Goal: Transaction & Acquisition: Purchase product/service

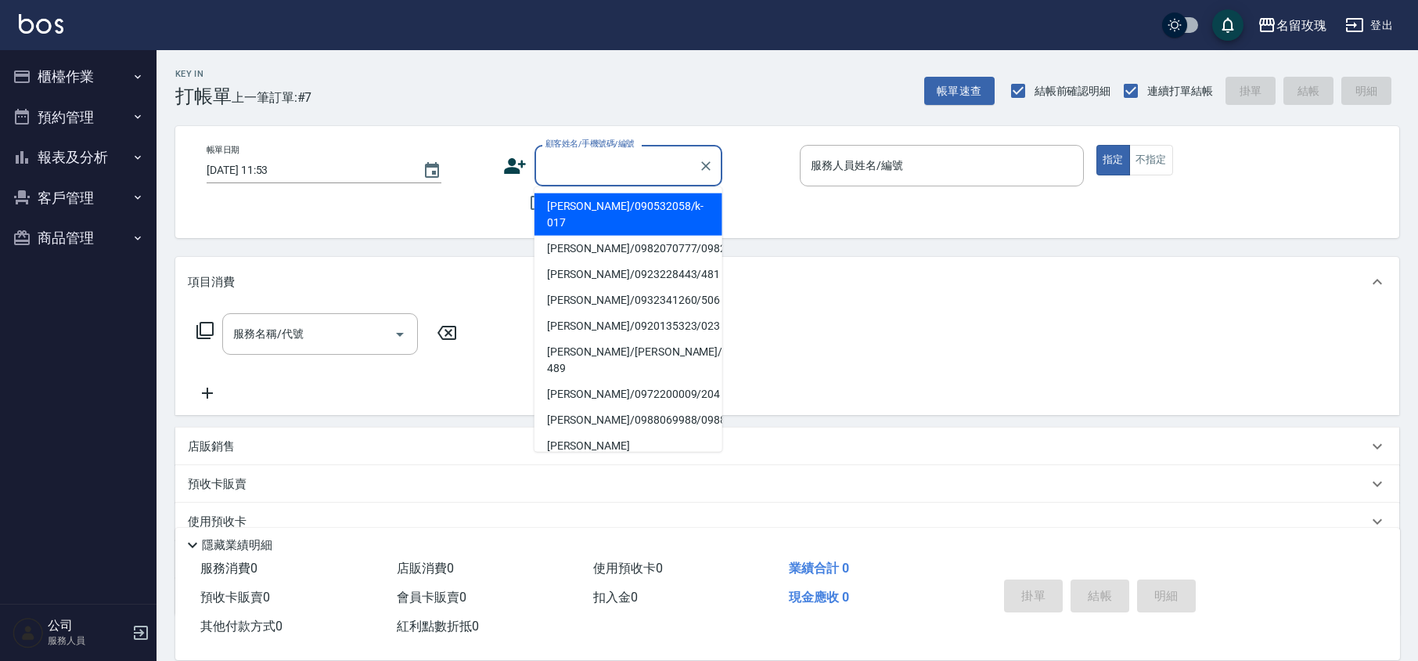
scroll to position [64, 0]
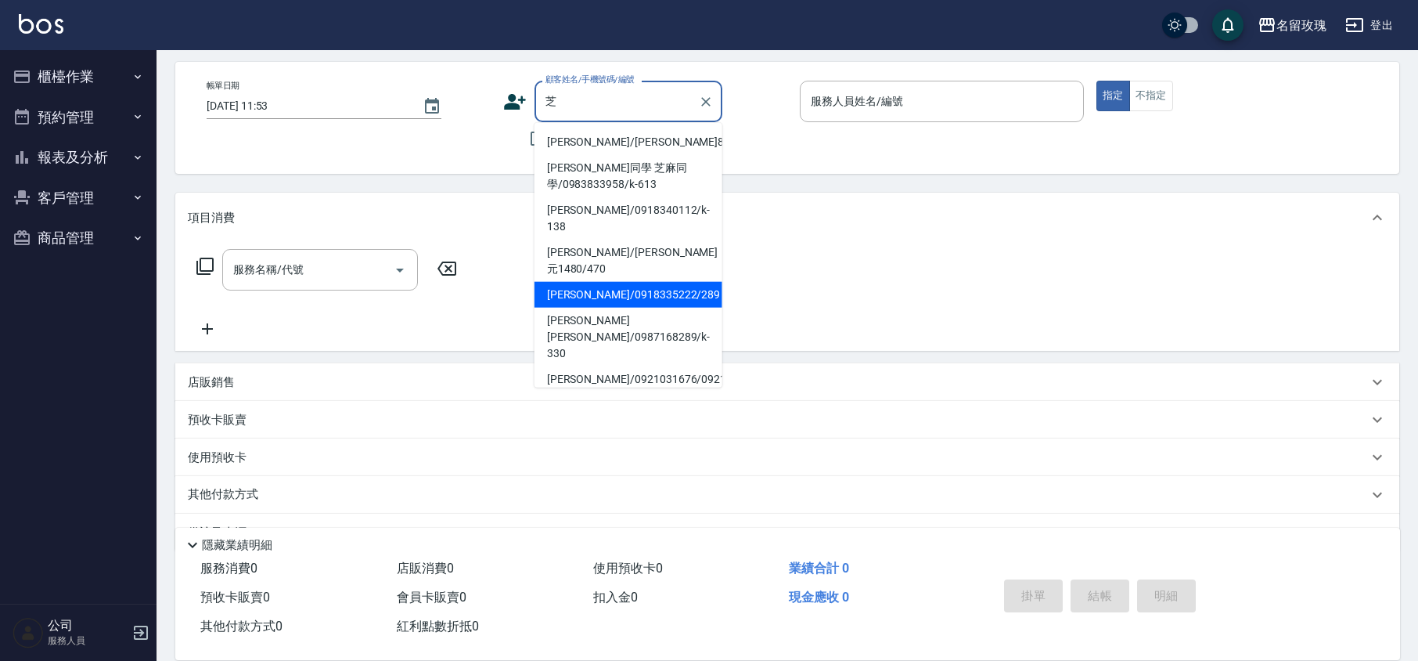
click at [584, 282] on li "[PERSON_NAME]/0918335222/289" at bounding box center [629, 295] width 188 height 26
type input "[PERSON_NAME]/0918335222/289"
type input "VIVI-2"
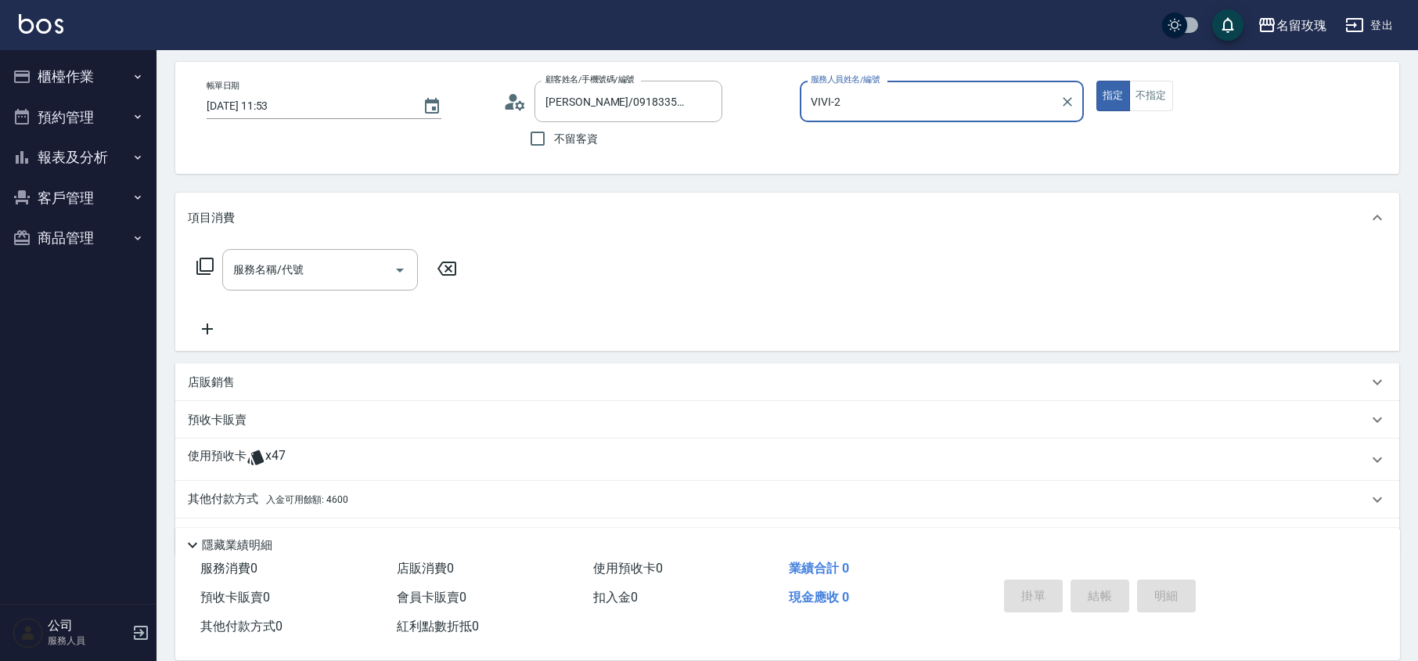
click at [513, 110] on icon at bounding box center [514, 101] width 23 height 23
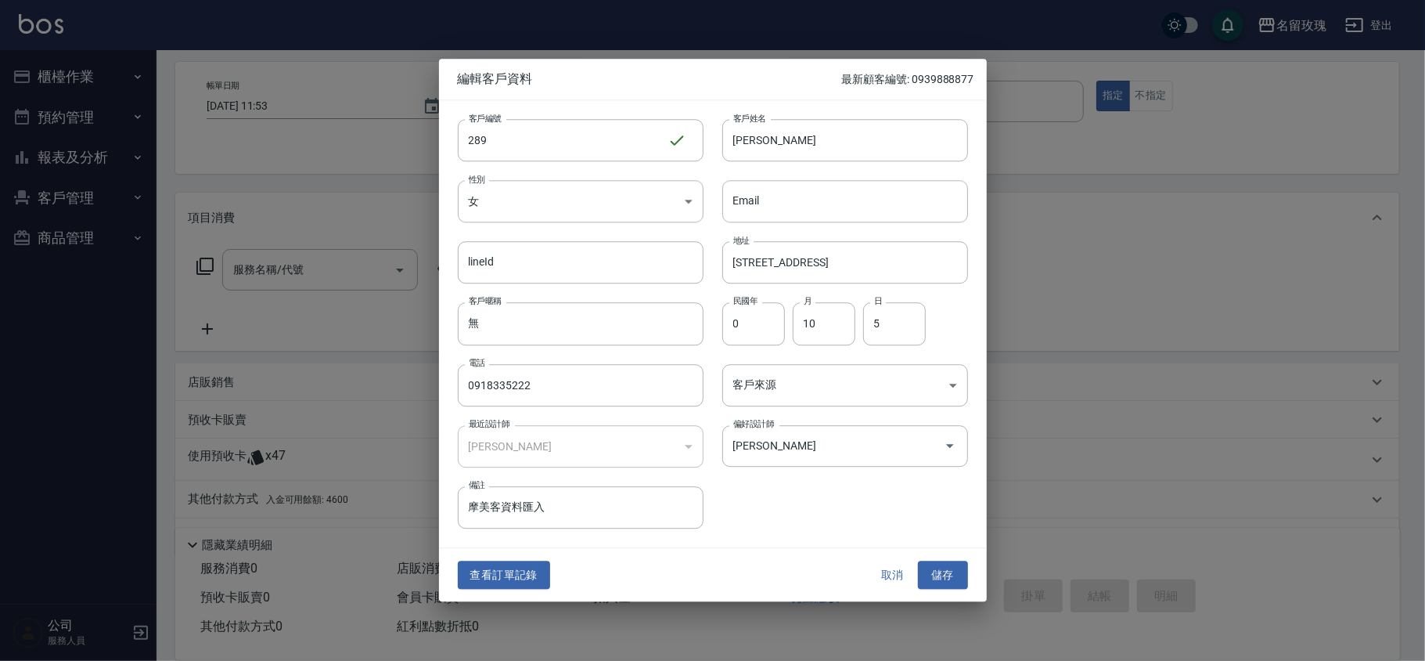
click at [902, 578] on button "取消" at bounding box center [893, 574] width 50 height 29
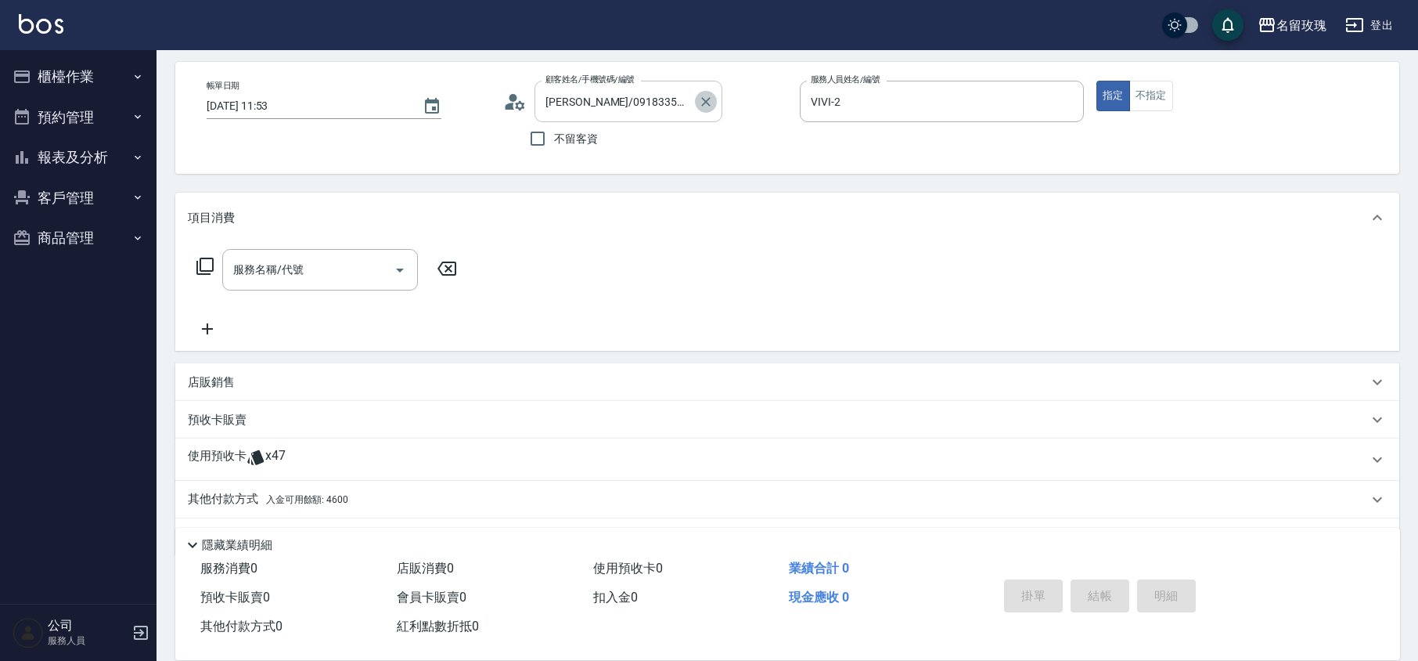
click at [705, 99] on icon "Clear" at bounding box center [706, 102] width 16 height 16
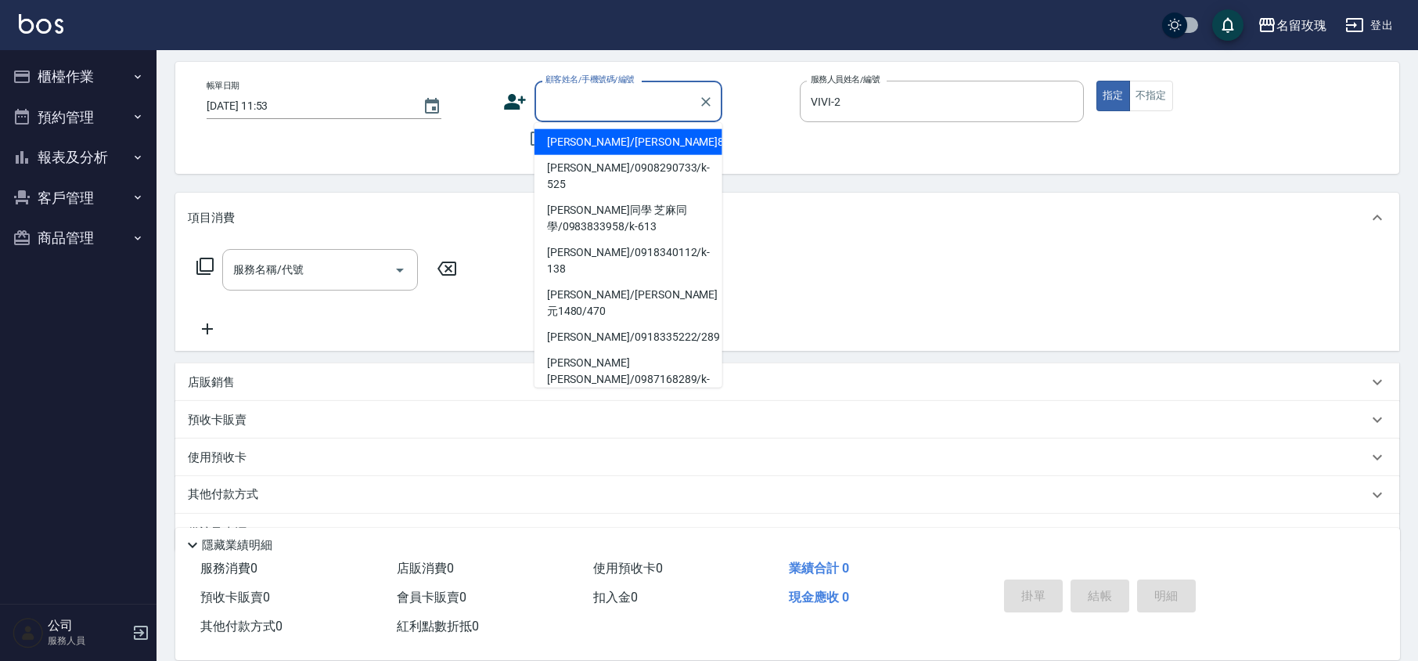
click at [586, 89] on input "顧客姓名/手機號碼/編號" at bounding box center [617, 101] width 150 height 27
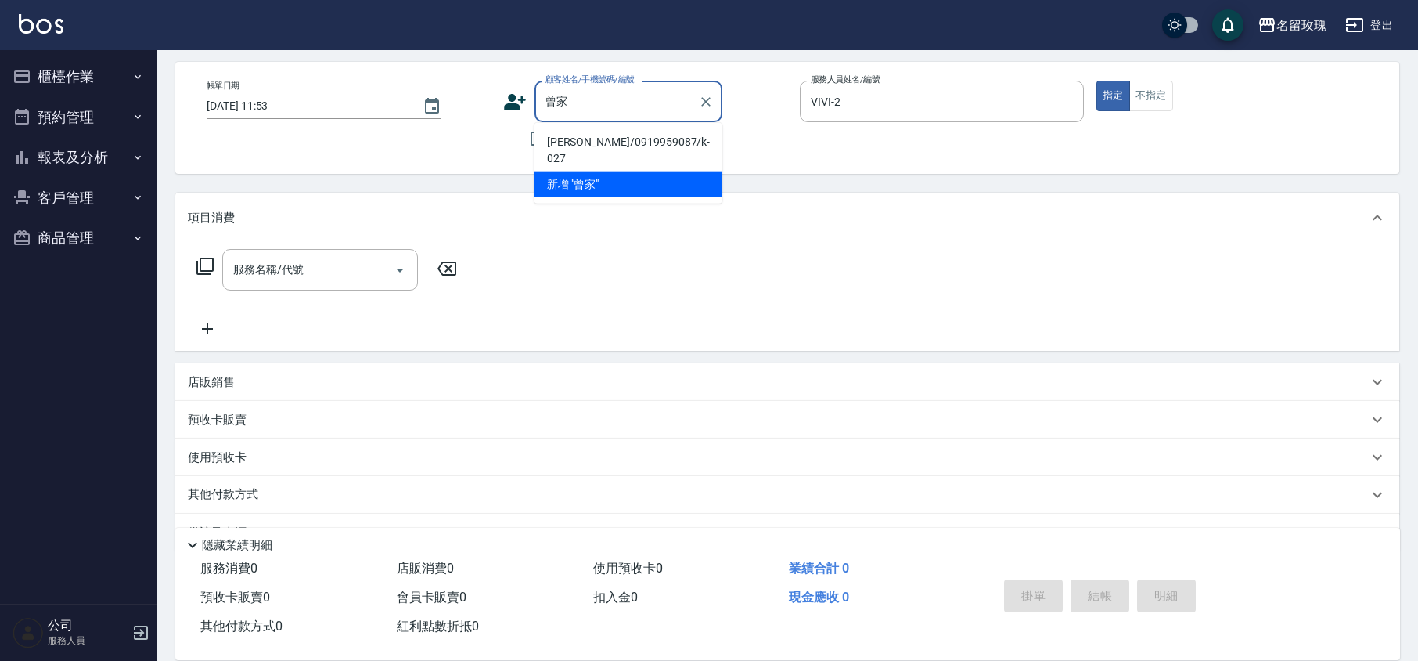
click at [576, 146] on li "[PERSON_NAME]/0919959087/k-027" at bounding box center [629, 150] width 188 height 42
type input "[PERSON_NAME]/0919959087/k-027"
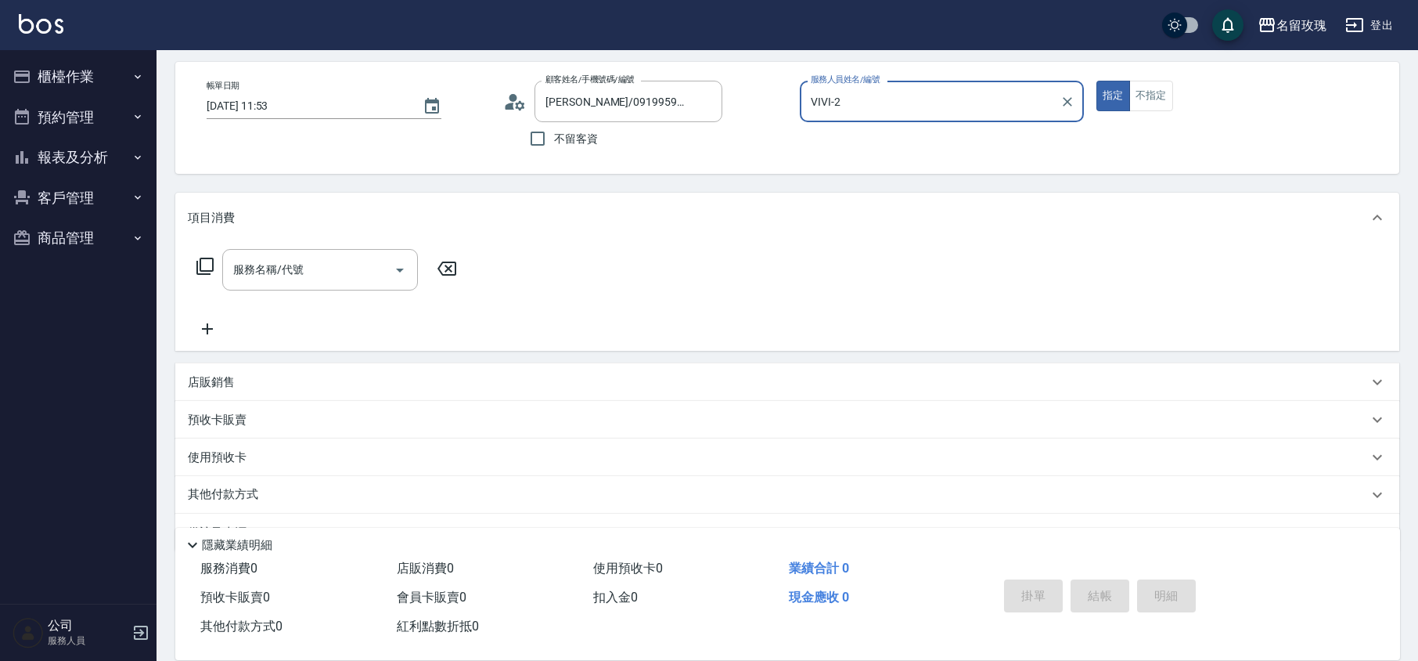
type input "[PERSON_NAME]-5"
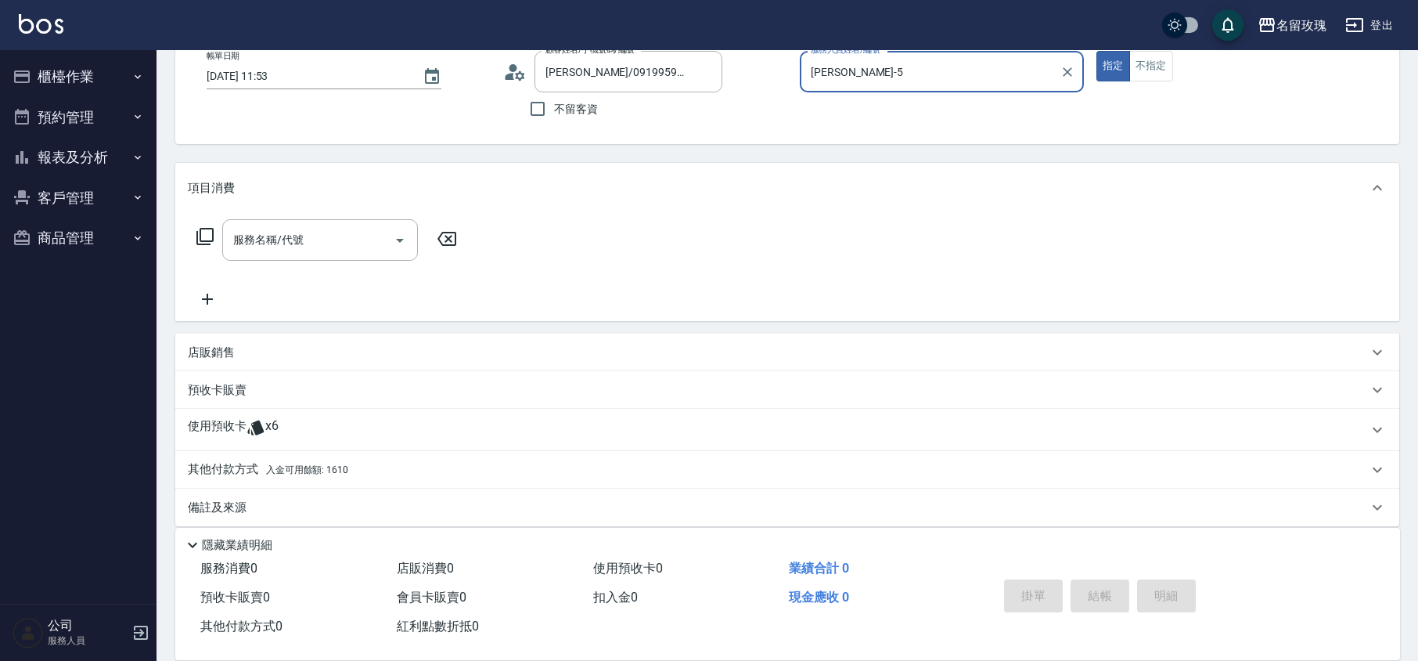
scroll to position [106, 0]
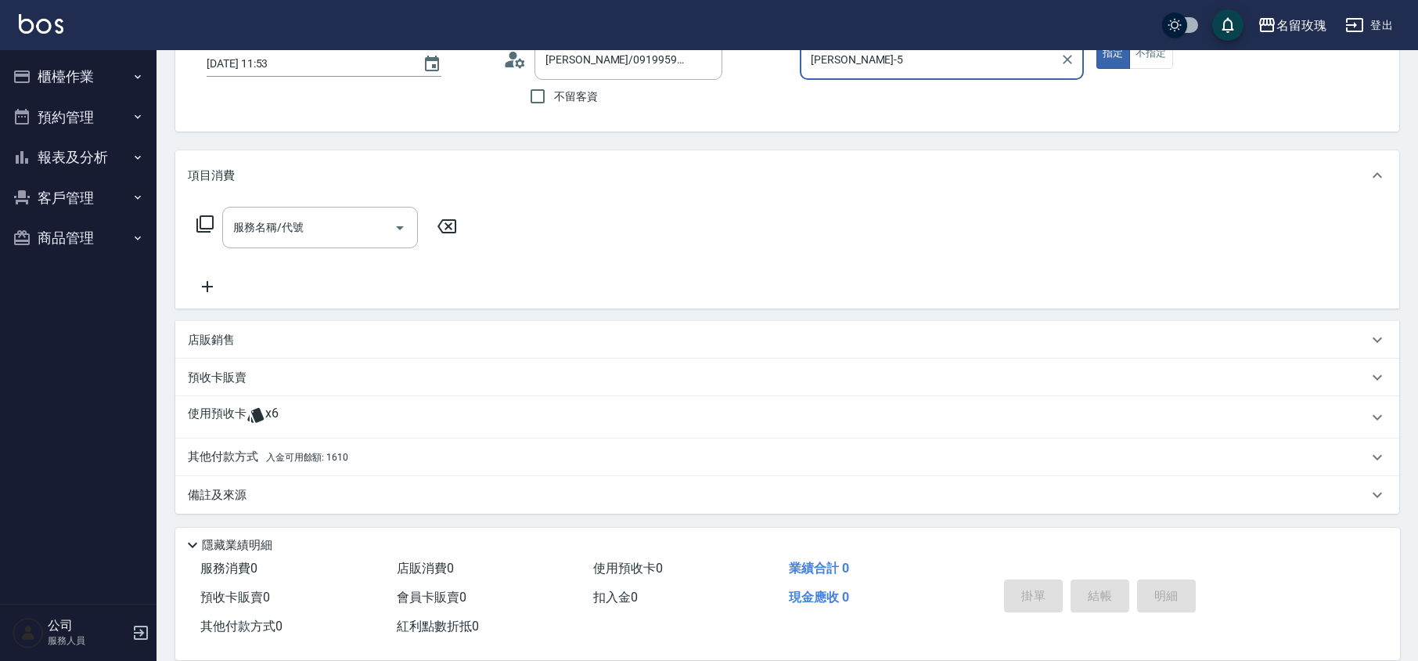
click at [229, 340] on p "店販銷售" at bounding box center [211, 340] width 47 height 16
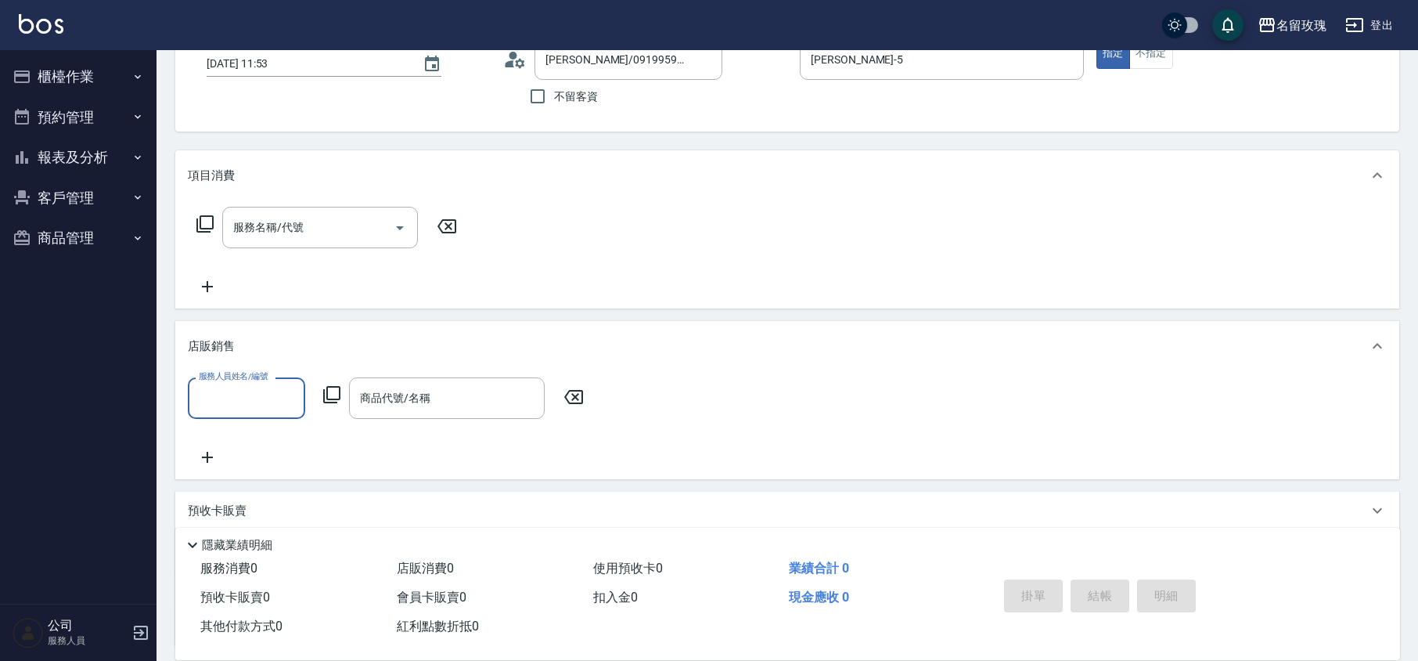
scroll to position [1, 0]
click at [250, 396] on input "服務人員姓名/編號" at bounding box center [246, 397] width 103 height 27
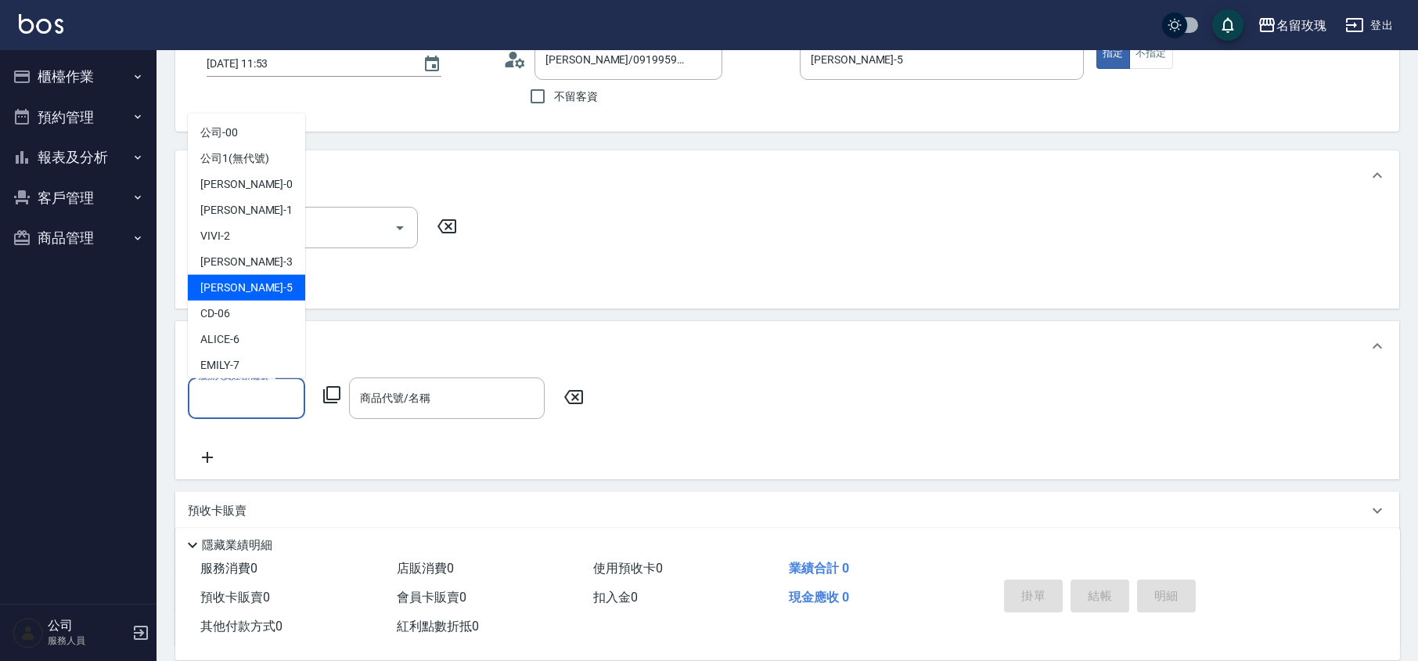
click at [243, 290] on div "[PERSON_NAME] -5" at bounding box center [246, 288] width 117 height 26
type input "[PERSON_NAME]-5"
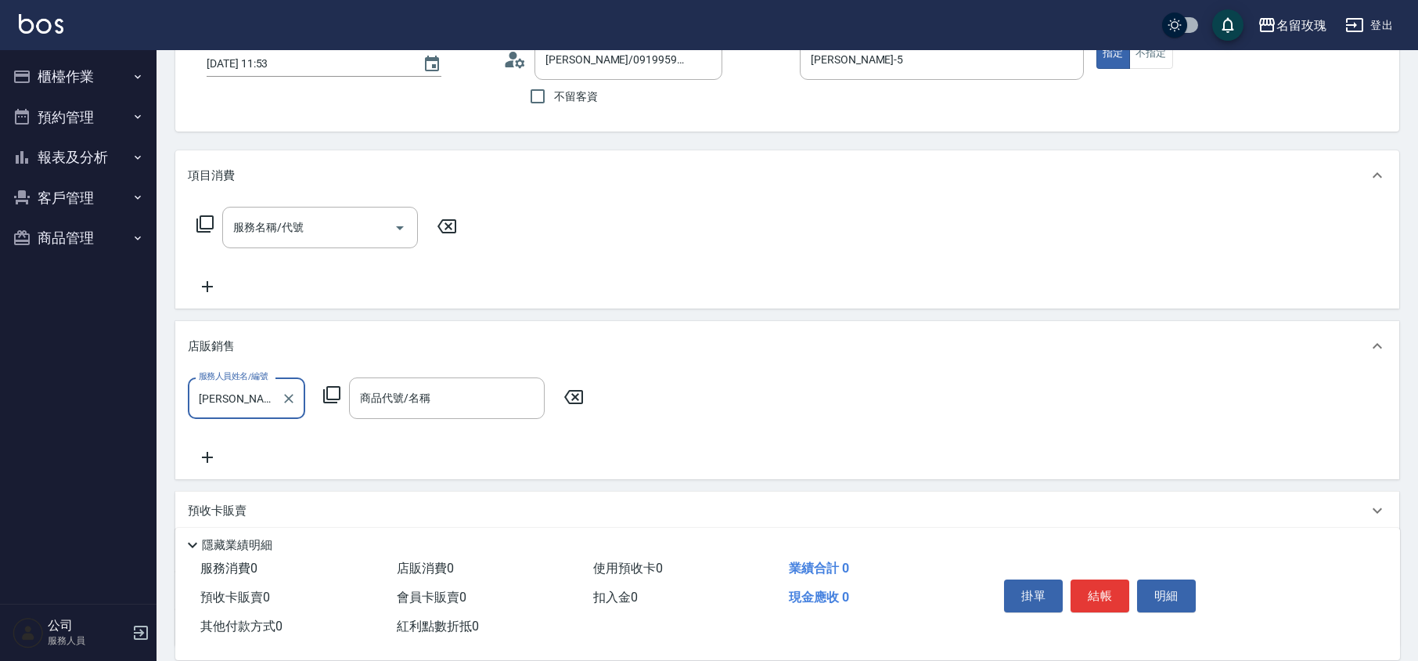
click at [335, 396] on icon at bounding box center [331, 394] width 19 height 19
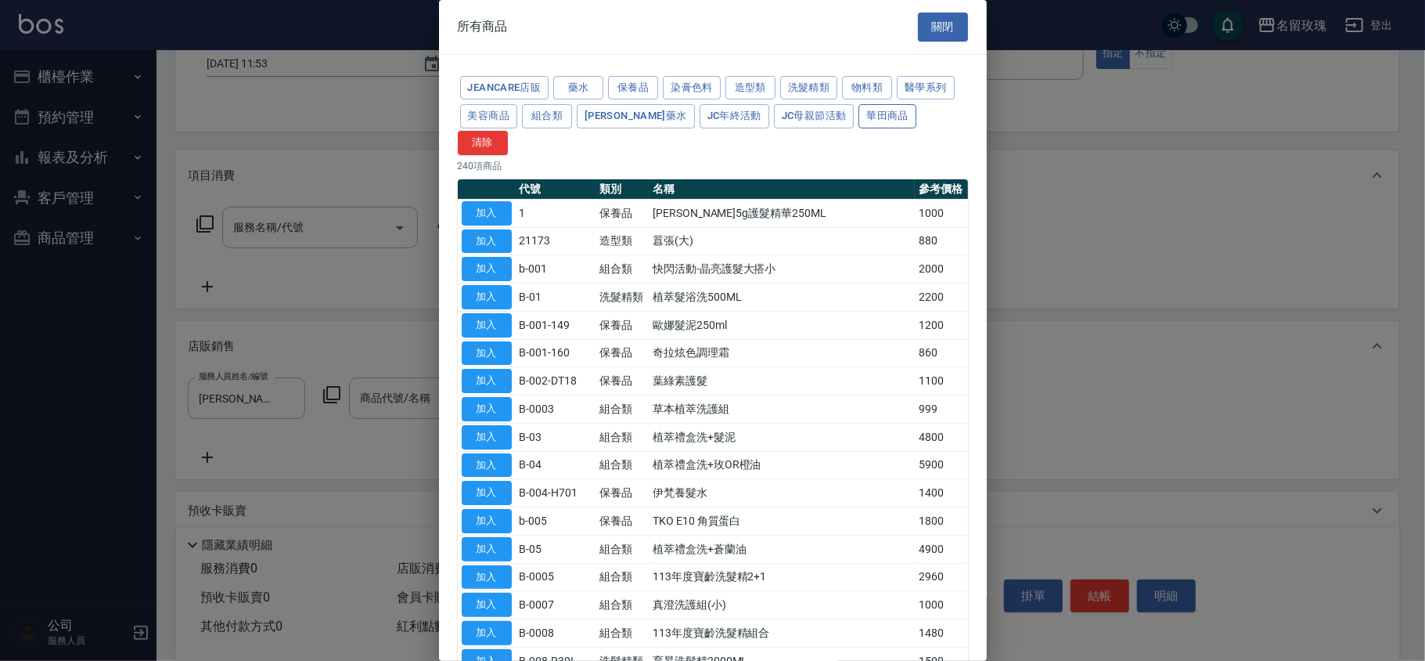
click at [859, 126] on button "華田商品" at bounding box center [888, 116] width 58 height 24
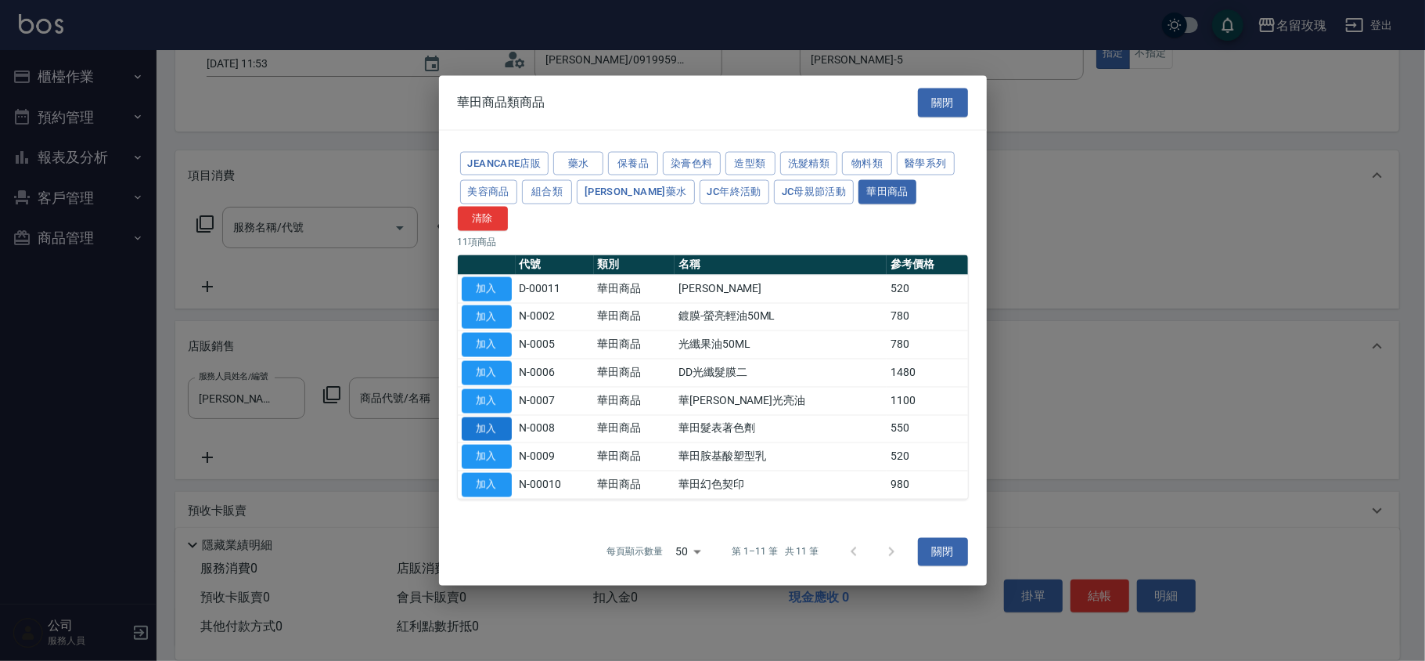
click at [486, 416] on button "加入" at bounding box center [487, 428] width 50 height 24
type input "華田髮表著色劑"
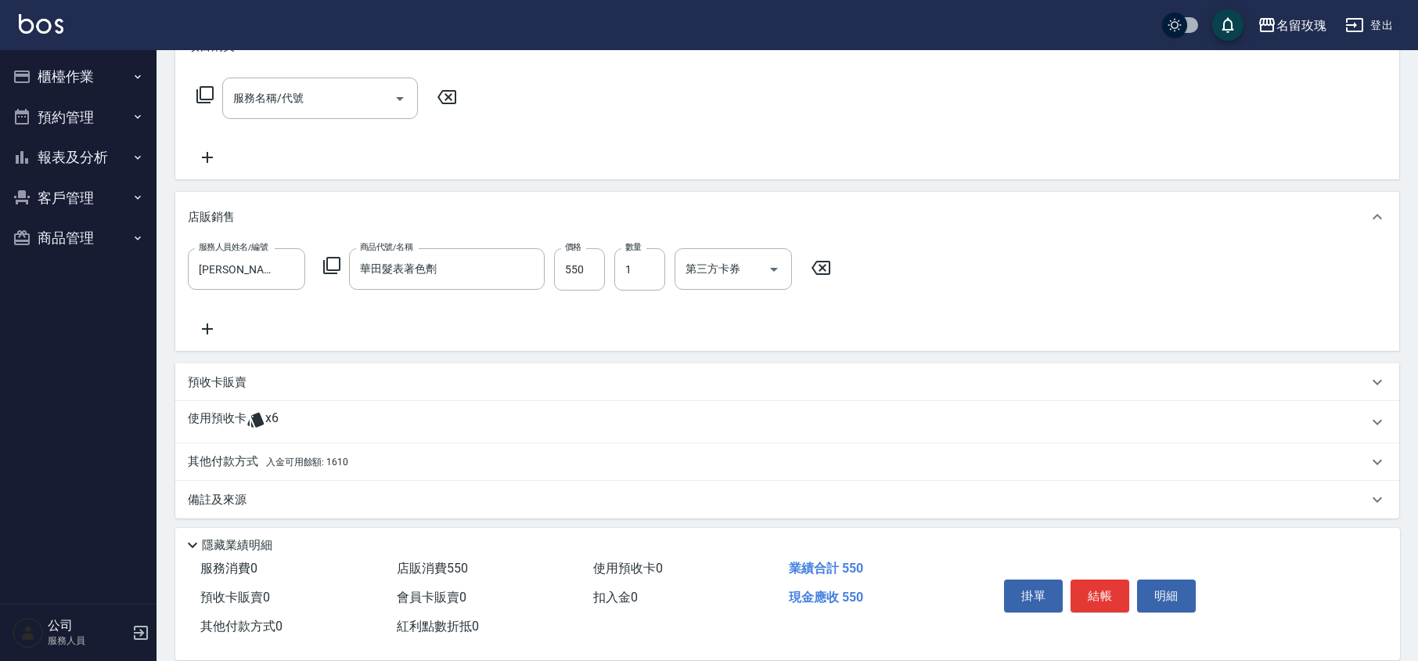
scroll to position [241, 0]
click at [222, 460] on p "其他付款方式 入金可用餘額: 1610" at bounding box center [268, 456] width 160 height 17
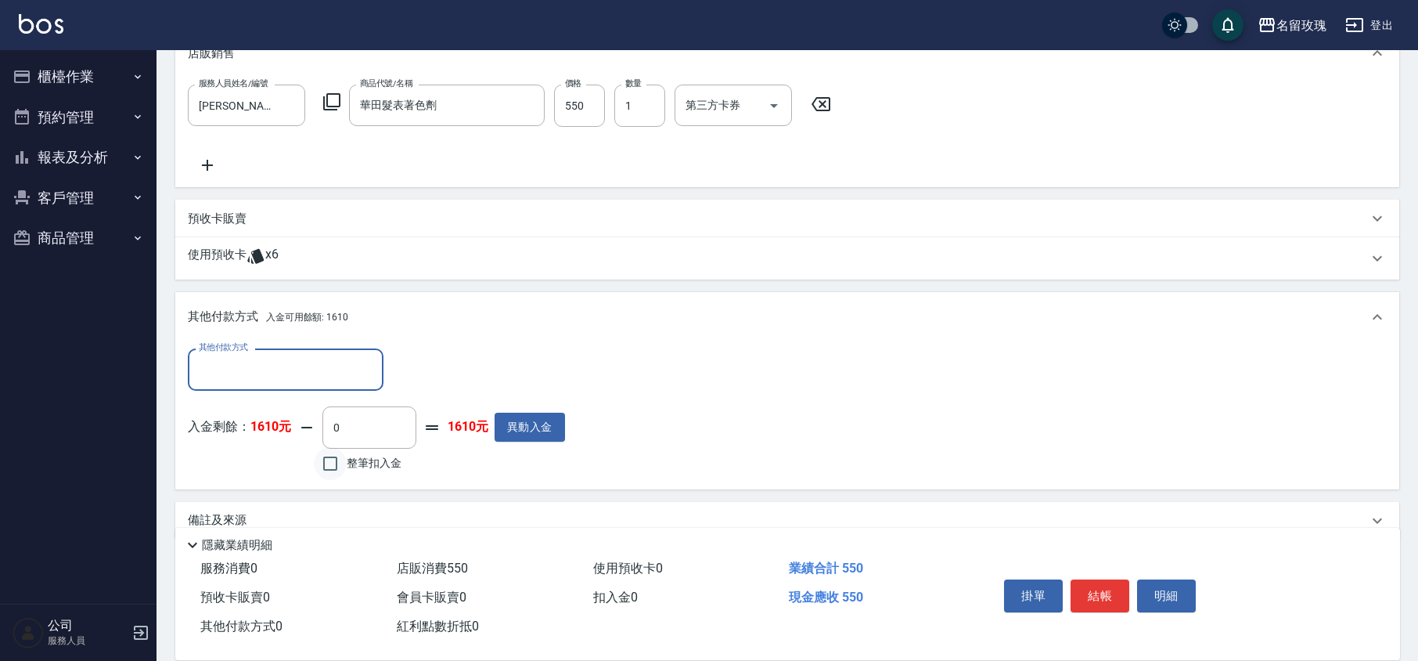
scroll to position [0, 0]
click at [343, 452] on input "整筆扣入金" at bounding box center [330, 463] width 33 height 33
checkbox input "true"
type input "550"
click at [454, 470] on div "入金剩餘： 1610元 550 ​ 整筆扣入金 1060元 異動入金" at bounding box center [376, 441] width 377 height 70
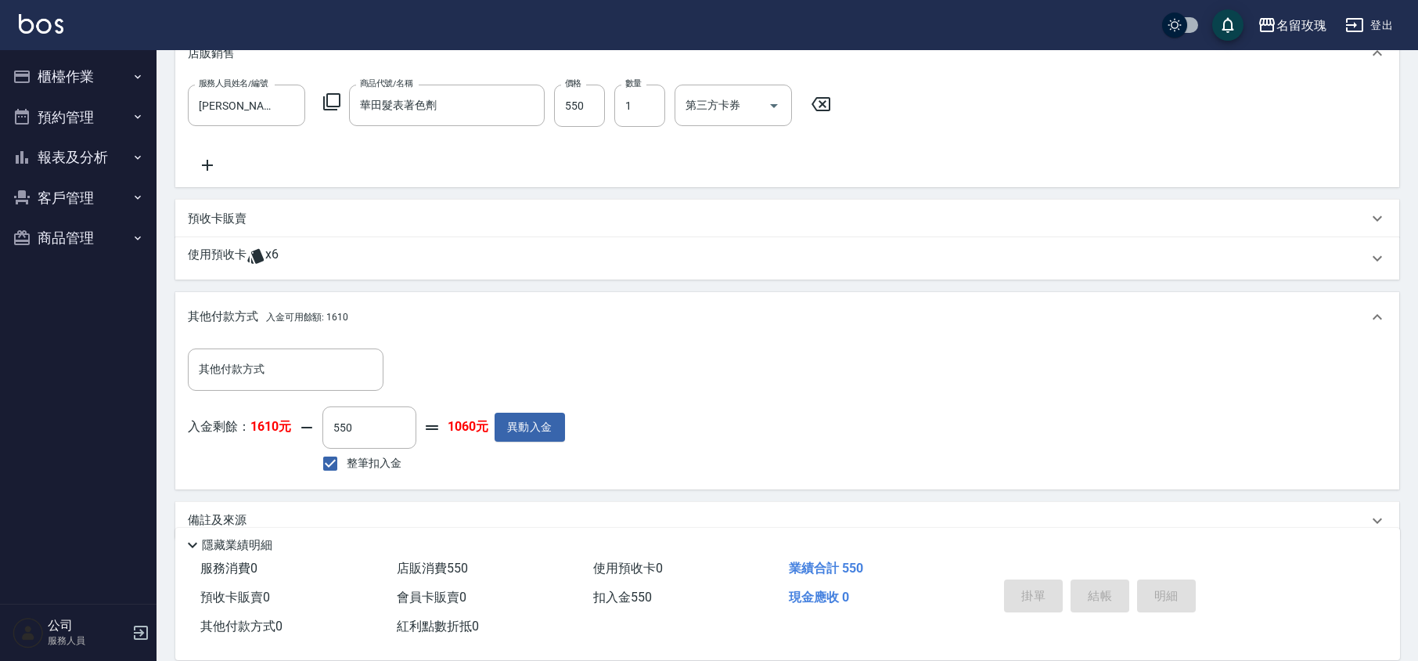
type input "[DATE] 12:53"
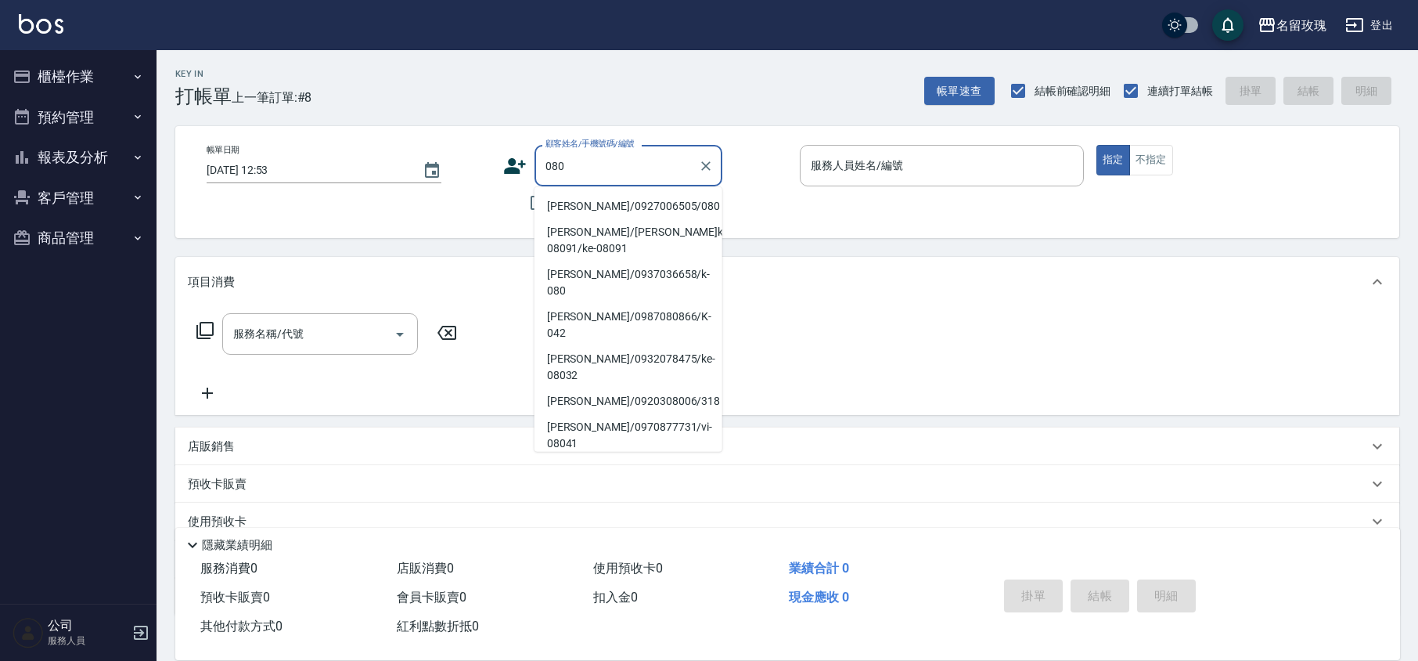
click at [554, 208] on li "[PERSON_NAME]/0927006505/080" at bounding box center [629, 206] width 188 height 26
type input "[PERSON_NAME]/0927006505/080"
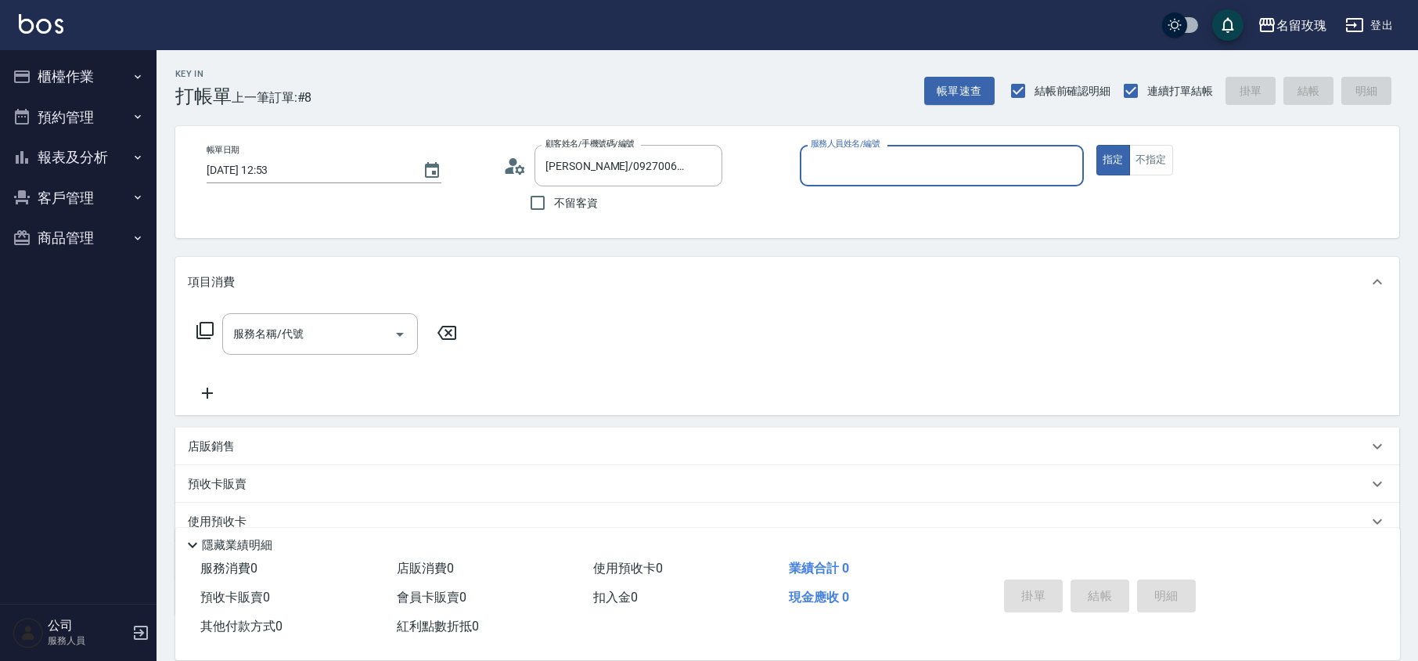
type input "[PERSON_NAME]-5"
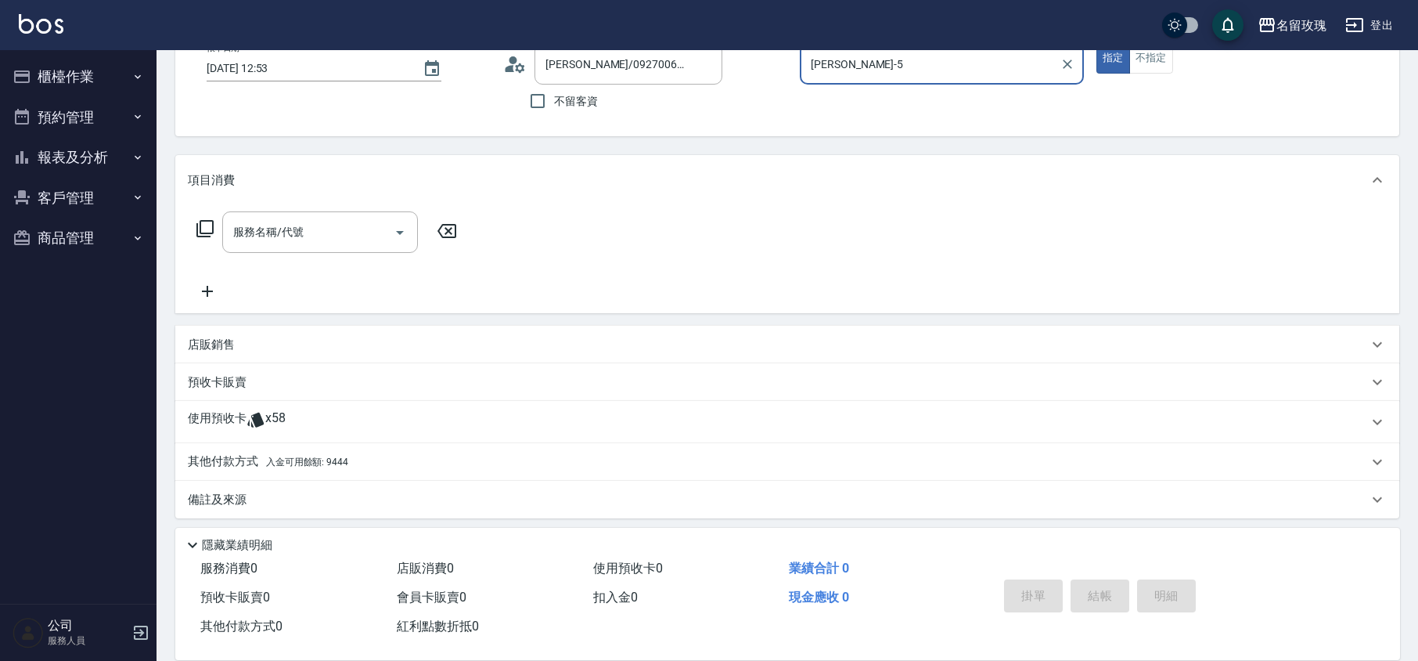
scroll to position [106, 0]
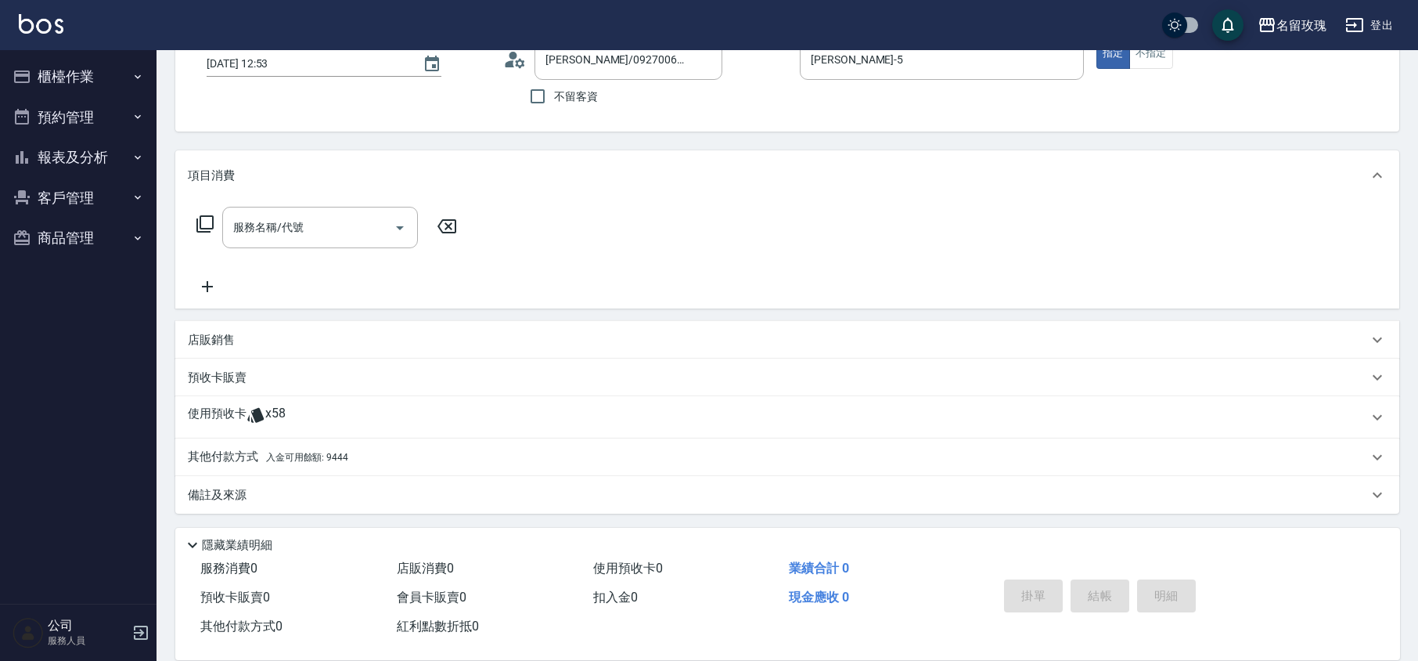
click at [282, 405] on span "x58" at bounding box center [275, 416] width 20 height 23
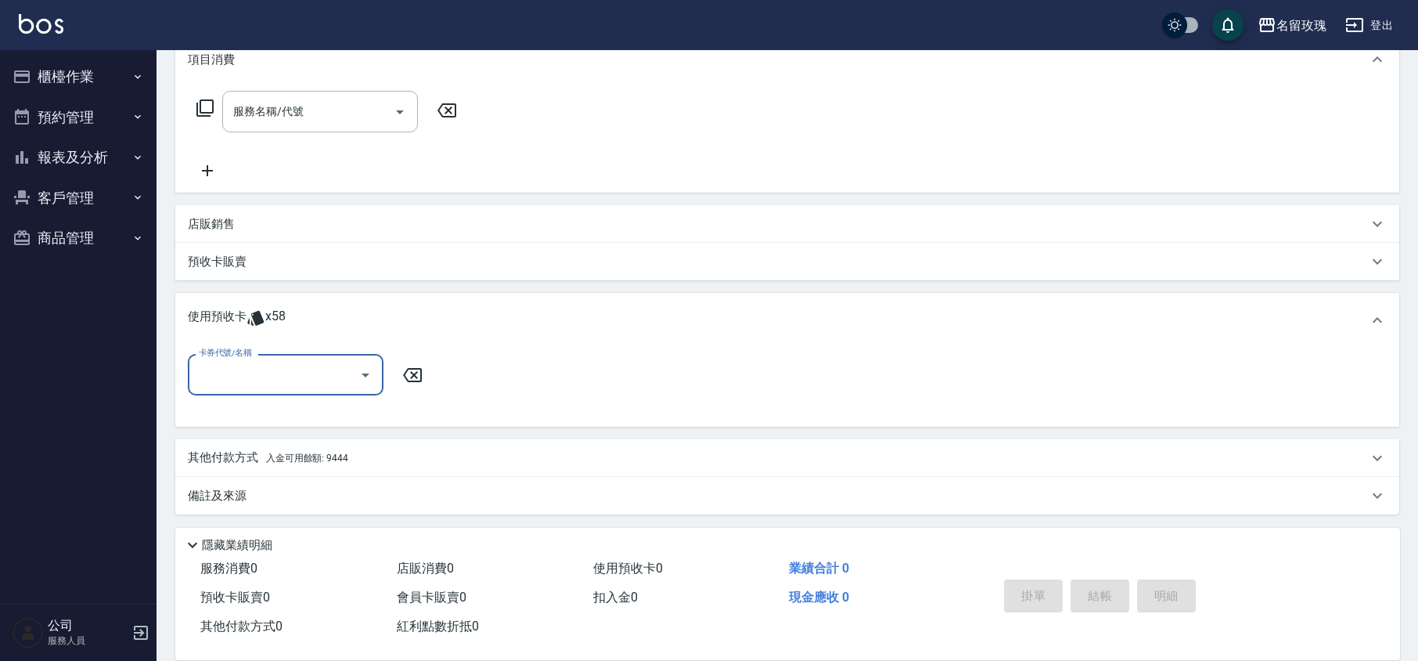
scroll to position [223, 0]
click at [373, 373] on icon "Open" at bounding box center [365, 374] width 19 height 19
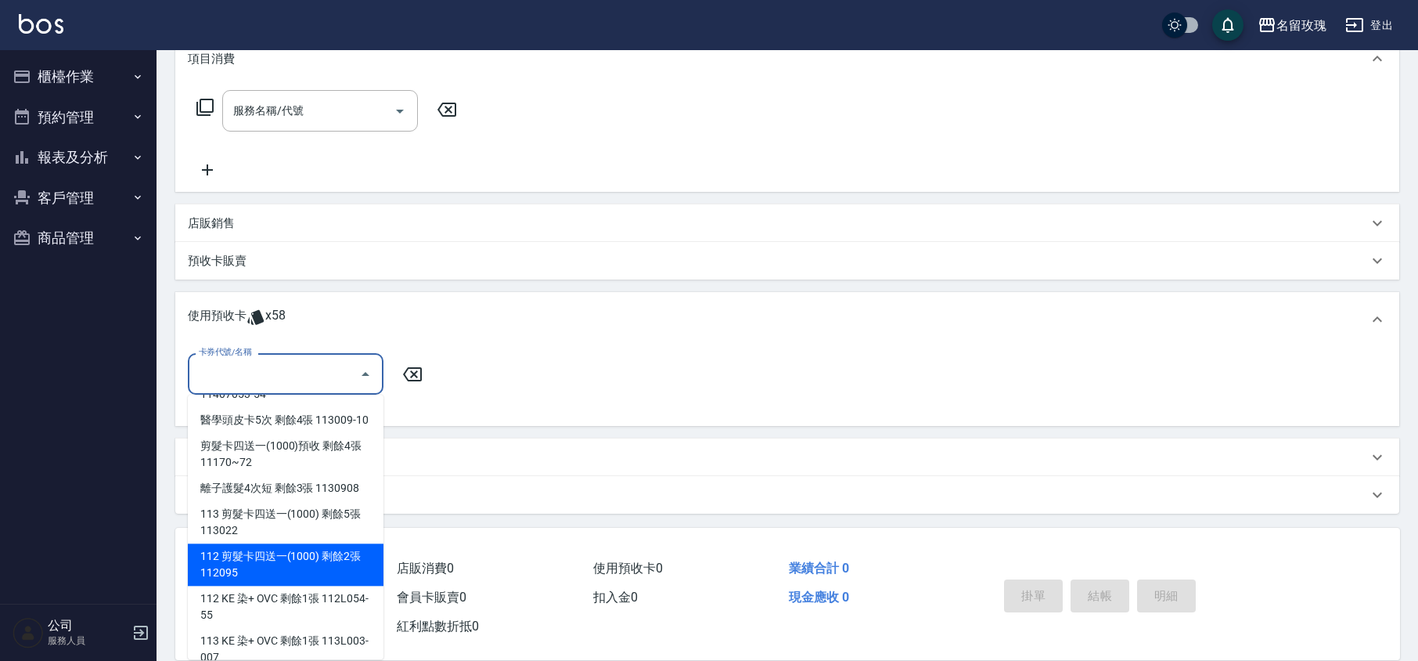
scroll to position [180, 0]
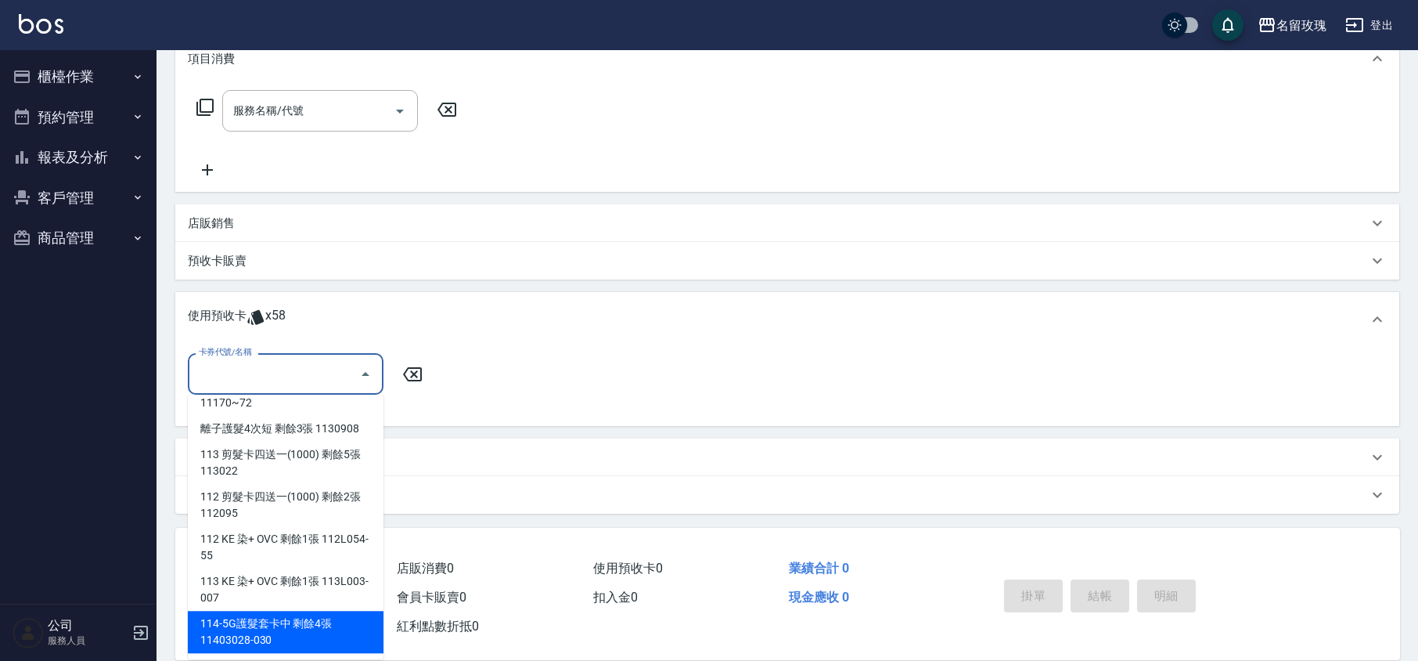
click at [336, 630] on div "114-5G護髮套卡中 剩餘4張 11403028-030" at bounding box center [286, 631] width 196 height 42
type input "114-5G護髮套卡中 11403028-030"
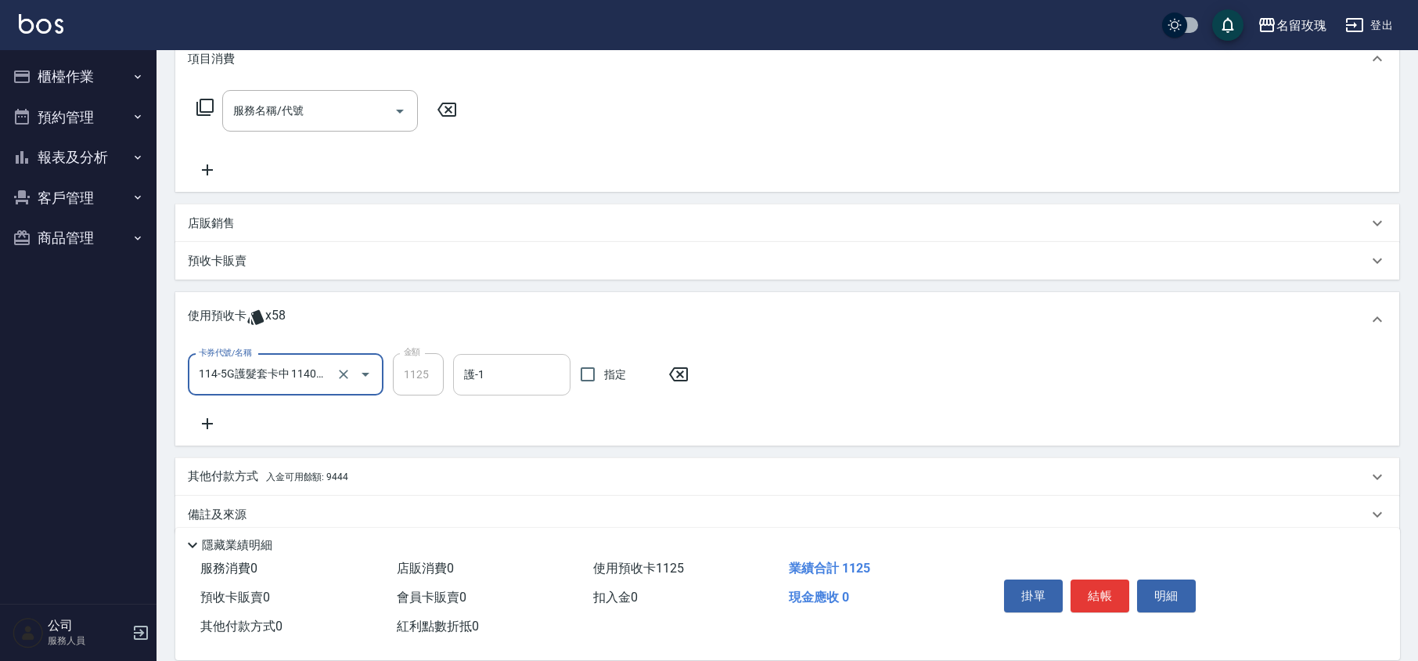
click at [514, 379] on input "護-1" at bounding box center [511, 374] width 103 height 27
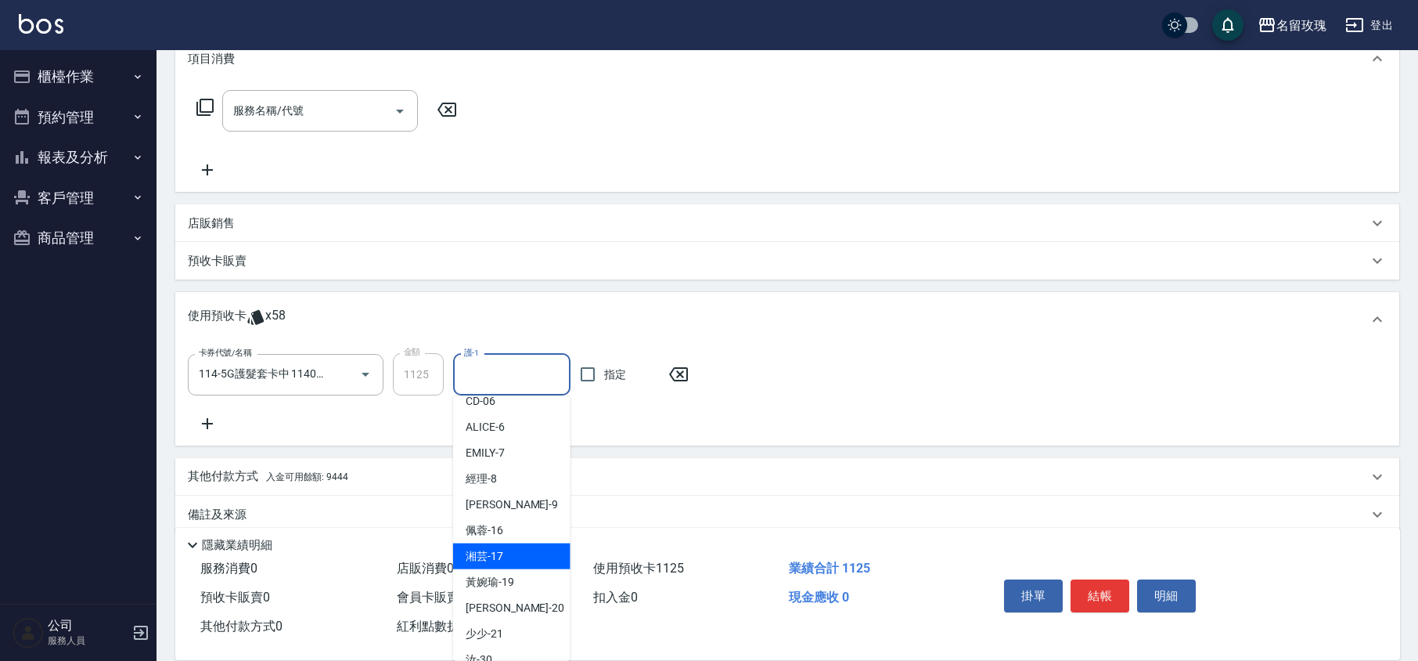
scroll to position [291, 0]
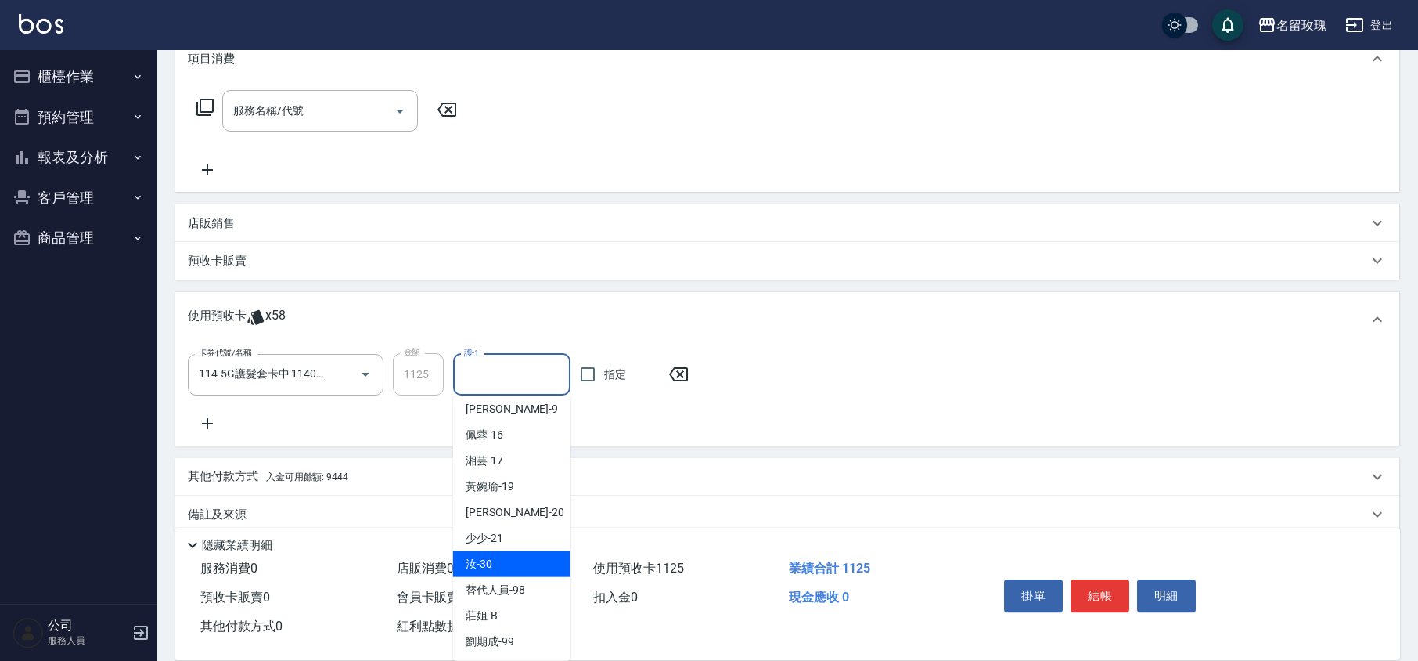
click at [484, 565] on span "汝 -30" at bounding box center [479, 564] width 27 height 16
type input "汝-30"
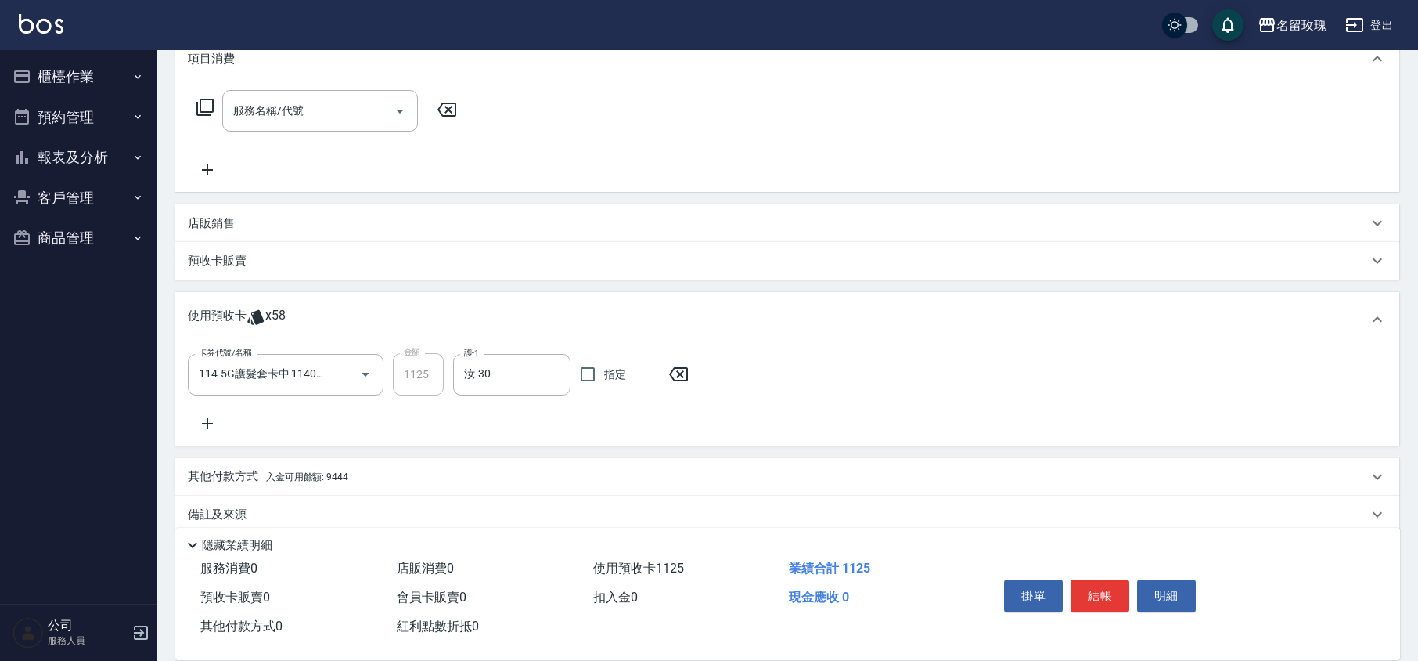
click at [211, 426] on icon at bounding box center [207, 423] width 39 height 19
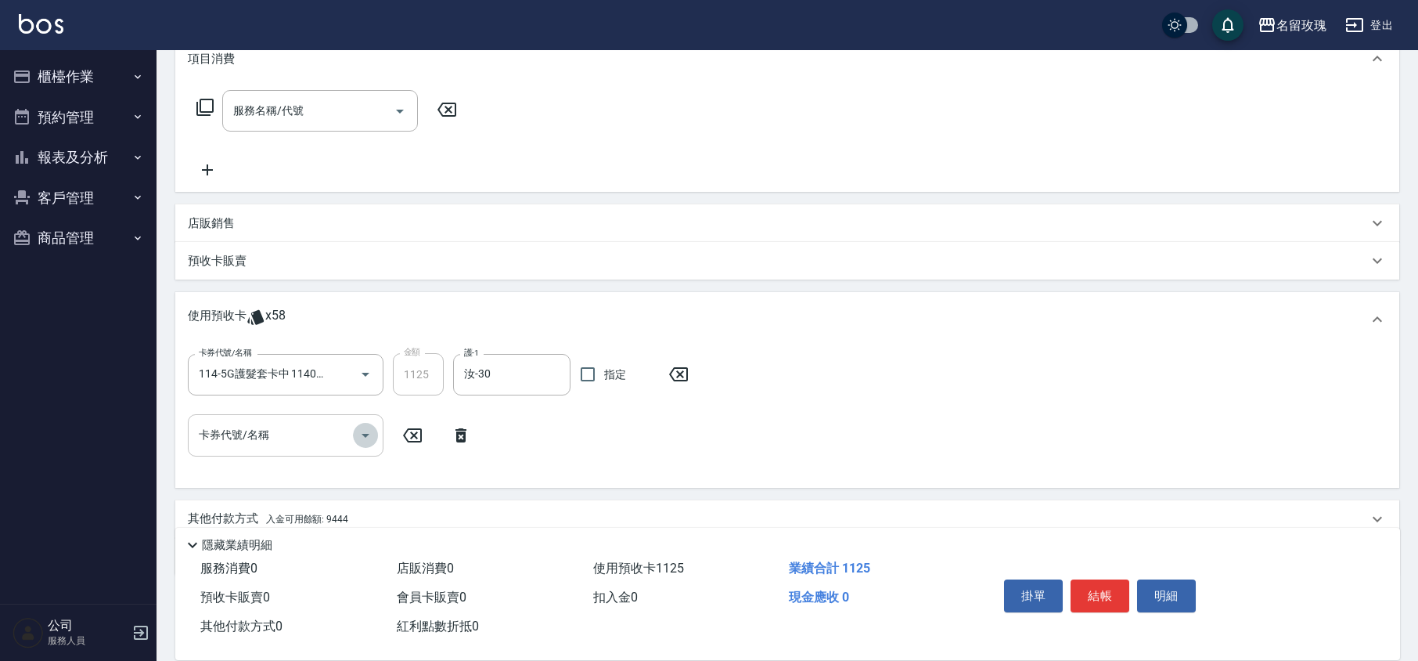
click at [358, 430] on icon "Open" at bounding box center [365, 435] width 19 height 19
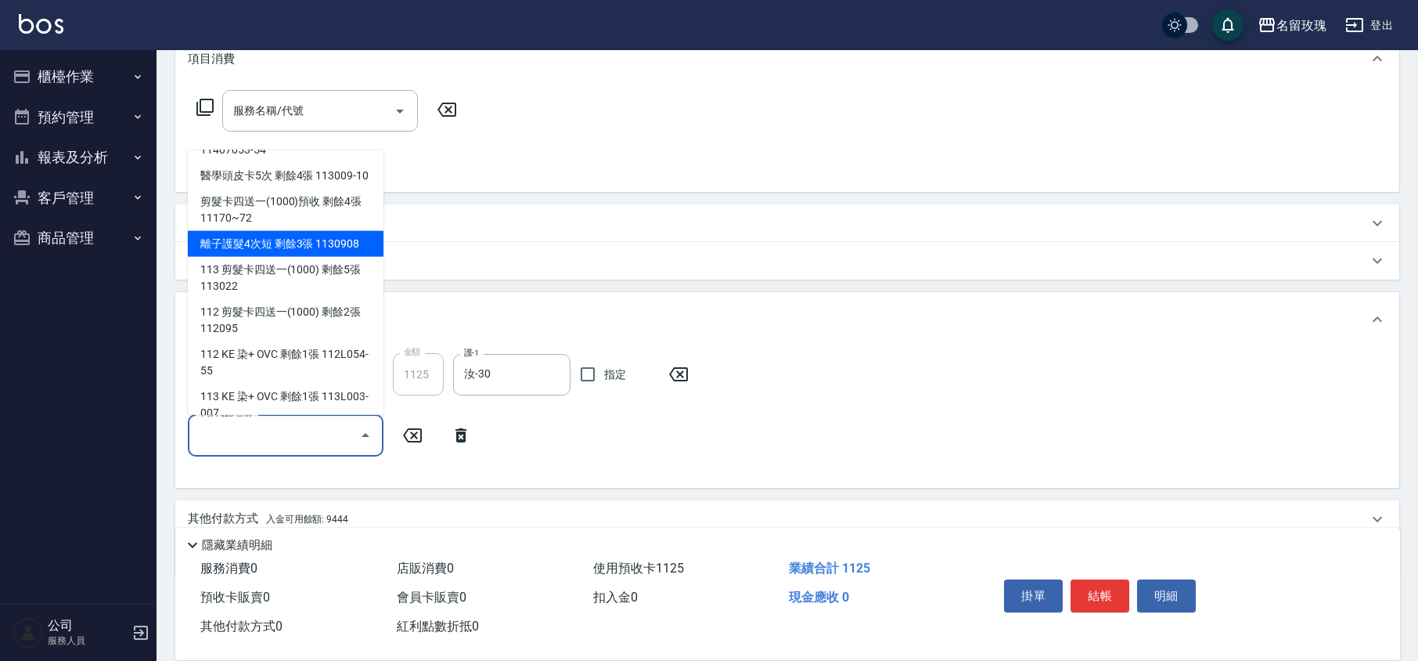
scroll to position [180, 0]
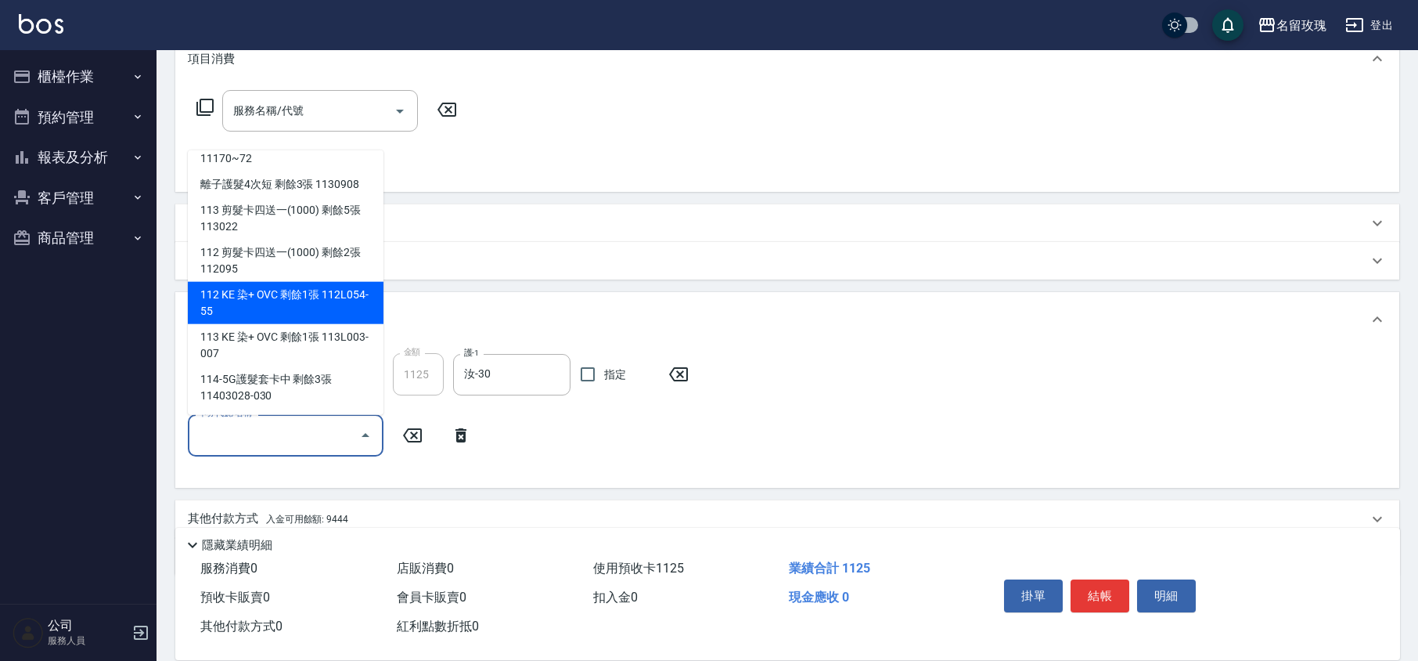
click at [308, 304] on div "112 KE 染+ OVC 剩餘1張 112L054-55" at bounding box center [286, 303] width 196 height 42
type input "112 KE 染+ OVC 112L054-55"
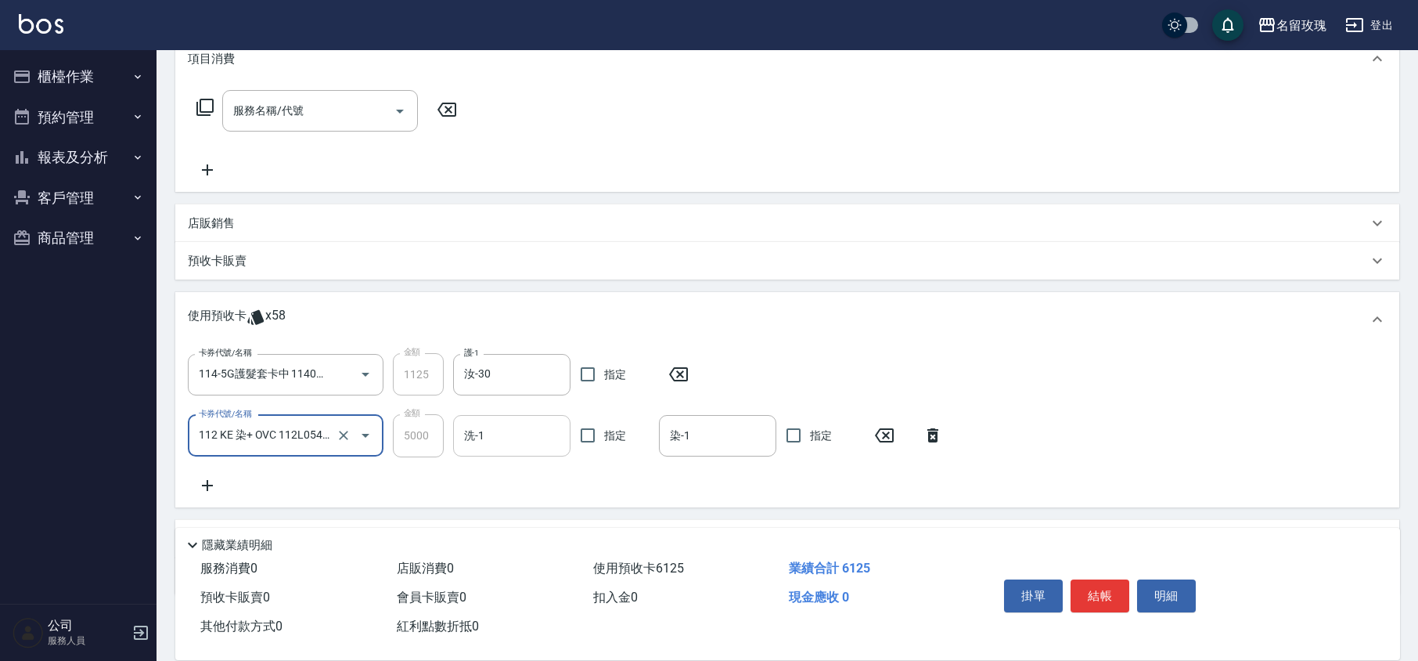
click at [511, 442] on input "洗-1" at bounding box center [511, 435] width 103 height 27
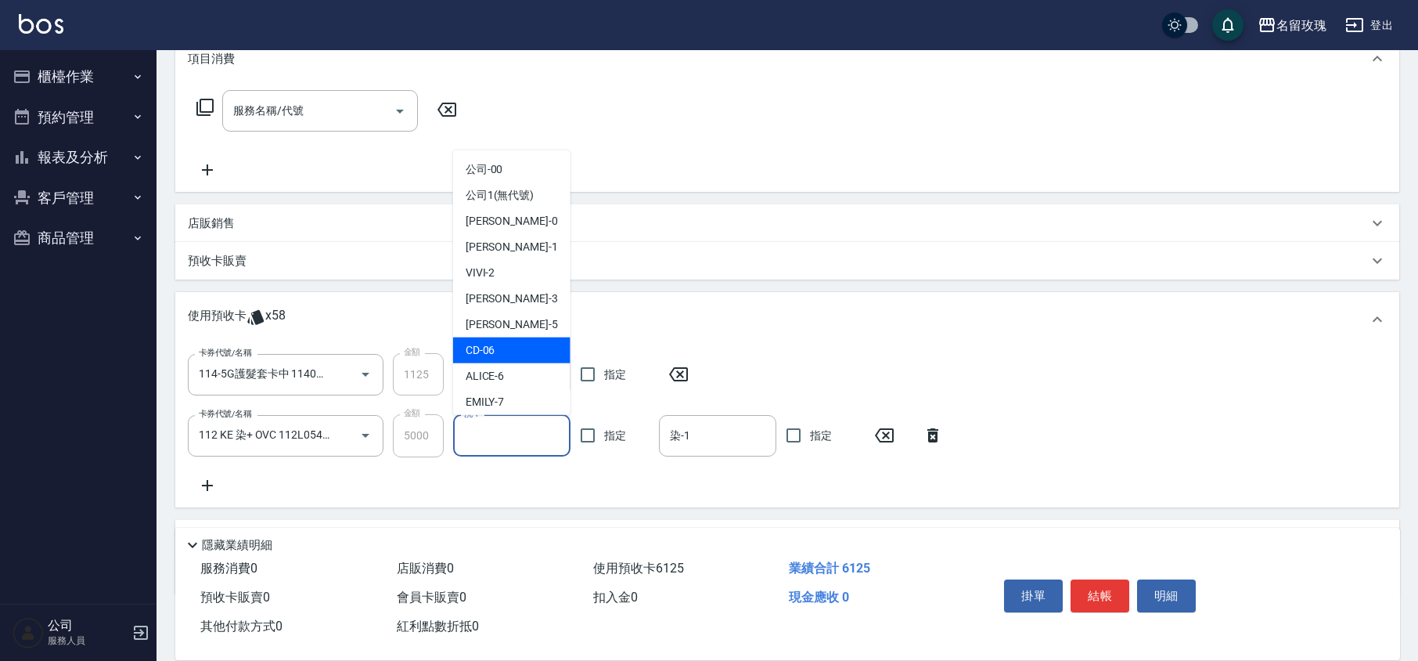
scroll to position [291, 0]
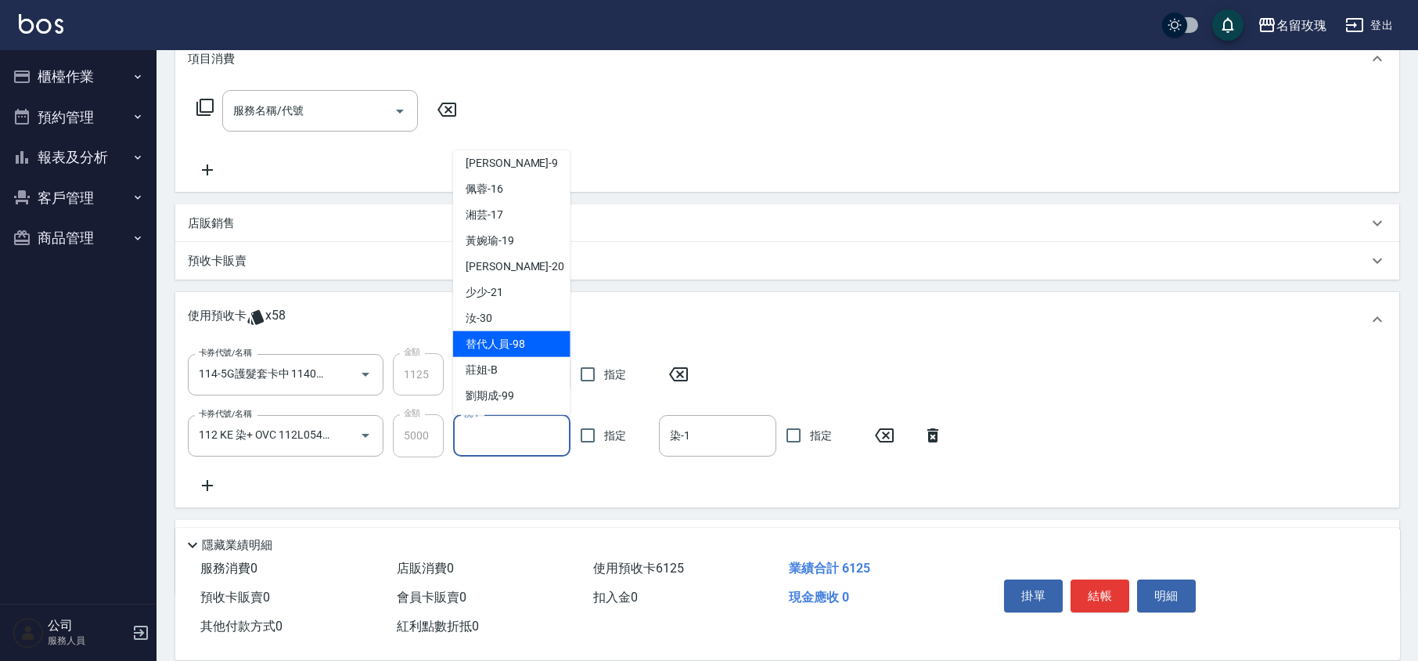
click at [488, 319] on span "汝 -30" at bounding box center [479, 318] width 27 height 16
type input "汝-30"
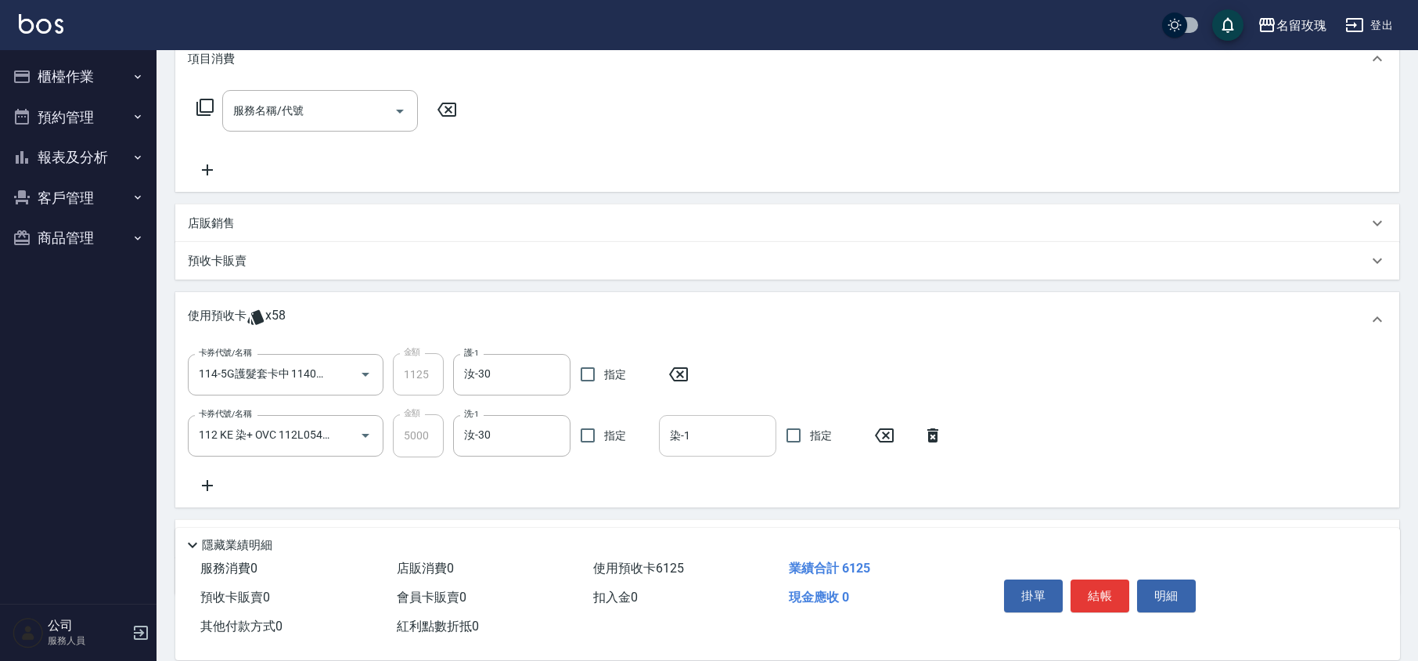
drag, startPoint x: 727, startPoint y: 452, endPoint x: 715, endPoint y: 421, distance: 33.4
click at [728, 452] on div "染-1" at bounding box center [717, 435] width 117 height 41
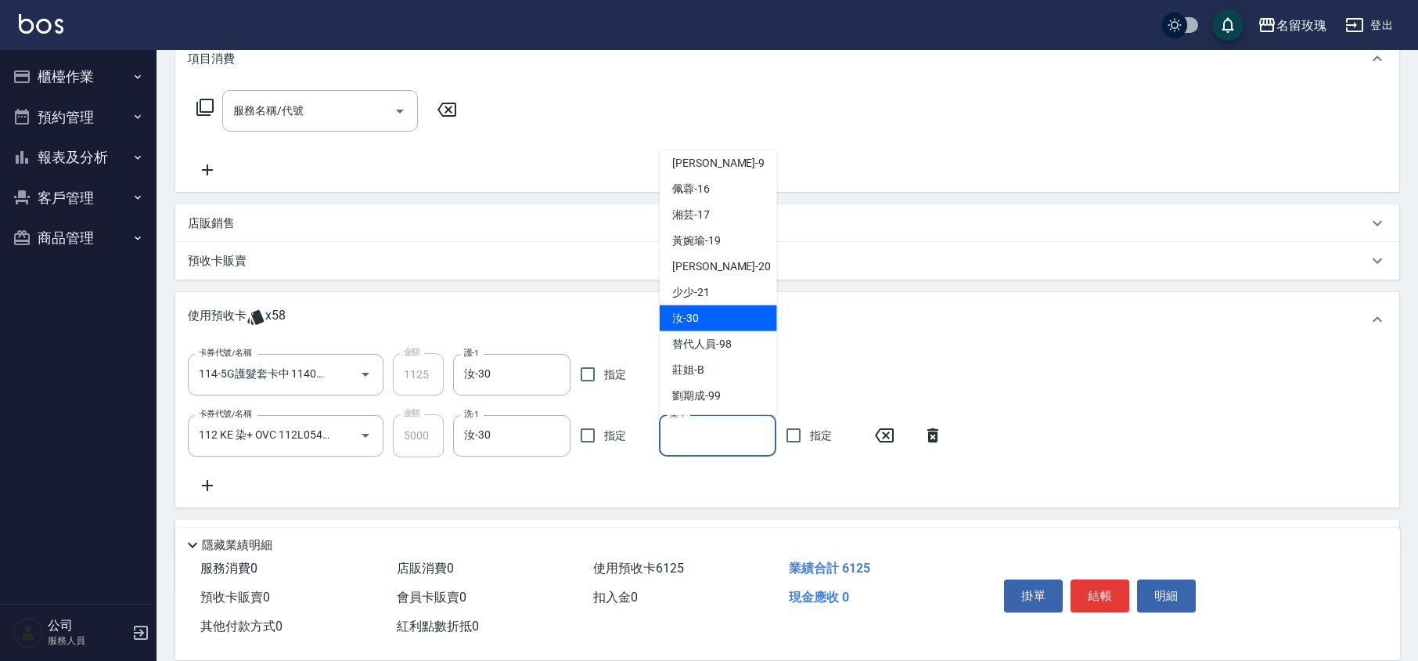
click at [717, 321] on div "汝 -30" at bounding box center [718, 318] width 117 height 26
type input "汝-30"
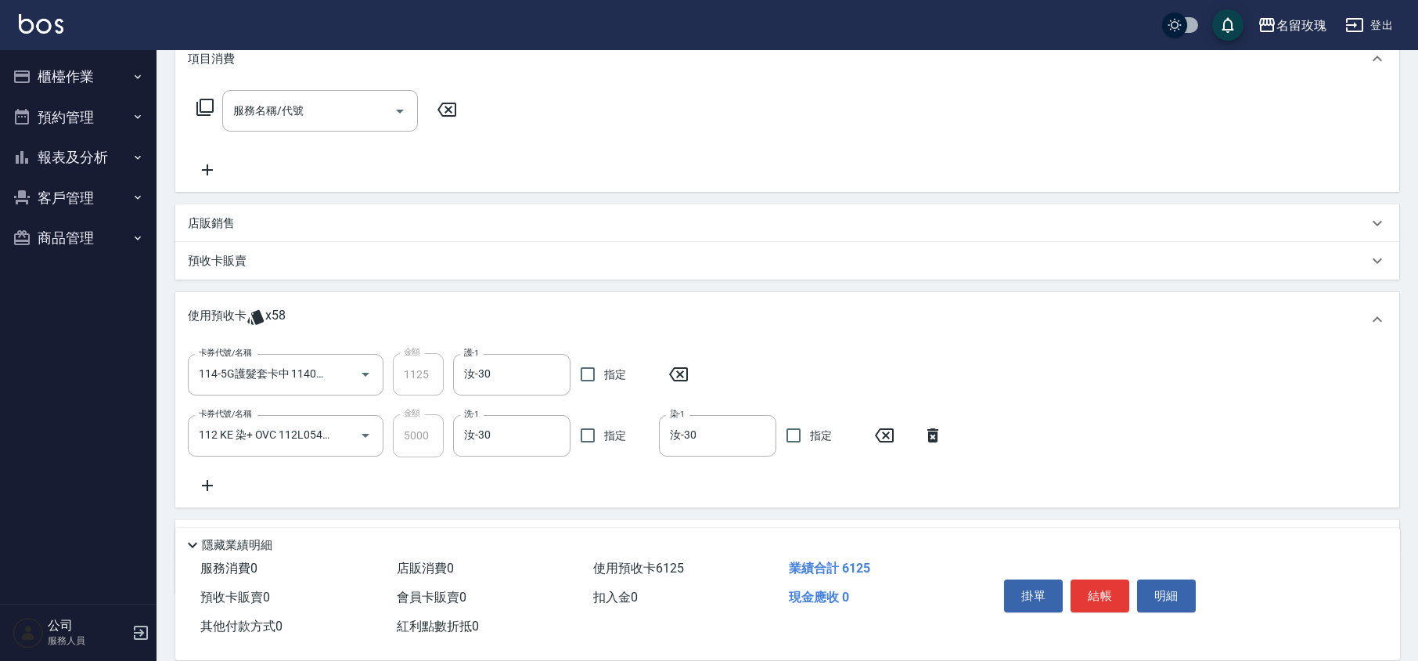
click at [203, 479] on icon at bounding box center [207, 485] width 39 height 19
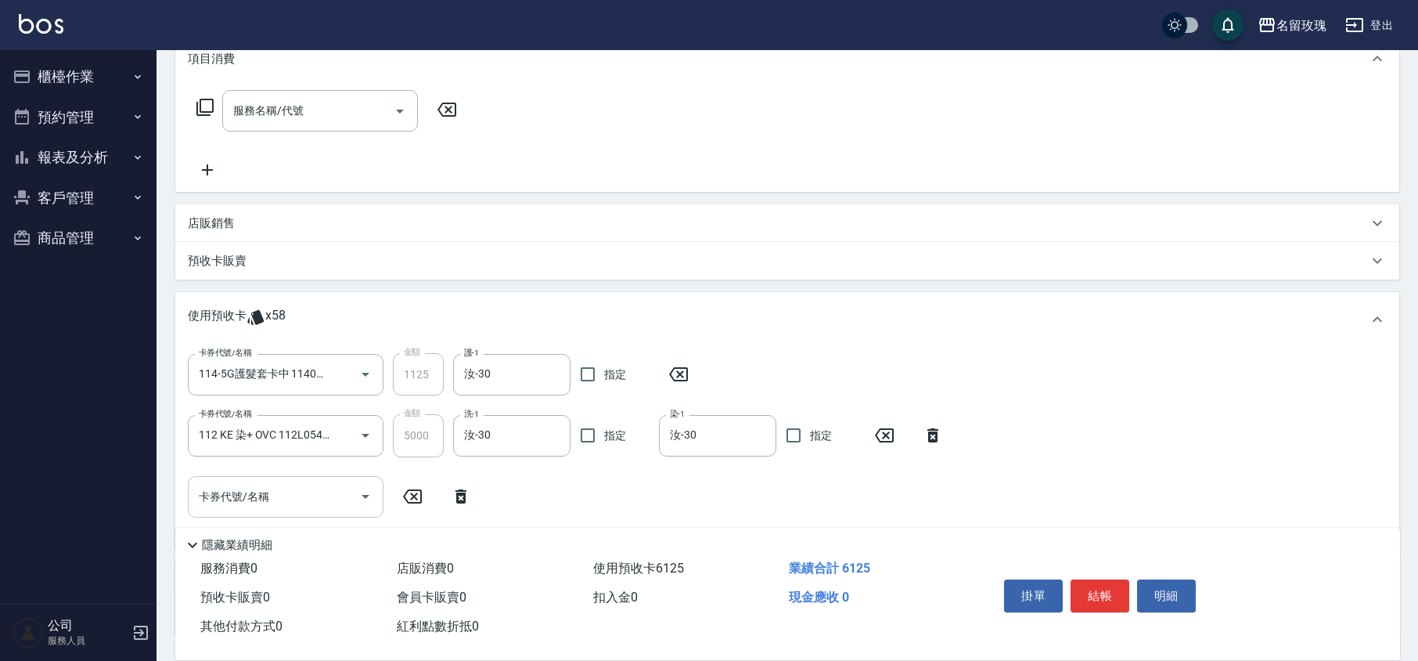
click at [370, 490] on icon "Open" at bounding box center [365, 496] width 19 height 19
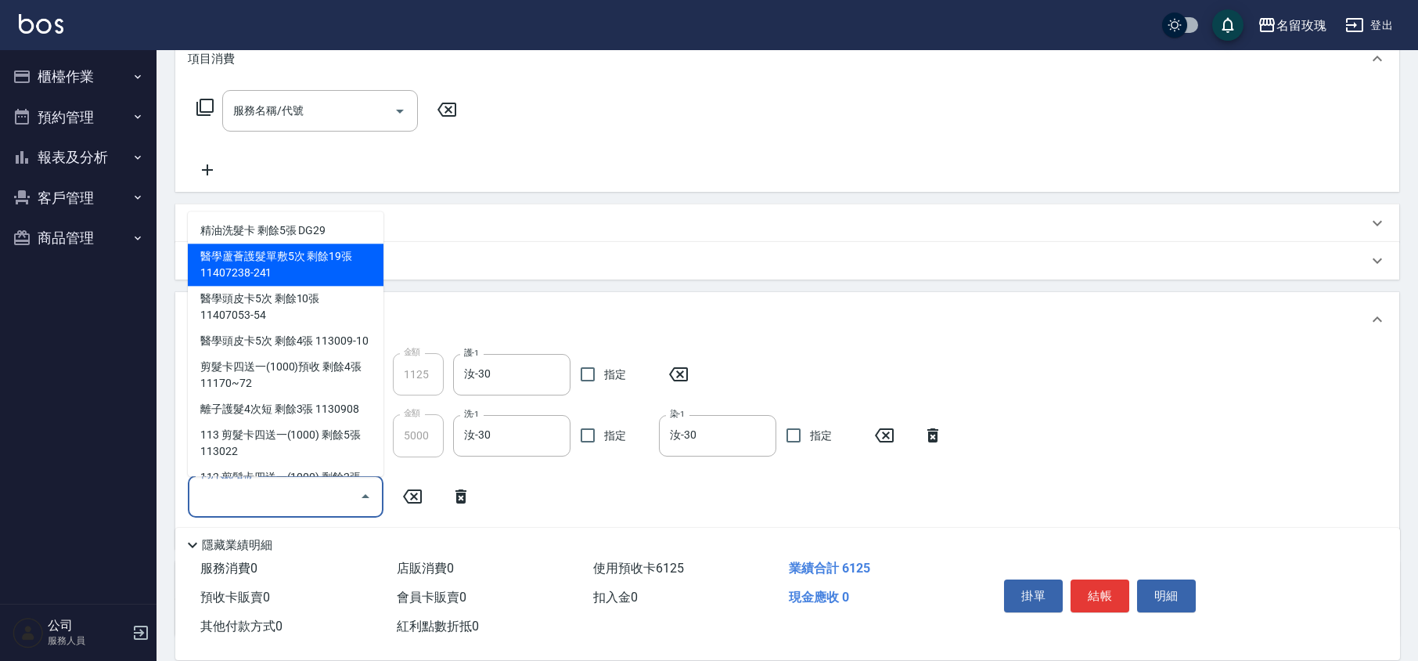
drag, startPoint x: 280, startPoint y: 258, endPoint x: 289, endPoint y: 261, distance: 8.9
click at [280, 258] on div "醫學蘆薈護髮單敷5次 剩餘19張 11407238-241" at bounding box center [286, 265] width 196 height 42
type input "醫學蘆薈護髮單敷5次 11407238-241"
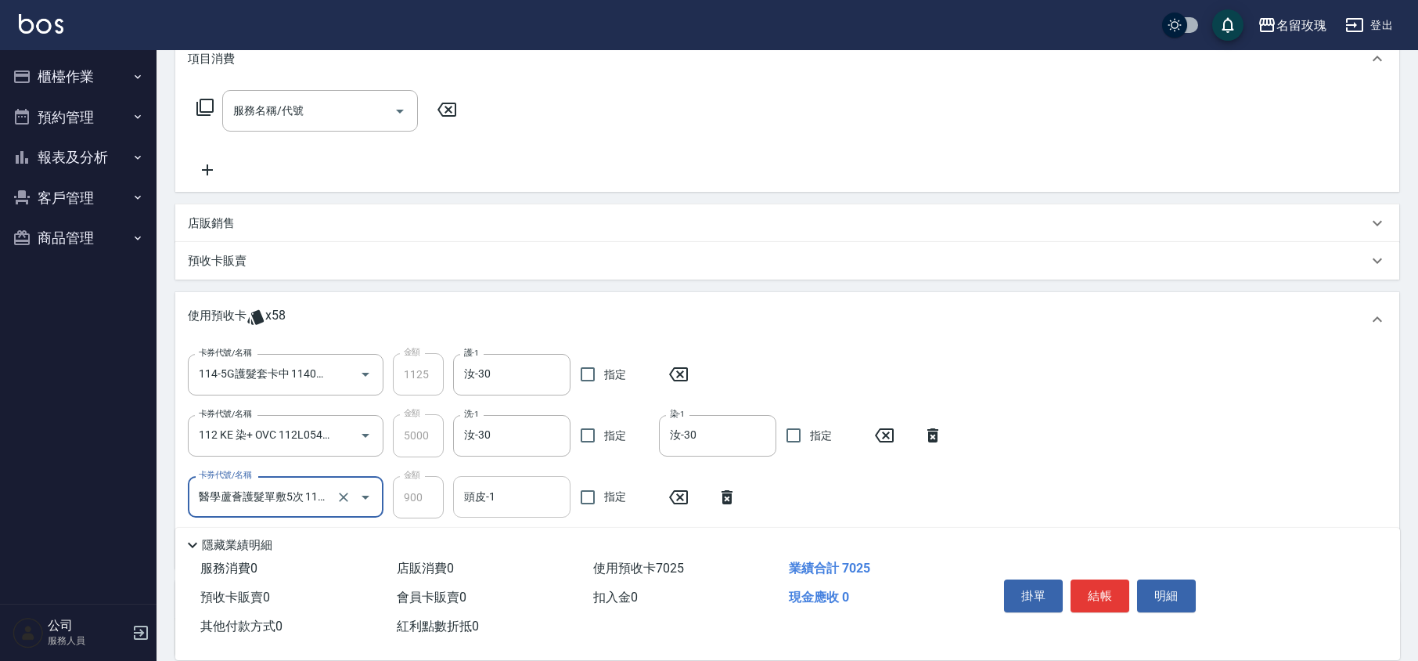
click at [517, 510] on input "頭皮-1" at bounding box center [511, 496] width 103 height 27
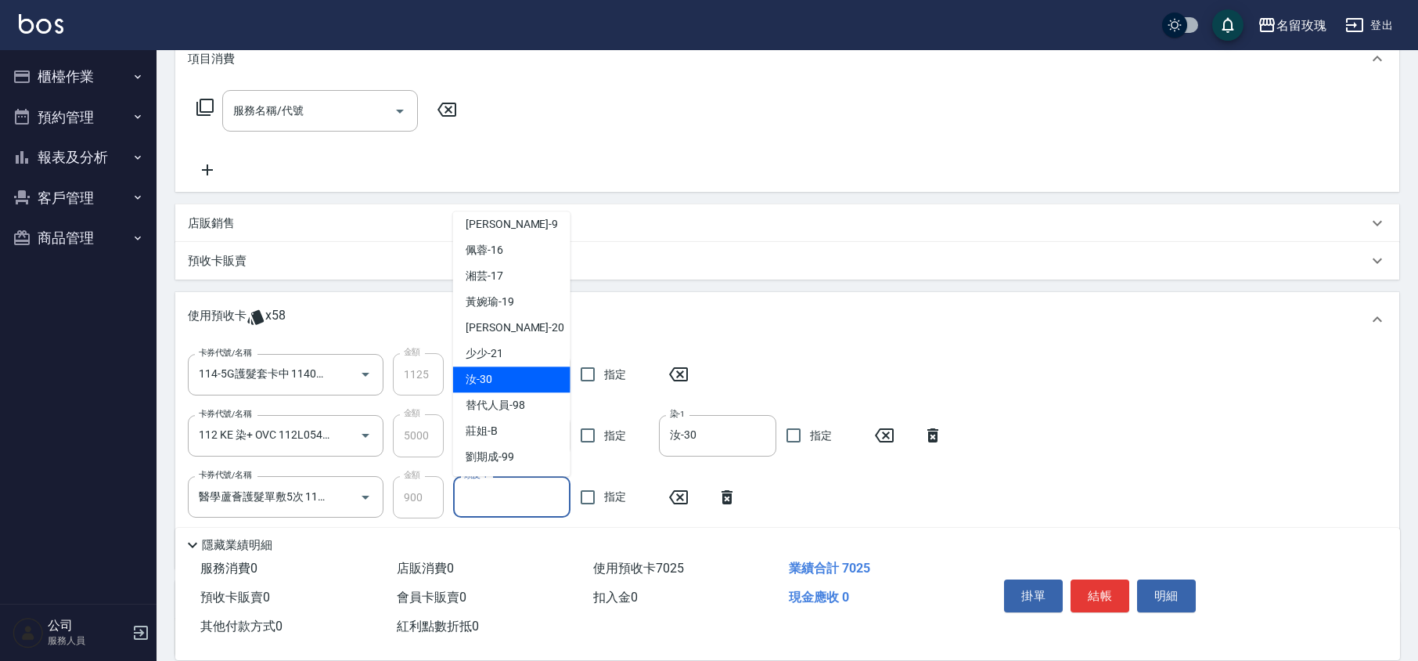
click at [479, 386] on span "汝 -30" at bounding box center [479, 380] width 27 height 16
type input "汝-30"
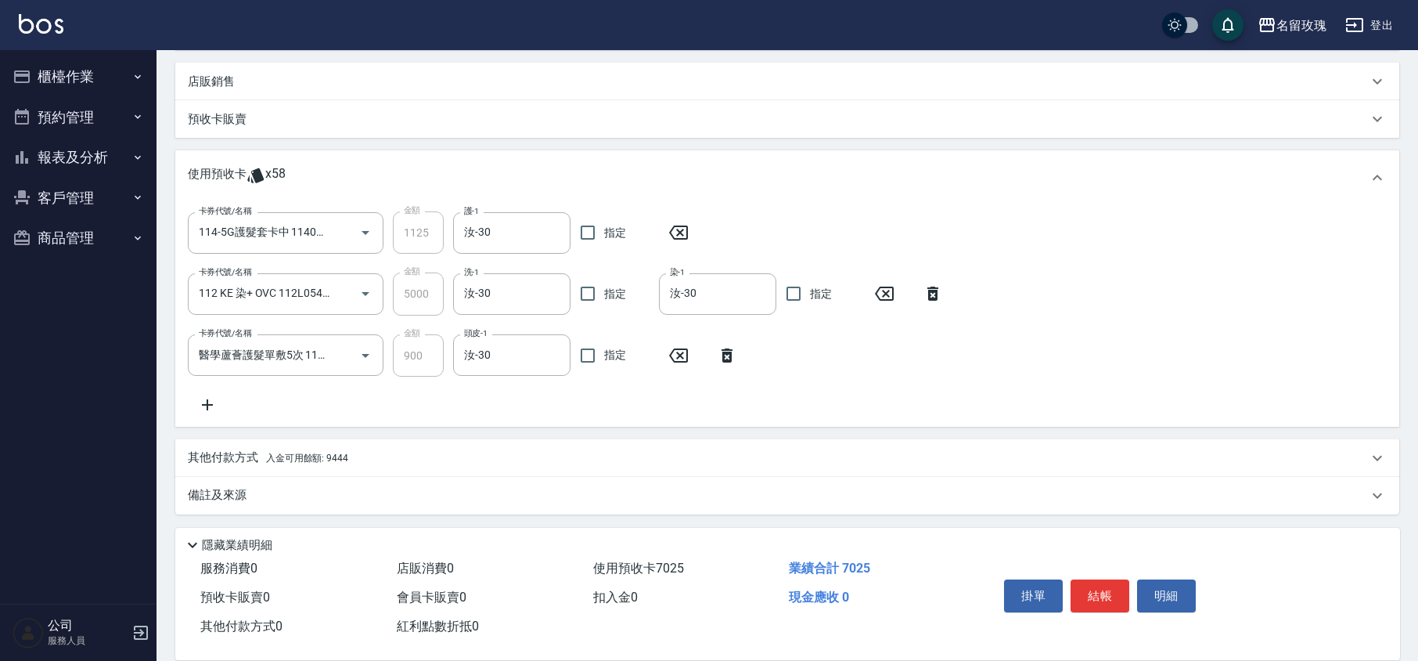
click at [245, 502] on p "備註及來源" at bounding box center [217, 495] width 59 height 16
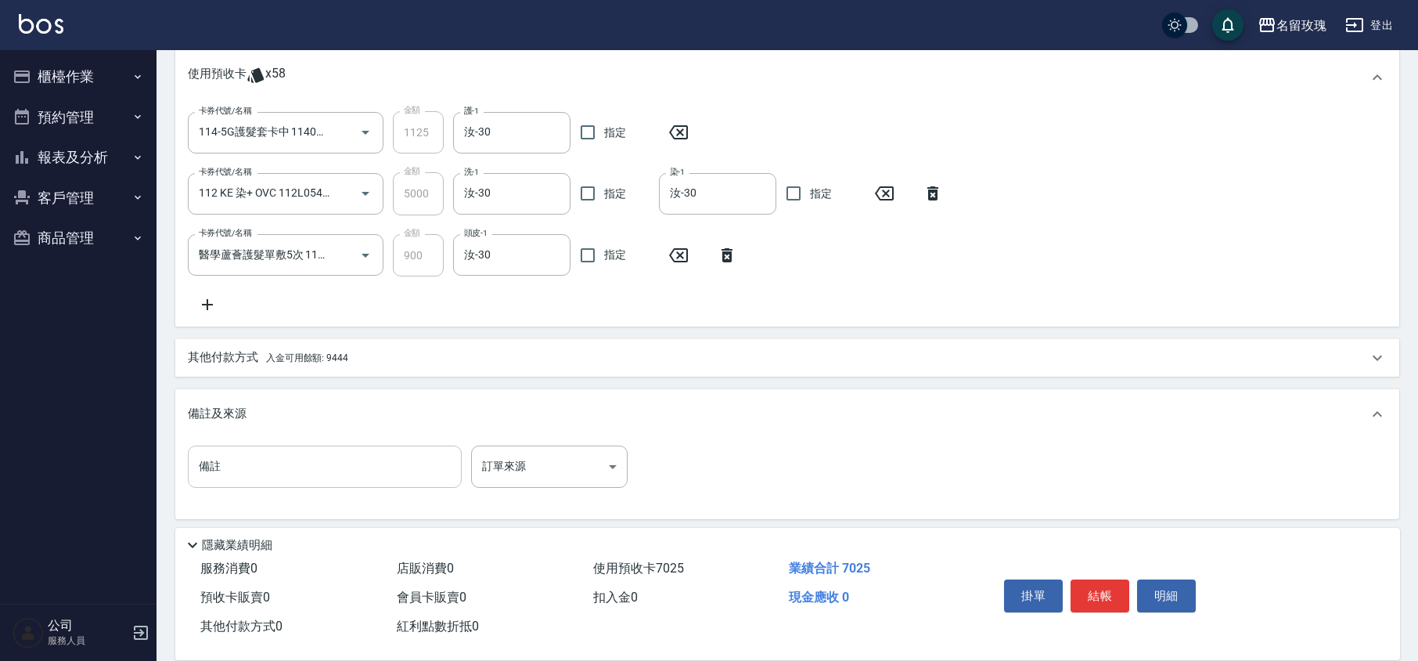
scroll to position [468, 0]
click at [283, 473] on input "備註" at bounding box center [325, 463] width 274 height 42
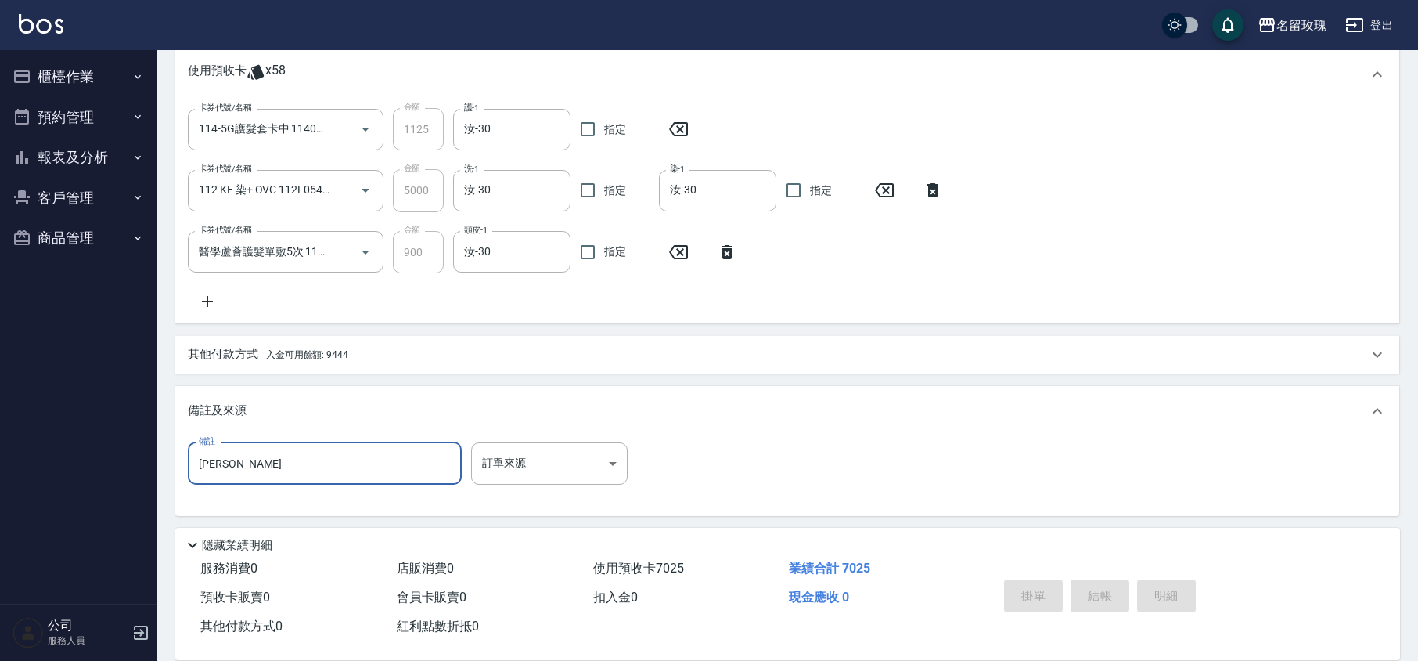
type input "[PERSON_NAME]"
type input "[DATE] 12:56"
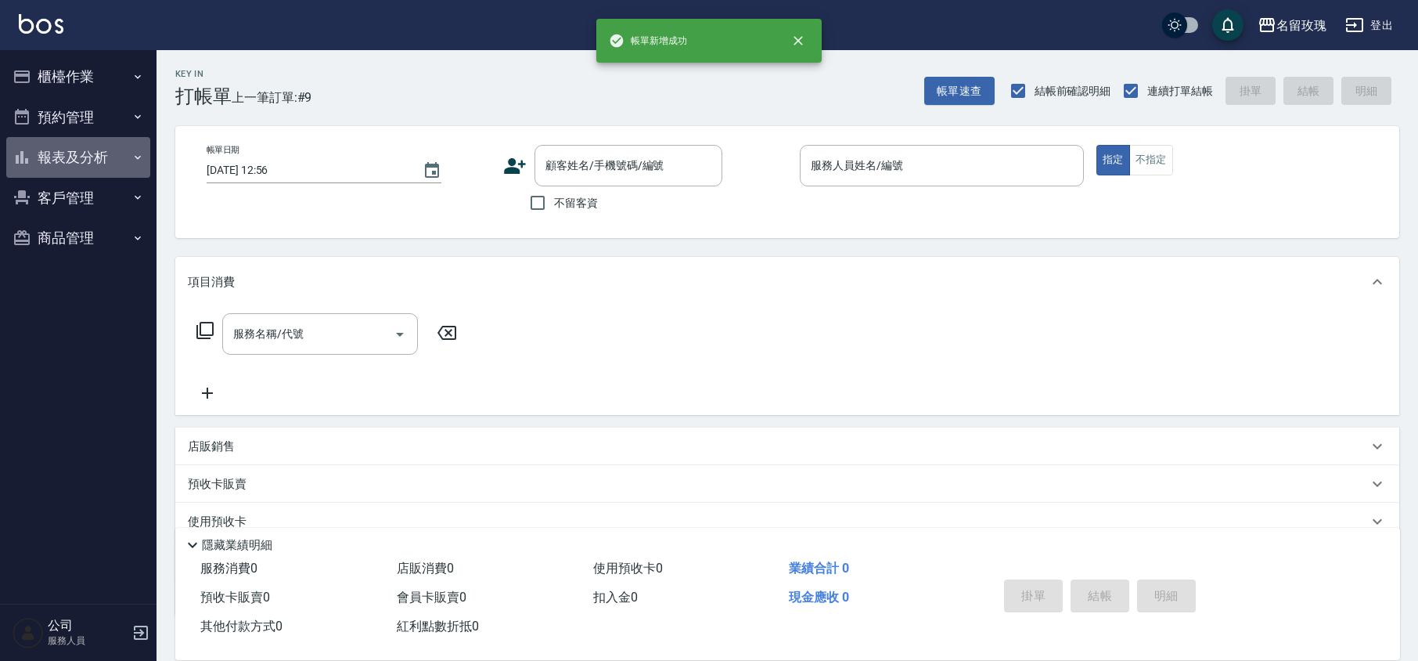
click at [104, 151] on button "報表及分析" at bounding box center [78, 157] width 144 height 41
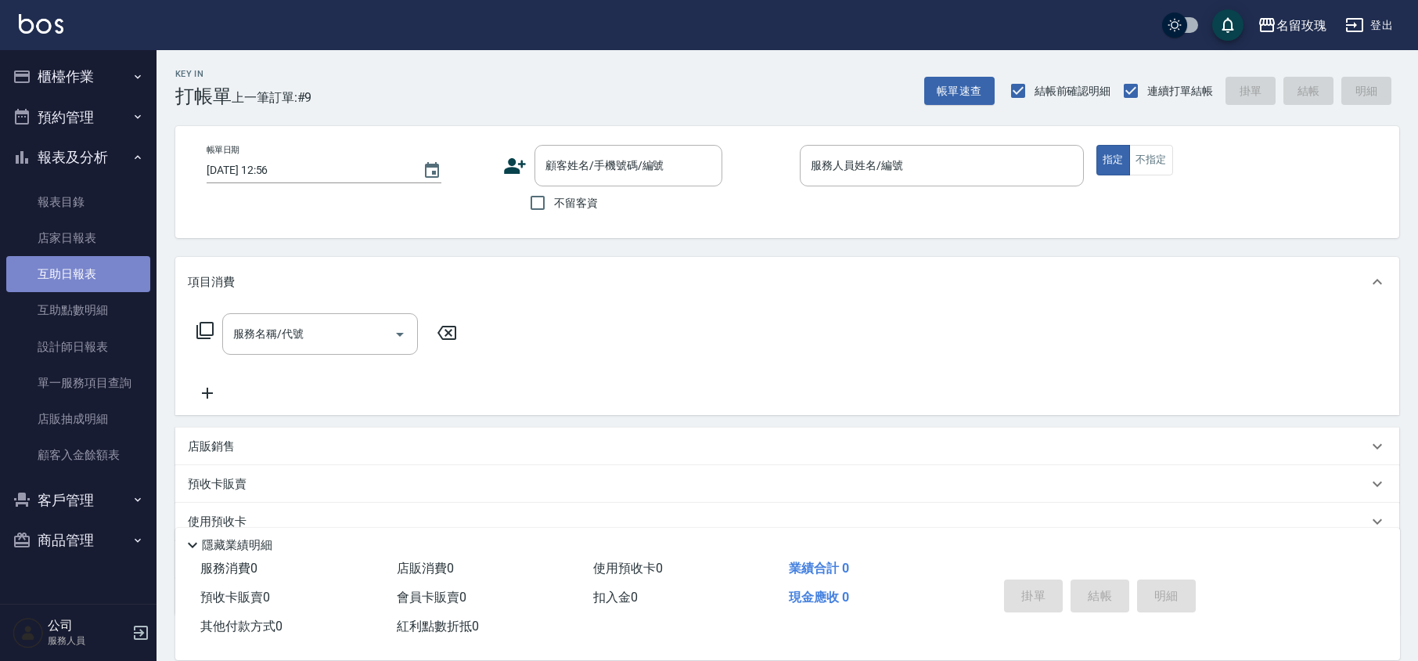
click at [58, 280] on link "互助日報表" at bounding box center [78, 274] width 144 height 36
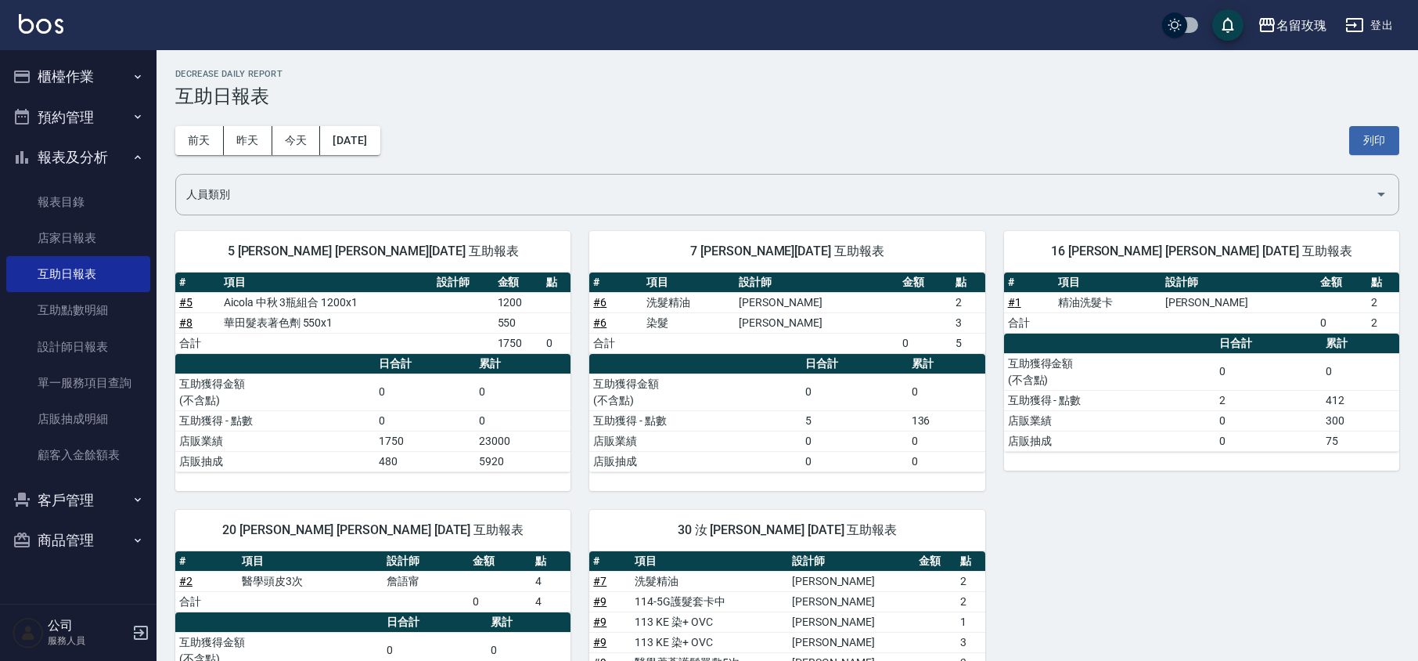
click at [617, 126] on div "[DATE] [DATE] [DATE] [DATE] 列印" at bounding box center [787, 140] width 1224 height 67
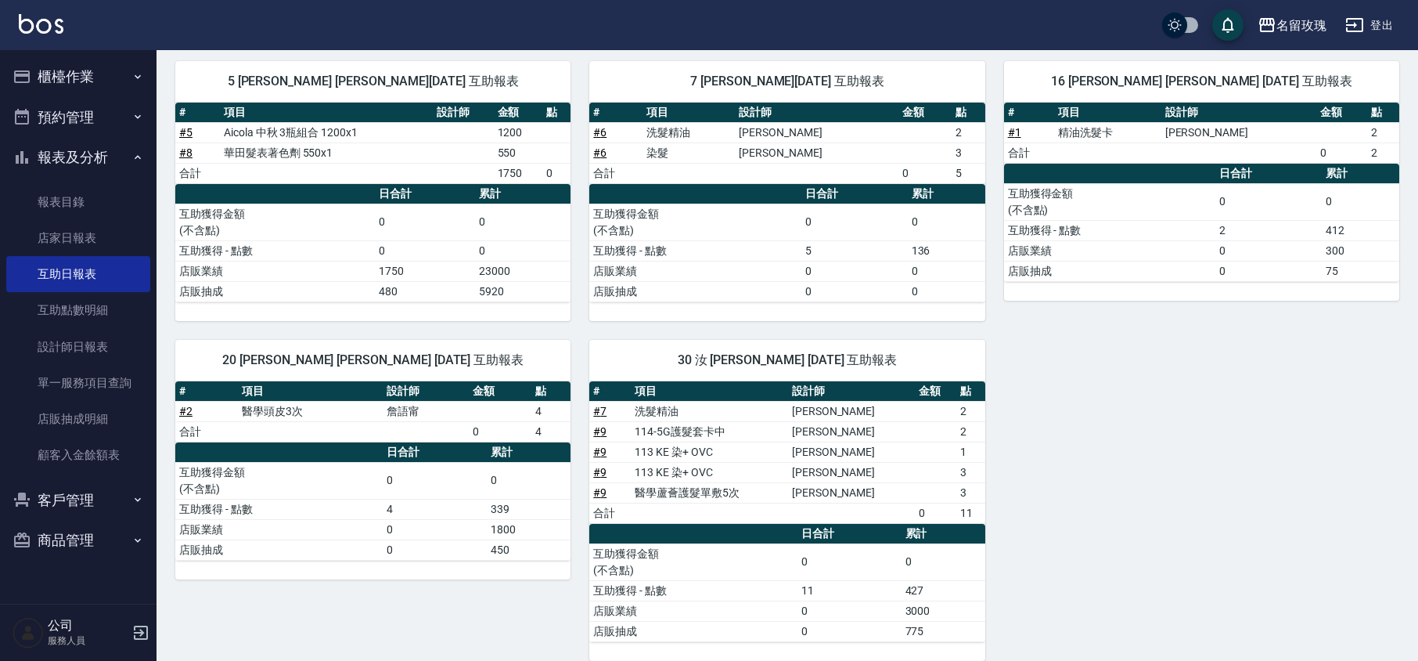
scroll to position [194, 0]
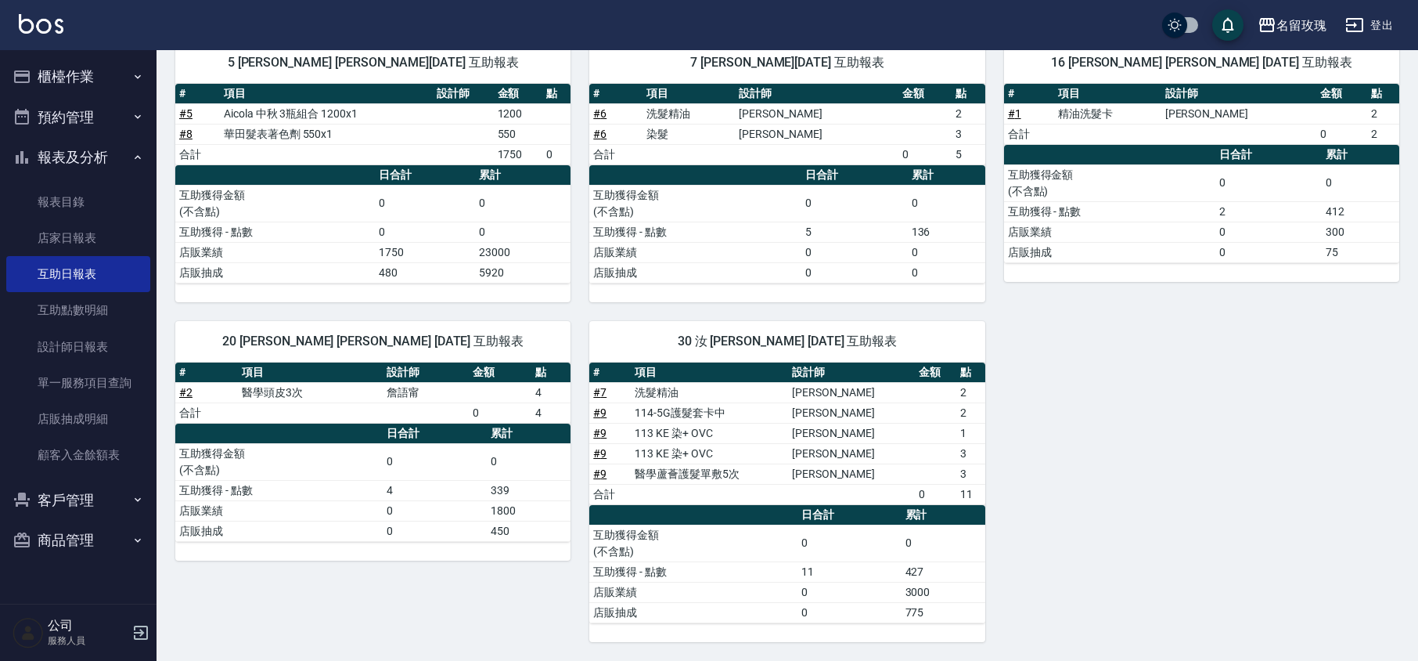
click at [64, 149] on button "報表及分析" at bounding box center [78, 157] width 144 height 41
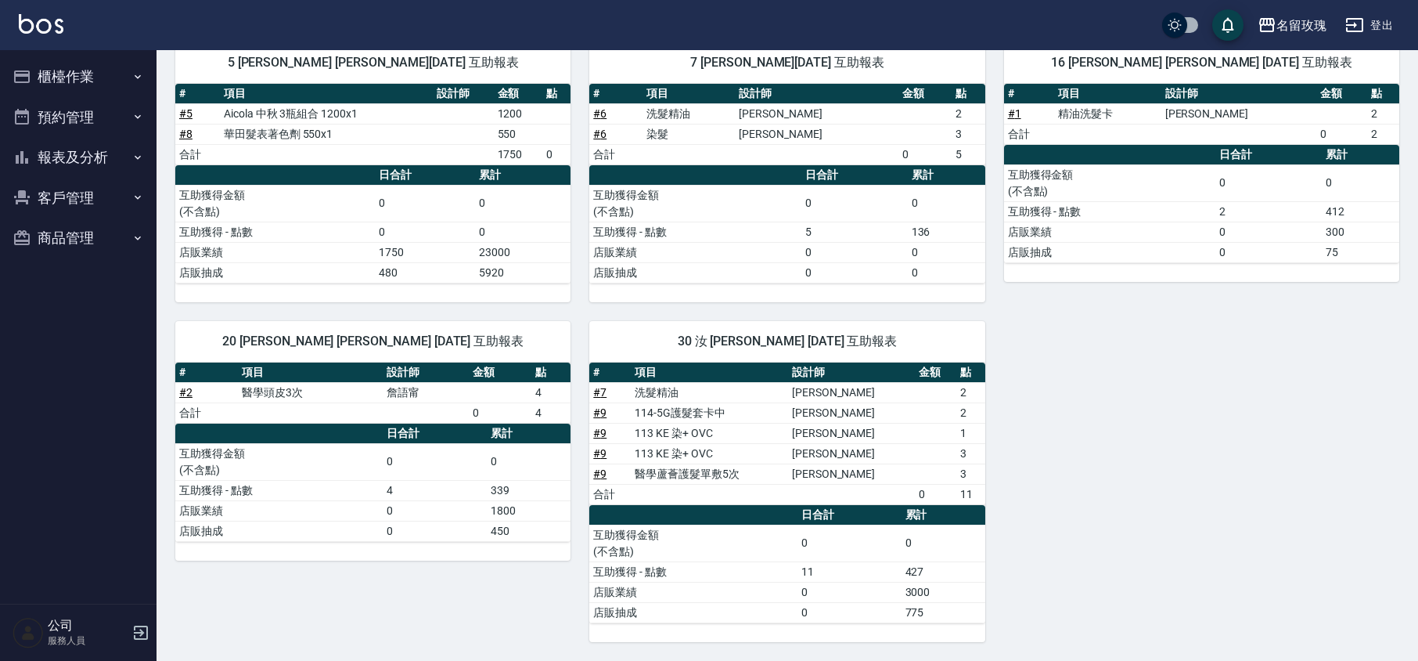
click at [48, 45] on div "名留玫瑰 登出" at bounding box center [709, 25] width 1418 height 50
click at [41, 63] on button "櫃檯作業" at bounding box center [78, 76] width 144 height 41
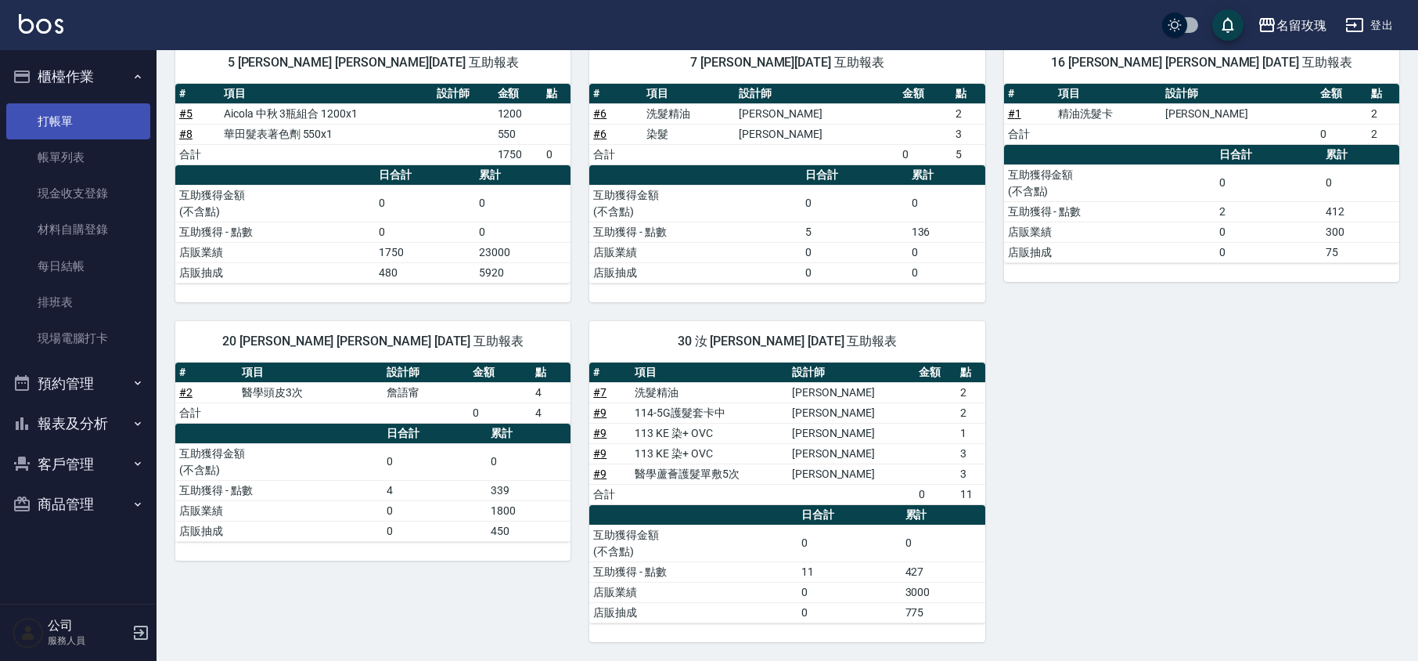
click at [67, 113] on link "打帳單" at bounding box center [78, 121] width 144 height 36
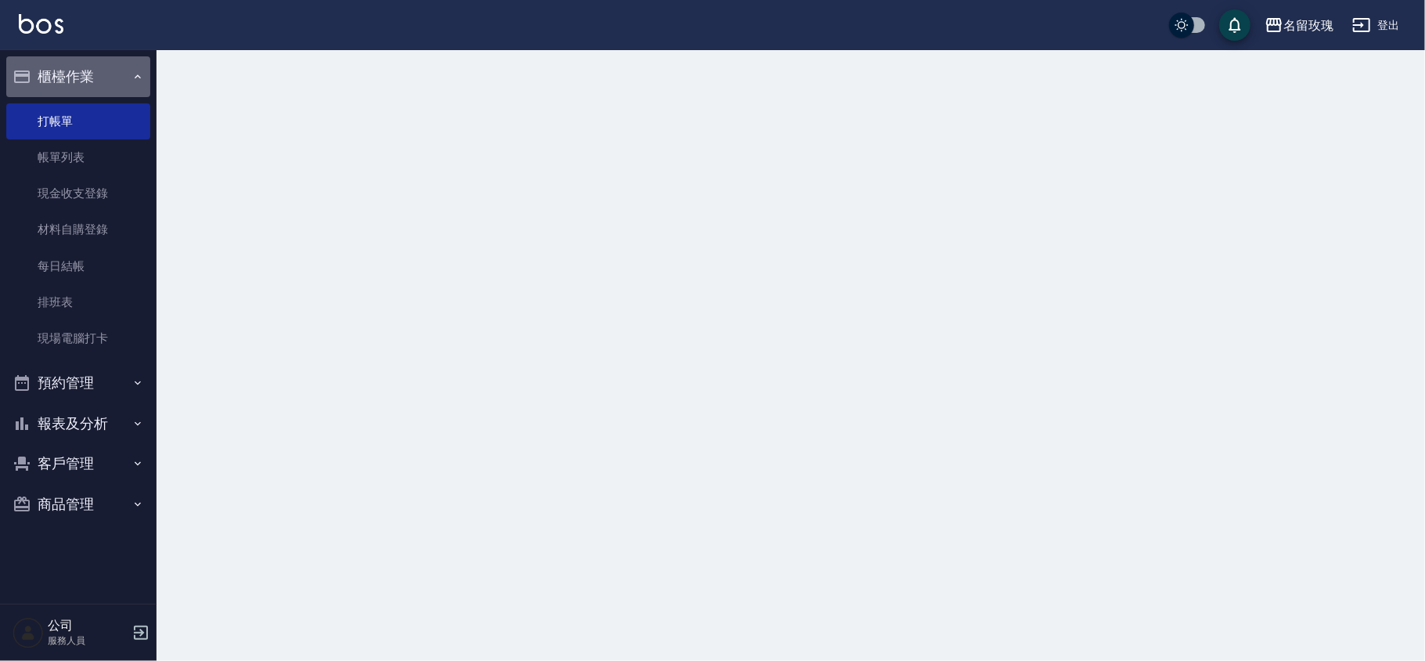
click at [89, 80] on button "櫃檯作業" at bounding box center [78, 76] width 144 height 41
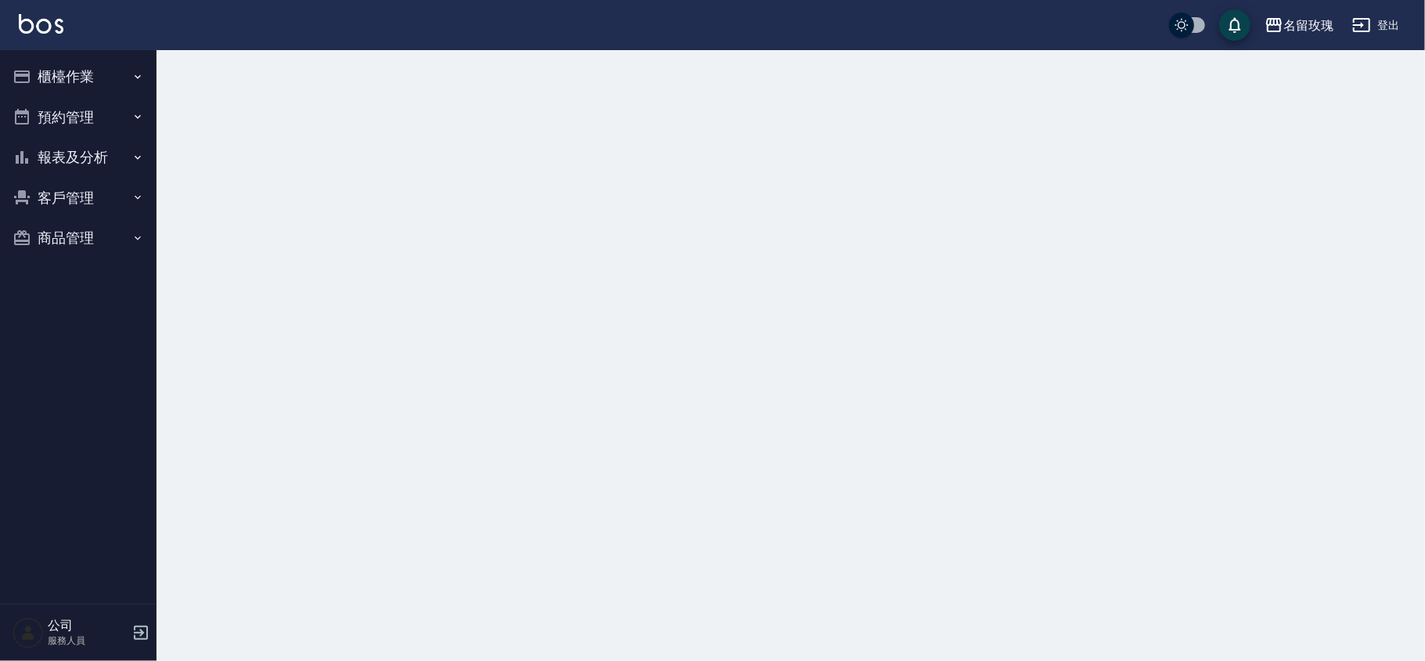
click at [492, 91] on div at bounding box center [712, 330] width 1425 height 661
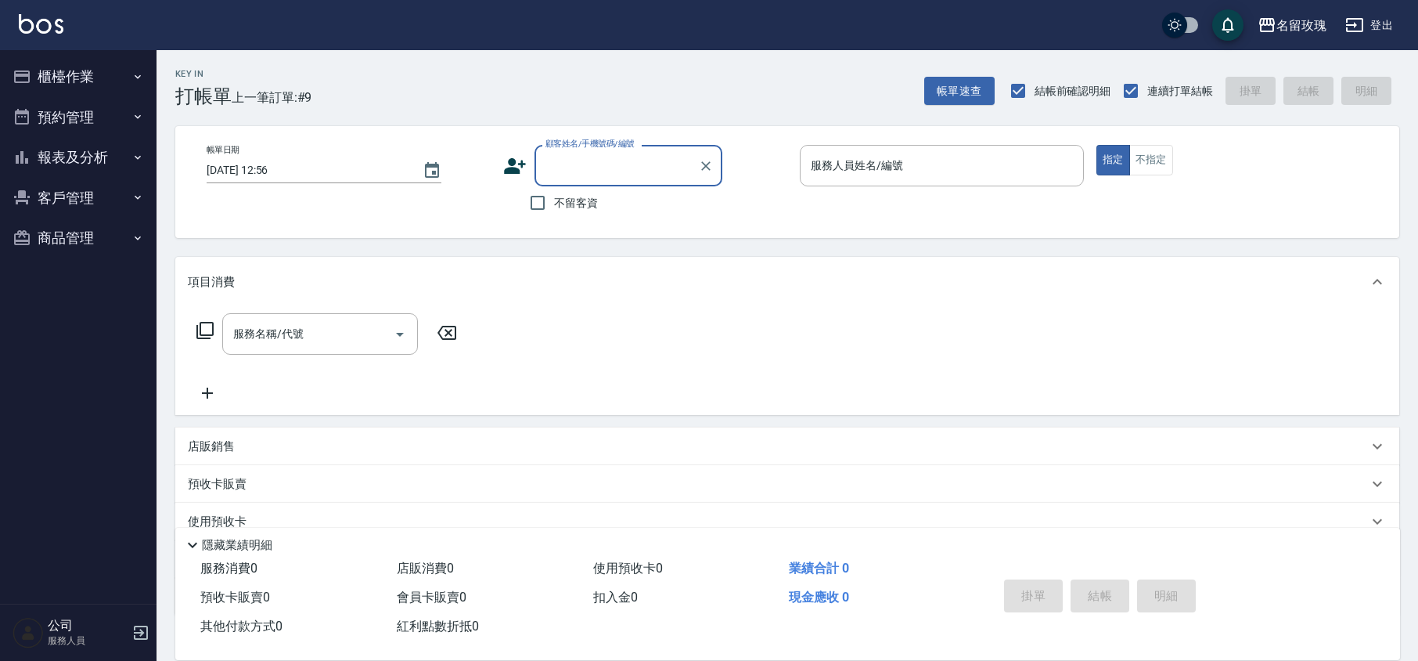
click at [499, 92] on div "Key In 打帳單 上一筆訂單:#9 帳單速查 結帳前確認明細 連續打單結帳 掛單 結帳 明細" at bounding box center [778, 78] width 1243 height 57
click at [461, 98] on div "Key In 打帳單 上一筆訂單:#9 帳單速查 結帳前確認明細 連續打單結帳 掛單 結帳 明細" at bounding box center [778, 78] width 1243 height 57
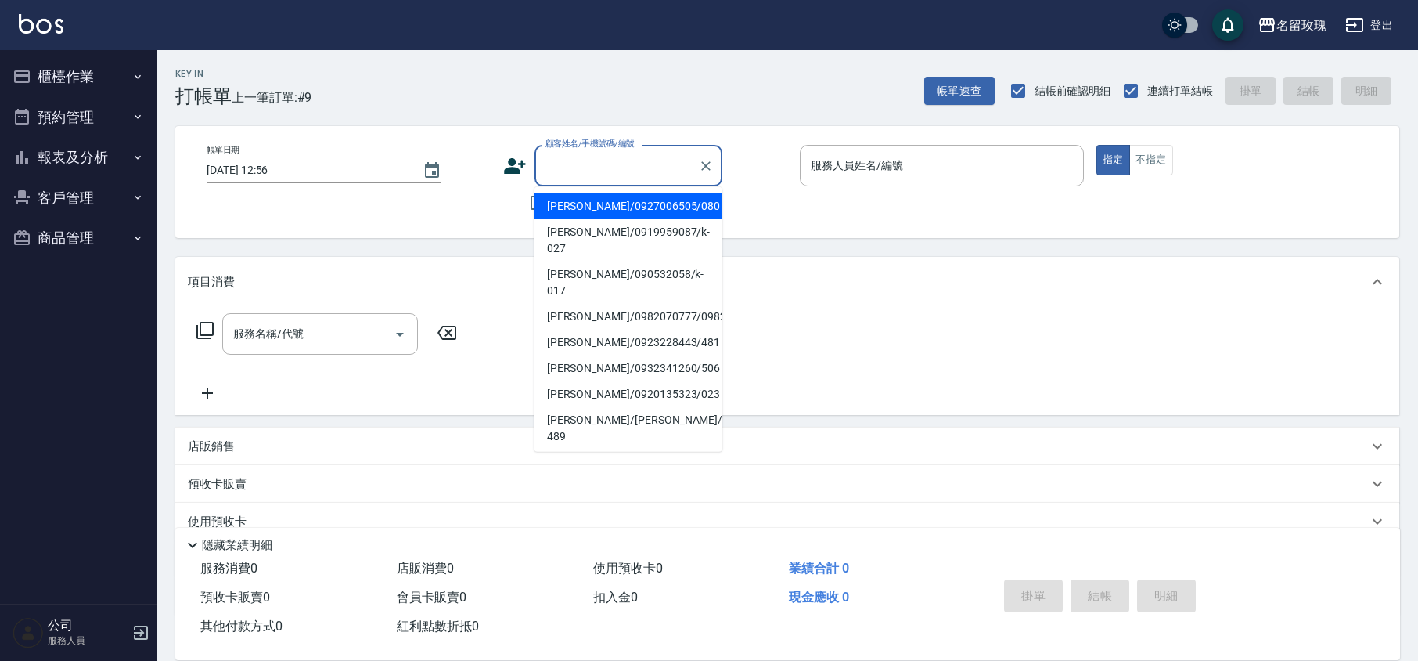
click at [571, 167] on input "顧客姓名/手機號碼/編號" at bounding box center [617, 165] width 150 height 27
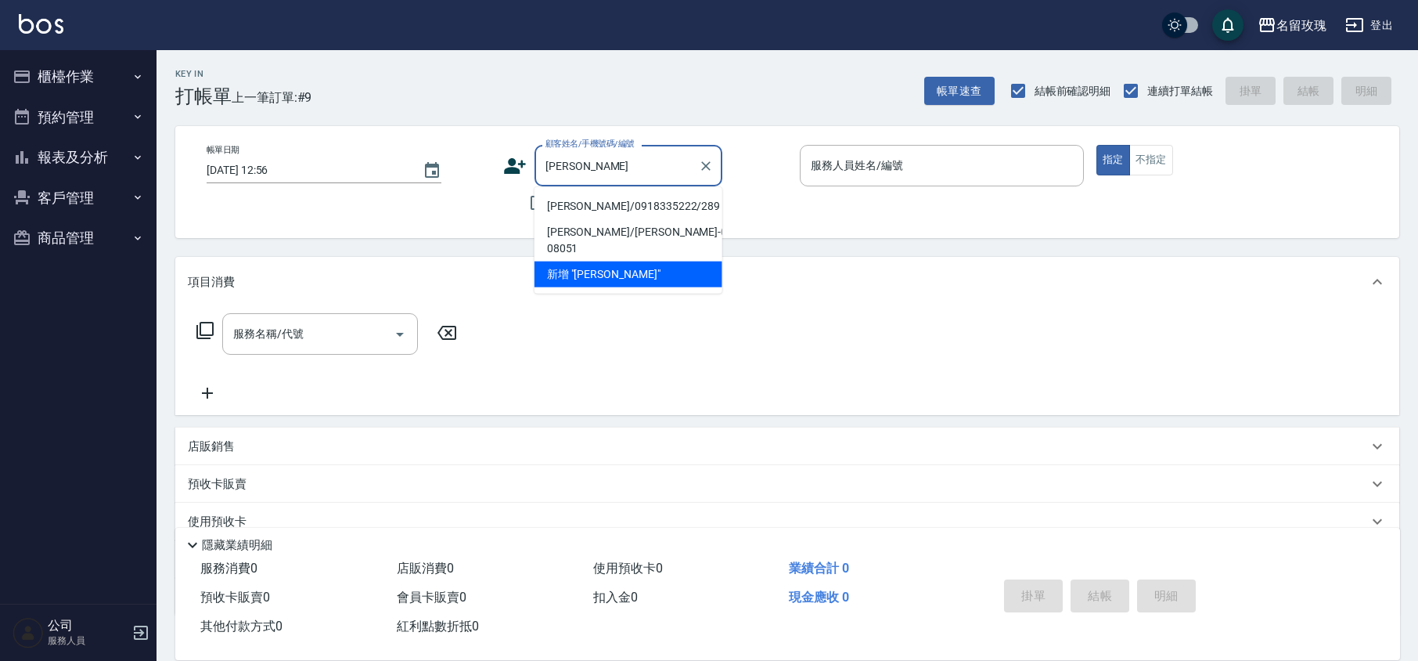
click at [605, 210] on li "[PERSON_NAME]/0918335222/289" at bounding box center [629, 206] width 188 height 26
type input "[PERSON_NAME]/0918335222/289"
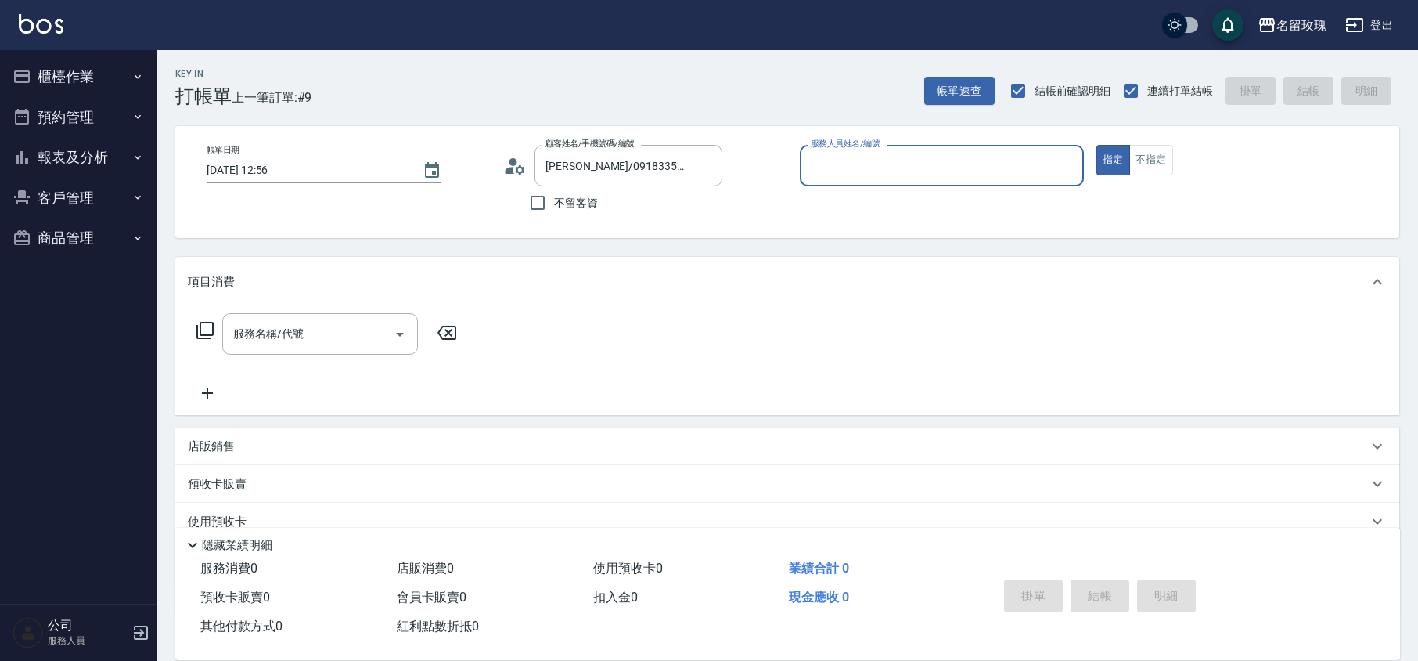
type input "VIVI-2"
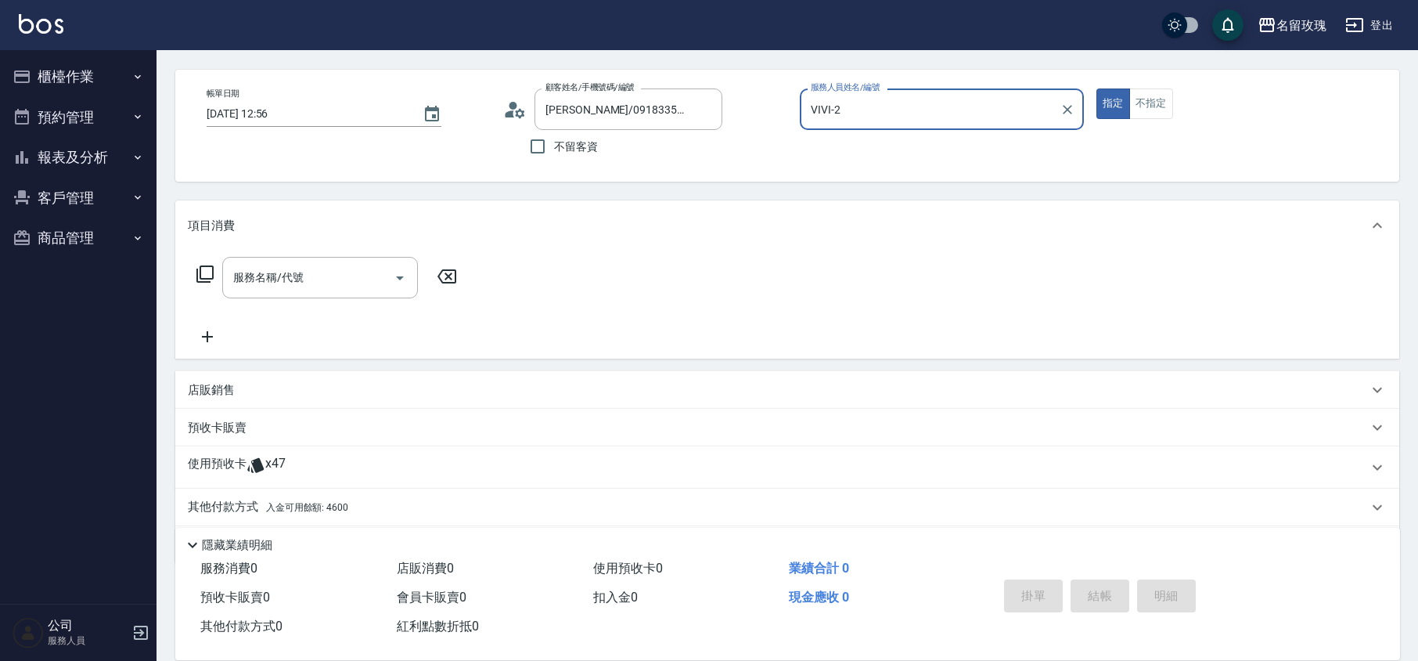
scroll to position [106, 0]
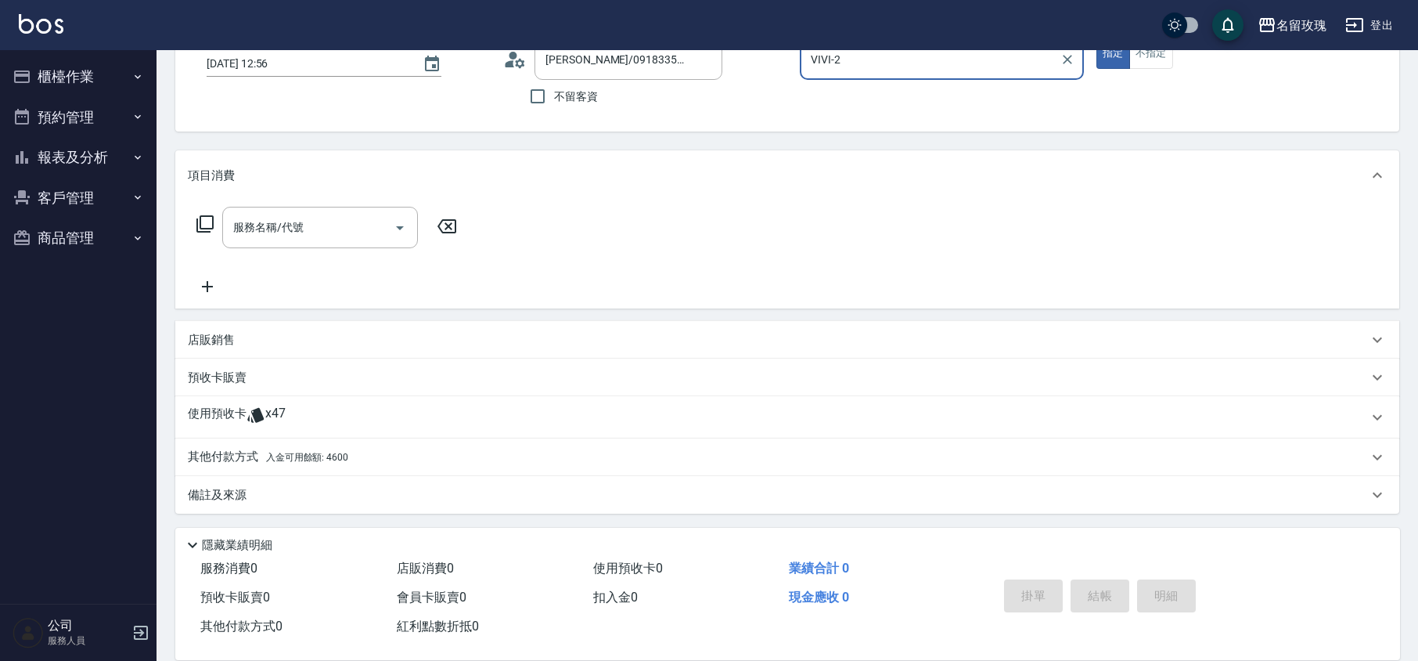
click at [258, 438] on div "其他付款方式 入金可用餘額: 4600 其他付款方式 其他付款方式 入金剩餘： 4600元 0 ​ 整筆扣入金 4600元 異動入金" at bounding box center [787, 457] width 1224 height 38
click at [265, 424] on span "x47" at bounding box center [275, 416] width 20 height 23
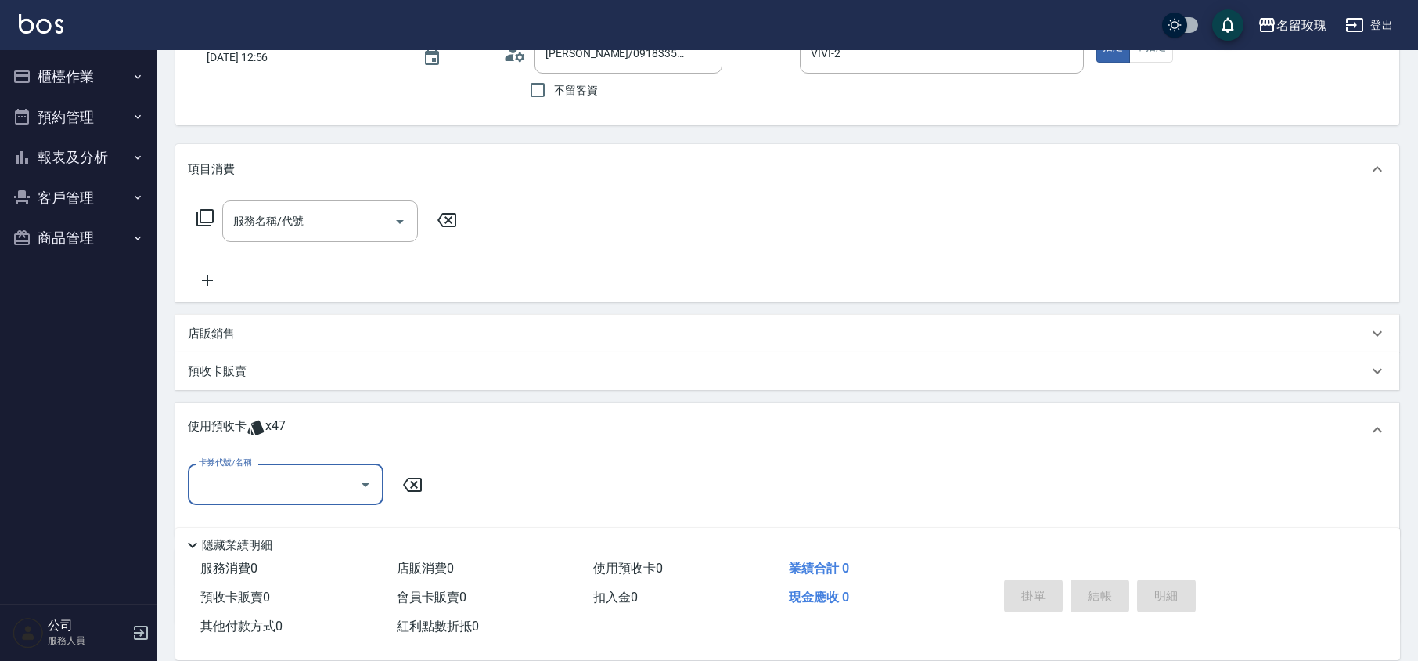
scroll to position [223, 0]
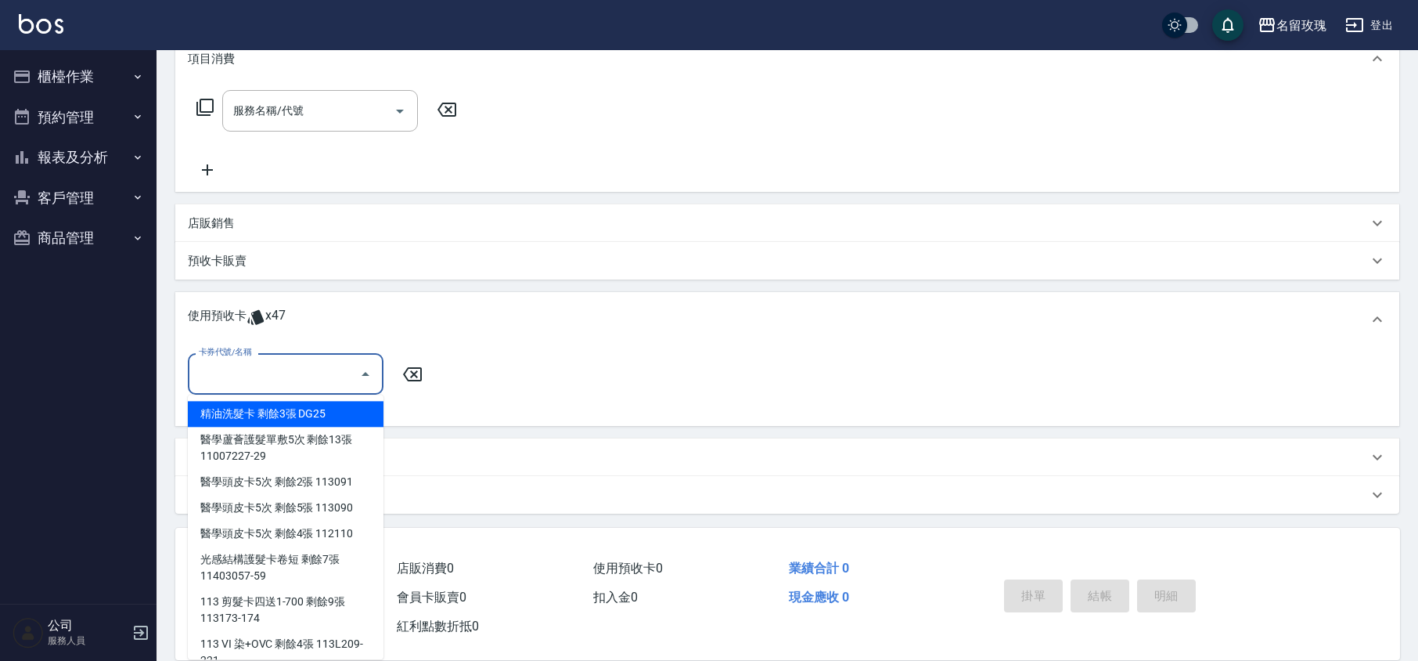
click at [269, 382] on input "卡券代號/名稱" at bounding box center [274, 373] width 158 height 27
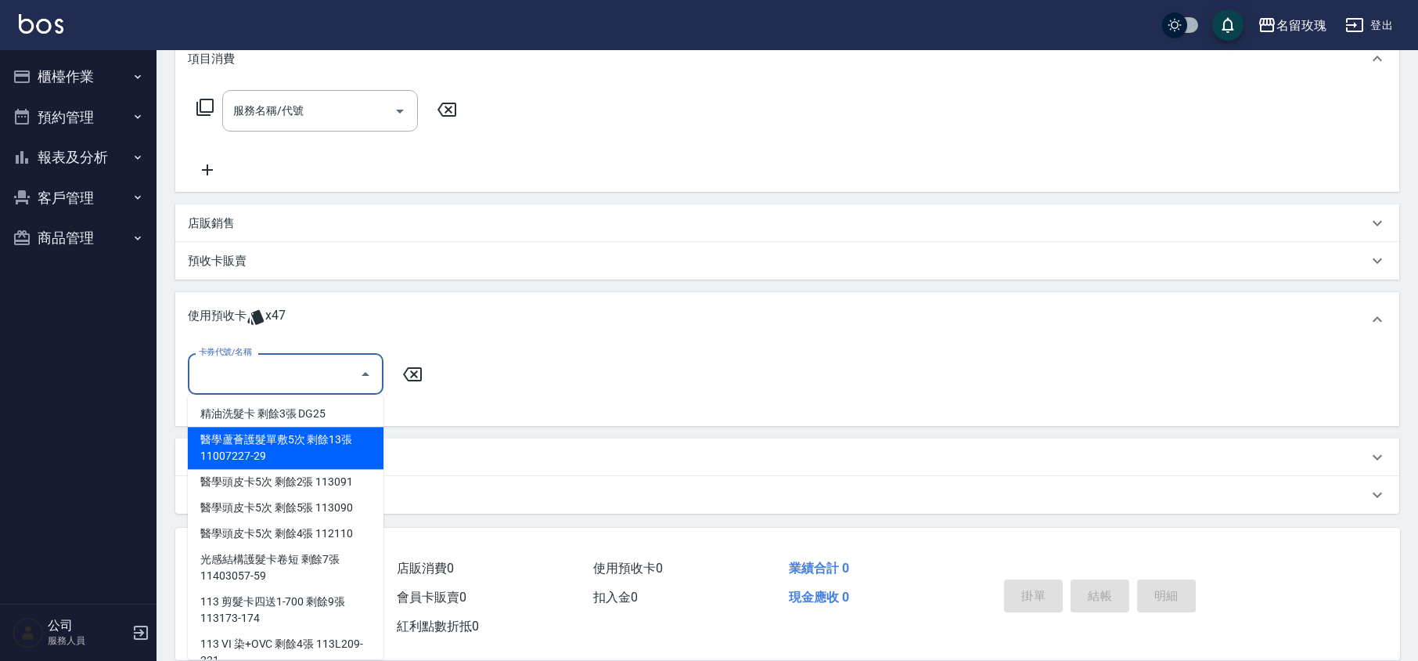
click at [330, 448] on div "醫學蘆薈護髮單敷5次 剩餘13張 11007227-29" at bounding box center [286, 448] width 196 height 42
type input "醫學蘆薈護髮單敷5次 11007227-29"
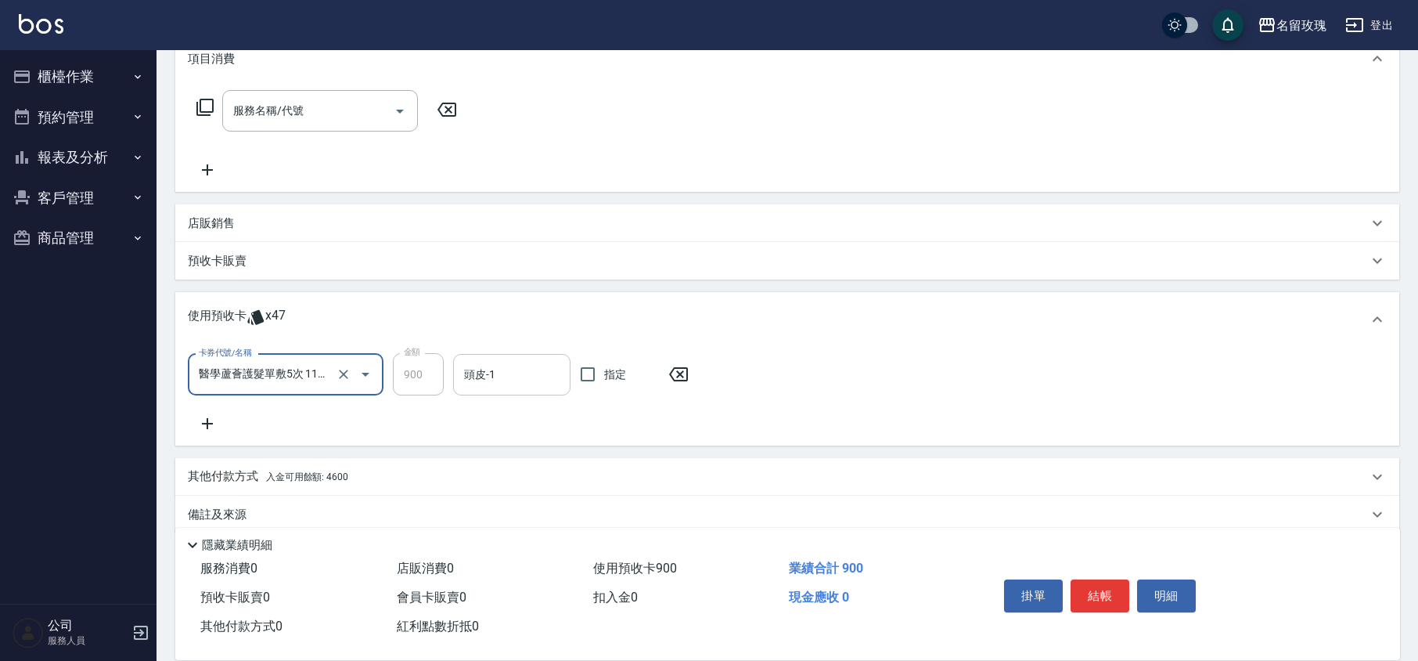
click at [511, 357] on div "頭皮-1" at bounding box center [511, 374] width 117 height 41
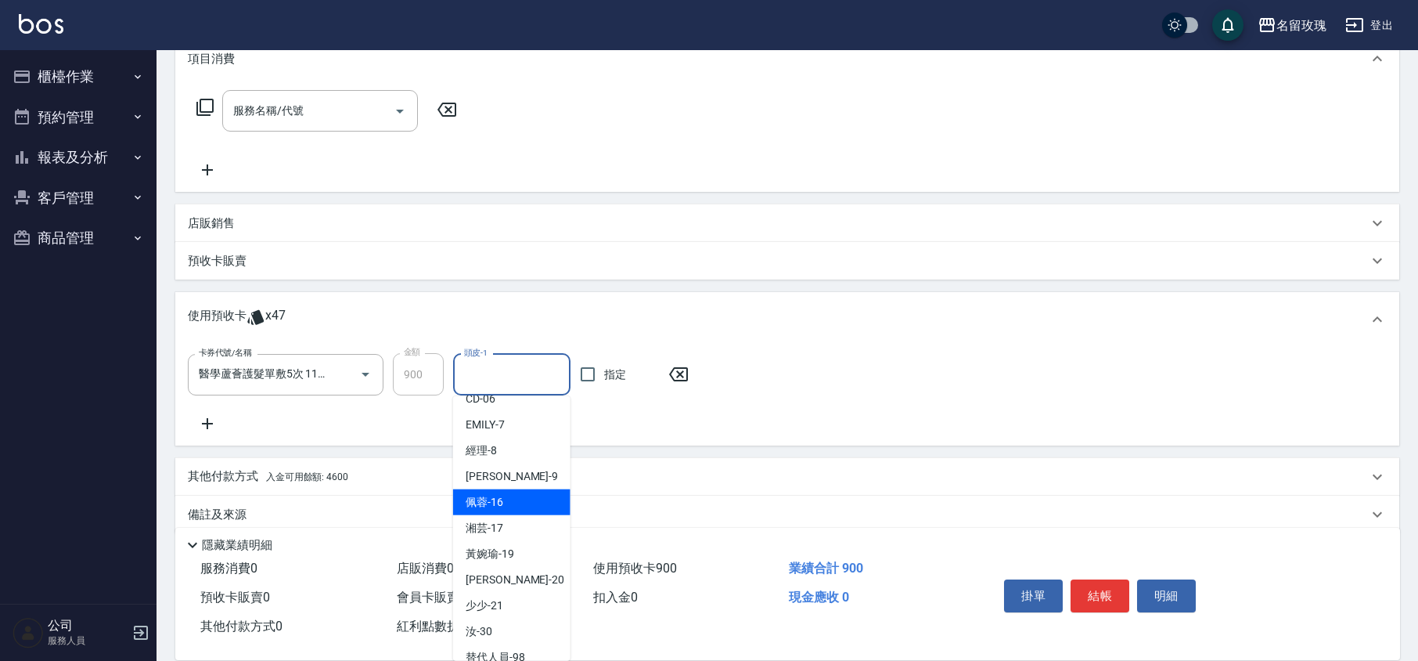
scroll to position [186, 0]
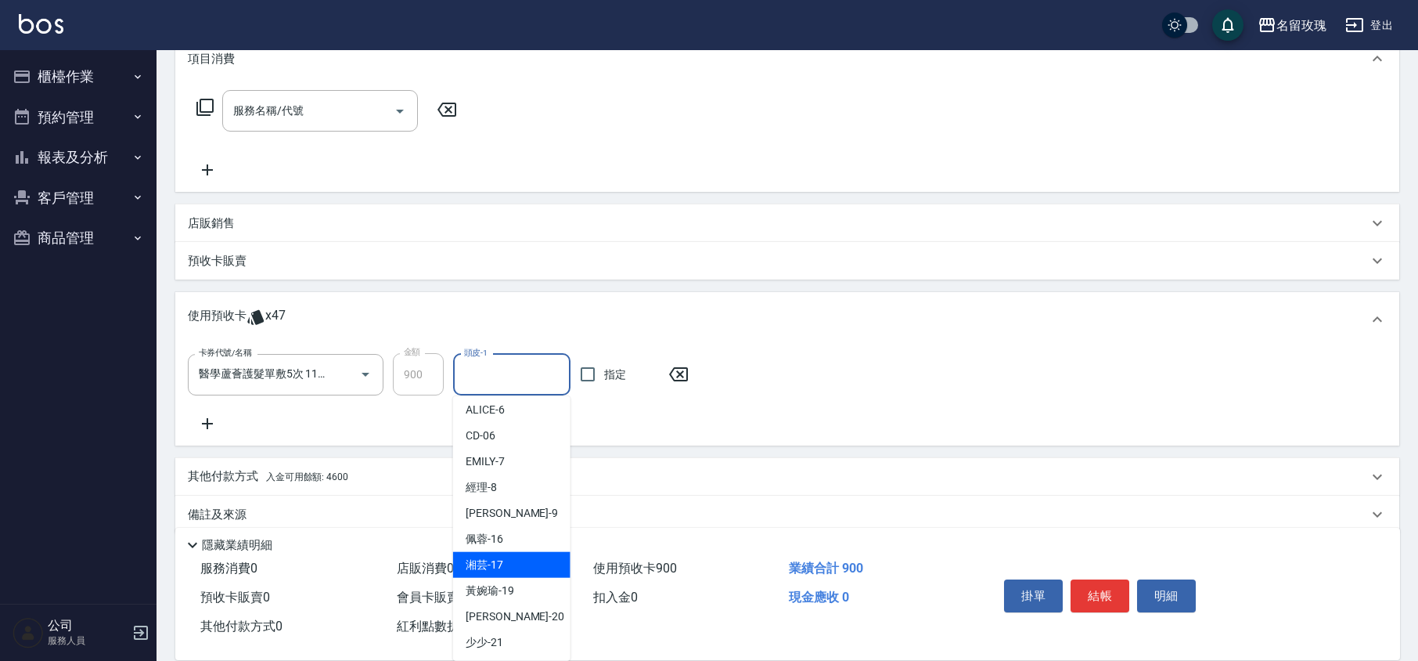
click at [502, 571] on div "湘芸 -17" at bounding box center [511, 565] width 117 height 26
type input "湘芸-17"
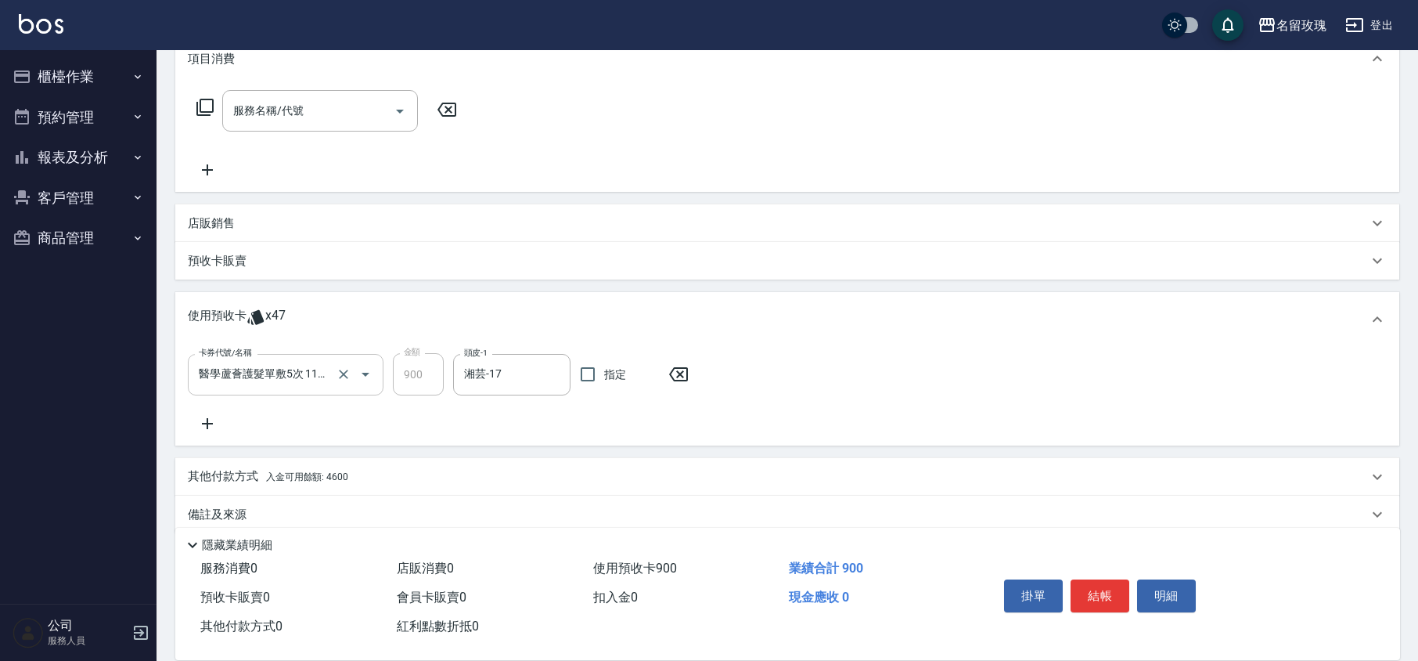
click at [297, 355] on div "醫學蘆薈護髮單敷5次 11007227-29 卡券代號/名稱" at bounding box center [286, 374] width 196 height 41
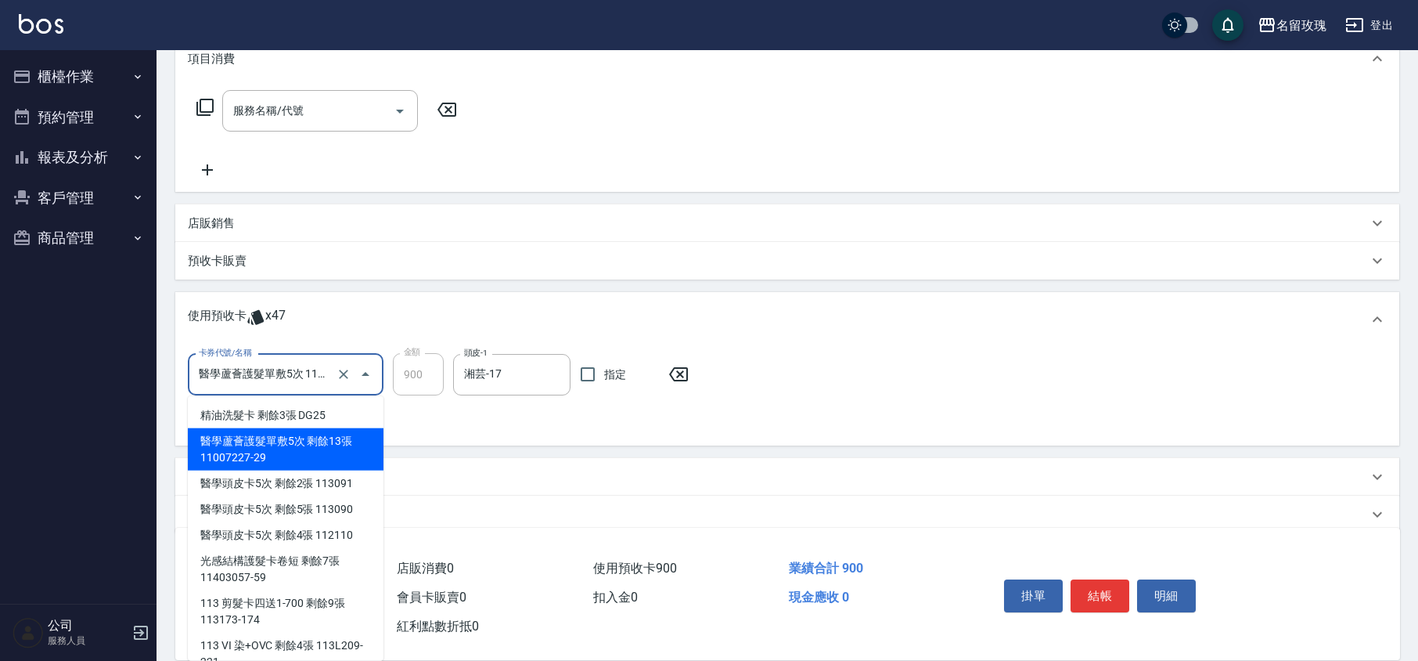
scroll to position [0, 41]
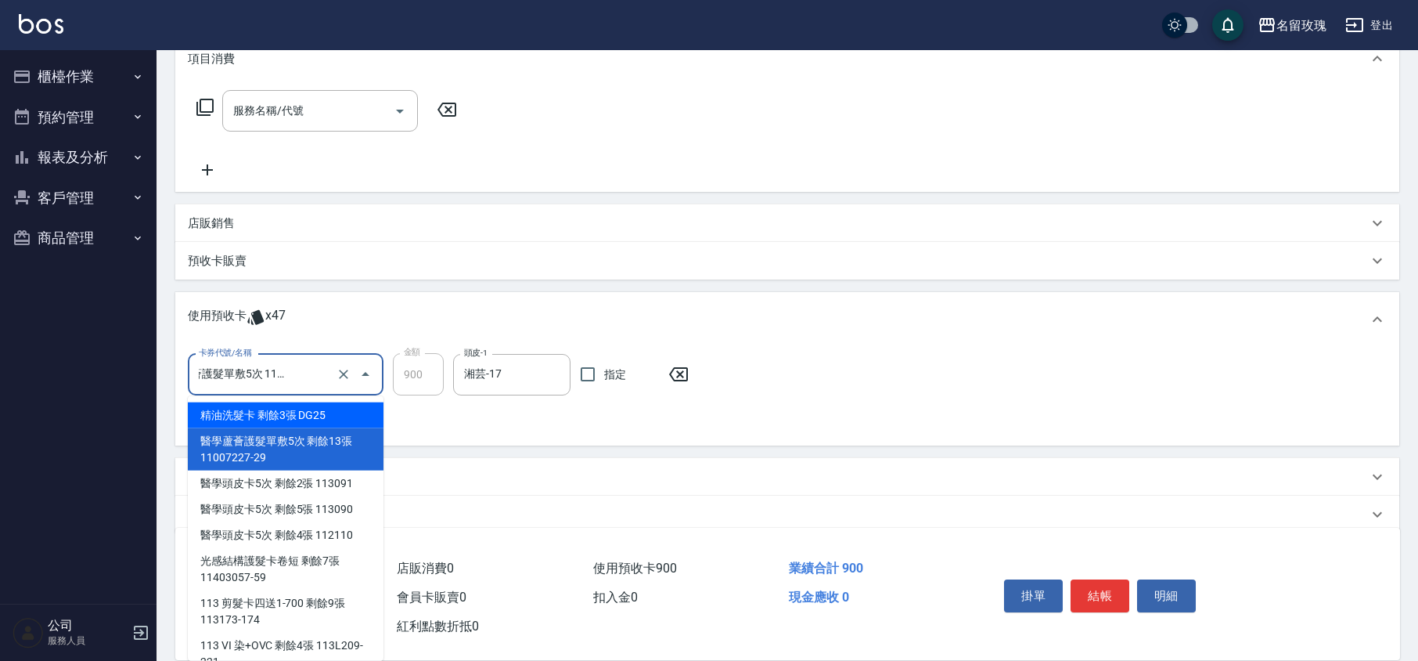
click at [466, 413] on div "卡券代號/名稱 醫學蘆薈護髮單敷5次 11007227-29 卡券代號/名稱 金額 900 金額 頭皮-1 湘芸-17 頭皮-1 指定" at bounding box center [787, 393] width 1199 height 80
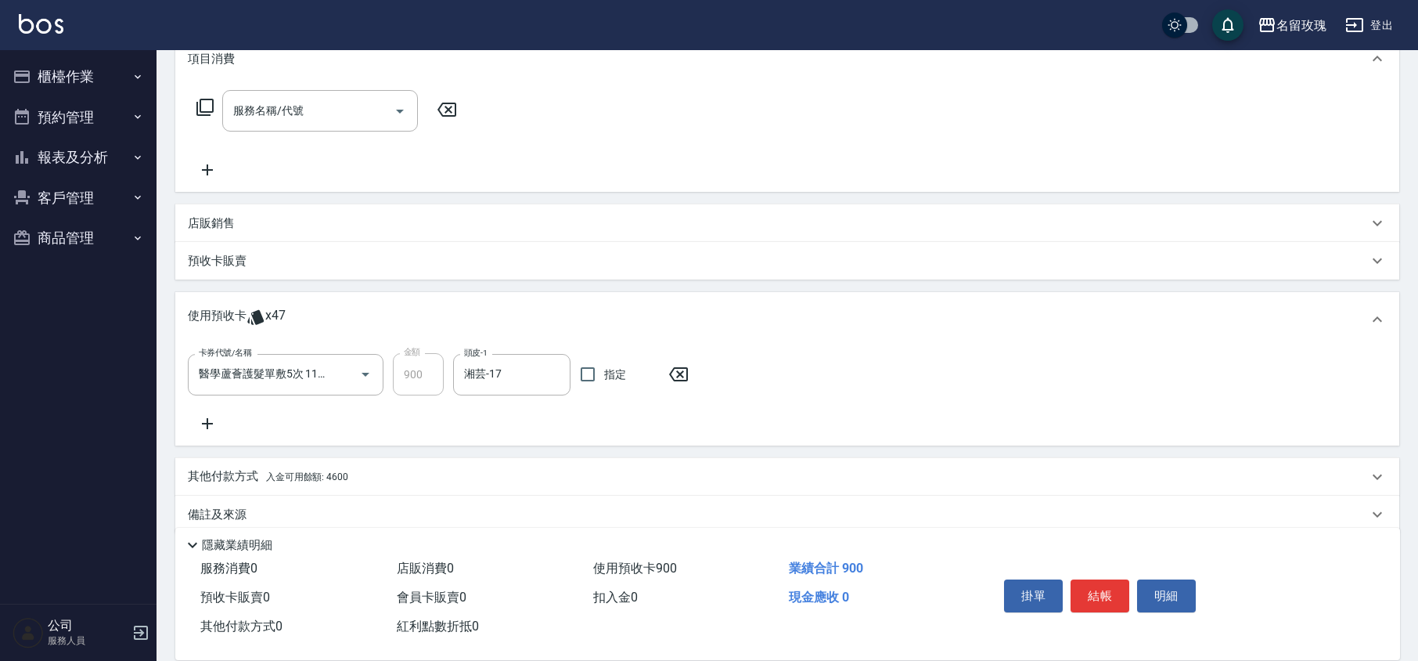
click at [204, 418] on icon at bounding box center [207, 423] width 39 height 19
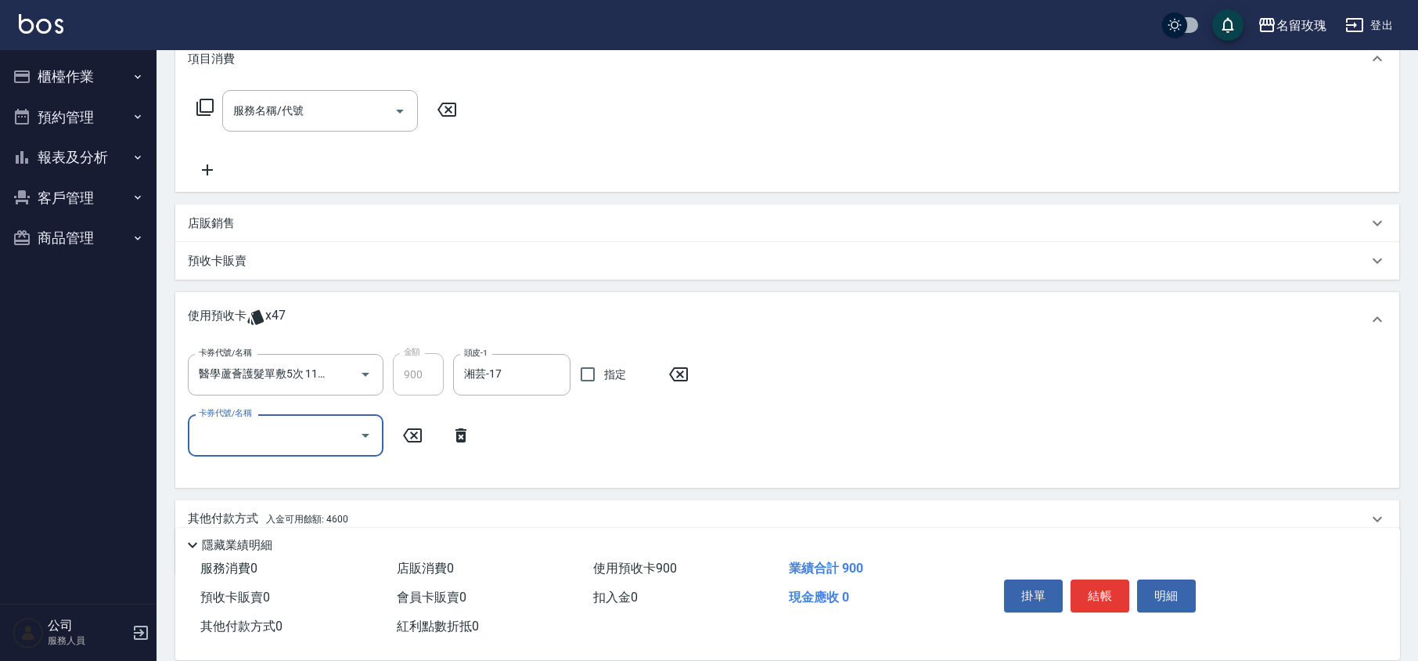
click at [274, 421] on input "卡券代號/名稱" at bounding box center [274, 434] width 158 height 27
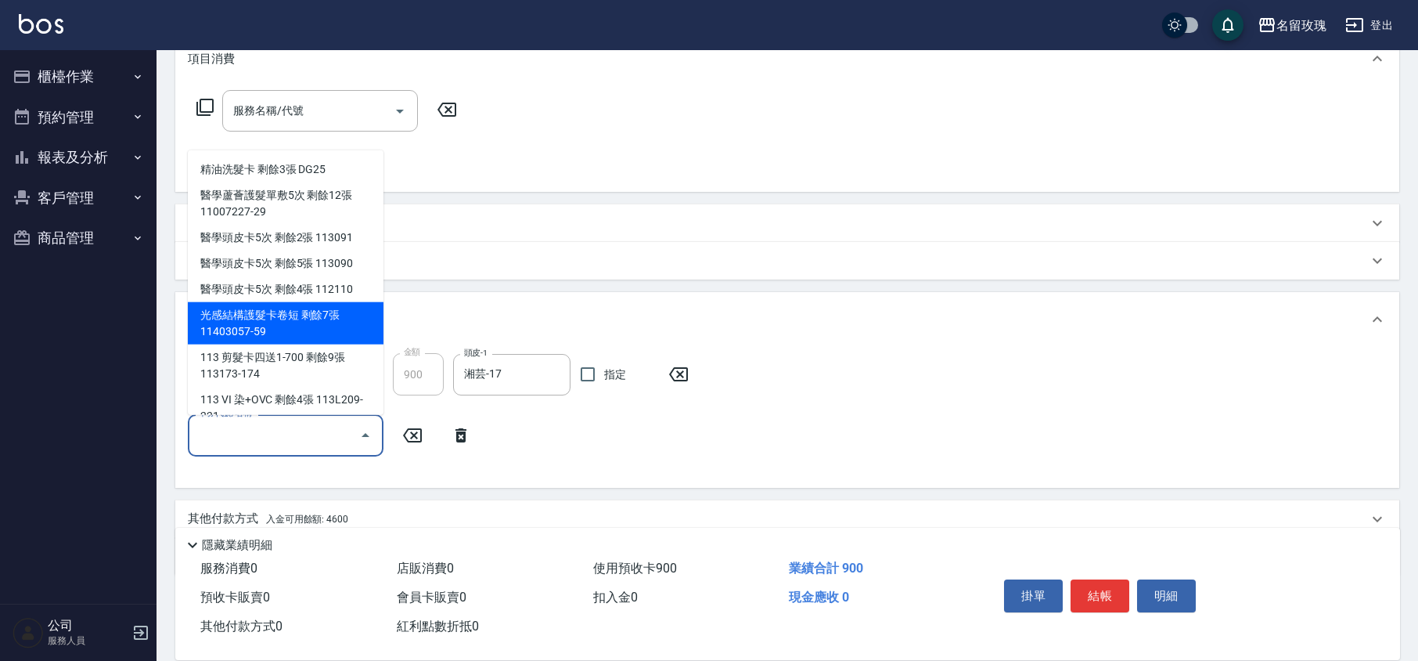
click at [216, 312] on div "光感結構護髮卡卷短 剩餘7張 11403057-59" at bounding box center [286, 323] width 196 height 42
type input "光感結構護髮卡卷短 11403057-59"
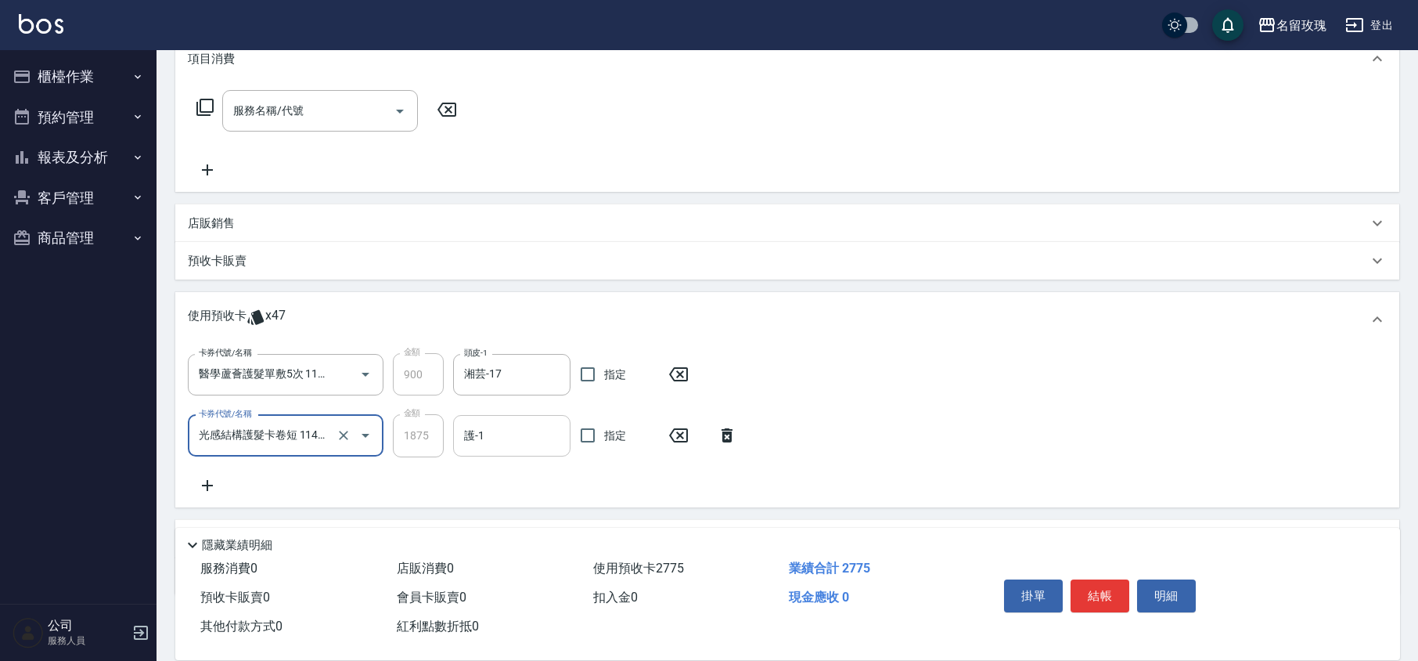
click at [521, 437] on input "護-1" at bounding box center [511, 435] width 103 height 27
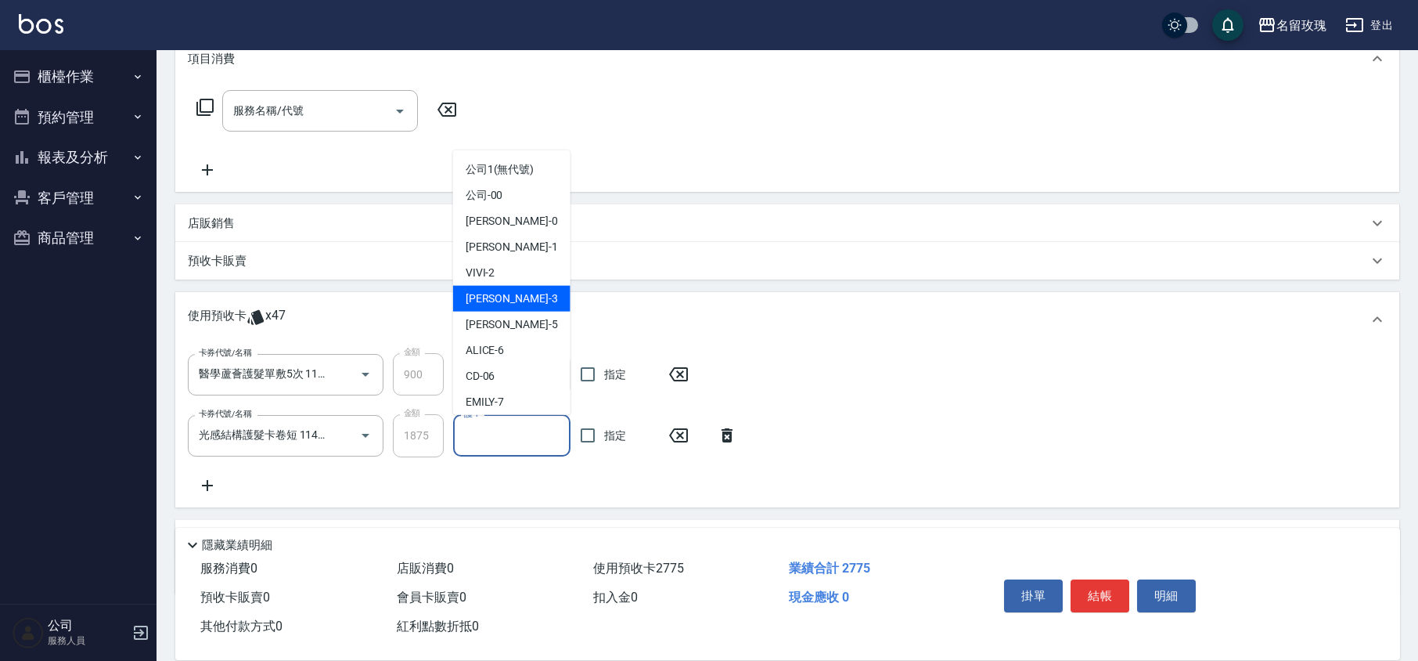
scroll to position [291, 0]
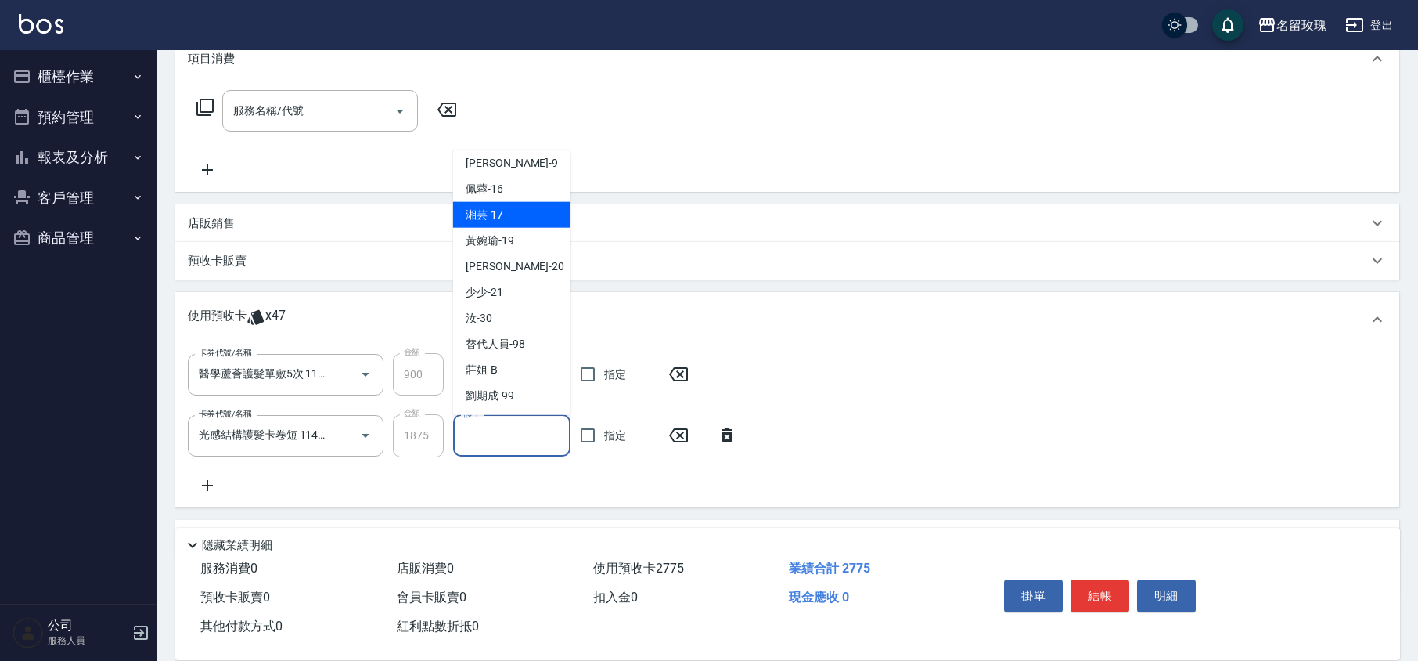
click at [487, 218] on span "湘芸 -17" at bounding box center [485, 215] width 38 height 16
type input "湘芸-17"
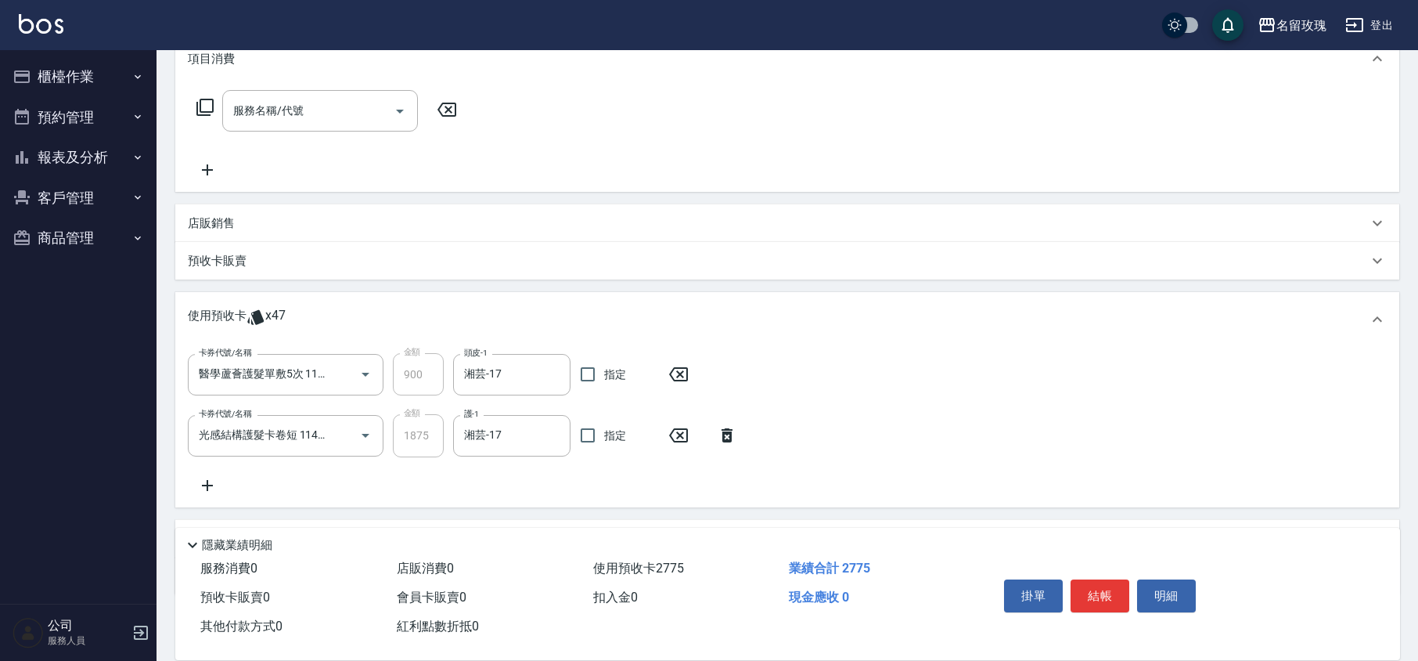
click at [211, 477] on icon at bounding box center [207, 485] width 39 height 19
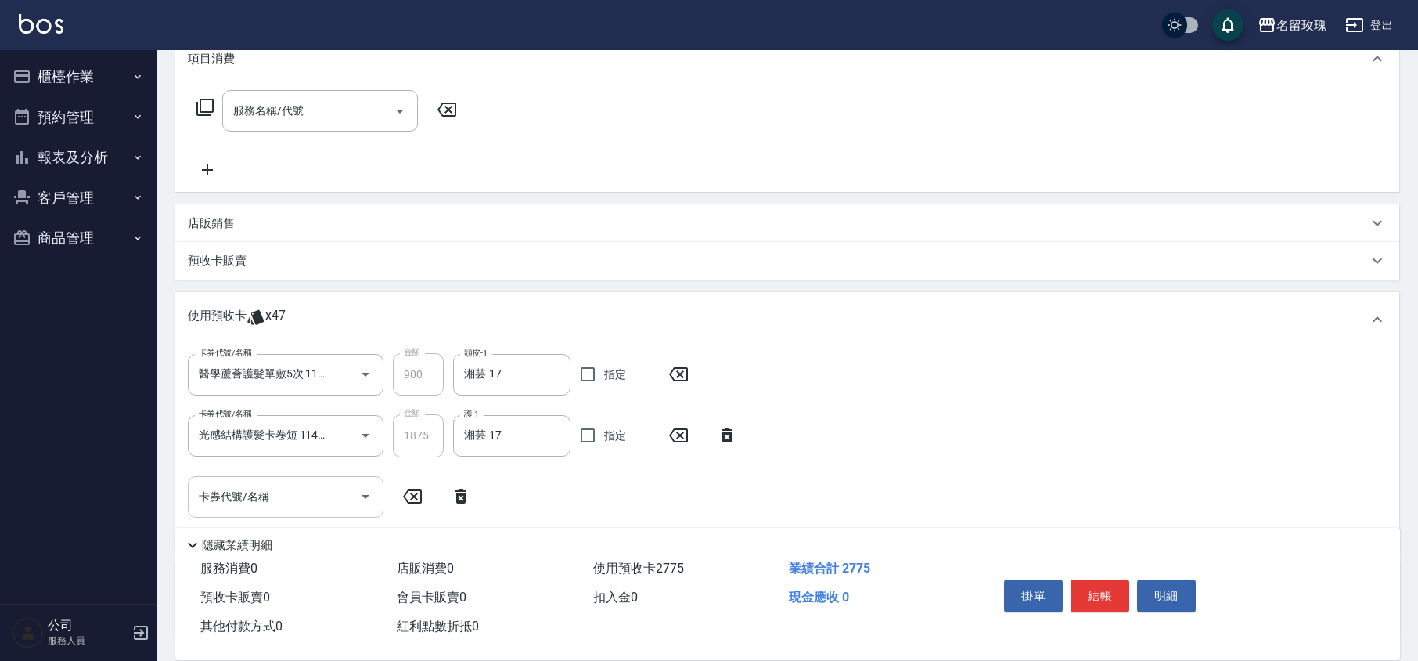
click at [258, 479] on div "卡券代號/名稱" at bounding box center [286, 496] width 196 height 41
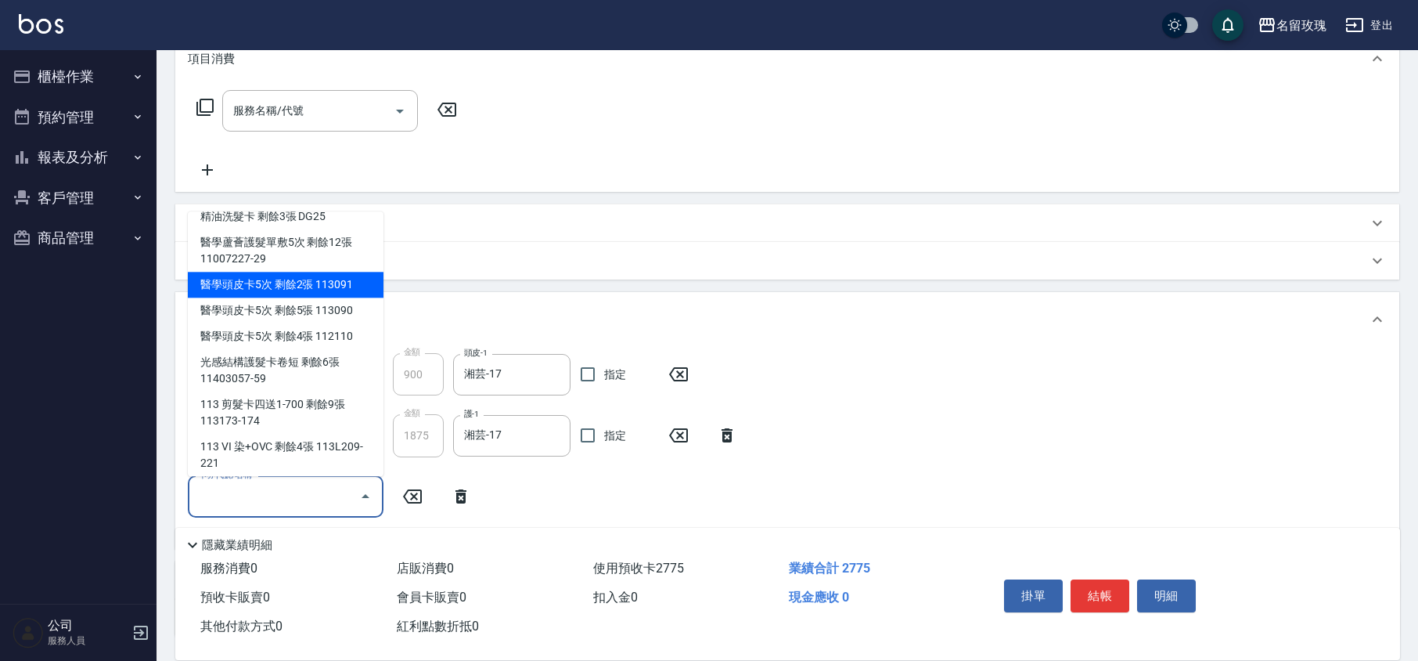
scroll to position [20, 0]
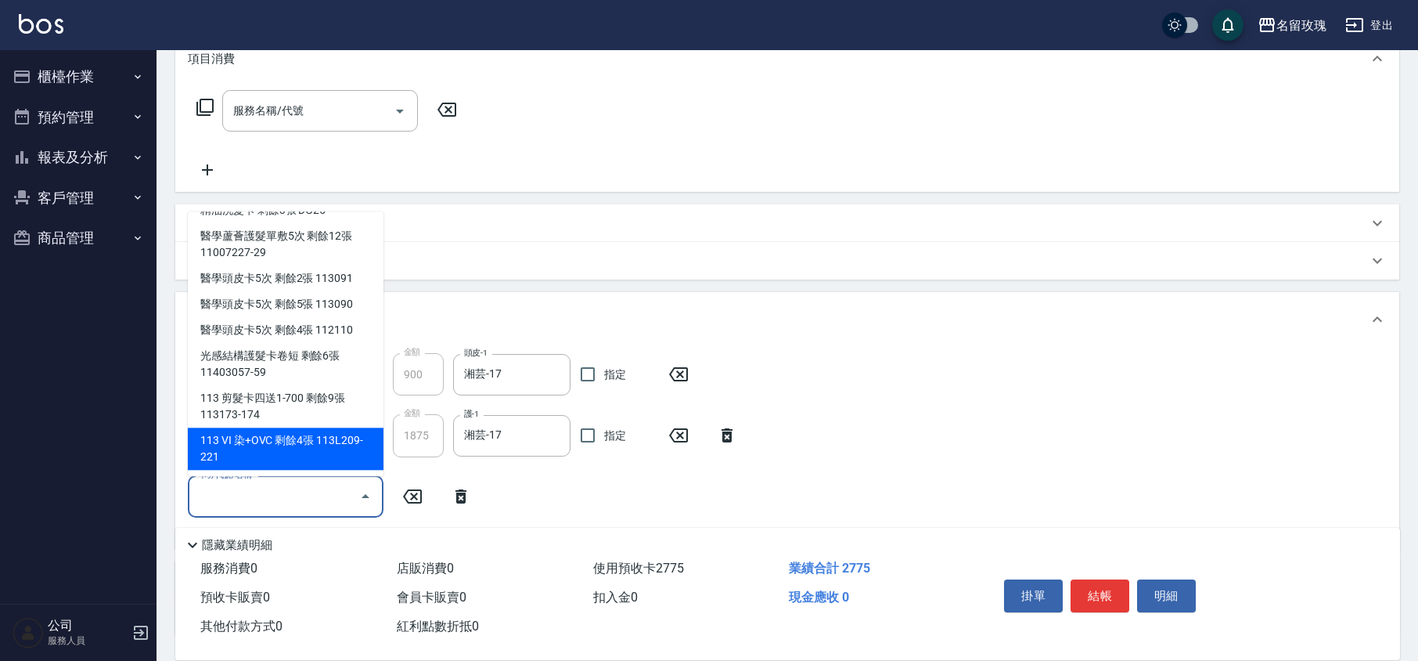
click at [286, 452] on div "113 VI 染+OVC 剩餘4張 113L209-221" at bounding box center [286, 449] width 196 height 42
type input "113 VI 染+OVC 113L209-221"
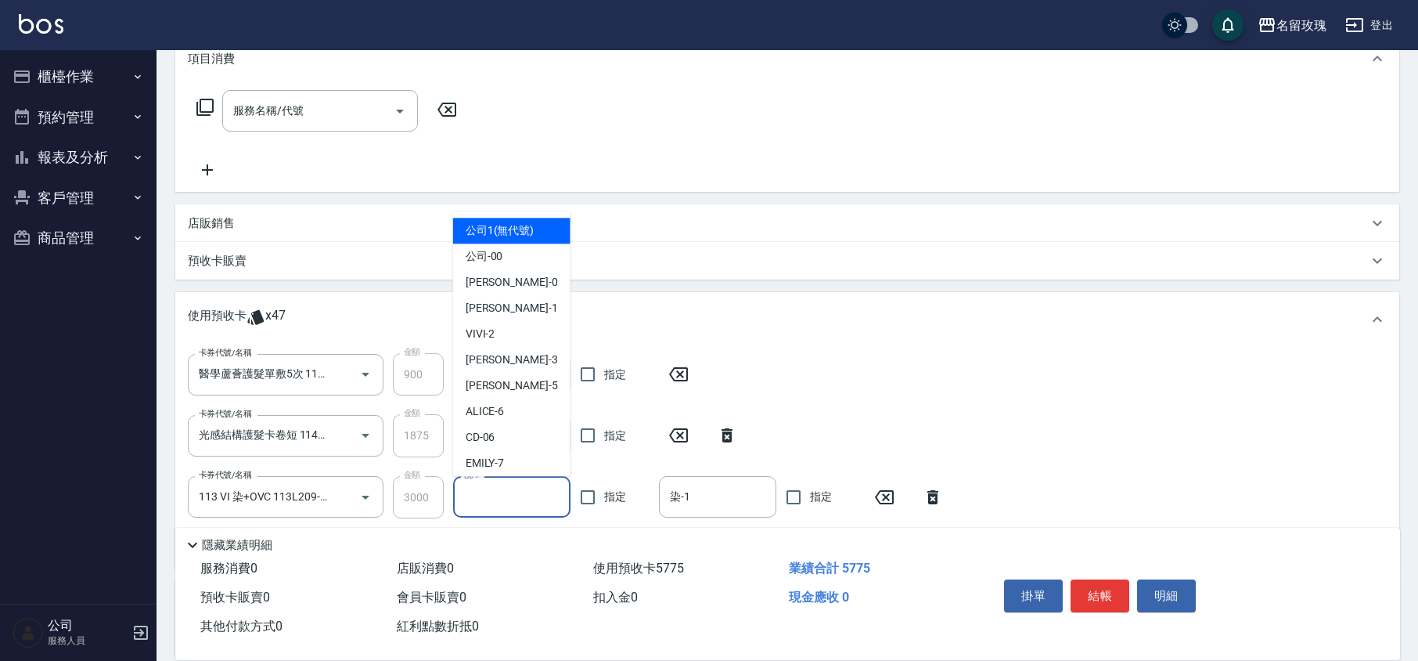
click at [488, 502] on input "洗-1" at bounding box center [511, 496] width 103 height 27
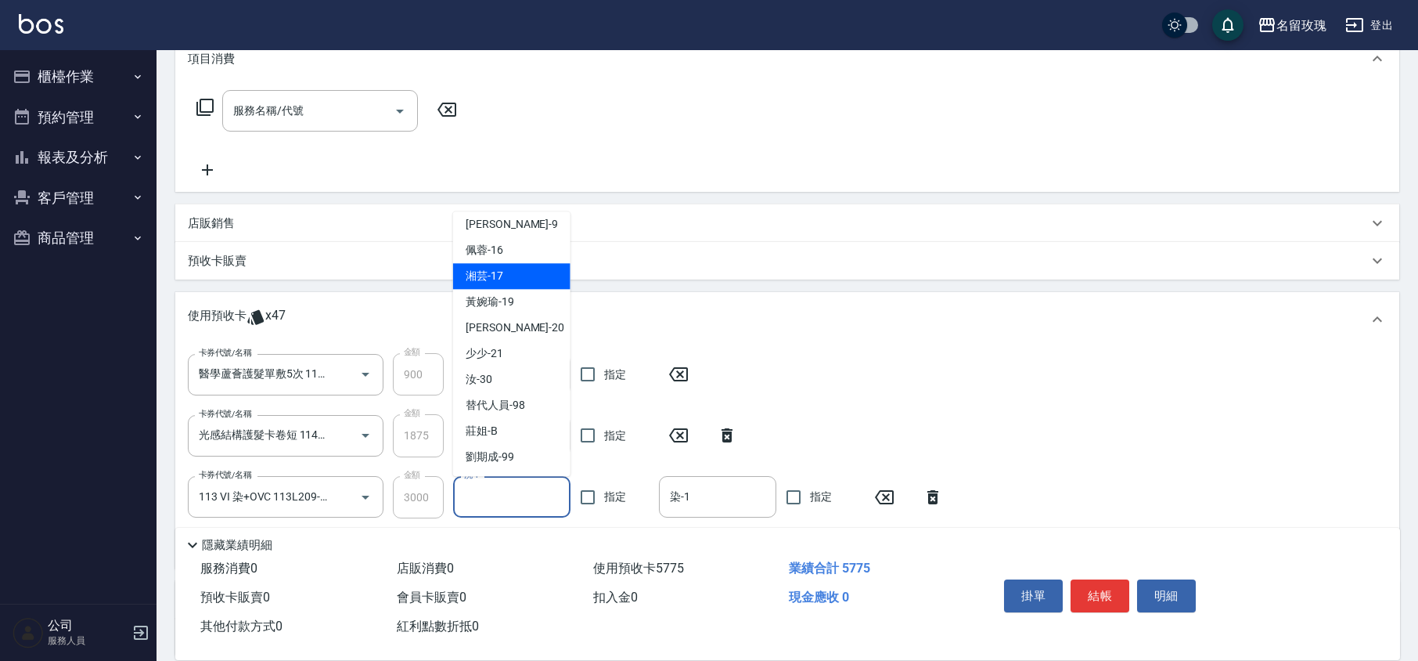
click at [520, 277] on div "湘芸 -17" at bounding box center [511, 277] width 117 height 26
type input "湘芸-17"
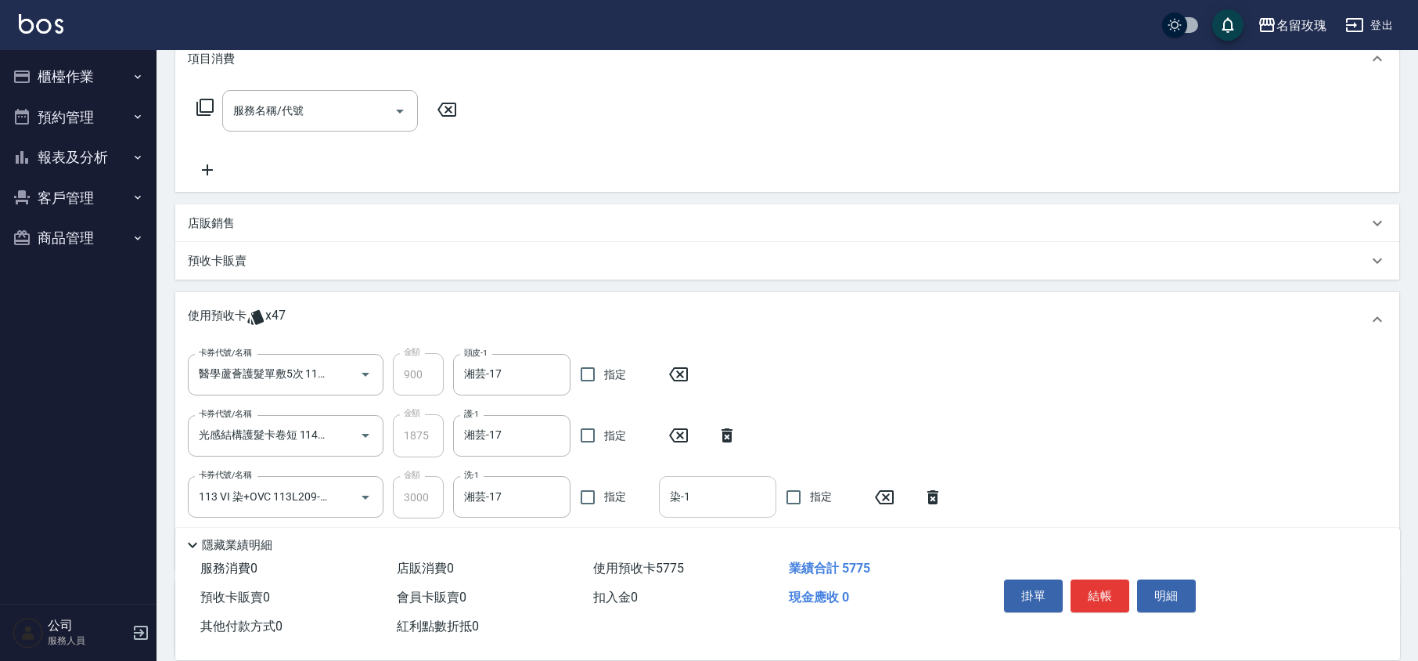
click at [696, 513] on div "染-1" at bounding box center [717, 496] width 117 height 41
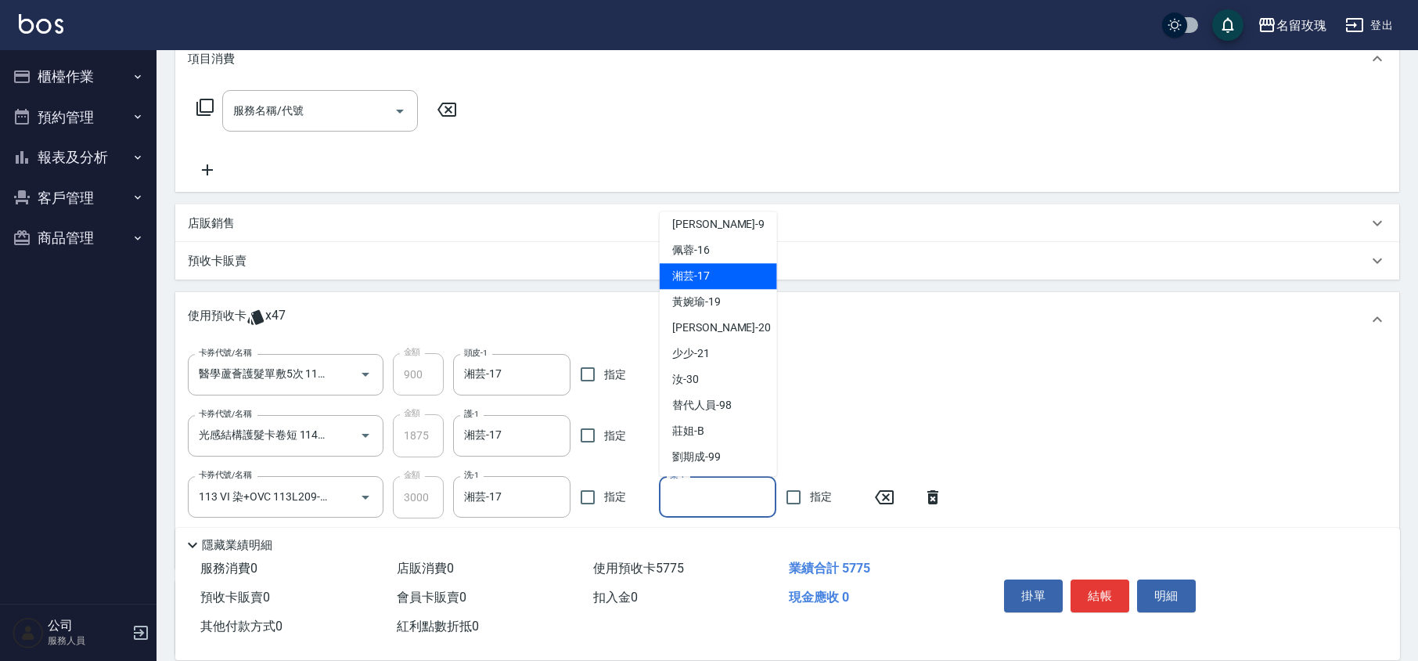
click at [727, 276] on div "湘芸 -17" at bounding box center [718, 277] width 117 height 26
type input "湘芸-17"
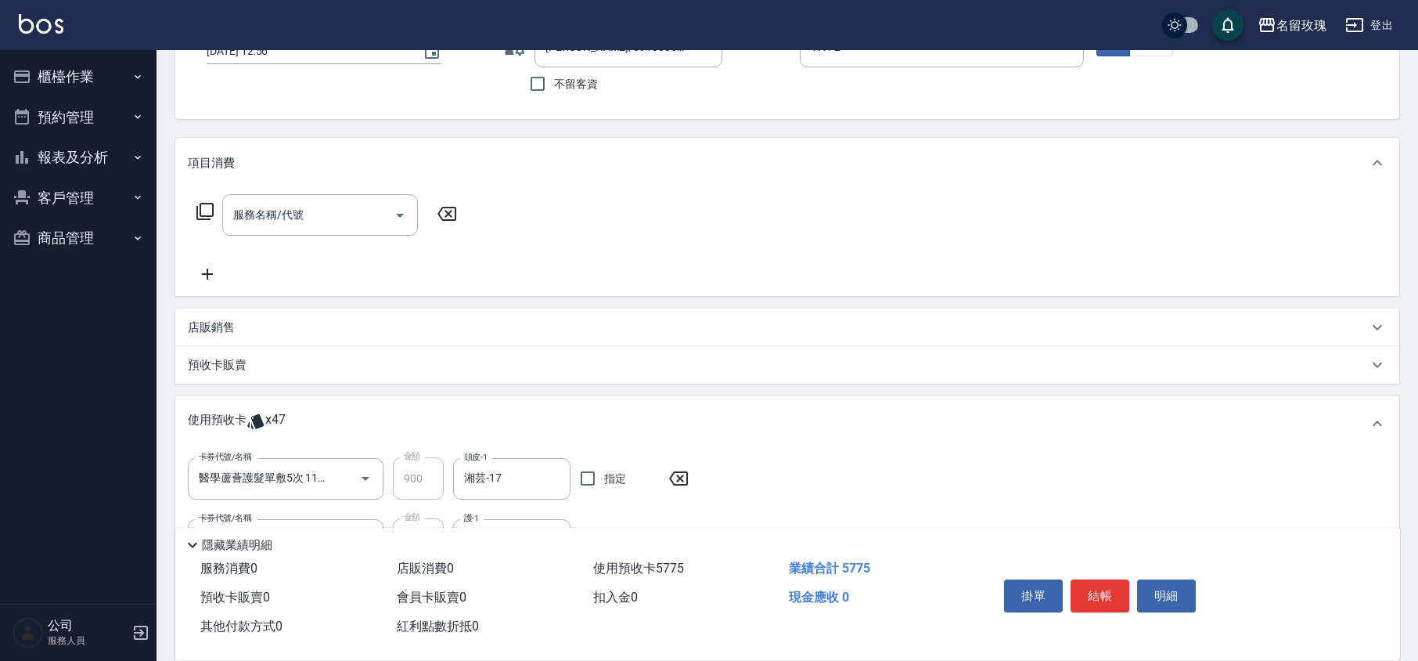
scroll to position [0, 0]
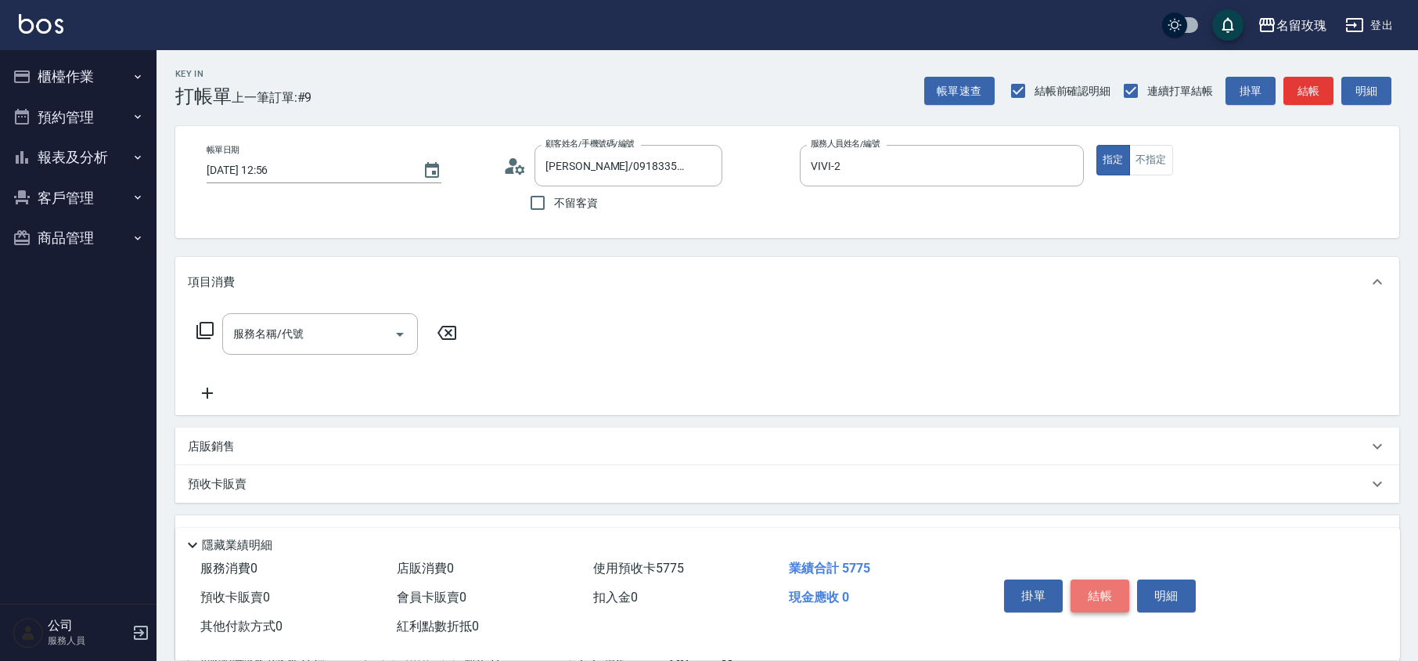
click at [1097, 598] on button "結帳" at bounding box center [1100, 595] width 59 height 33
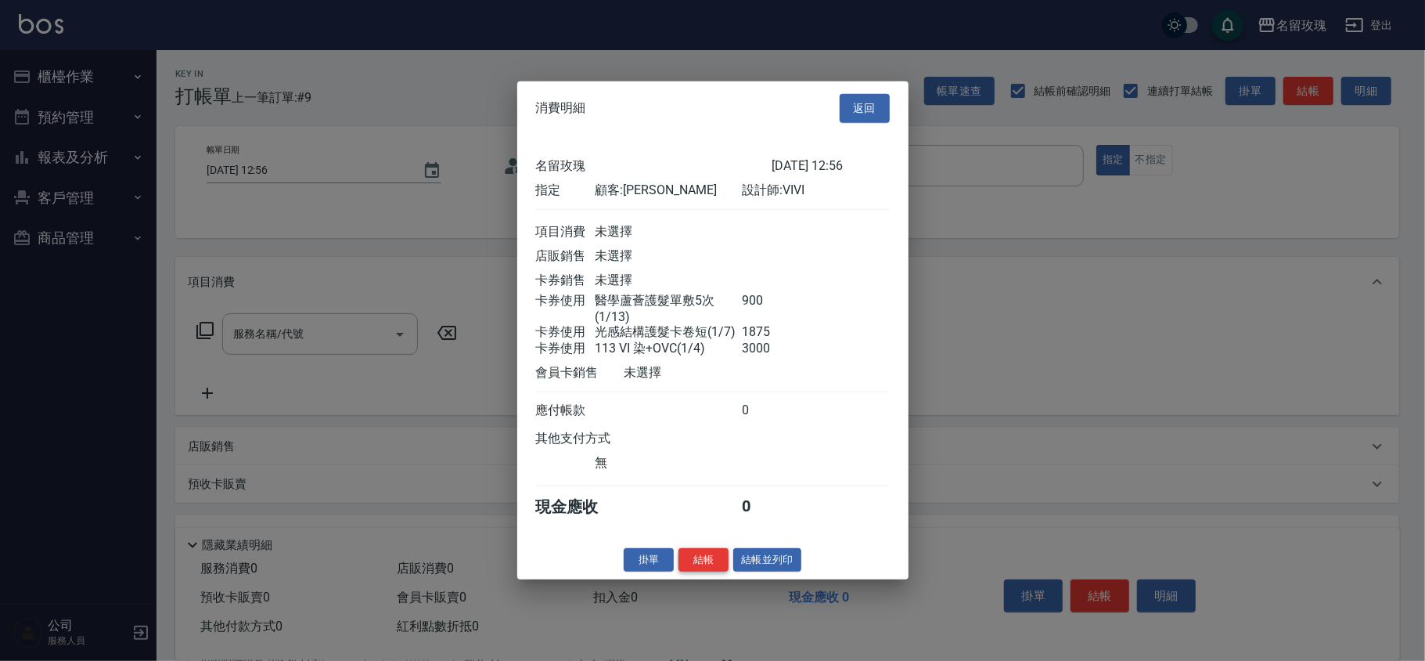
click at [695, 564] on button "結帳" at bounding box center [704, 559] width 50 height 24
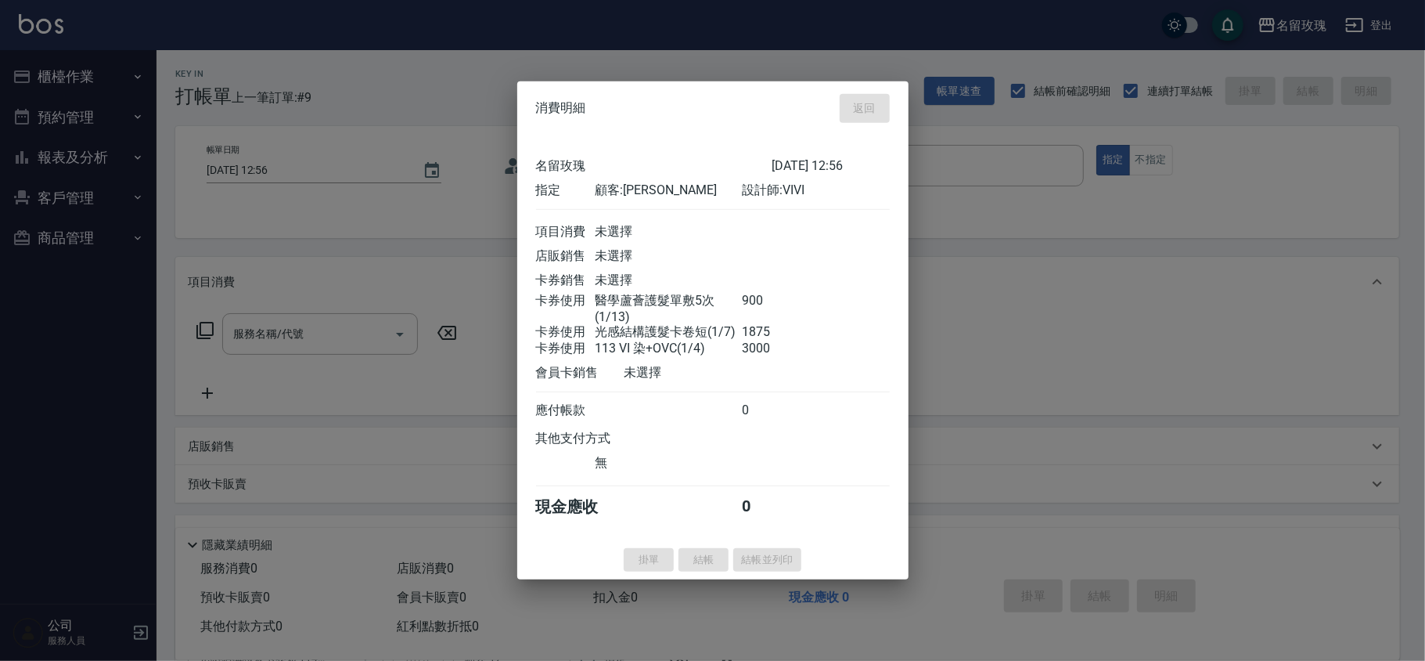
type input "[DATE] 13:04"
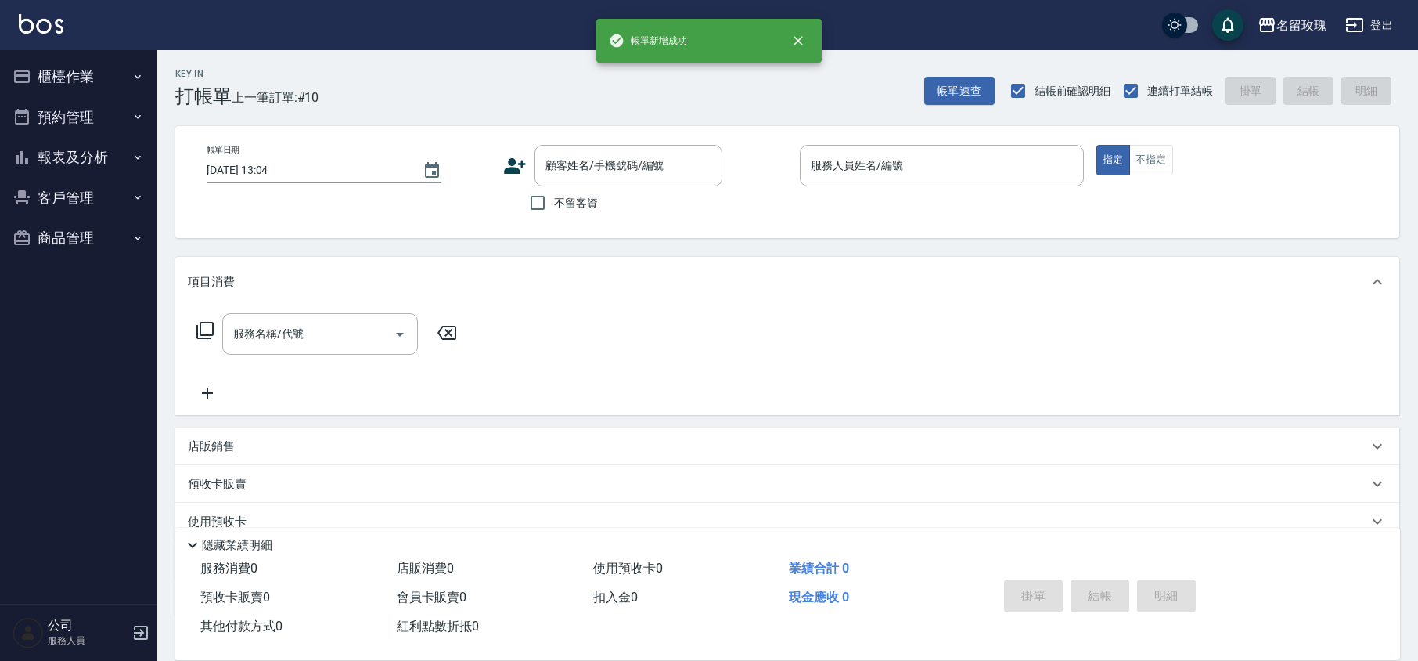
click at [76, 99] on button "預約管理" at bounding box center [78, 117] width 144 height 41
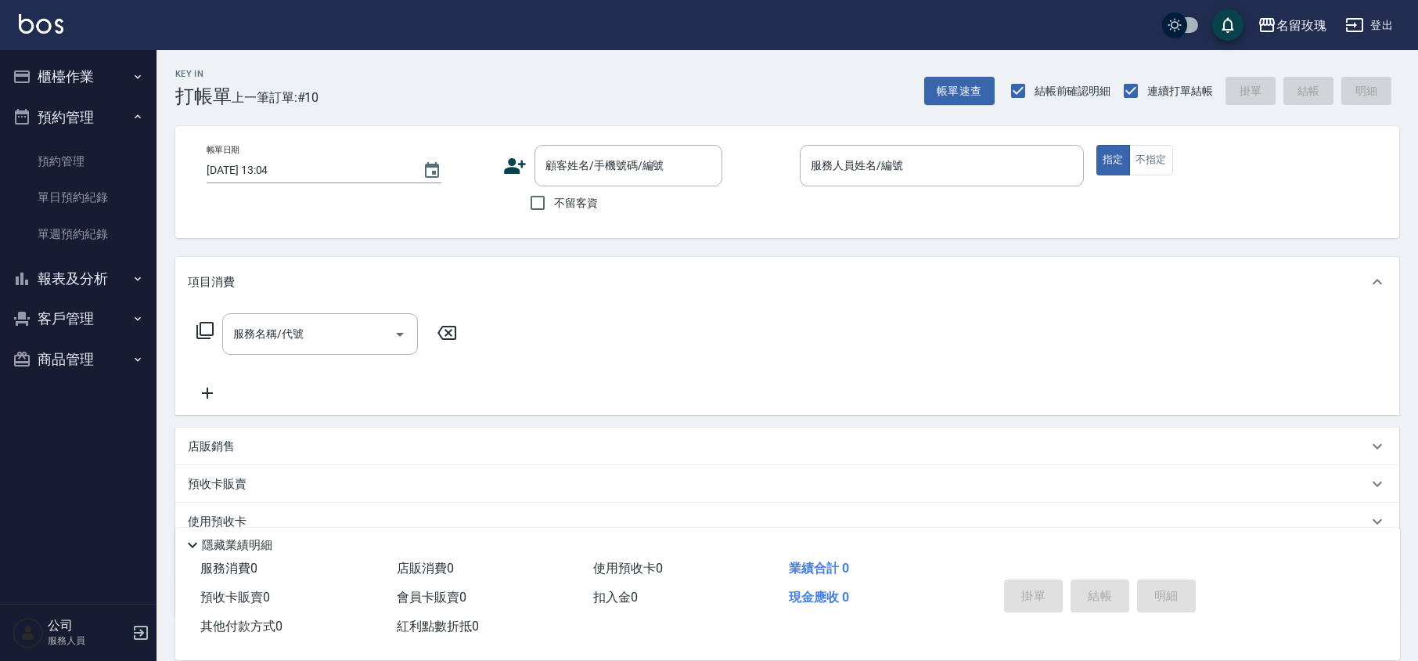
click at [75, 78] on button "櫃檯作業" at bounding box center [78, 76] width 144 height 41
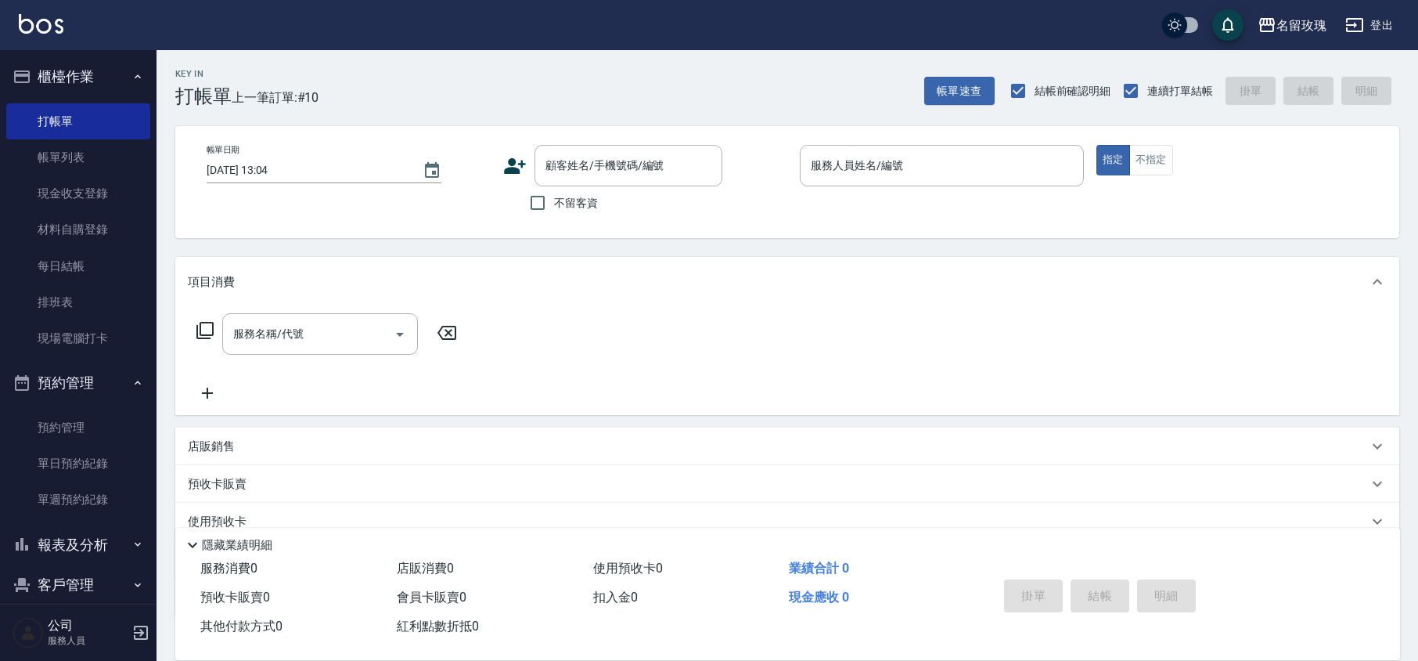
drag, startPoint x: 57, startPoint y: 374, endPoint x: 59, endPoint y: 360, distance: 14.3
click at [58, 374] on button "預約管理" at bounding box center [78, 382] width 144 height 41
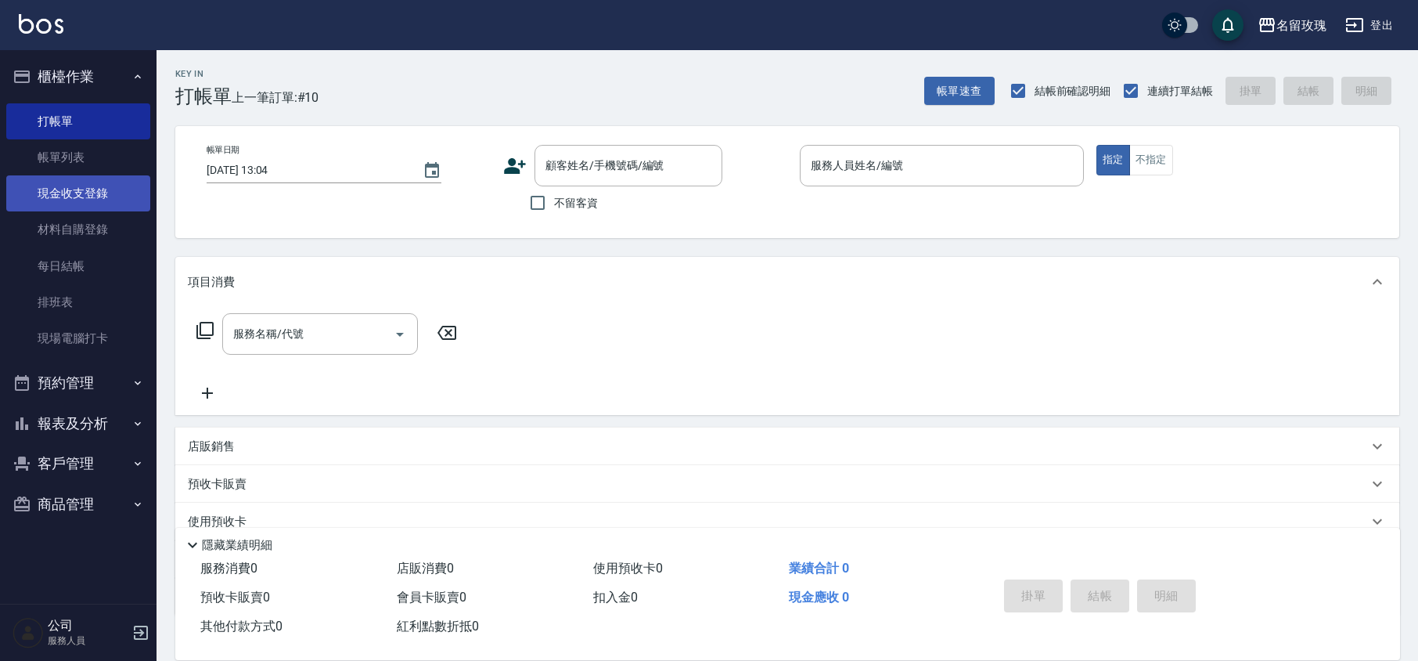
drag, startPoint x: 76, startPoint y: 166, endPoint x: 69, endPoint y: 191, distance: 26.0
click at [76, 164] on link "帳單列表" at bounding box center [78, 157] width 144 height 36
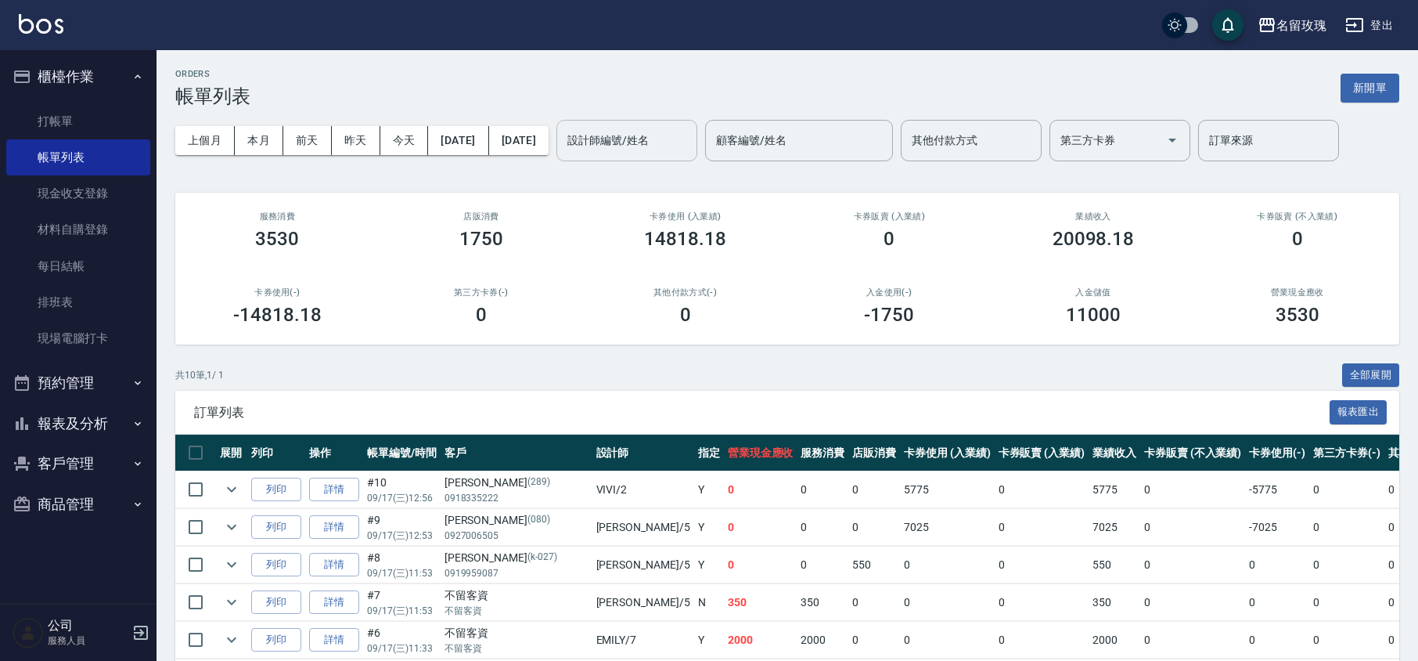
click at [690, 131] on input "設計師編號/姓名" at bounding box center [627, 140] width 127 height 27
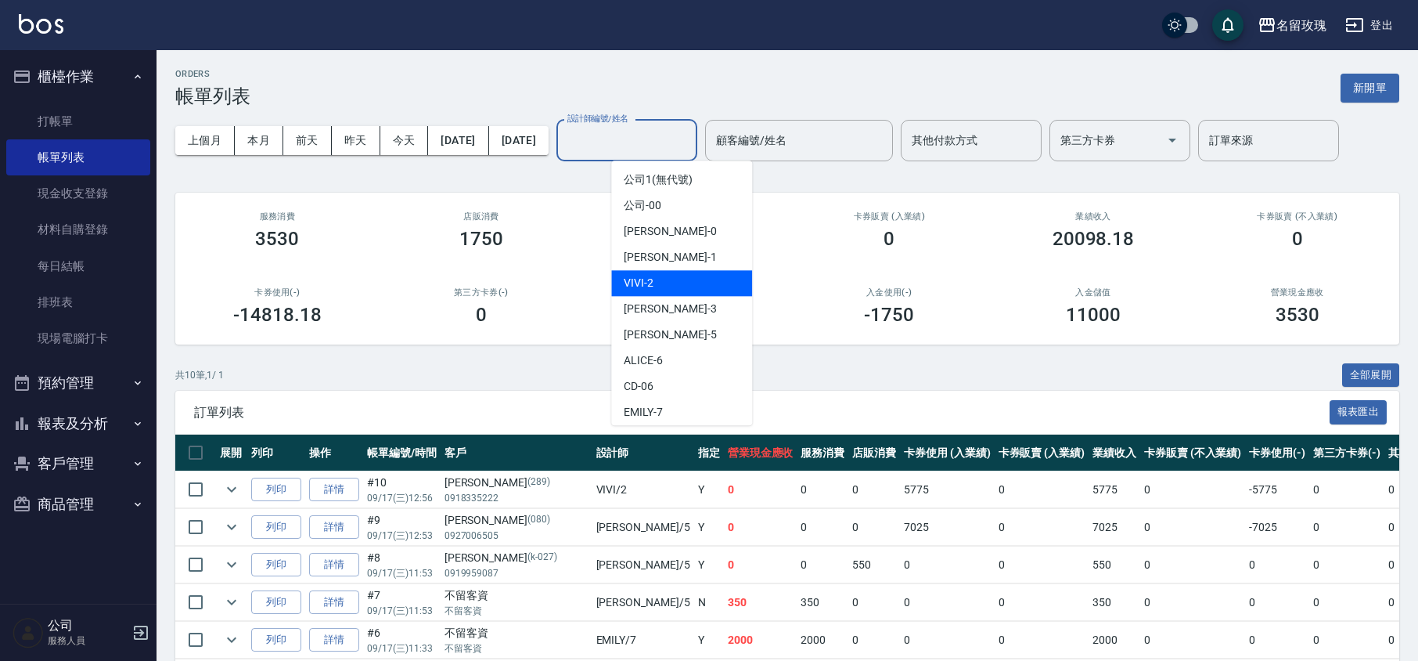
click at [658, 279] on div "VIVI -2" at bounding box center [681, 283] width 141 height 26
type input "VIVI-2"
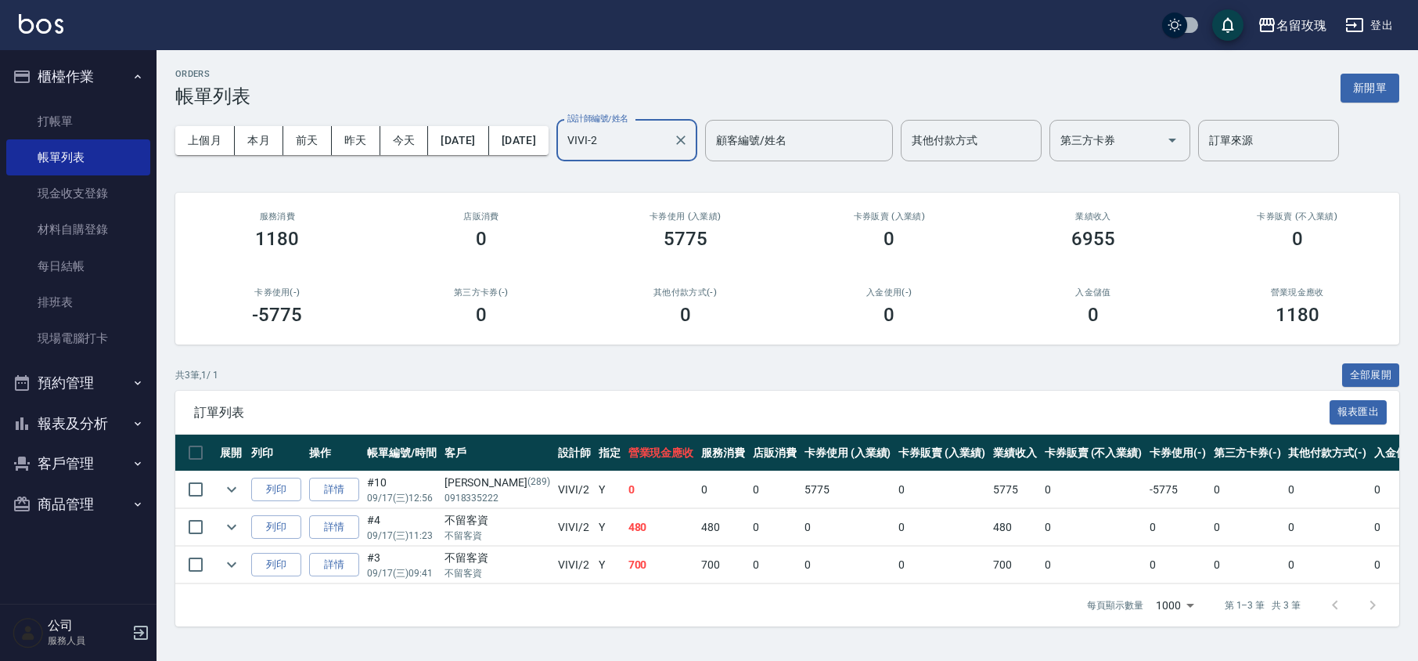
scroll to position [2, 0]
click at [232, 555] on icon "expand row" at bounding box center [231, 564] width 19 height 19
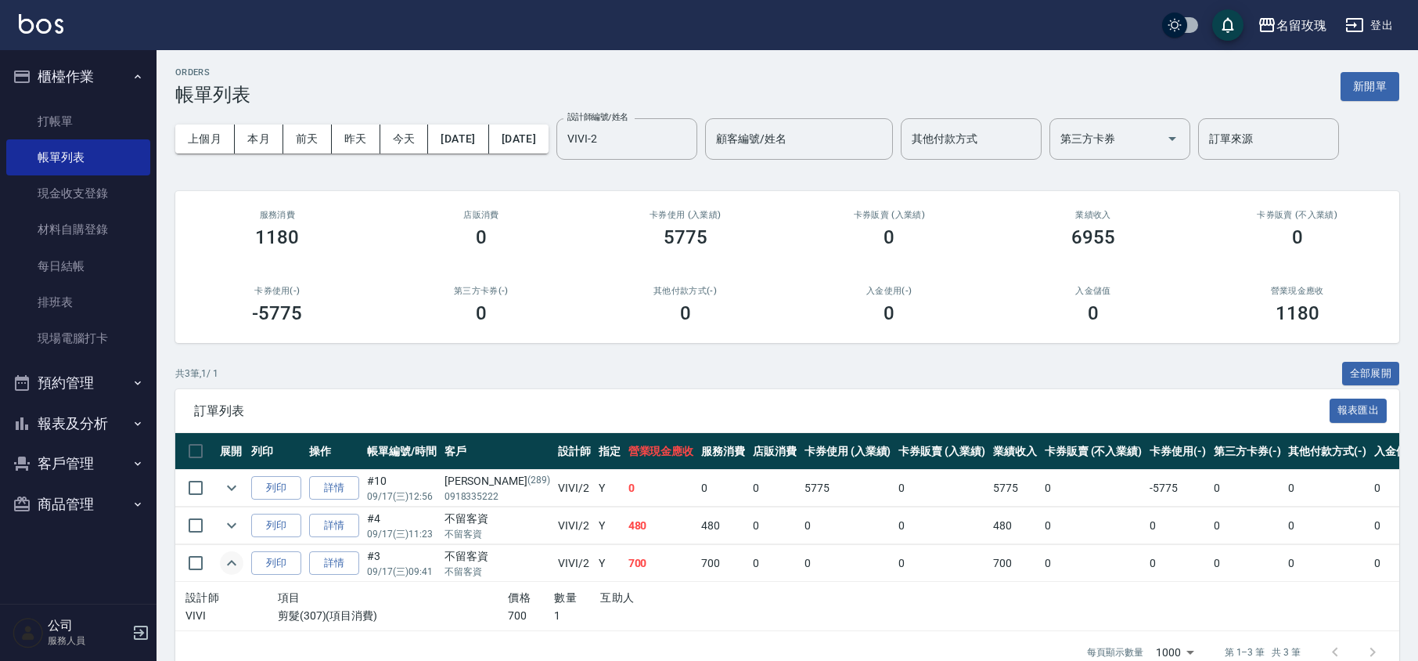
click at [232, 555] on icon "expand row" at bounding box center [231, 562] width 19 height 19
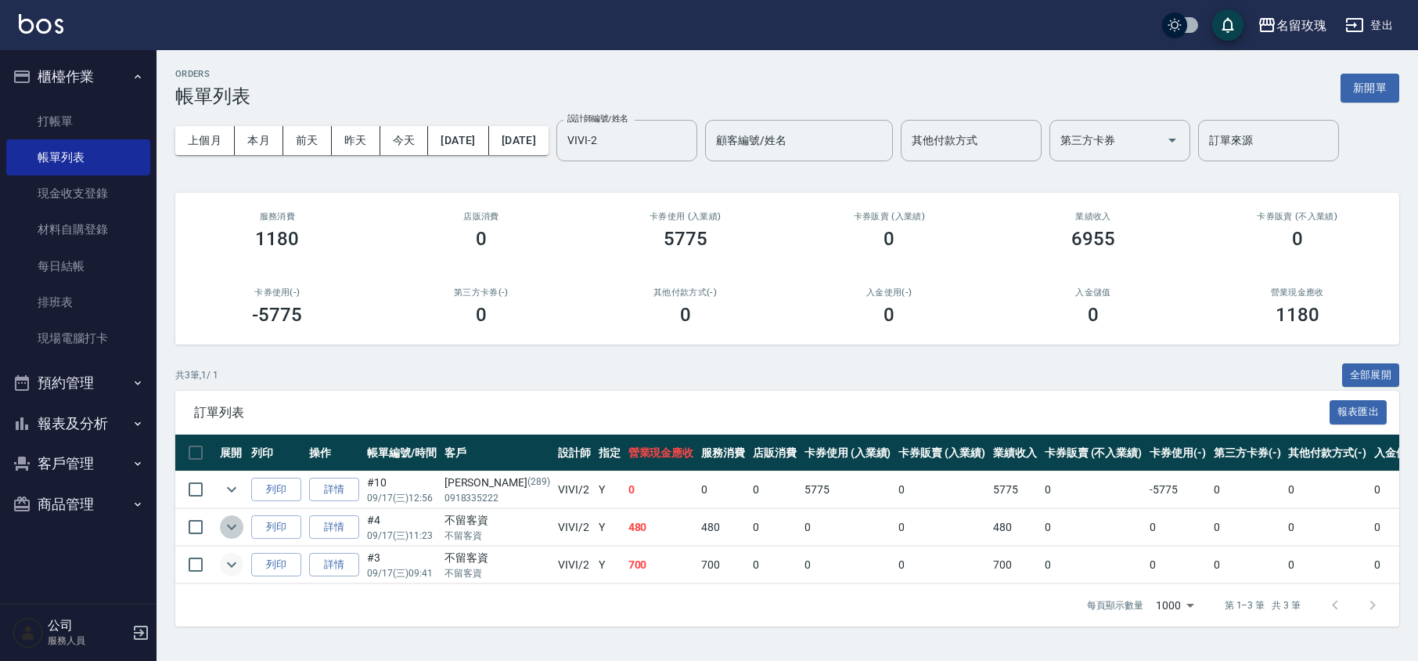
click at [241, 523] on button "expand row" at bounding box center [231, 526] width 23 height 23
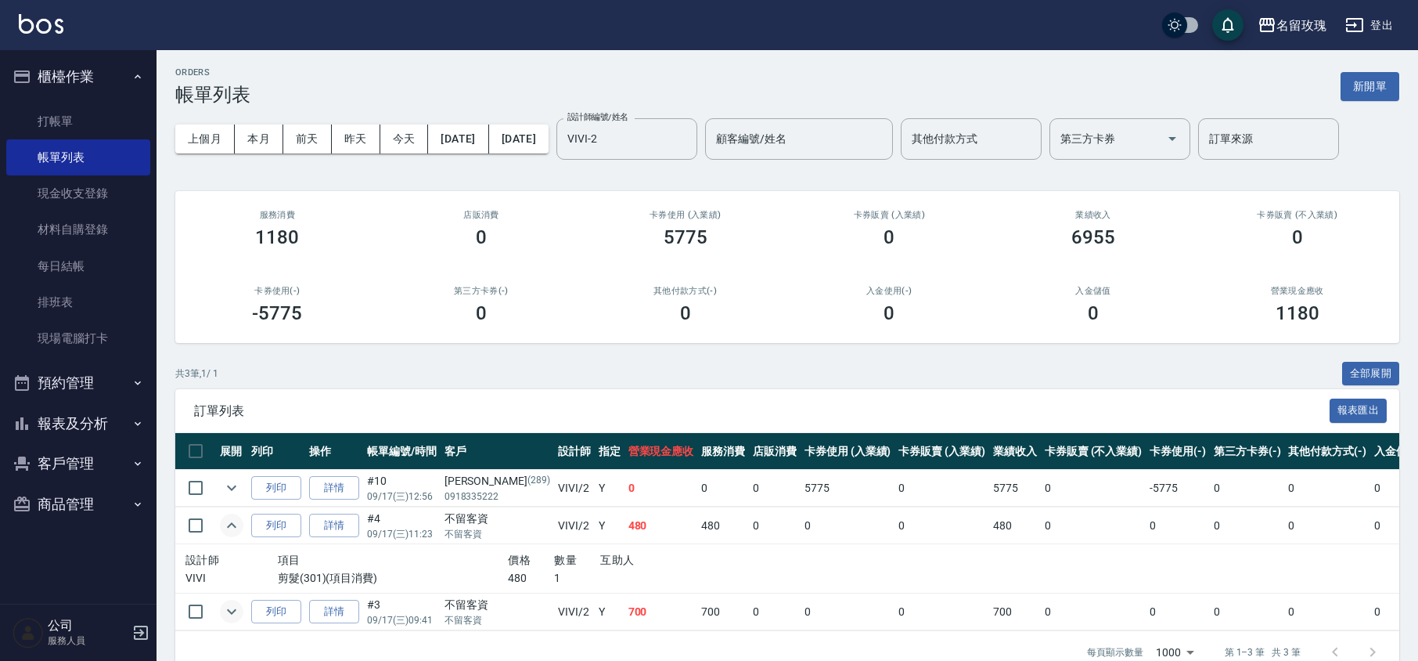
click at [241, 523] on button "expand row" at bounding box center [231, 524] width 23 height 23
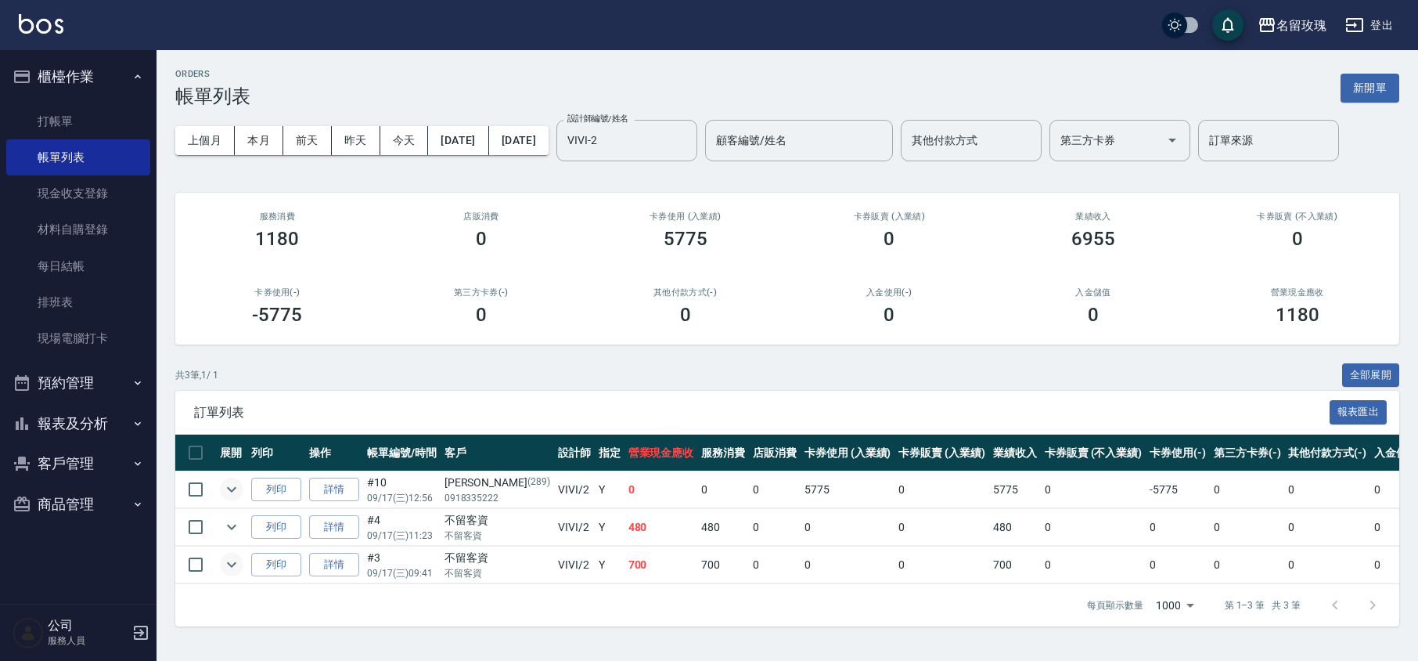
click at [238, 484] on icon "expand row" at bounding box center [231, 489] width 19 height 19
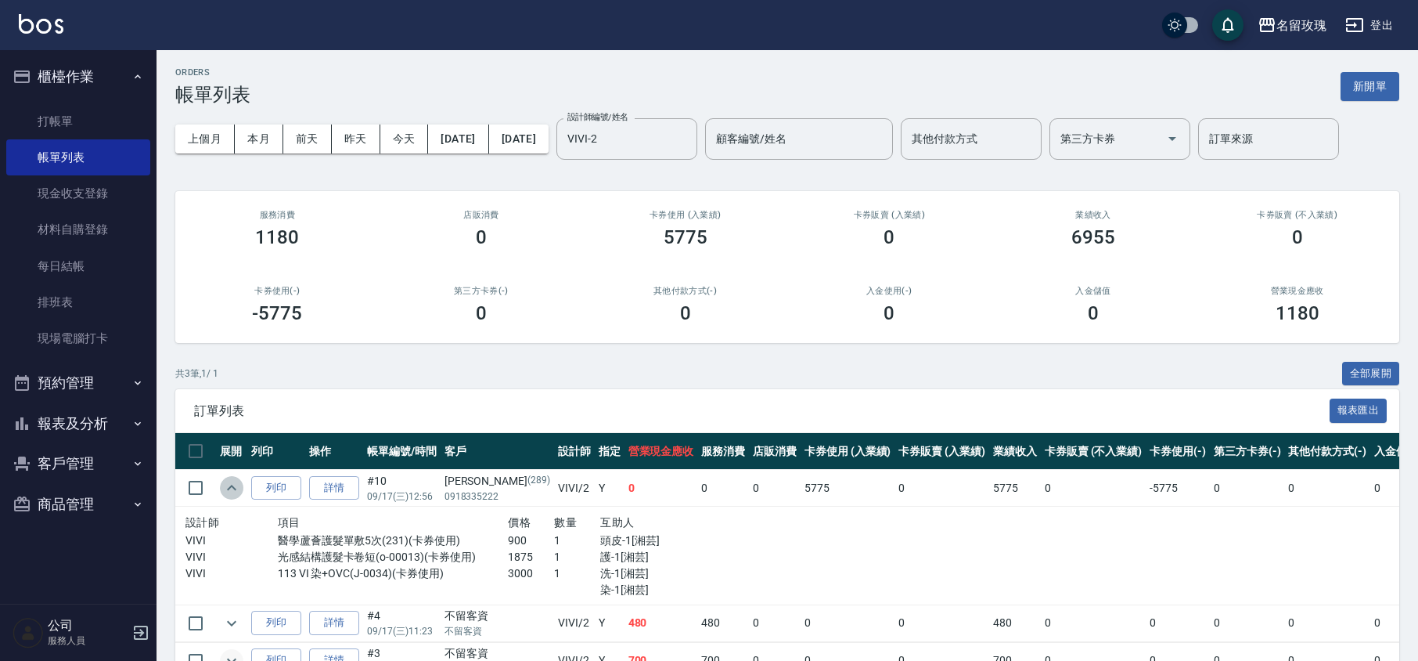
click at [238, 483] on icon "expand row" at bounding box center [231, 487] width 19 height 19
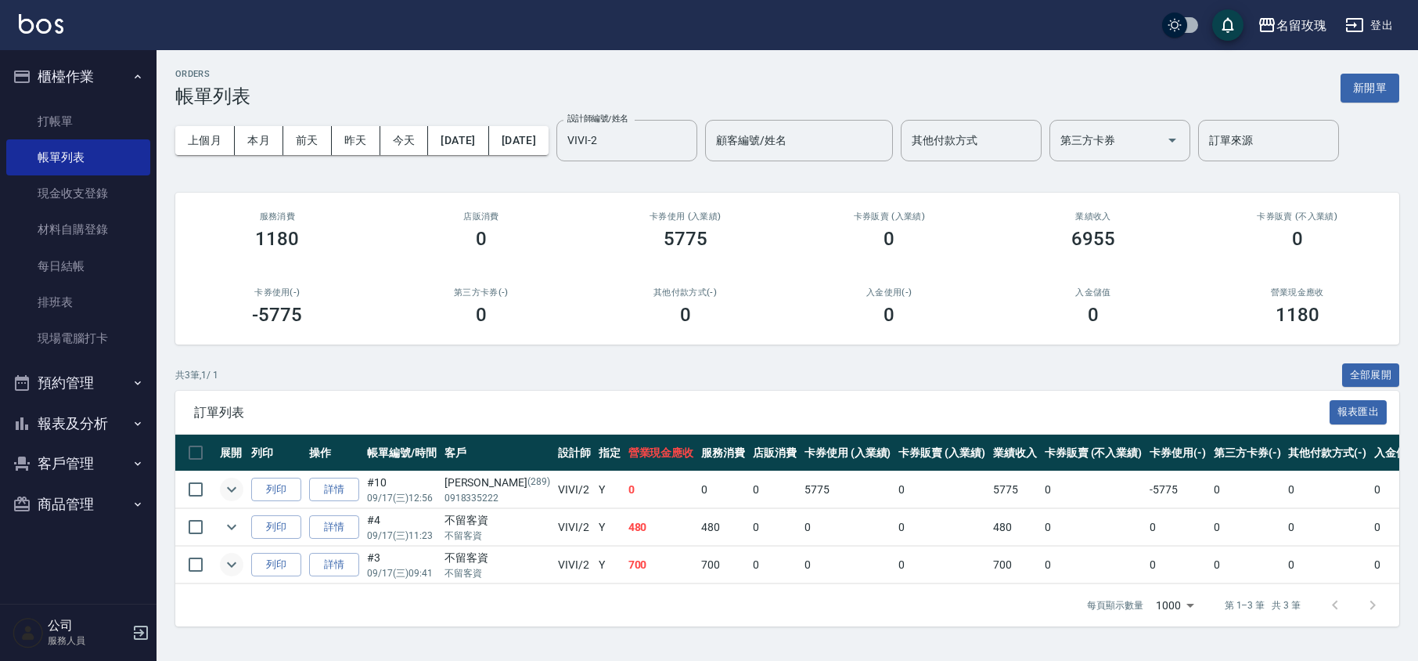
click at [70, 433] on button "報表及分析" at bounding box center [78, 423] width 144 height 41
click at [77, 546] on link "互助日報表" at bounding box center [78, 540] width 144 height 36
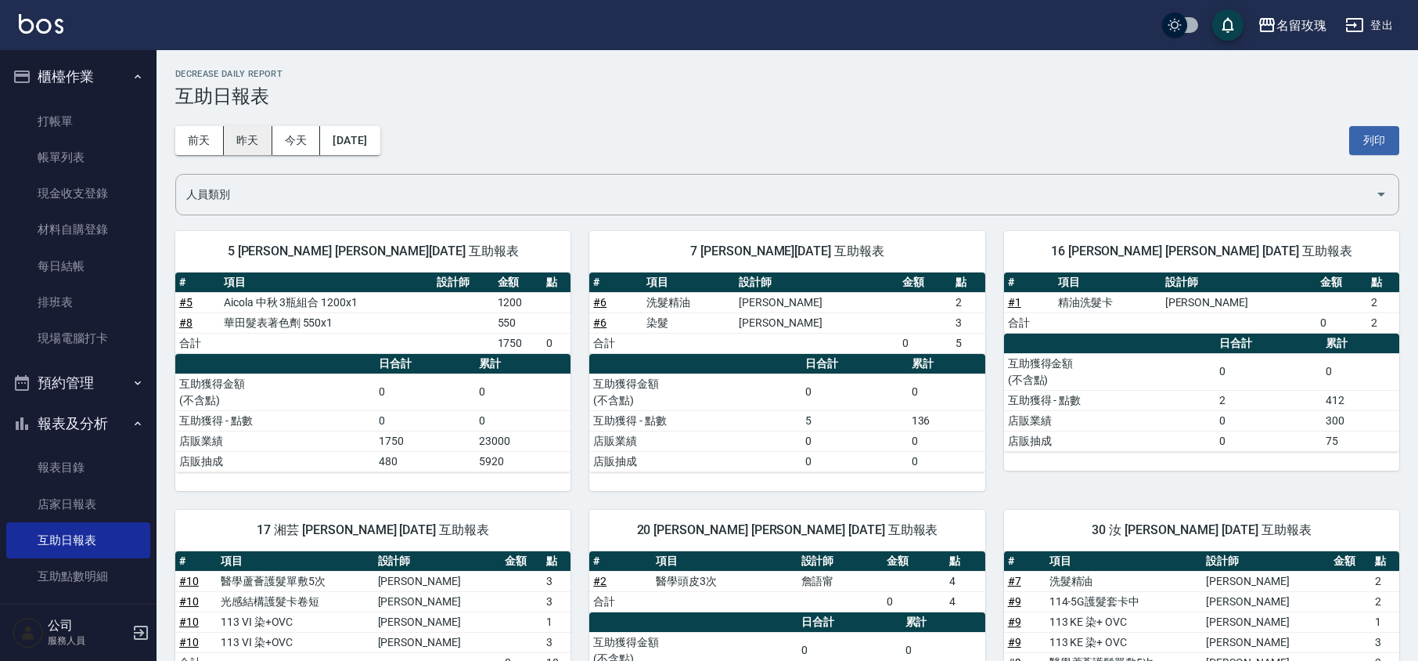
click at [236, 139] on button "昨天" at bounding box center [248, 140] width 49 height 29
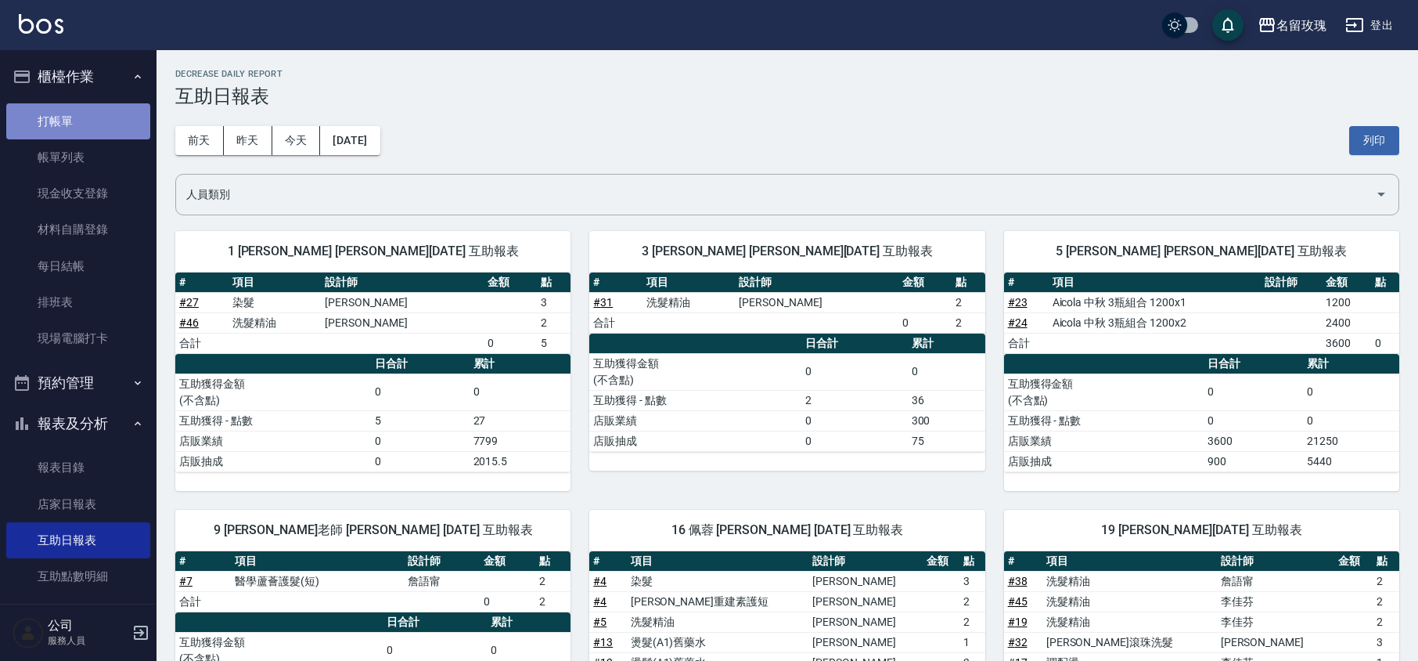
click at [91, 130] on link "打帳單" at bounding box center [78, 121] width 144 height 36
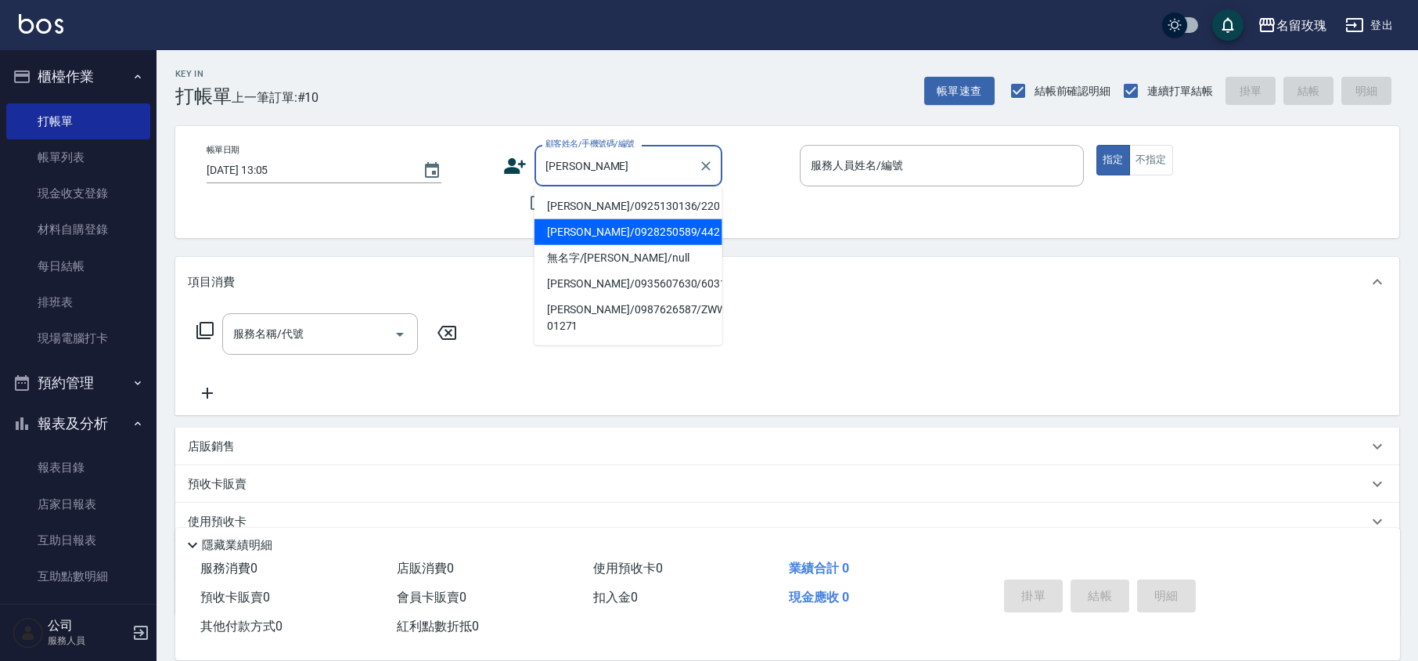
click at [651, 240] on li "[PERSON_NAME]/0928250589/442" at bounding box center [629, 232] width 188 height 26
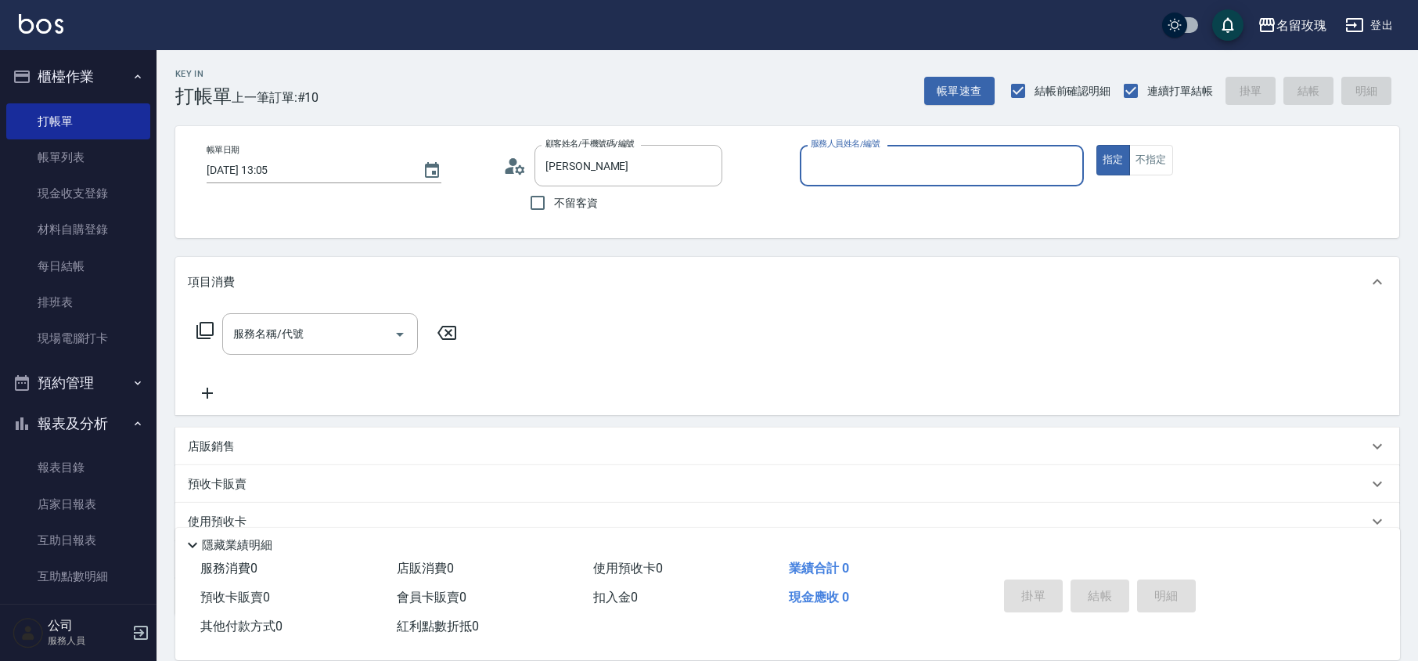
type input "[PERSON_NAME]/0928250589/442"
type input "VIVI-2"
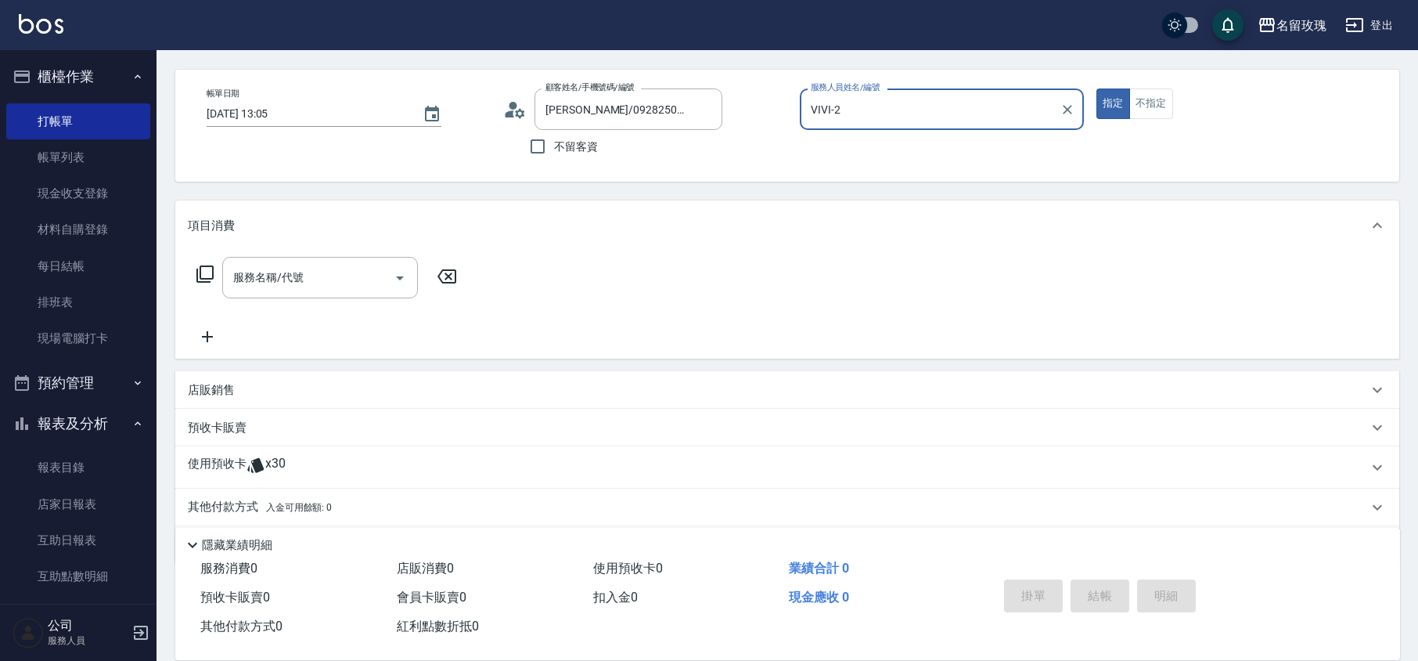
scroll to position [106, 0]
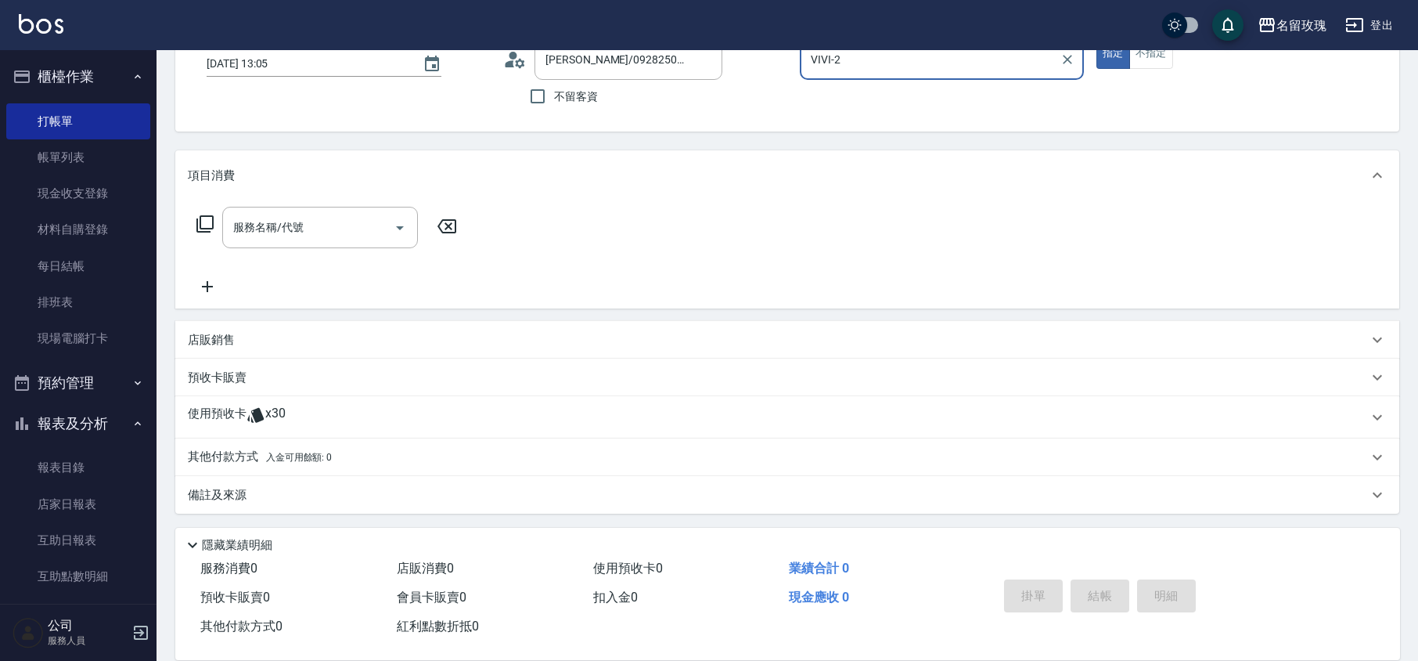
click at [420, 412] on div "使用預收卡 x30" at bounding box center [778, 416] width 1180 height 23
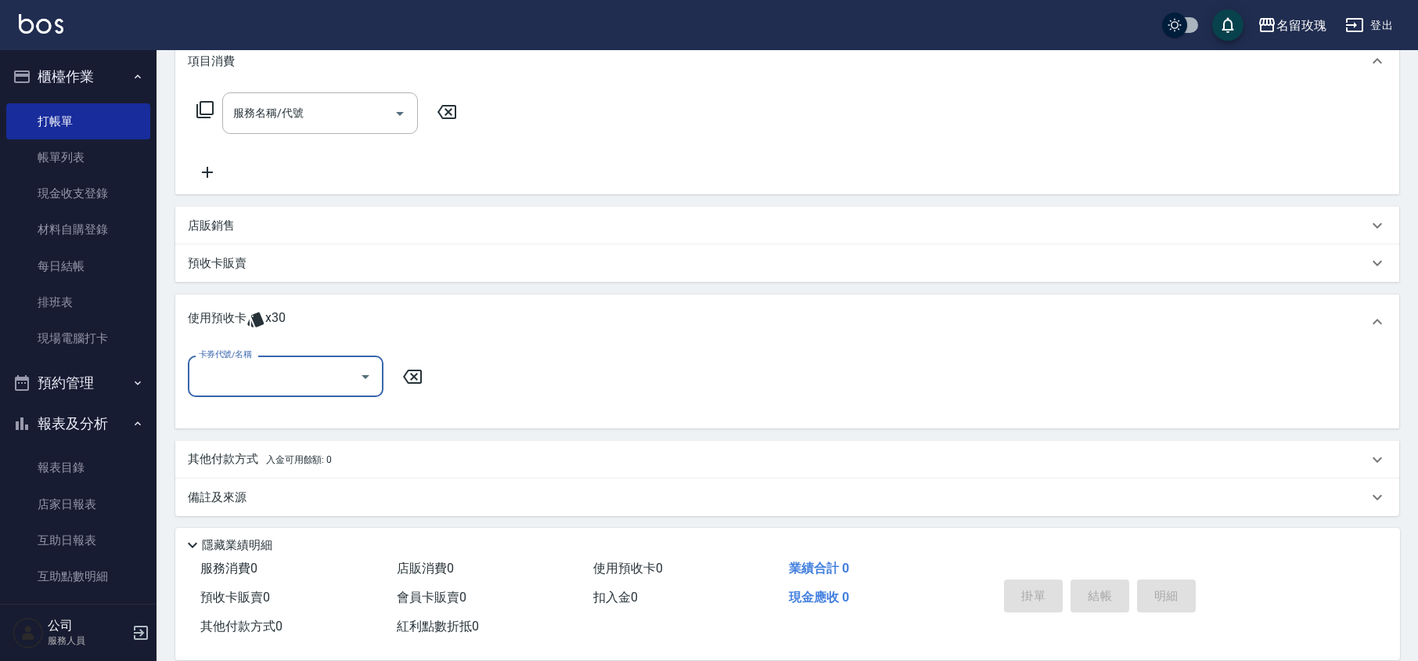
scroll to position [222, 0]
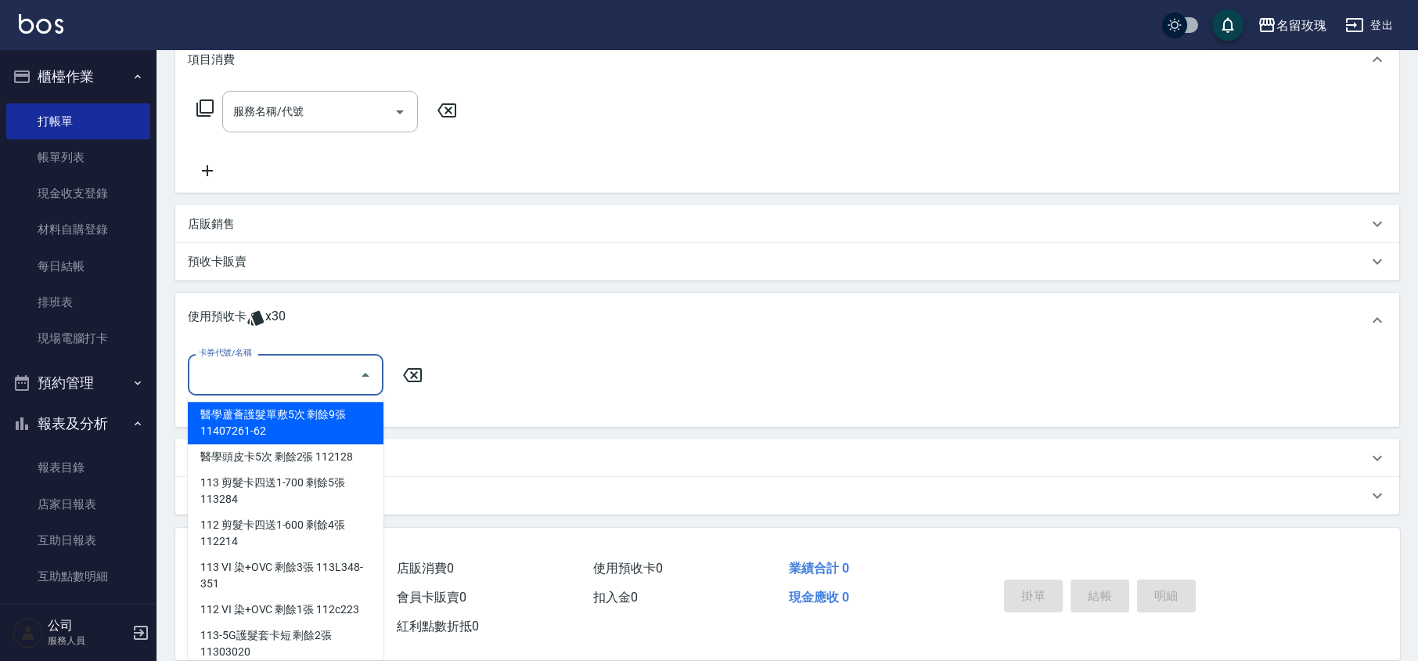
click at [314, 386] on input "卡券代號/名稱" at bounding box center [274, 374] width 158 height 27
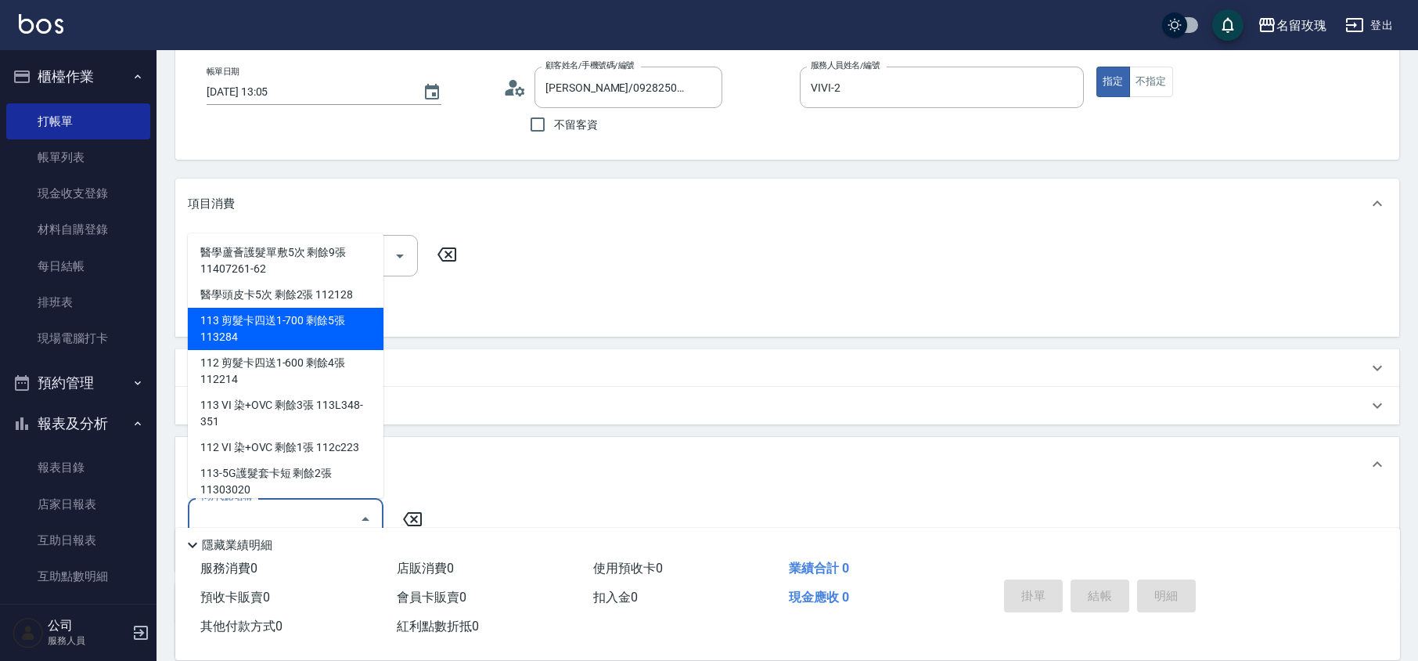
scroll to position [0, 0]
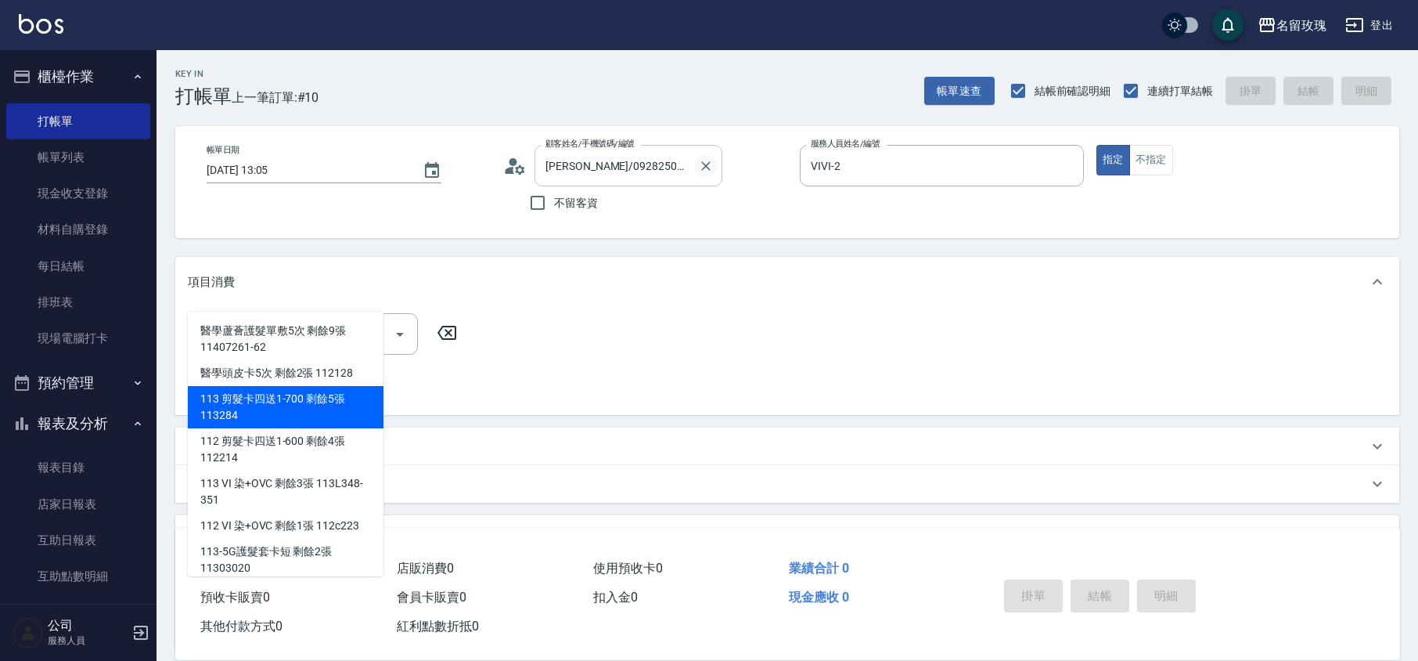
click at [709, 170] on icon "Clear" at bounding box center [705, 165] width 9 height 9
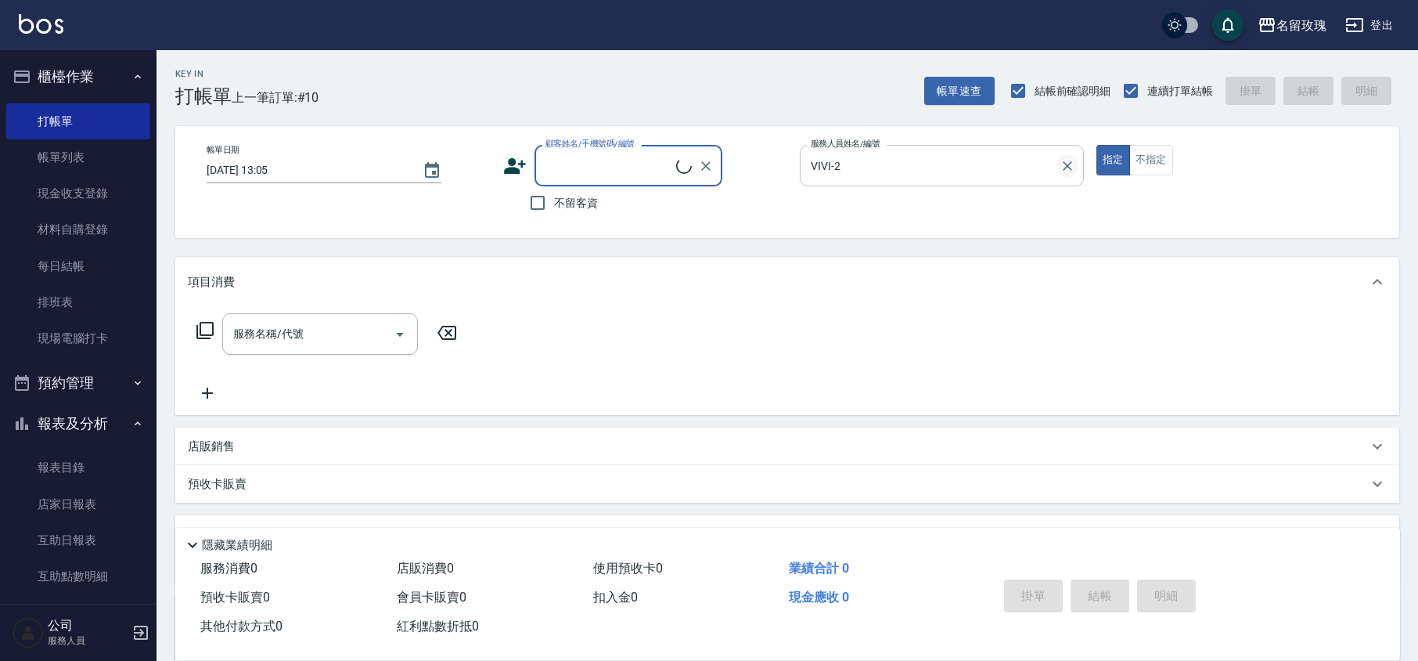
click at [1075, 167] on button "Clear" at bounding box center [1068, 166] width 22 height 22
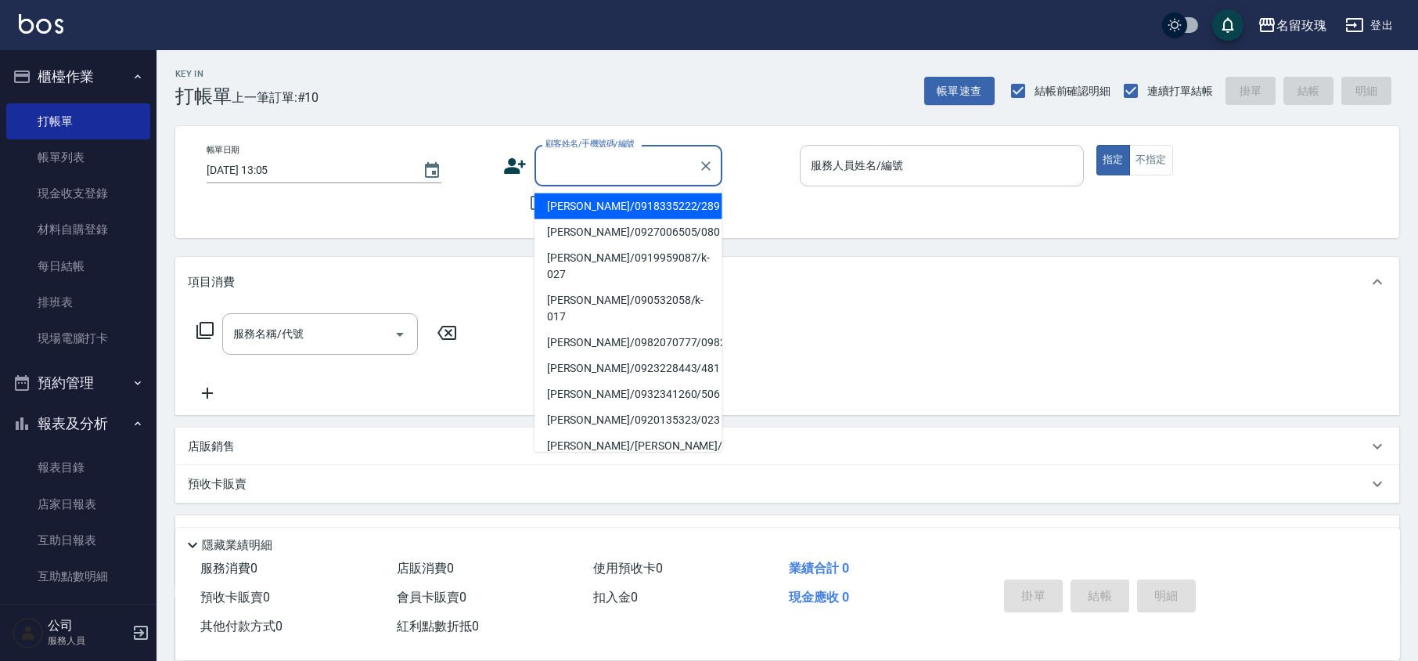
click at [596, 175] on input "顧客姓名/手機號碼/編號" at bounding box center [617, 165] width 150 height 27
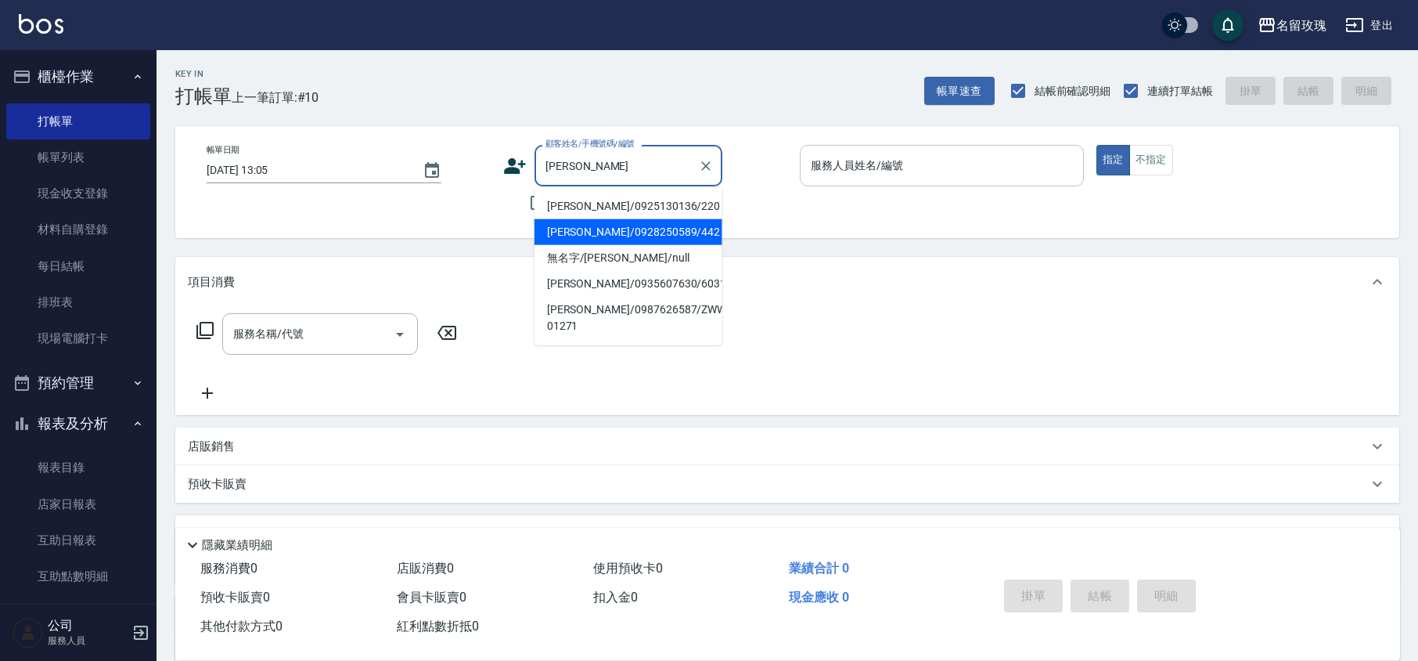
click at [585, 219] on li "[PERSON_NAME]/0928250589/442" at bounding box center [629, 232] width 188 height 26
type input "[PERSON_NAME]/0928250589/442"
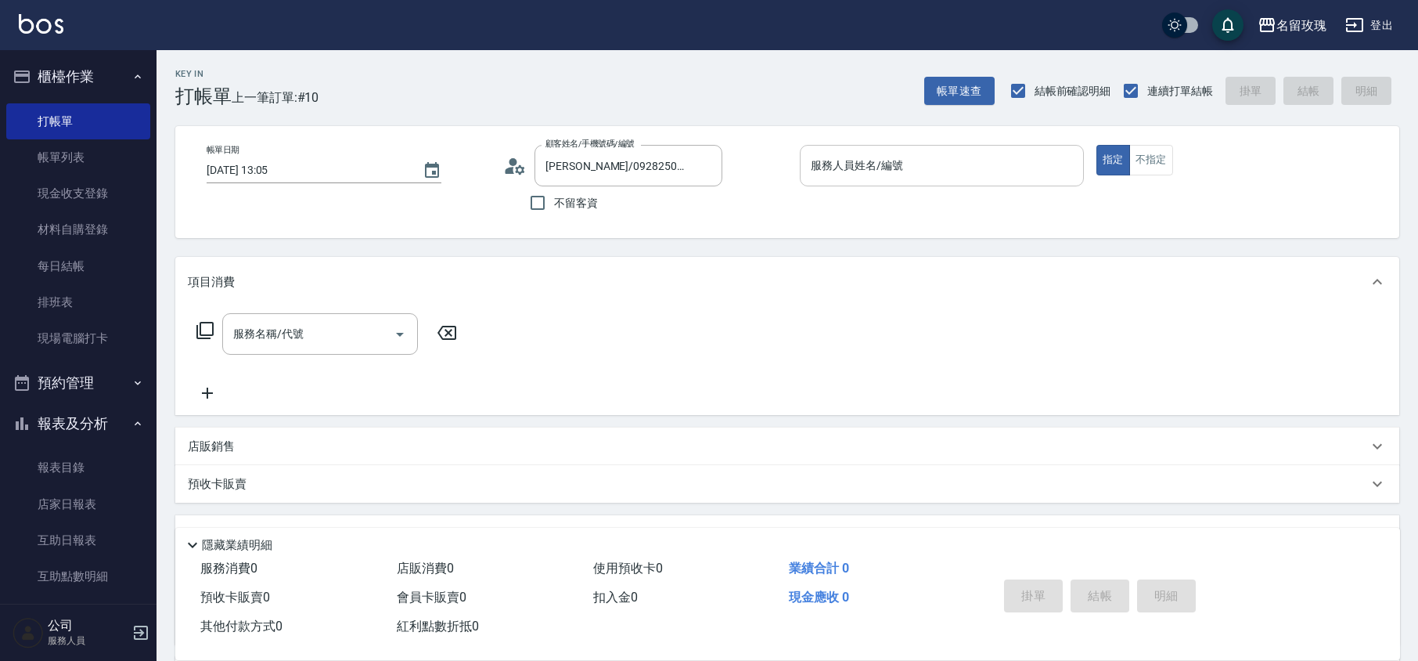
type input "VIVI-2"
click at [520, 163] on icon at bounding box center [514, 165] width 23 height 23
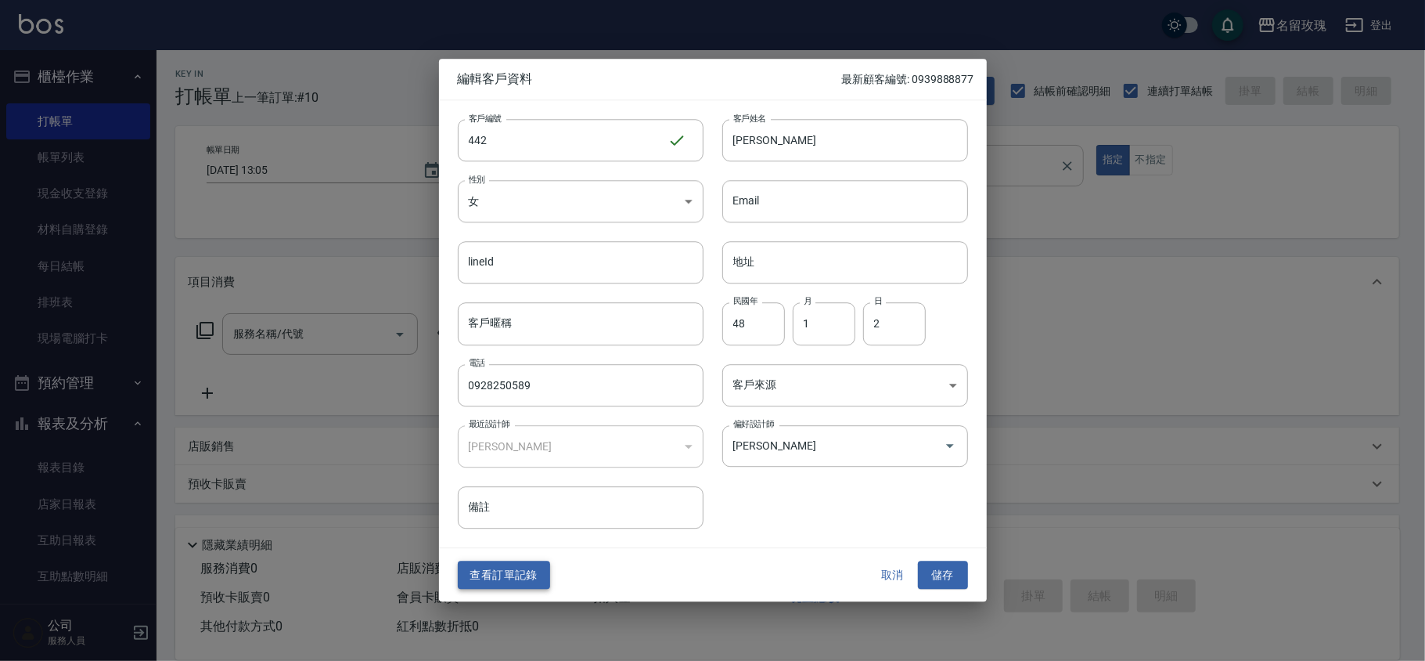
click at [490, 567] on button "查看訂單記錄" at bounding box center [504, 574] width 92 height 29
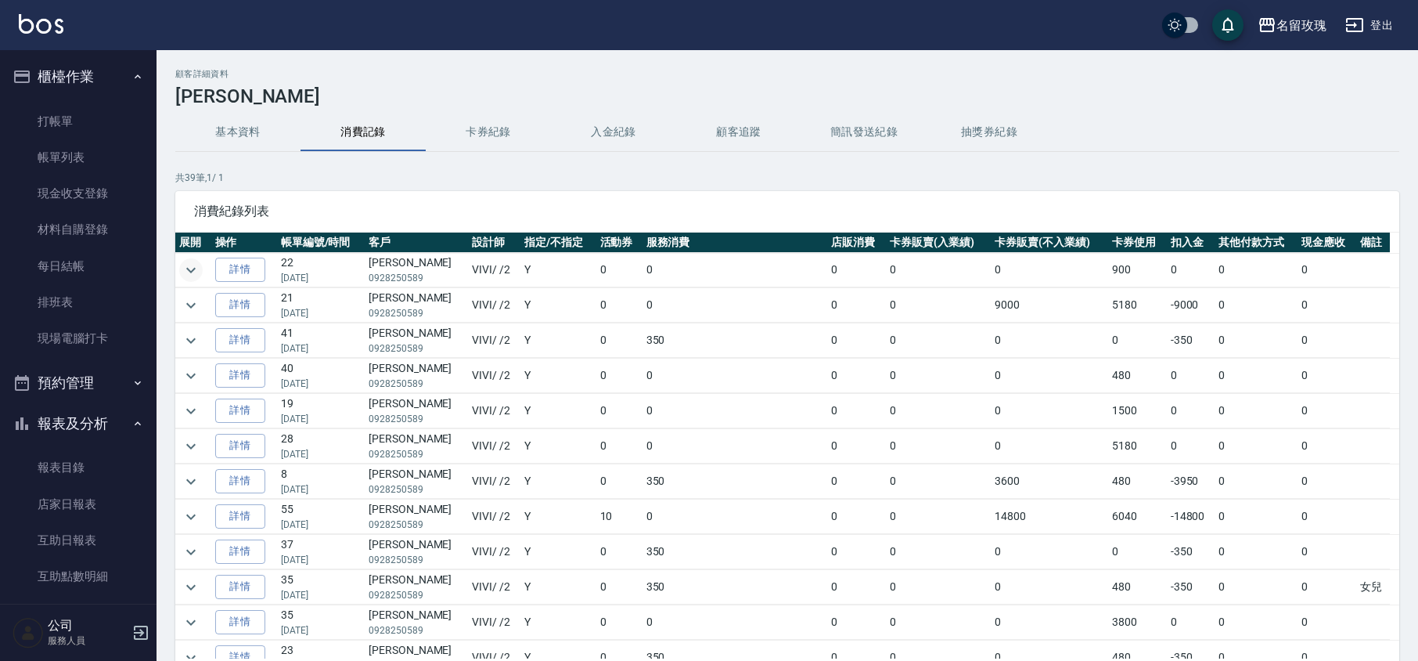
click at [192, 271] on icon "expand row" at bounding box center [190, 269] width 9 height 5
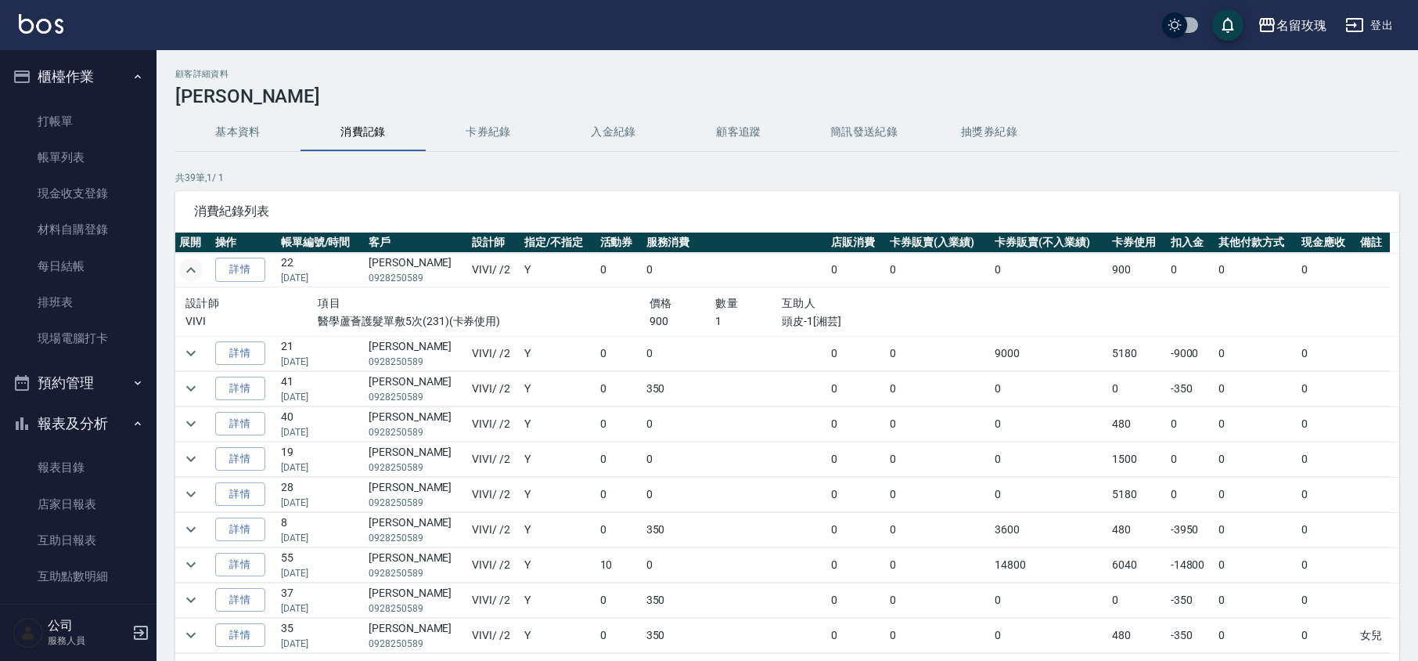
click at [192, 271] on icon "expand row" at bounding box center [191, 270] width 19 height 19
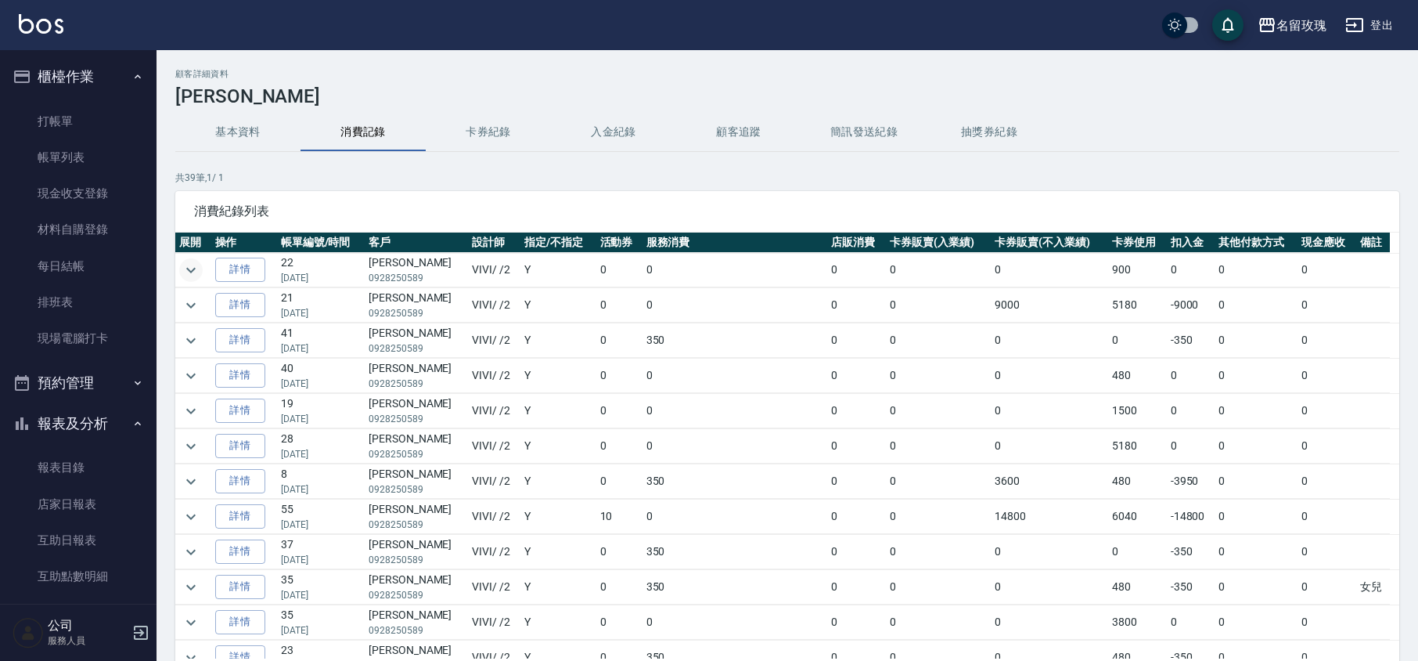
click at [193, 270] on icon "expand row" at bounding box center [190, 269] width 9 height 5
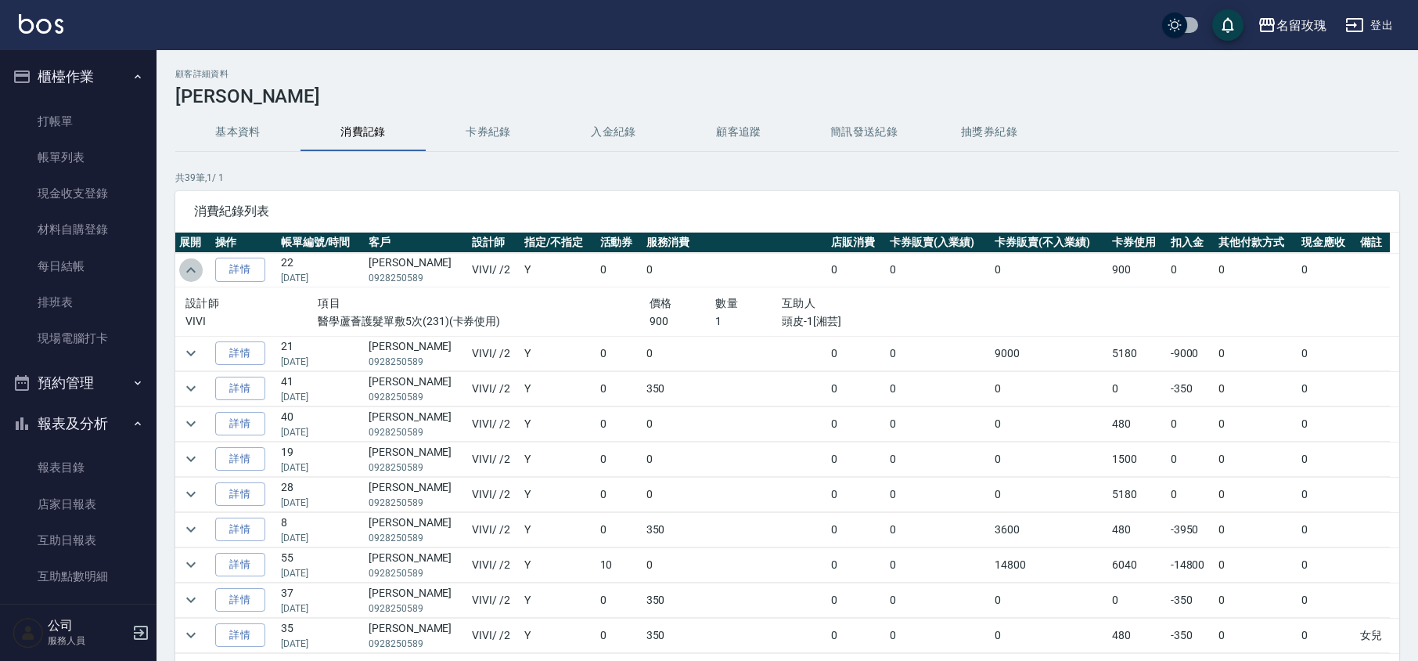
click at [195, 268] on icon "expand row" at bounding box center [191, 270] width 19 height 19
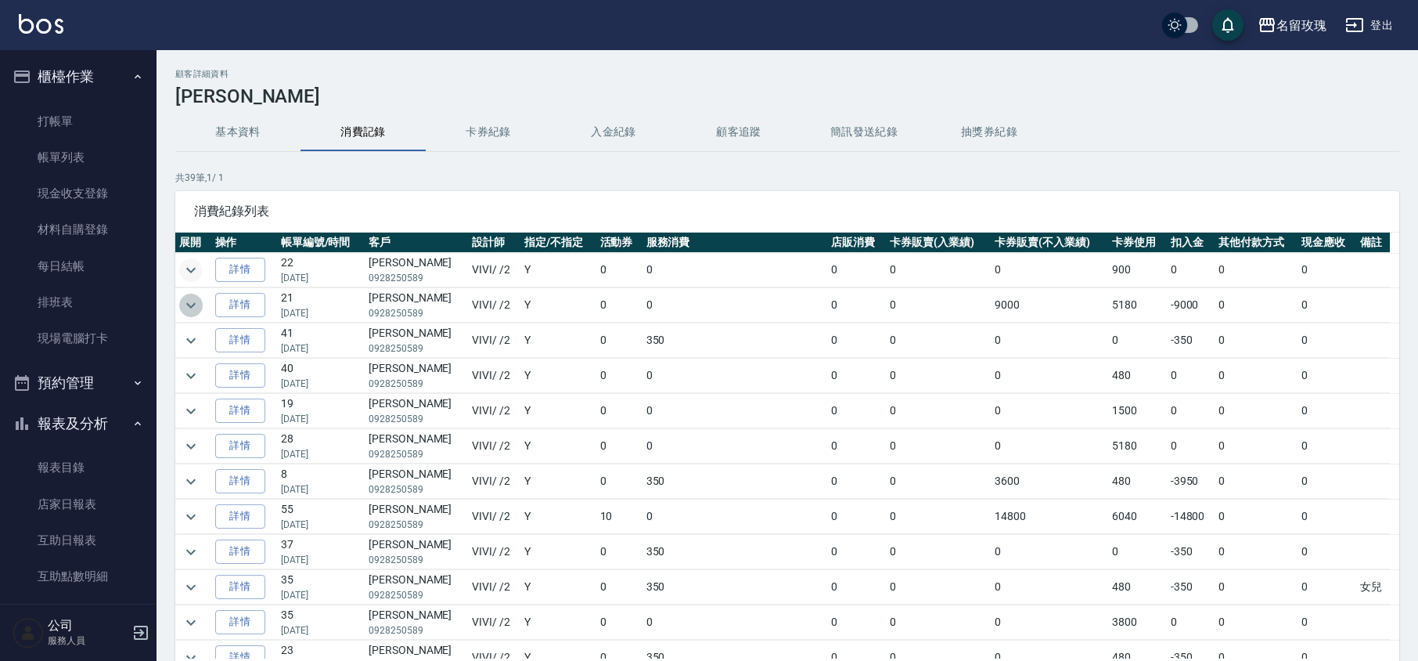
click at [195, 308] on icon "expand row" at bounding box center [191, 305] width 19 height 19
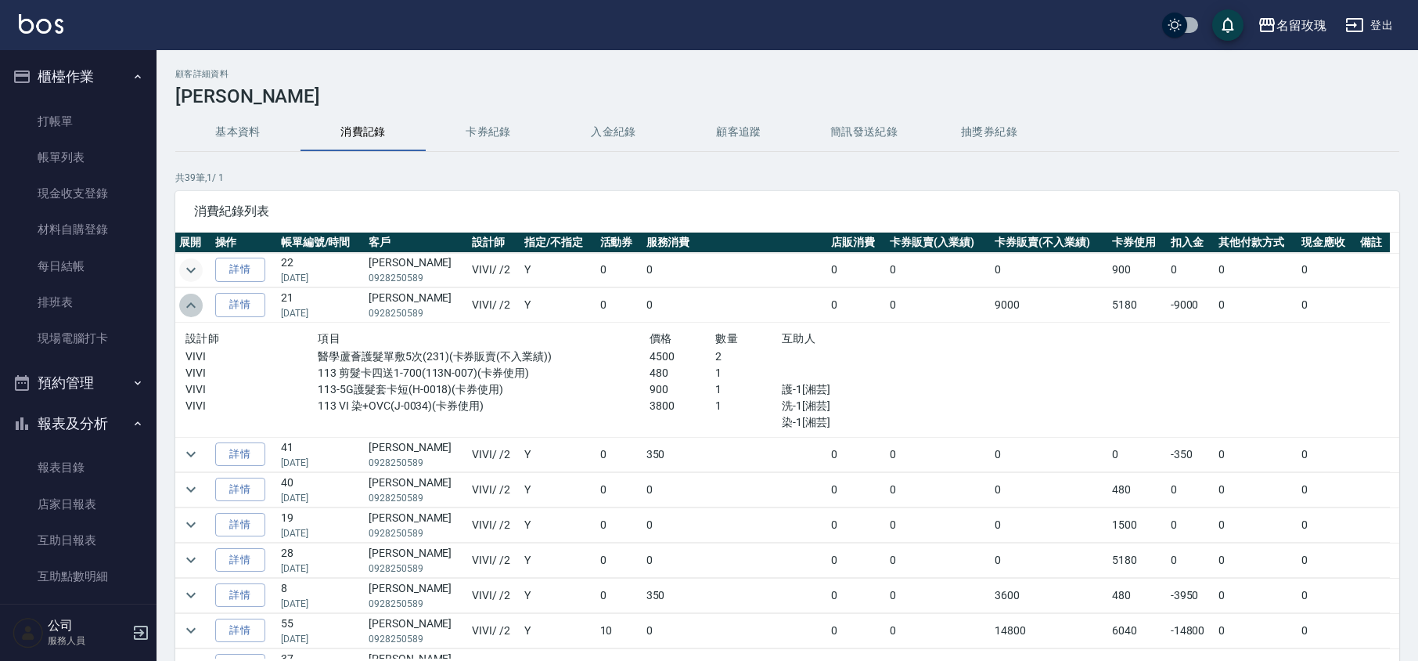
click at [193, 304] on icon "expand row" at bounding box center [191, 305] width 19 height 19
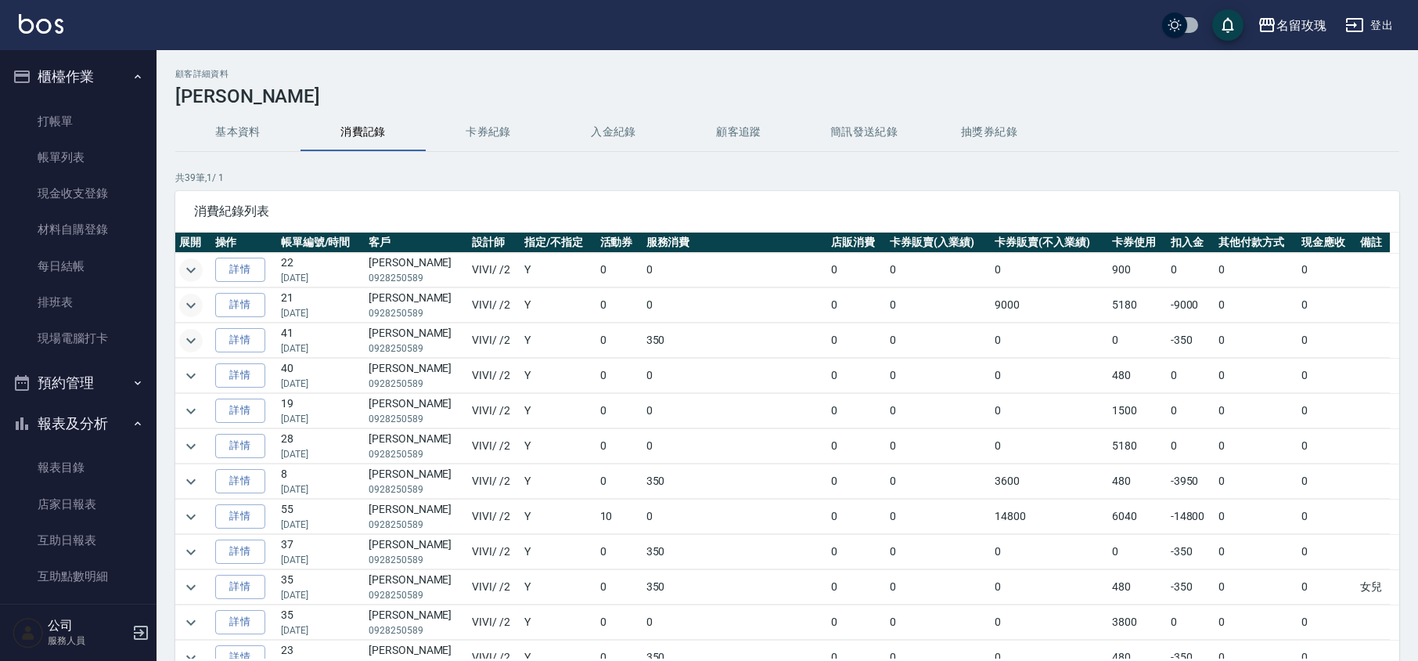
click at [185, 345] on icon "expand row" at bounding box center [191, 340] width 19 height 19
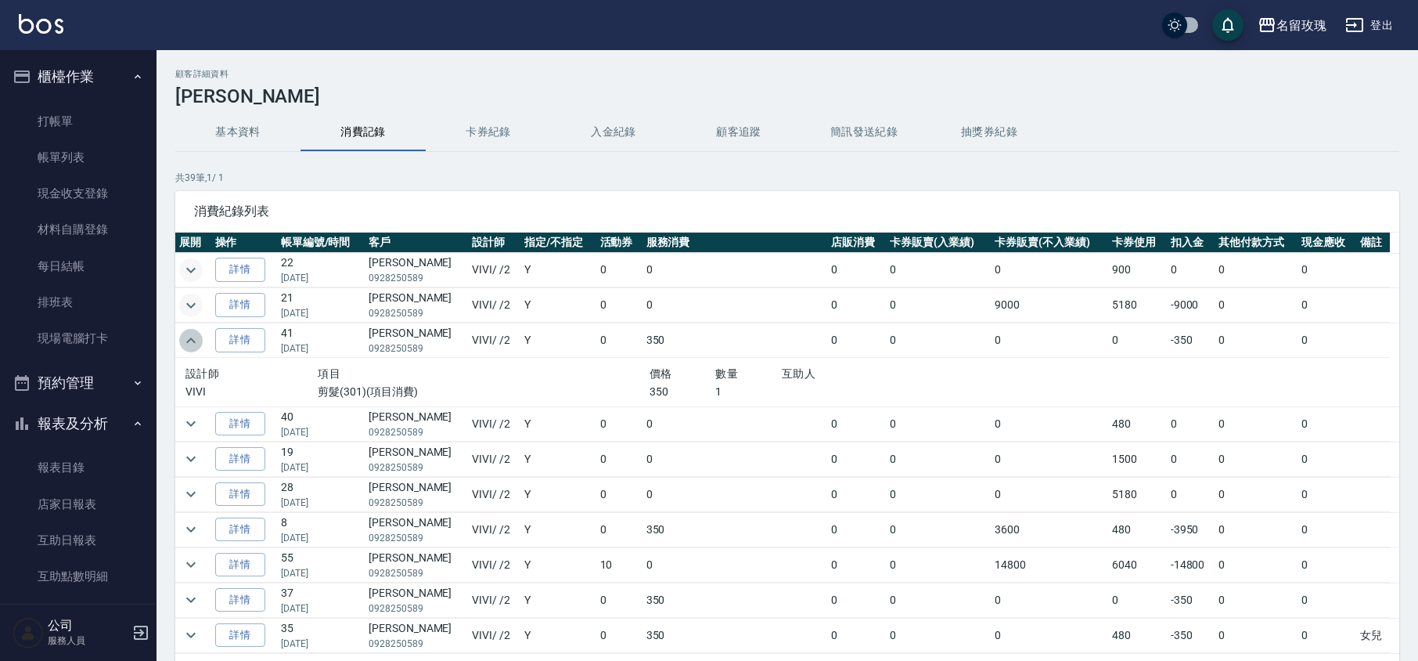
click at [186, 344] on icon "expand row" at bounding box center [191, 340] width 19 height 19
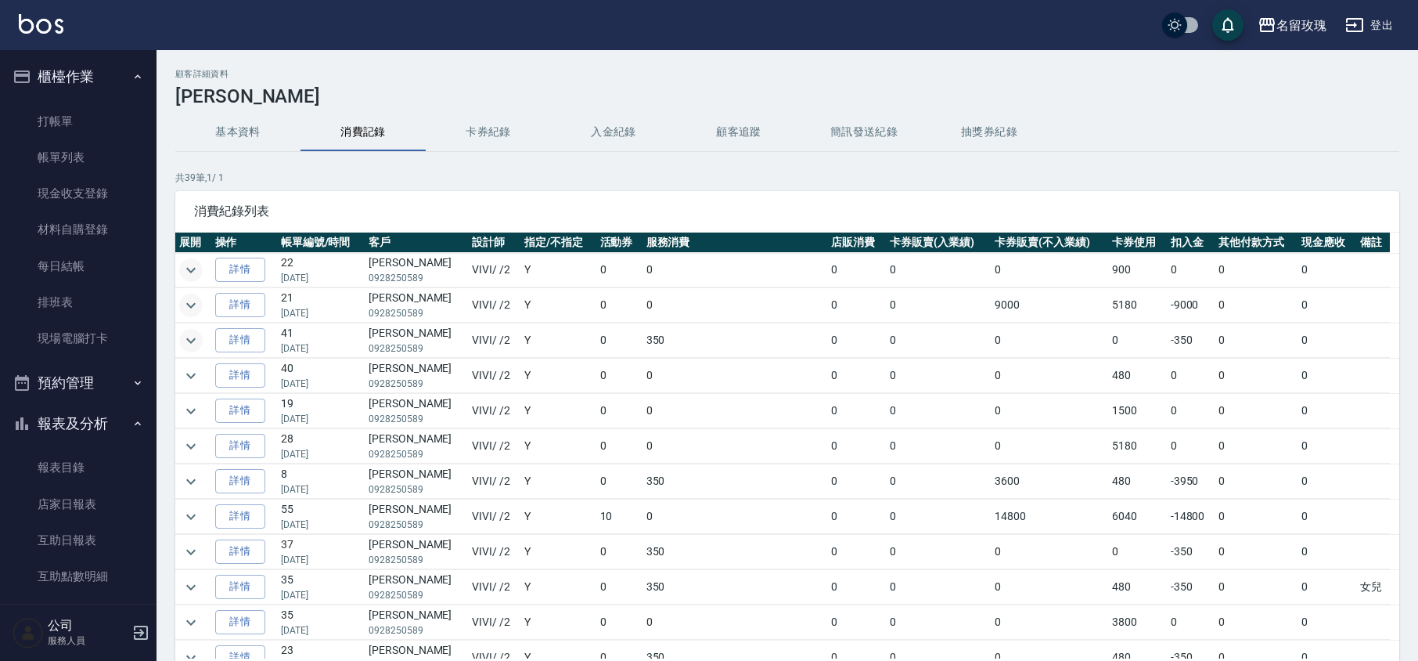
click at [185, 364] on td at bounding box center [193, 375] width 36 height 34
click at [185, 374] on icon "expand row" at bounding box center [191, 375] width 19 height 19
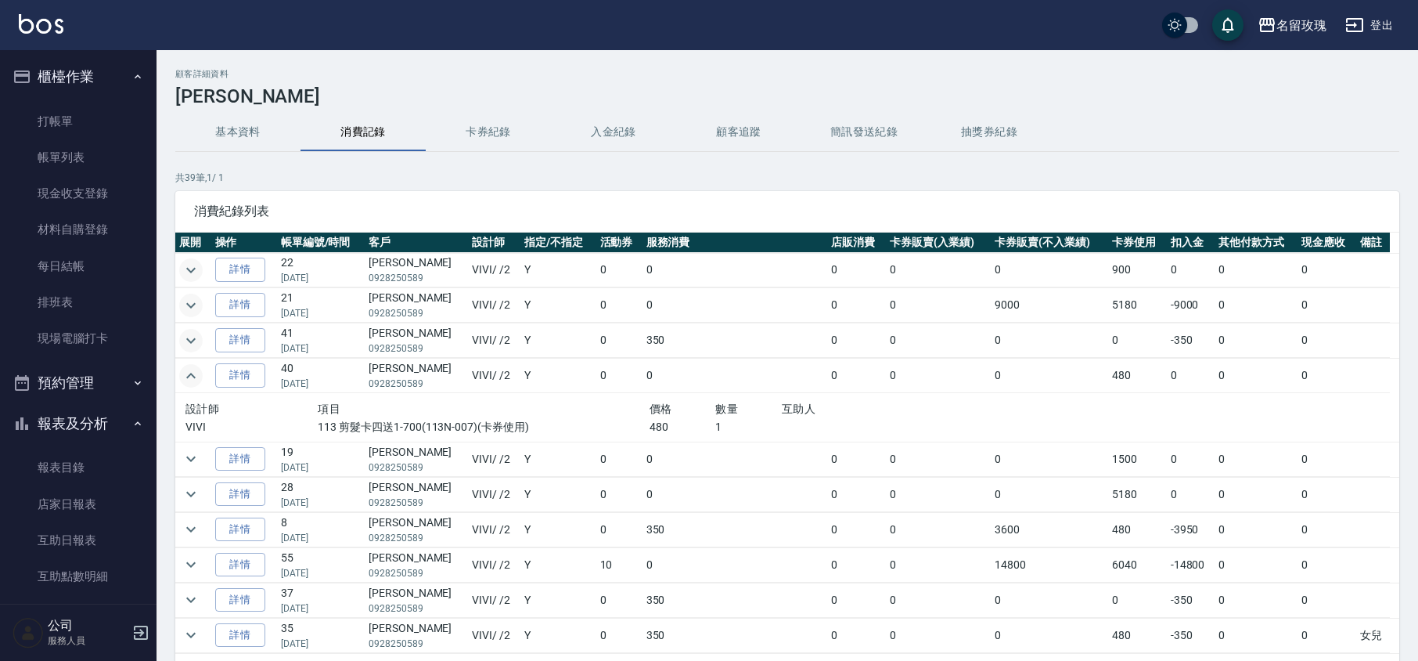
drag, startPoint x: 185, startPoint y: 374, endPoint x: 182, endPoint y: 391, distance: 17.5
click at [185, 376] on icon "expand row" at bounding box center [191, 375] width 19 height 19
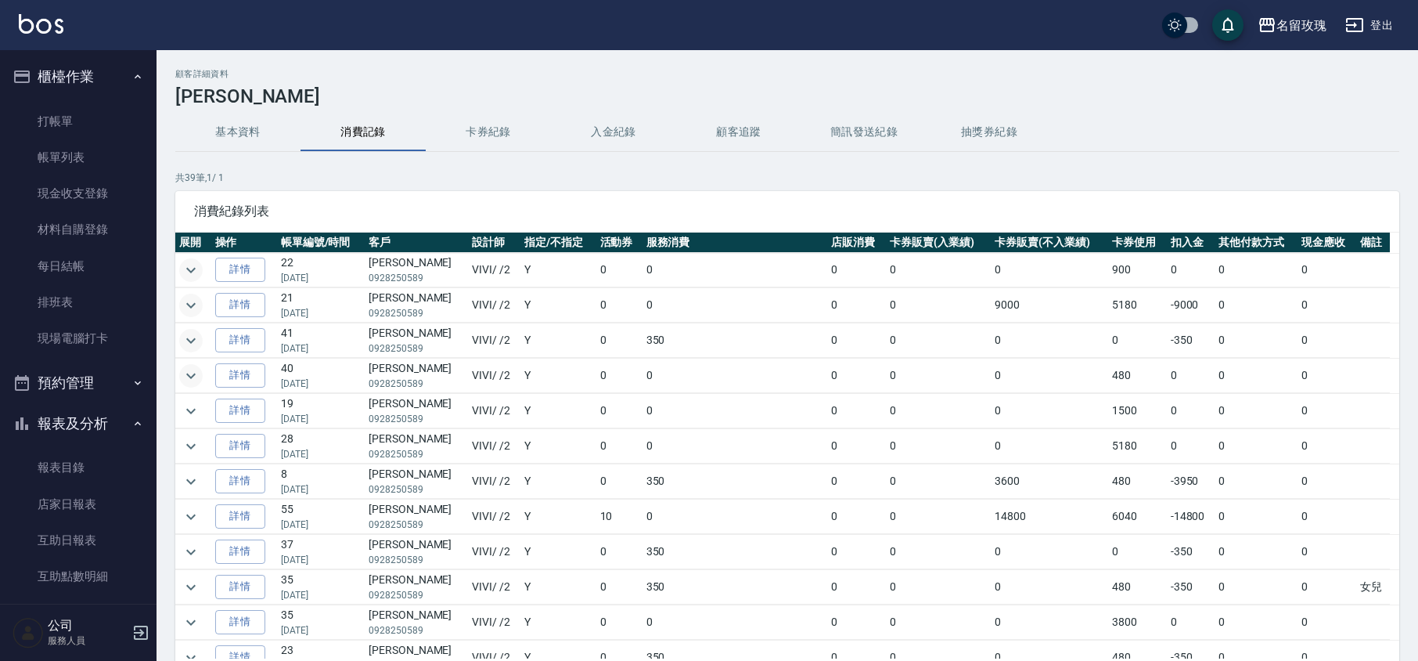
click at [177, 418] on td at bounding box center [193, 411] width 36 height 34
click at [185, 405] on icon "expand row" at bounding box center [191, 411] width 19 height 19
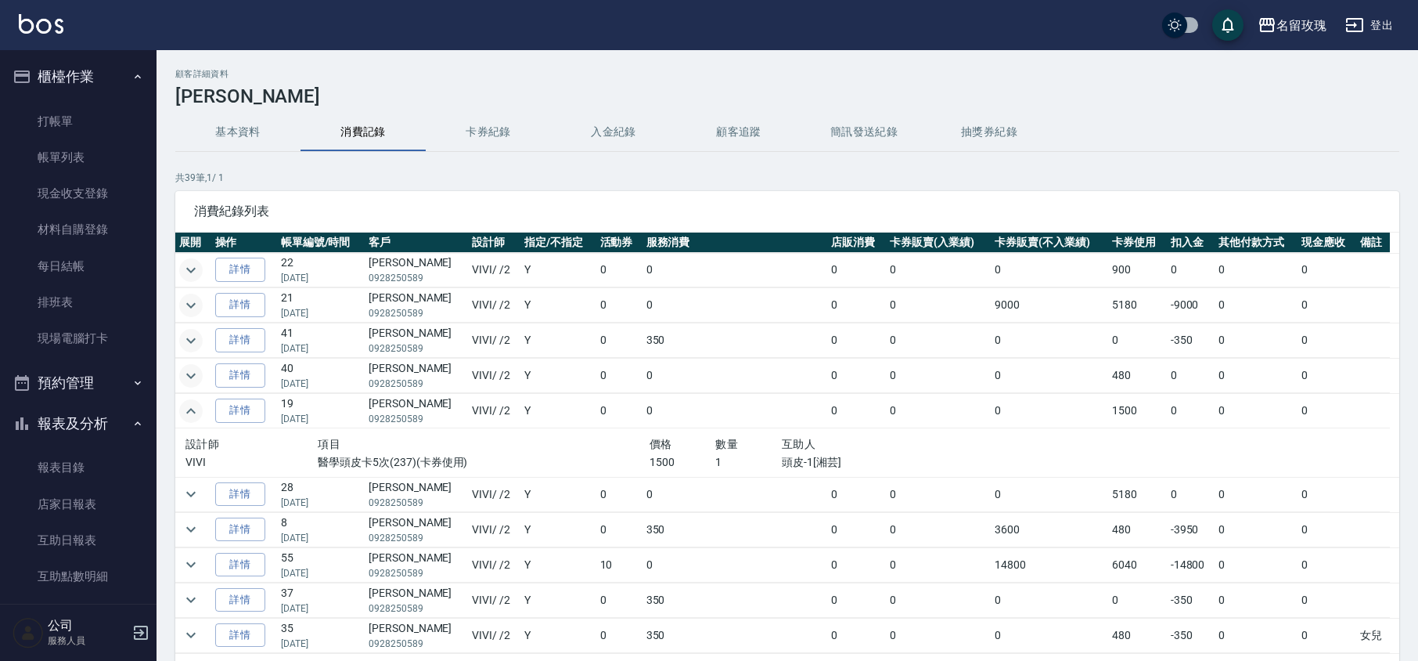
click at [185, 407] on icon "expand row" at bounding box center [191, 411] width 19 height 19
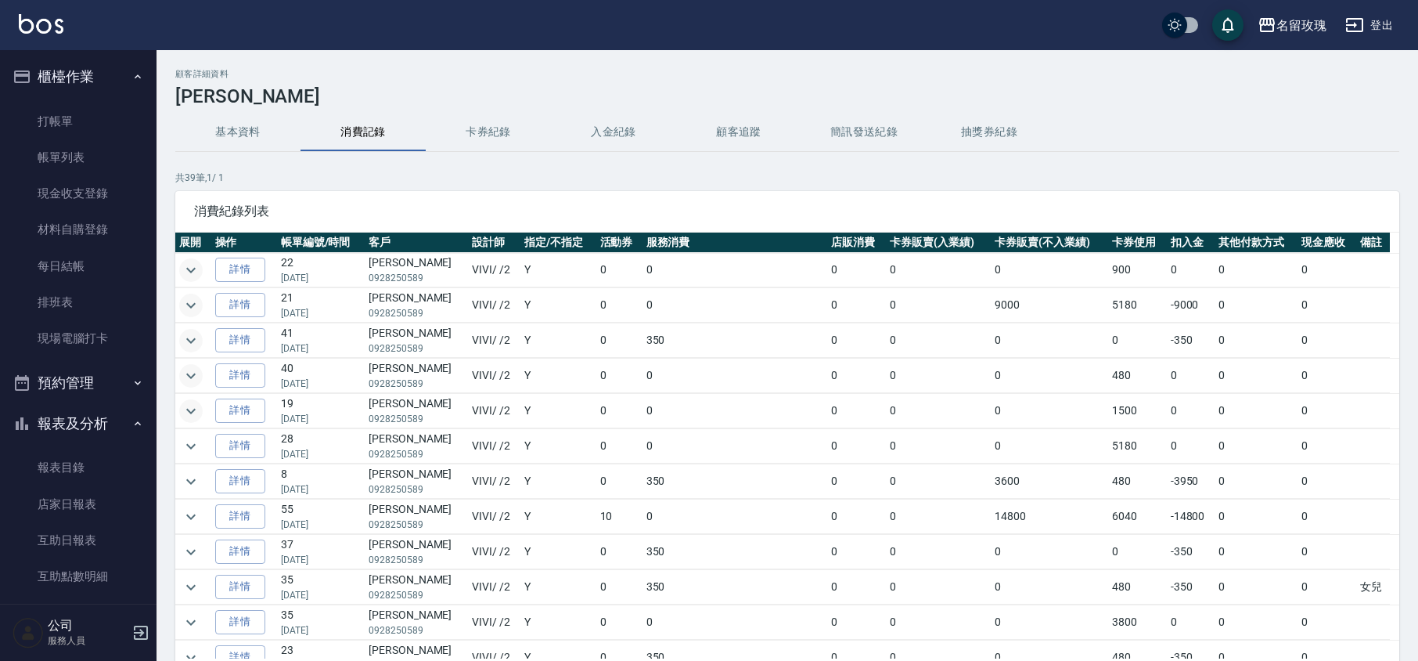
click at [176, 486] on td at bounding box center [193, 481] width 36 height 34
click at [200, 490] on button "expand row" at bounding box center [190, 481] width 23 height 23
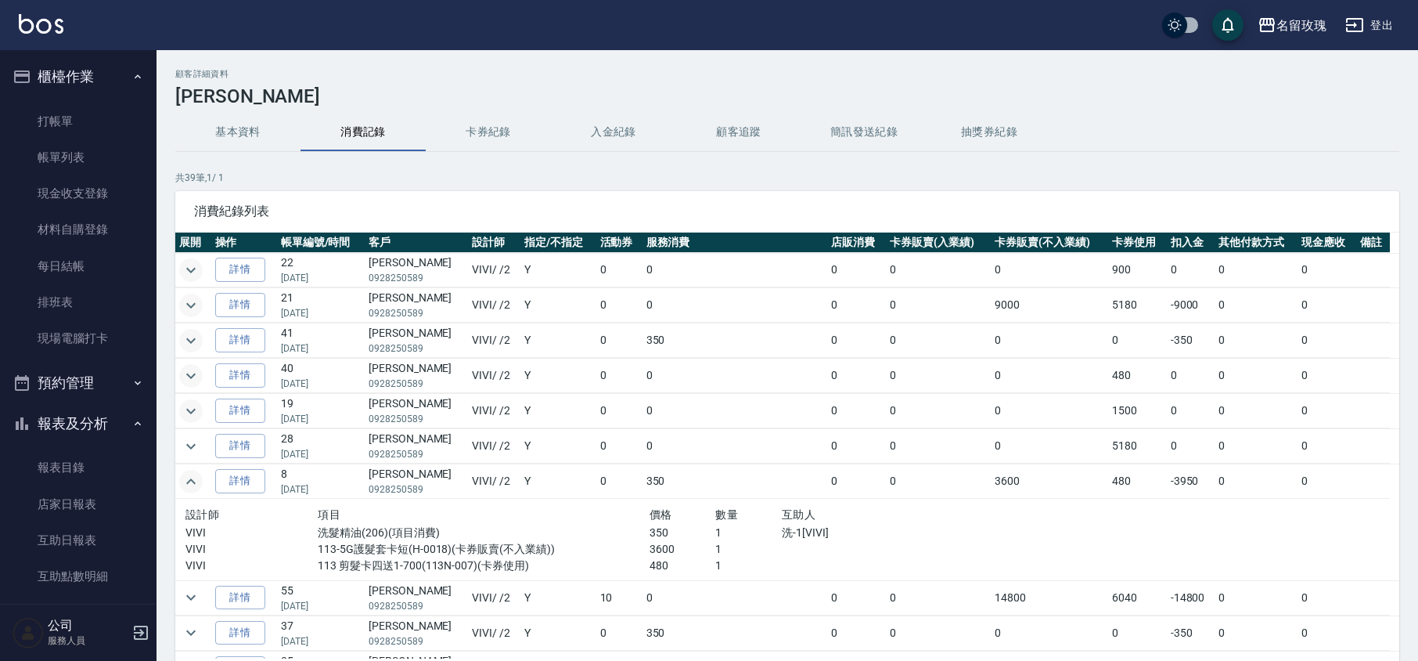
click at [196, 490] on icon "expand row" at bounding box center [191, 481] width 19 height 19
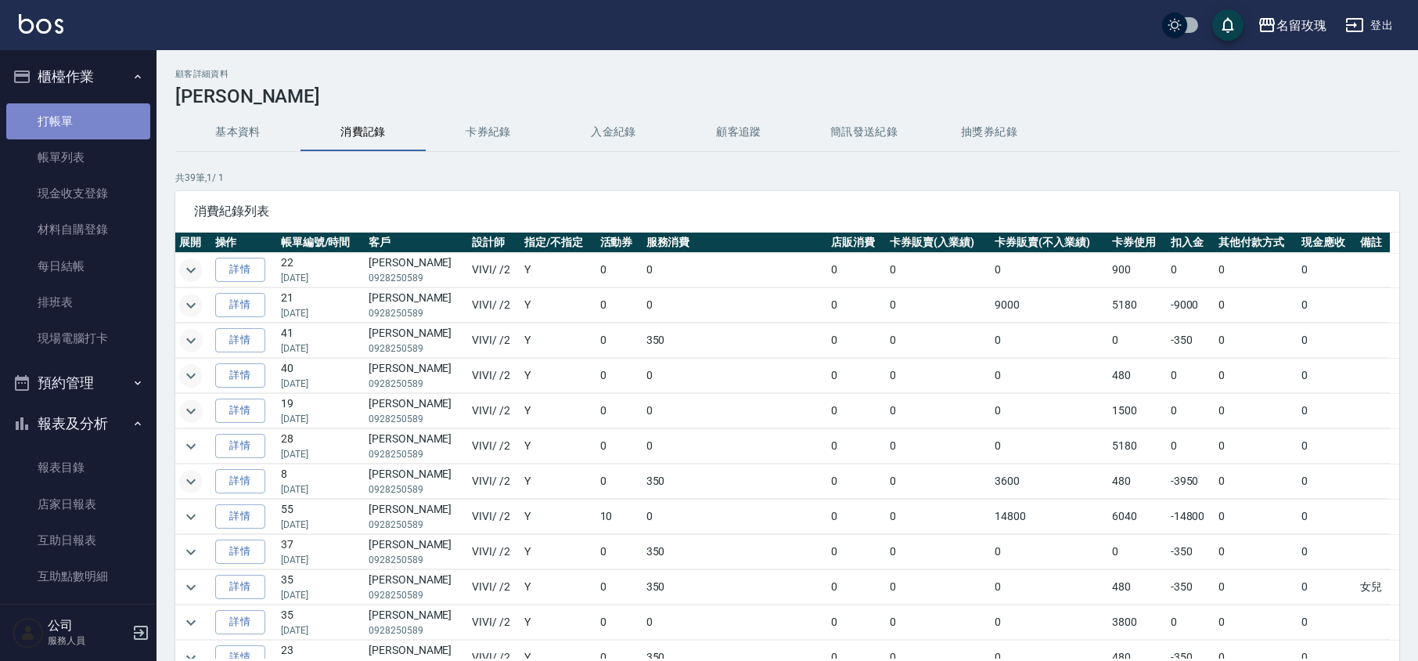
click at [119, 117] on link "打帳單" at bounding box center [78, 121] width 144 height 36
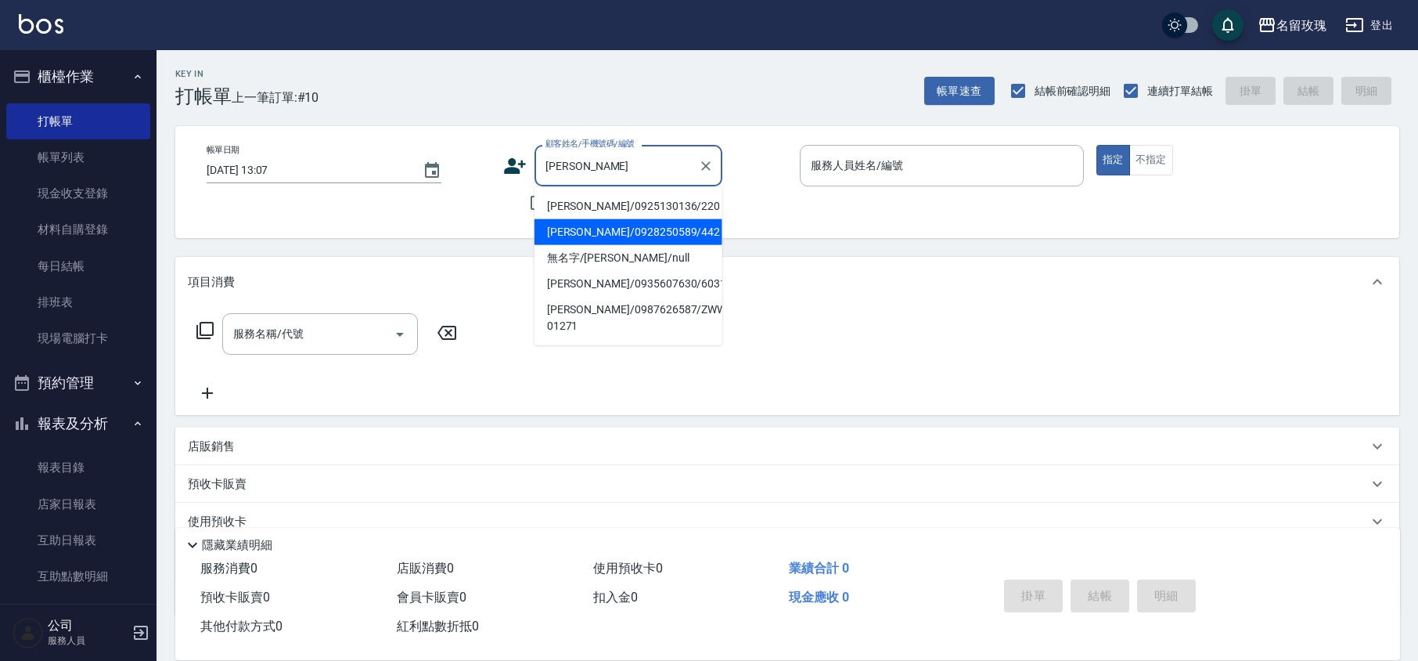
click at [614, 240] on li "[PERSON_NAME]/0928250589/442" at bounding box center [629, 232] width 188 height 26
type input "[PERSON_NAME]/0928250589/442"
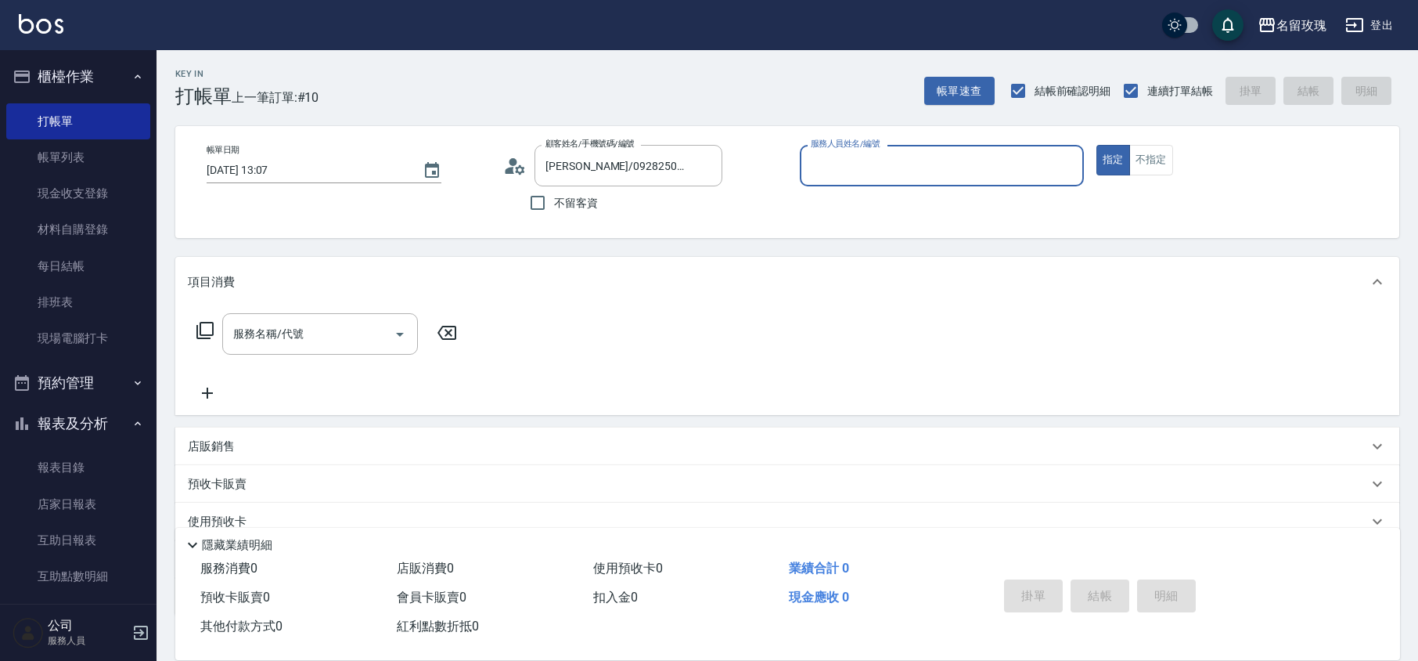
type input "VIVI-2"
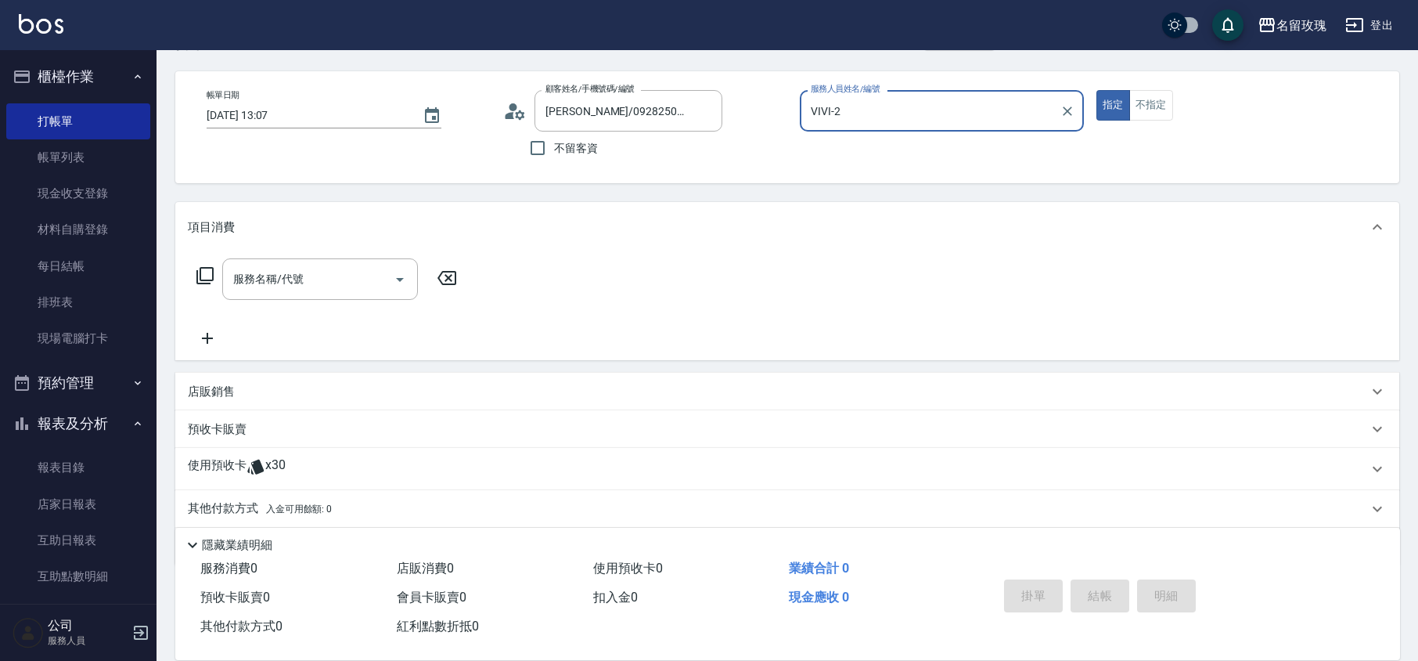
scroll to position [106, 0]
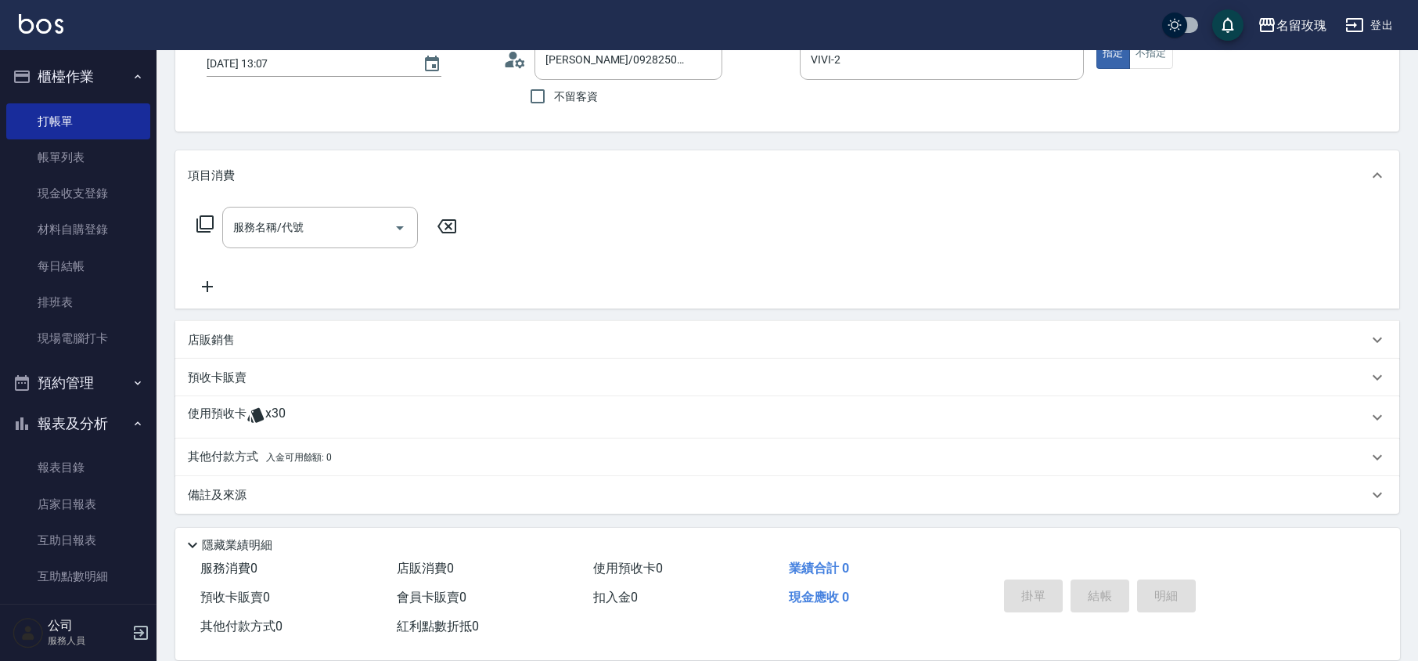
click at [254, 424] on p at bounding box center [256, 416] width 19 height 23
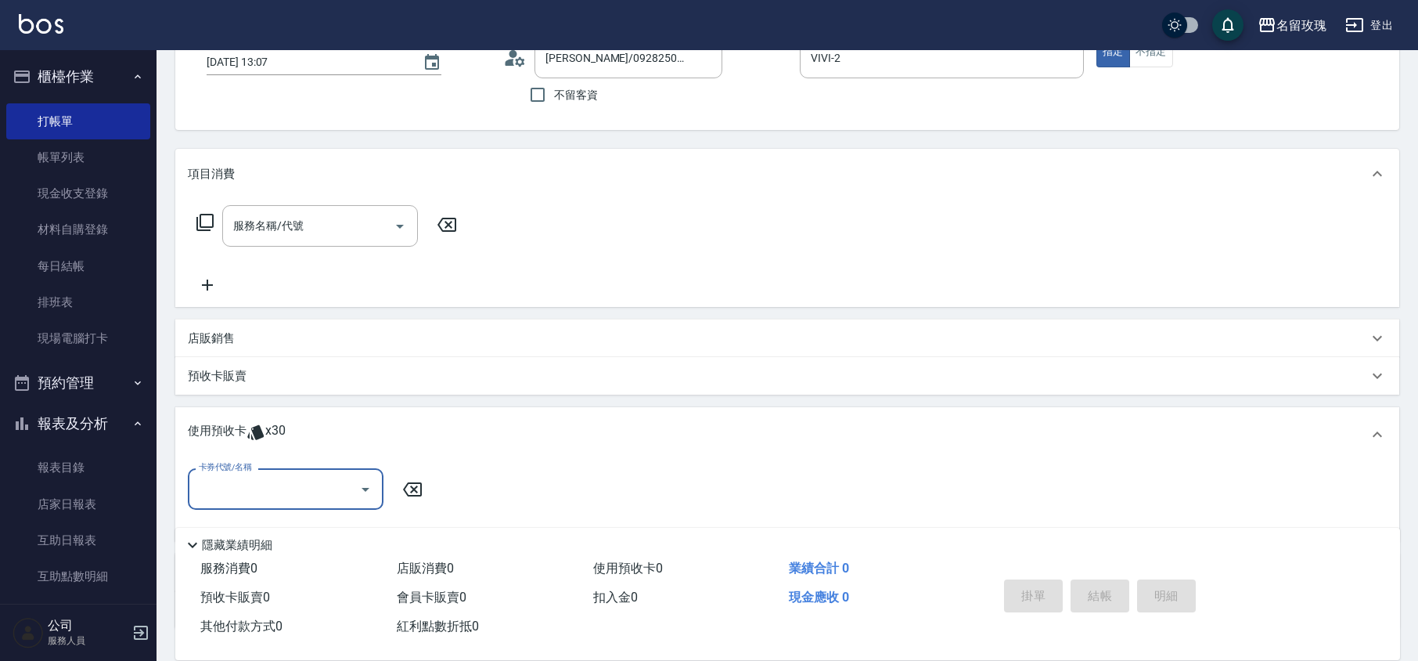
scroll to position [0, 0]
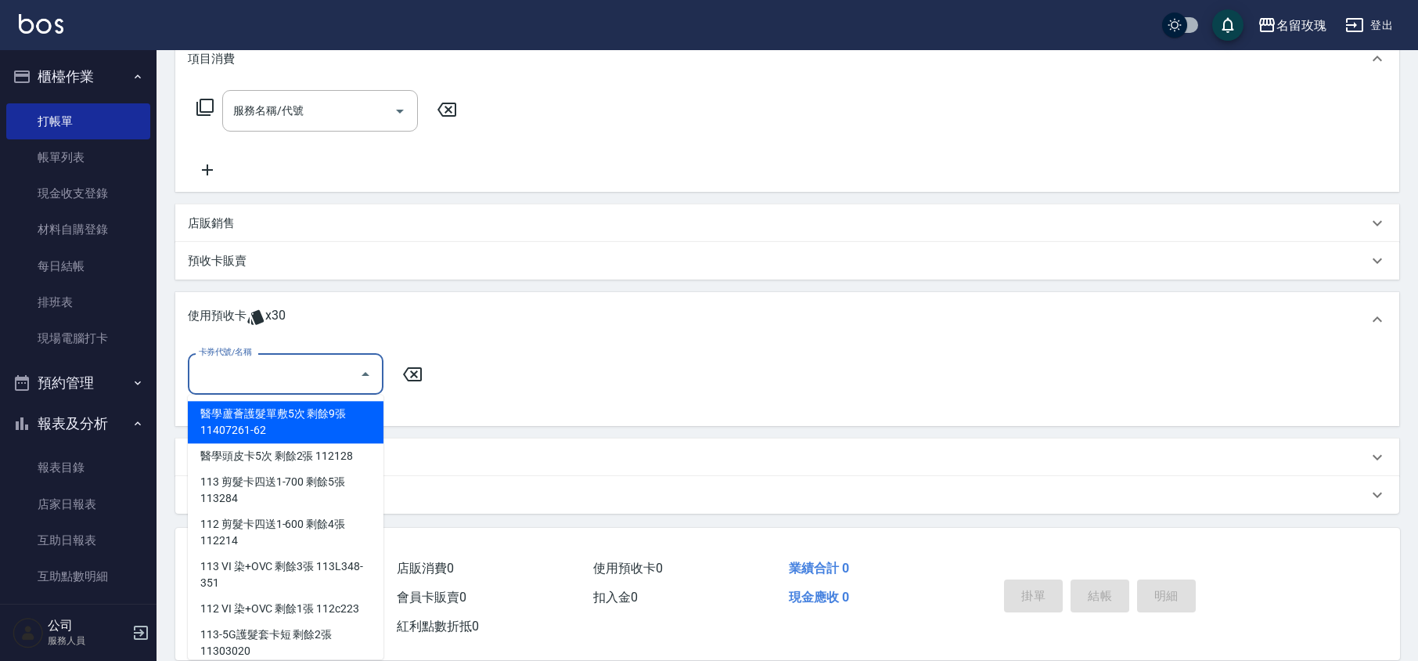
click at [283, 380] on input "卡券代號/名稱" at bounding box center [274, 373] width 158 height 27
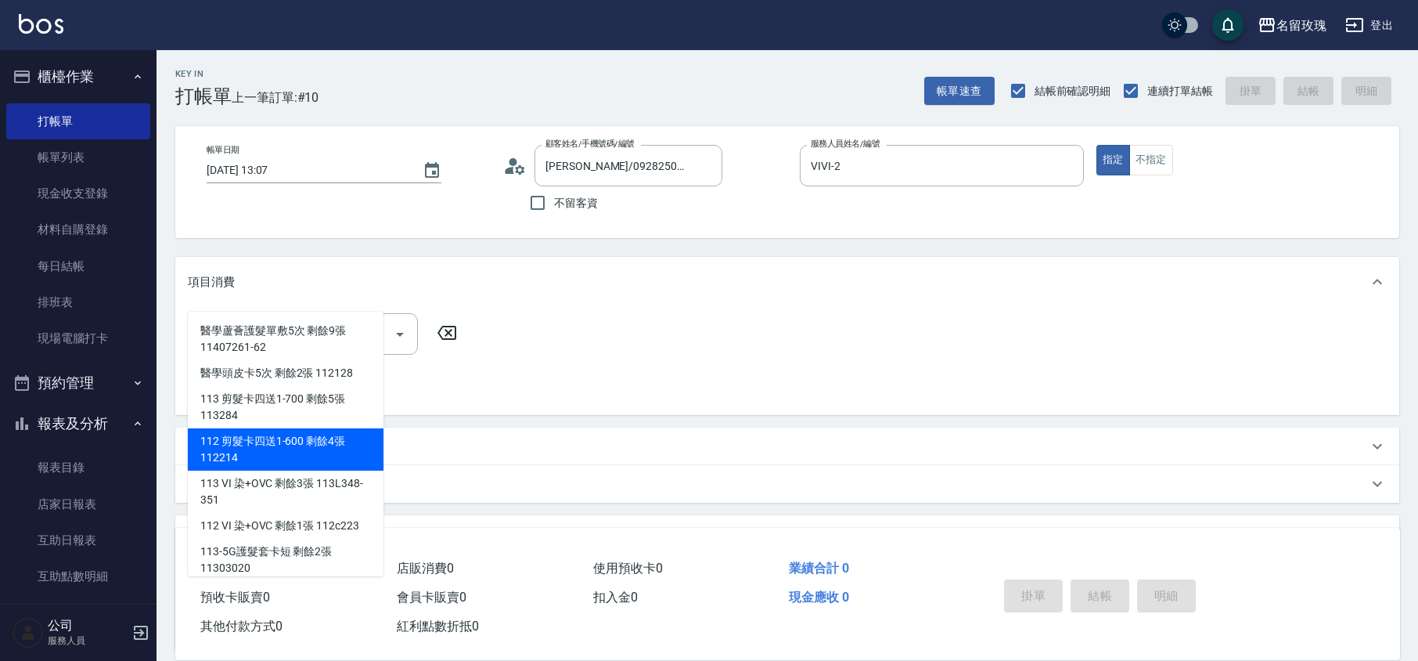
click at [517, 167] on icon at bounding box center [519, 168] width 9 height 9
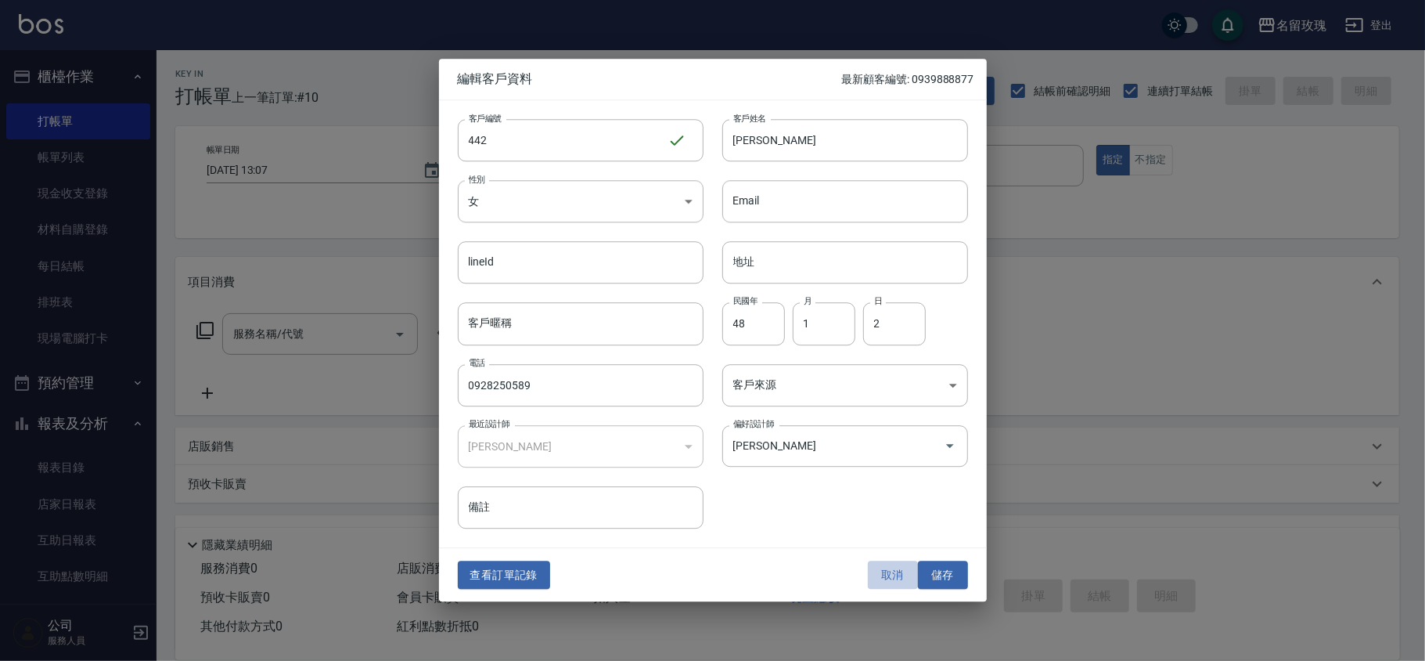
click at [881, 568] on button "取消" at bounding box center [893, 574] width 50 height 29
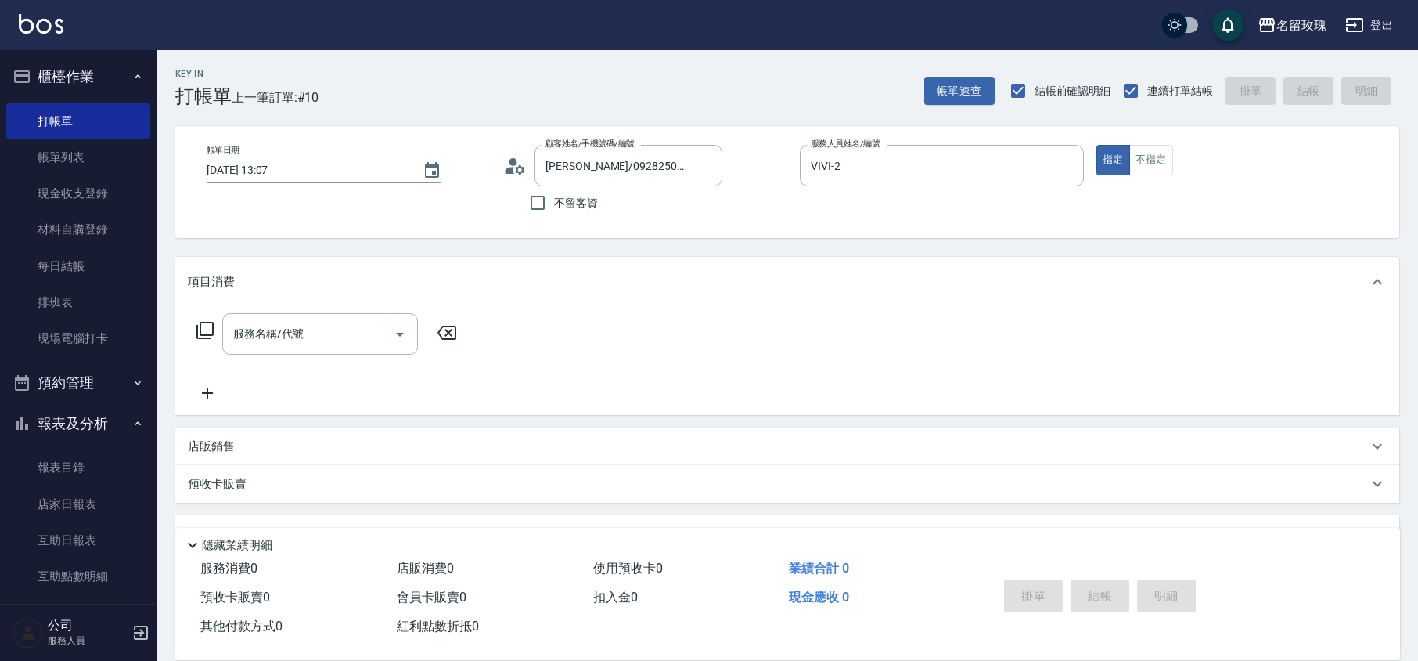
scroll to position [223, 0]
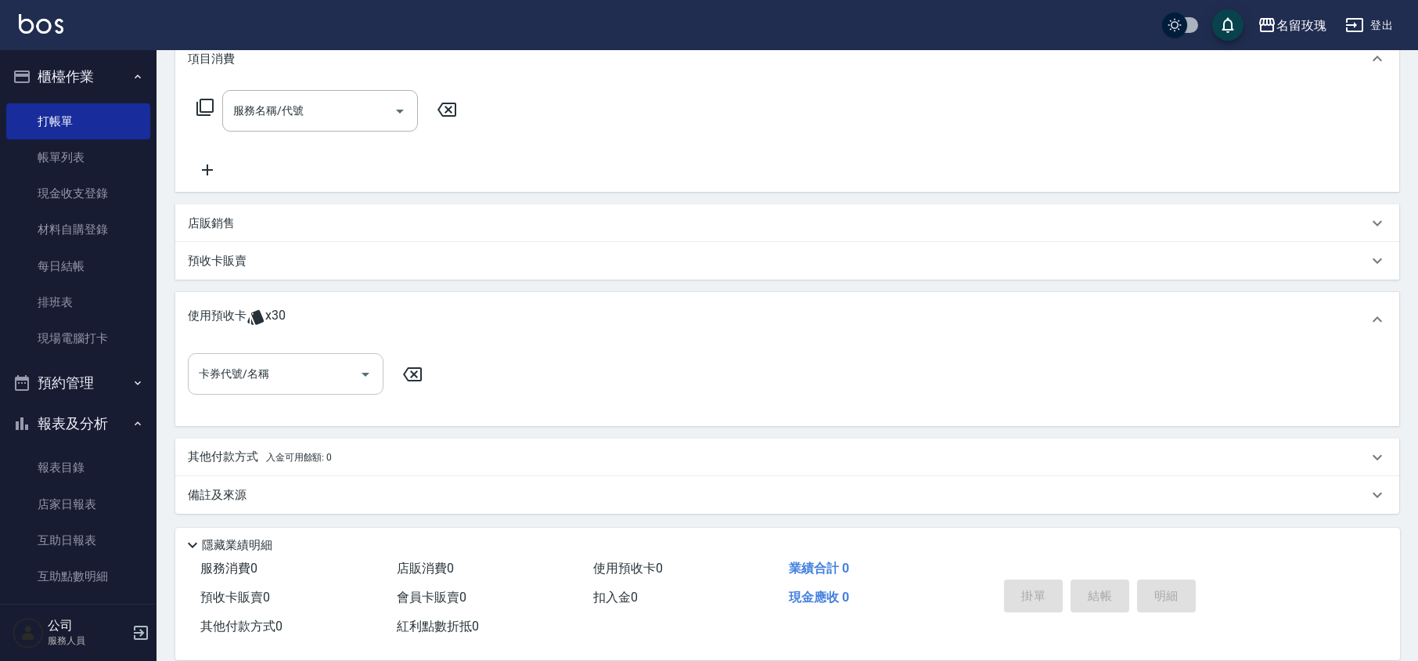
click at [270, 373] on input "卡券代號/名稱" at bounding box center [274, 373] width 158 height 27
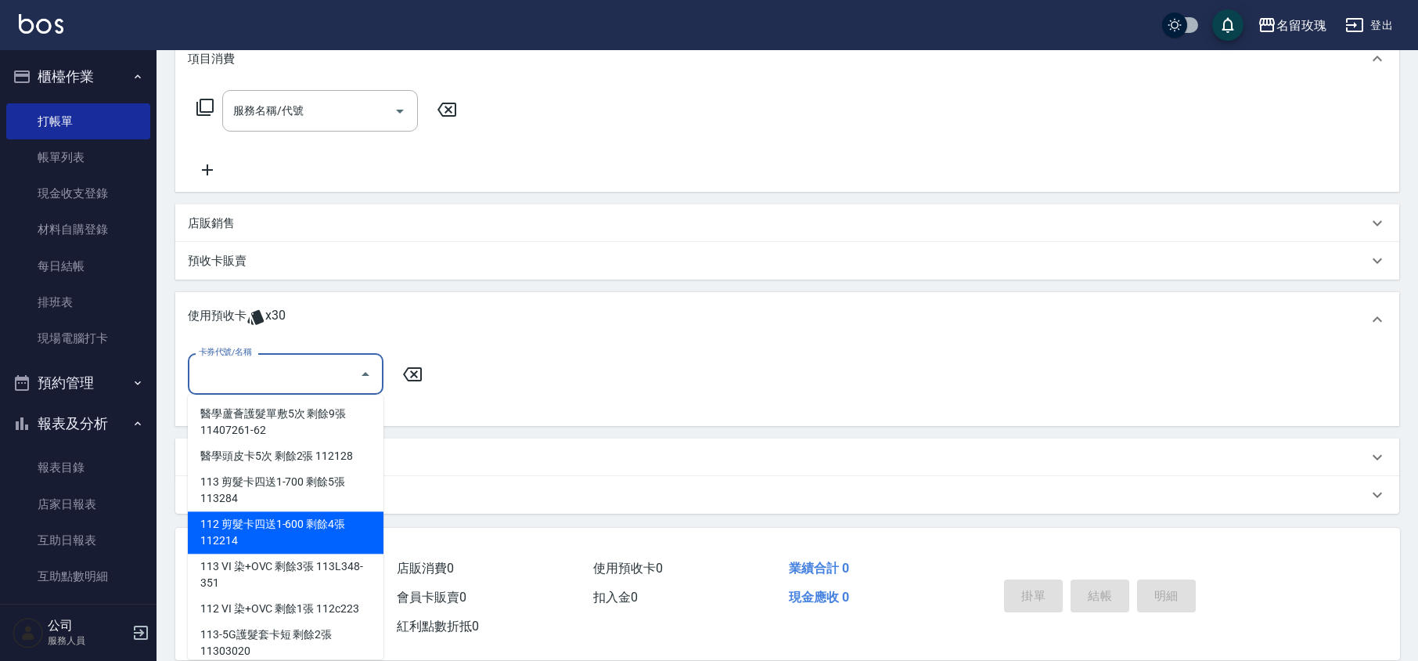
click at [329, 528] on div "112 剪髮卡四送1-600 剩餘4張 112214" at bounding box center [286, 532] width 196 height 42
type input "112 剪髮卡四送1-600 112214"
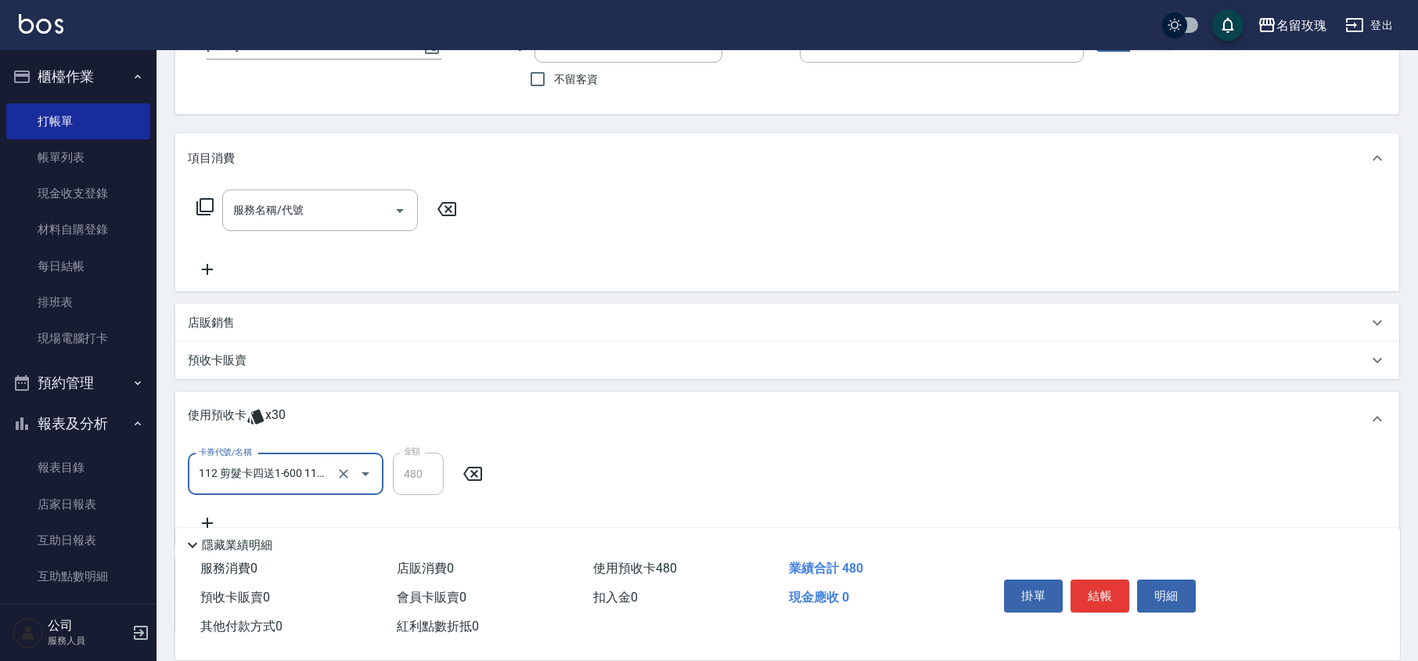
scroll to position [0, 0]
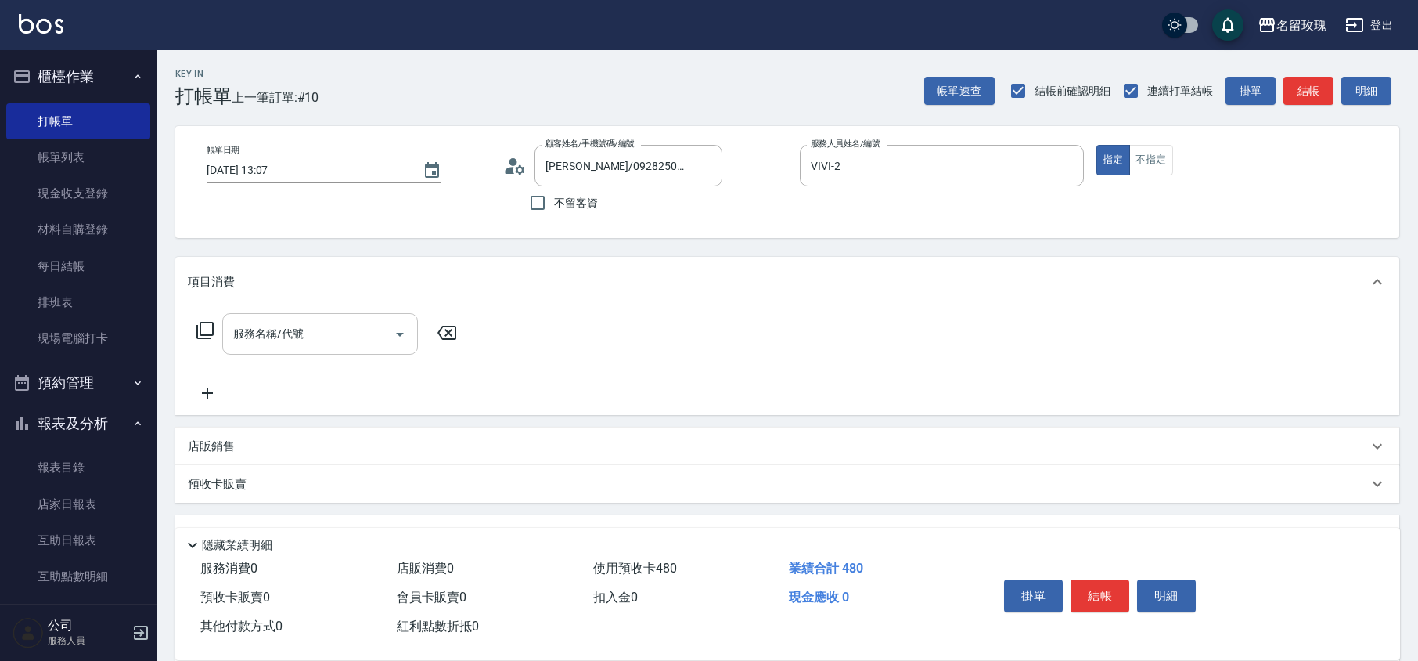
click at [238, 339] on input "服務名稱/代號" at bounding box center [308, 333] width 158 height 27
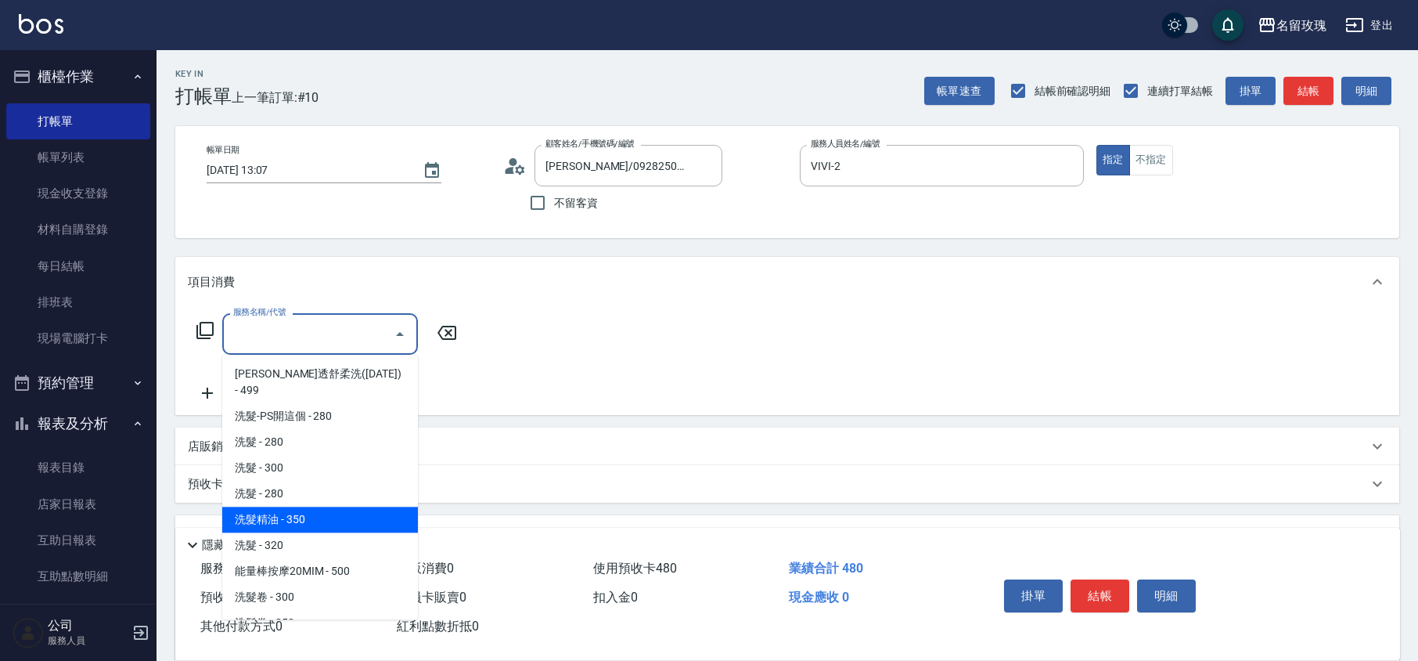
click at [295, 506] on span "洗髮精油 - 350" at bounding box center [320, 519] width 196 height 26
type input "洗髮精油(206)"
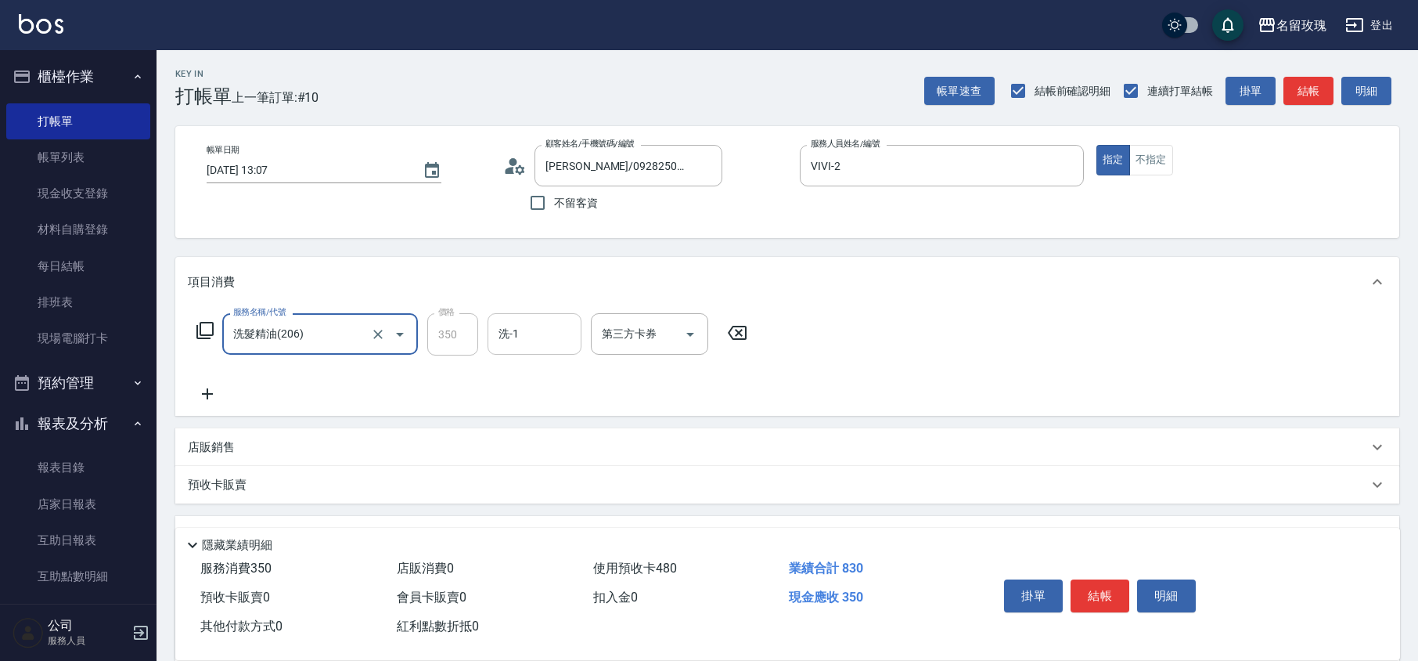
click at [543, 343] on input "洗-1" at bounding box center [535, 333] width 80 height 27
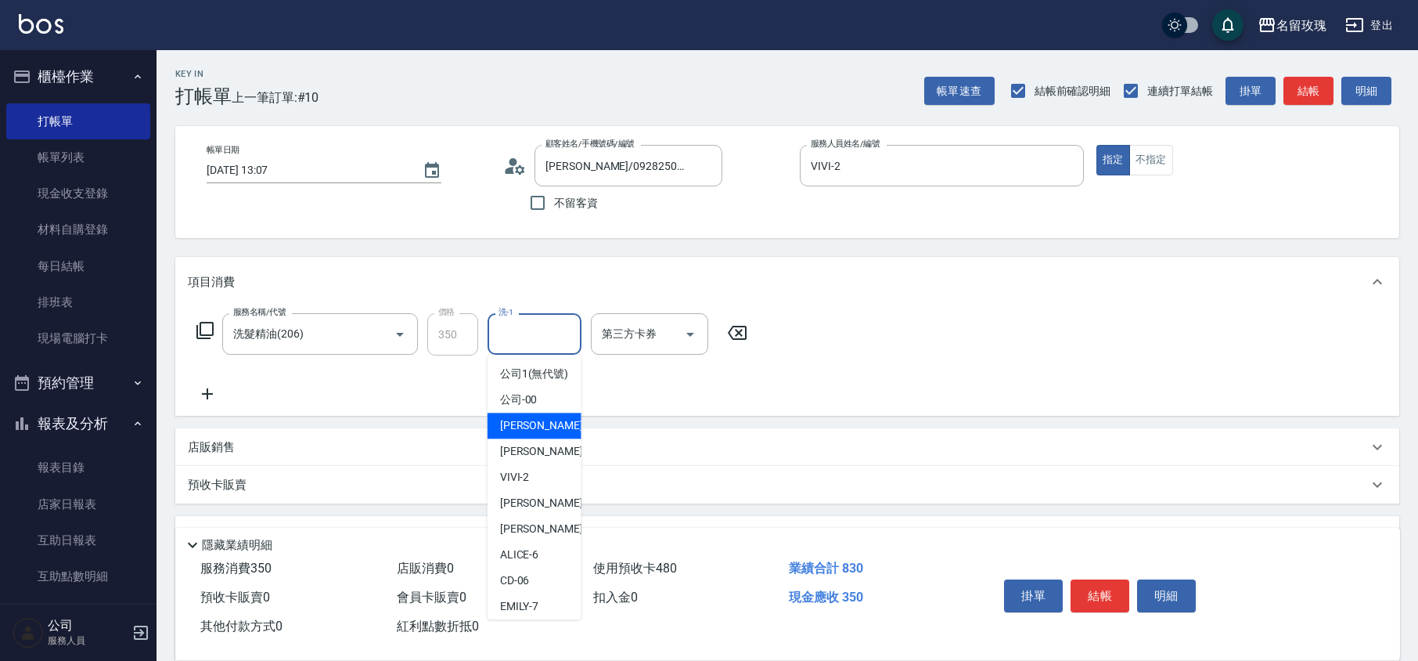
scroll to position [308, 0]
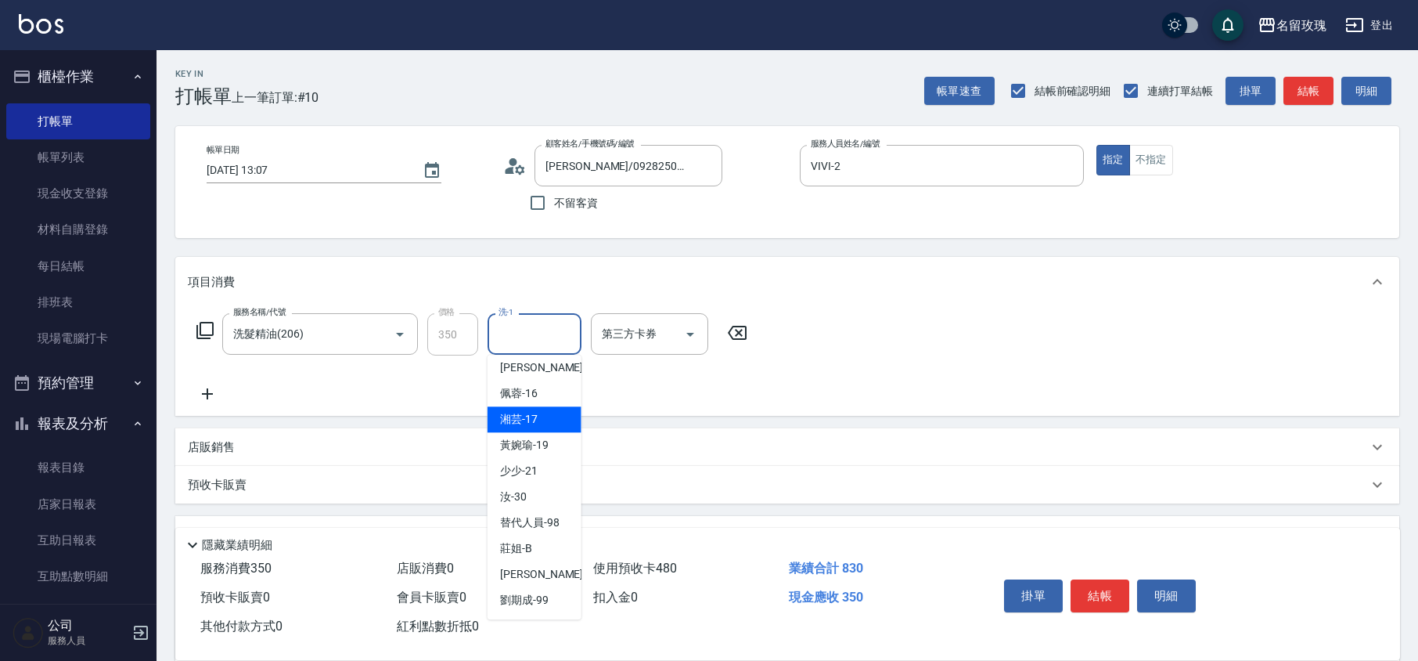
click at [532, 418] on span "湘芸 -17" at bounding box center [519, 419] width 38 height 16
type input "湘芸-17"
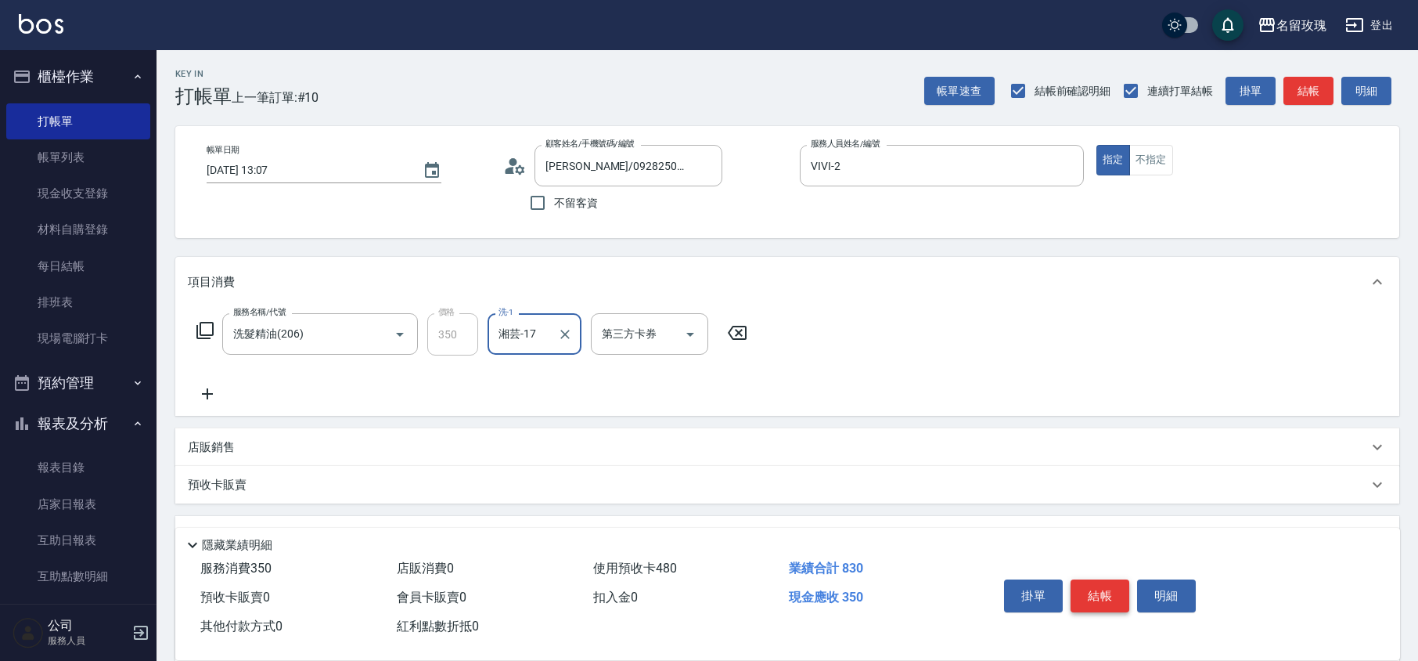
click at [1105, 602] on button "結帳" at bounding box center [1100, 595] width 59 height 33
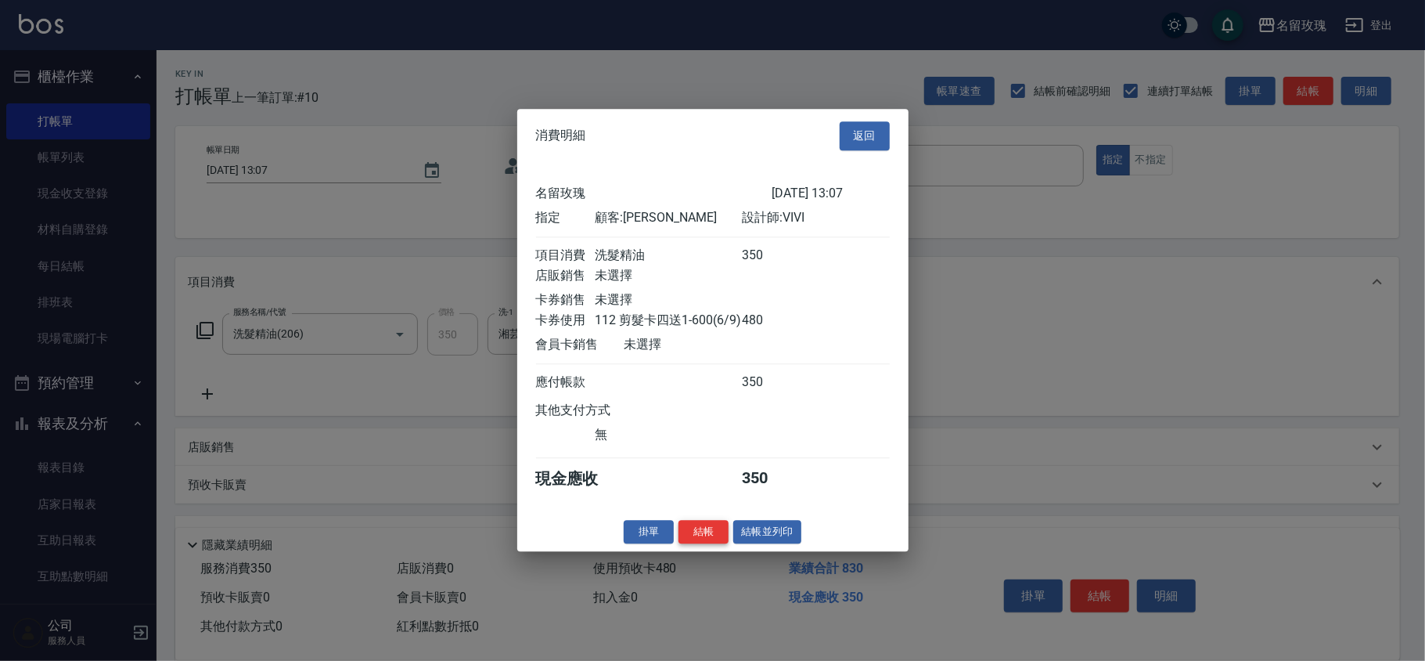
click at [721, 542] on button "結帳" at bounding box center [704, 532] width 50 height 24
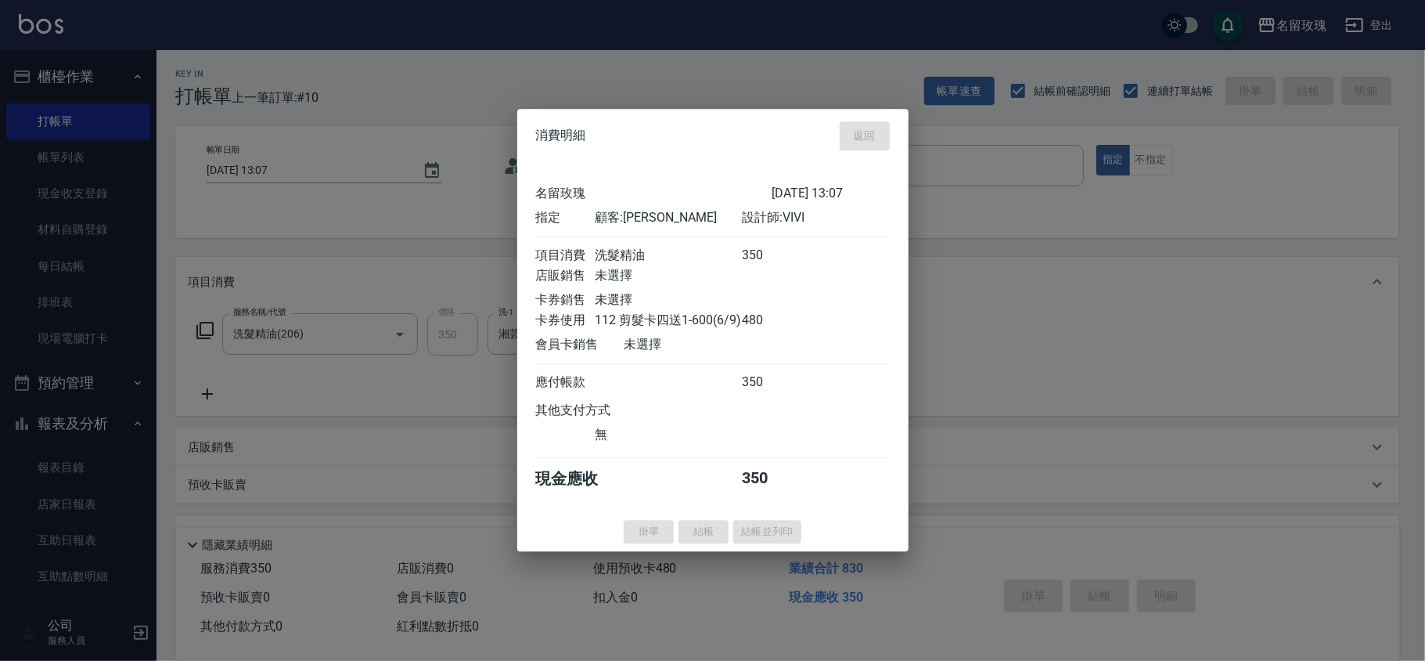
type input "[DATE] 13:34"
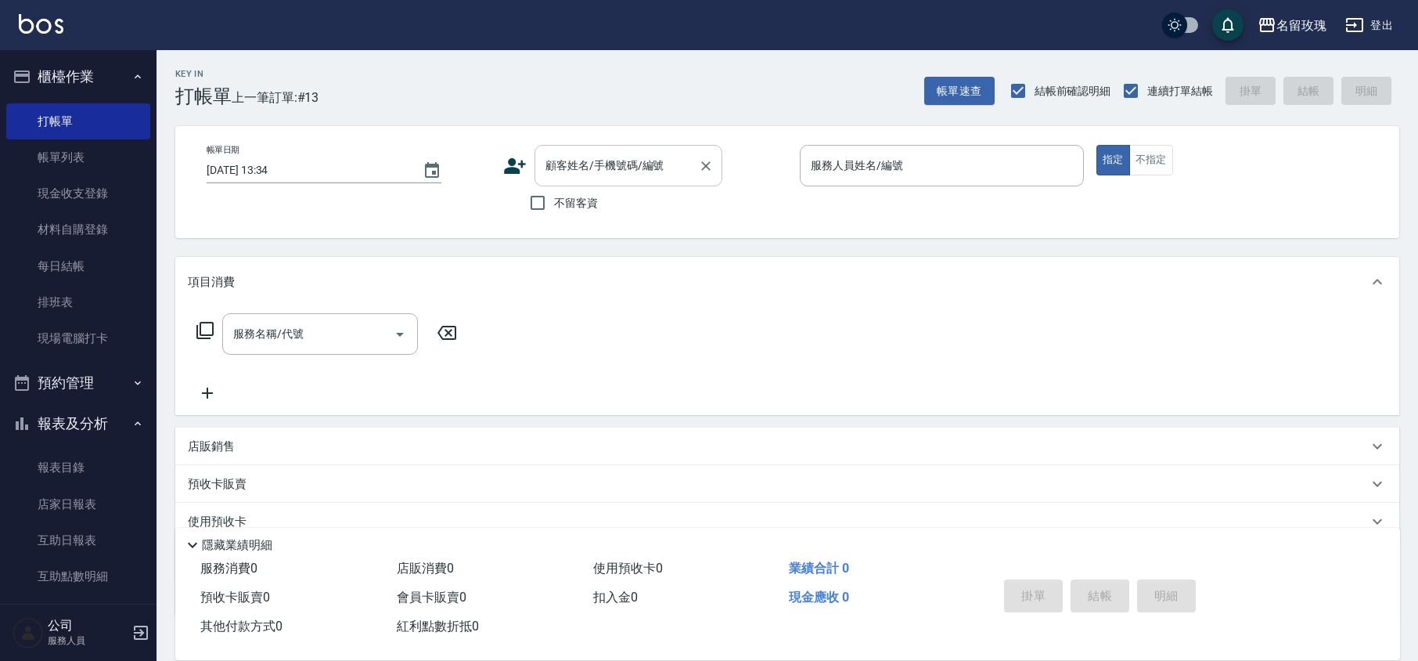
drag, startPoint x: 561, startPoint y: 164, endPoint x: 564, endPoint y: 185, distance: 21.3
click at [562, 164] on input "顧客姓名/手機號碼/編號" at bounding box center [617, 165] width 150 height 27
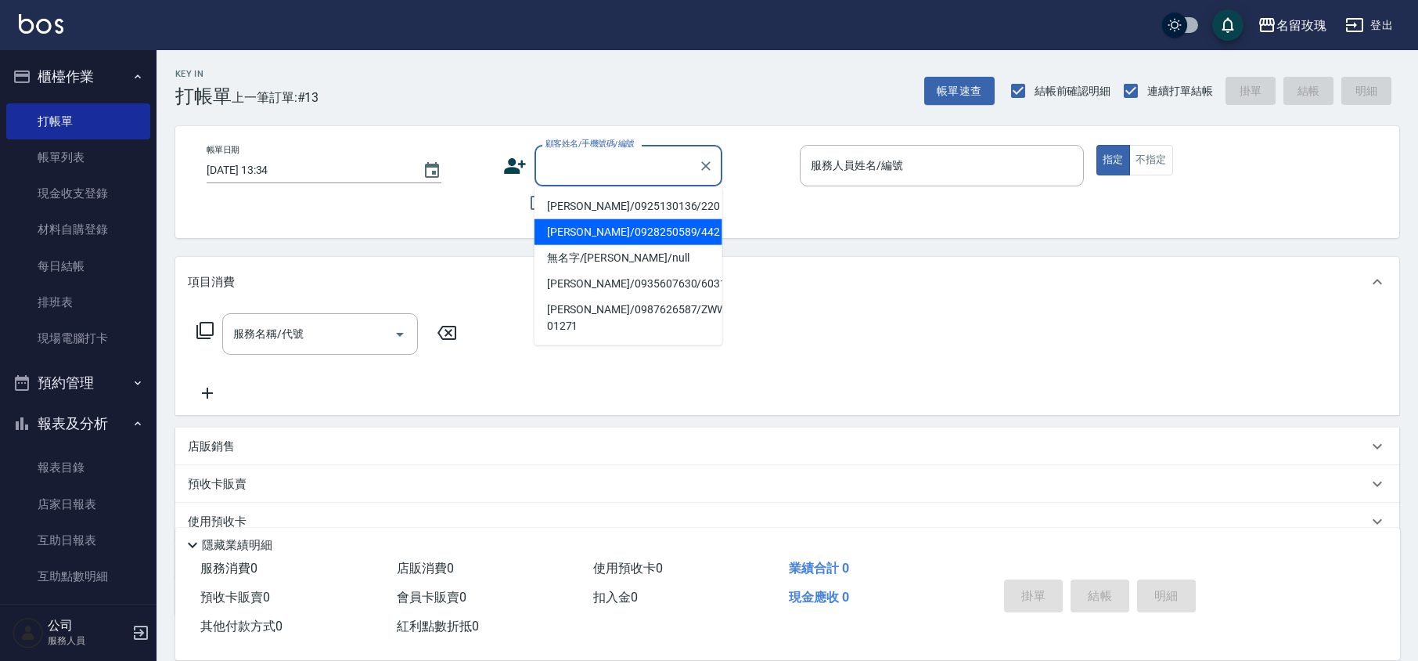
click at [589, 227] on li "[PERSON_NAME]/0928250589/442" at bounding box center [629, 232] width 188 height 26
type input "[PERSON_NAME]/0928250589/442"
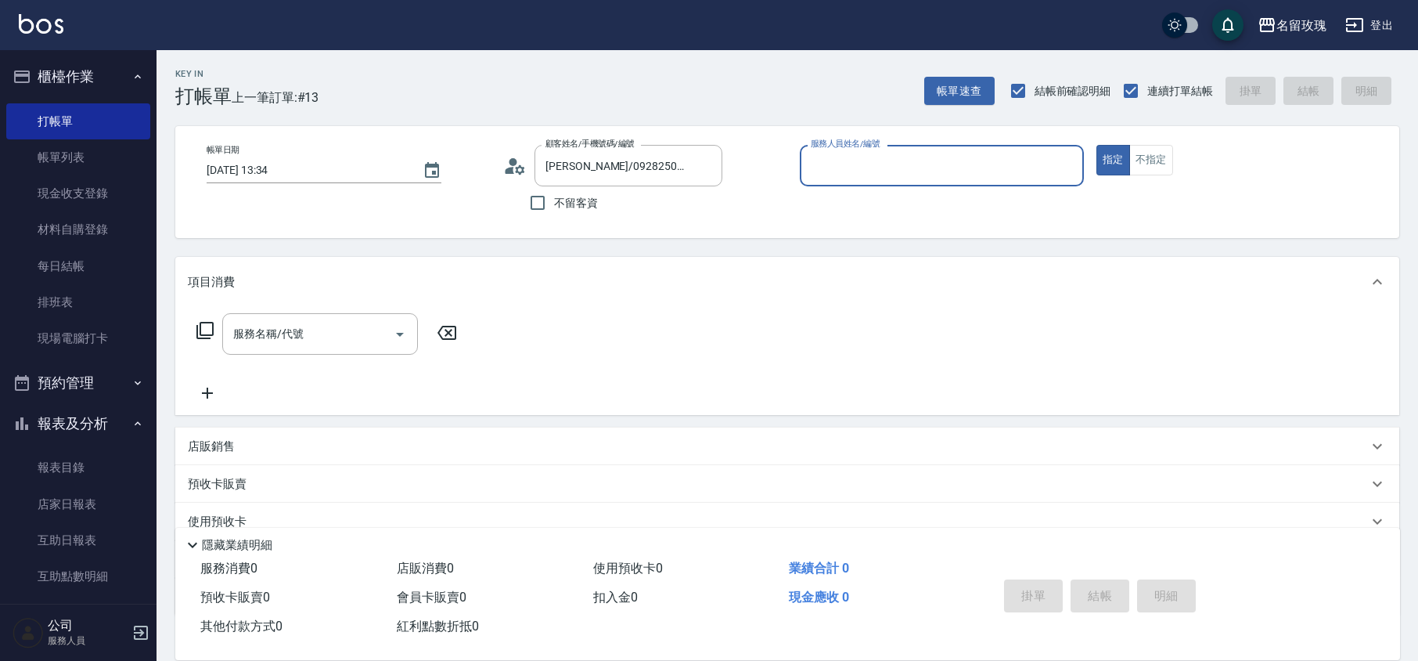
type input "VIVI-2"
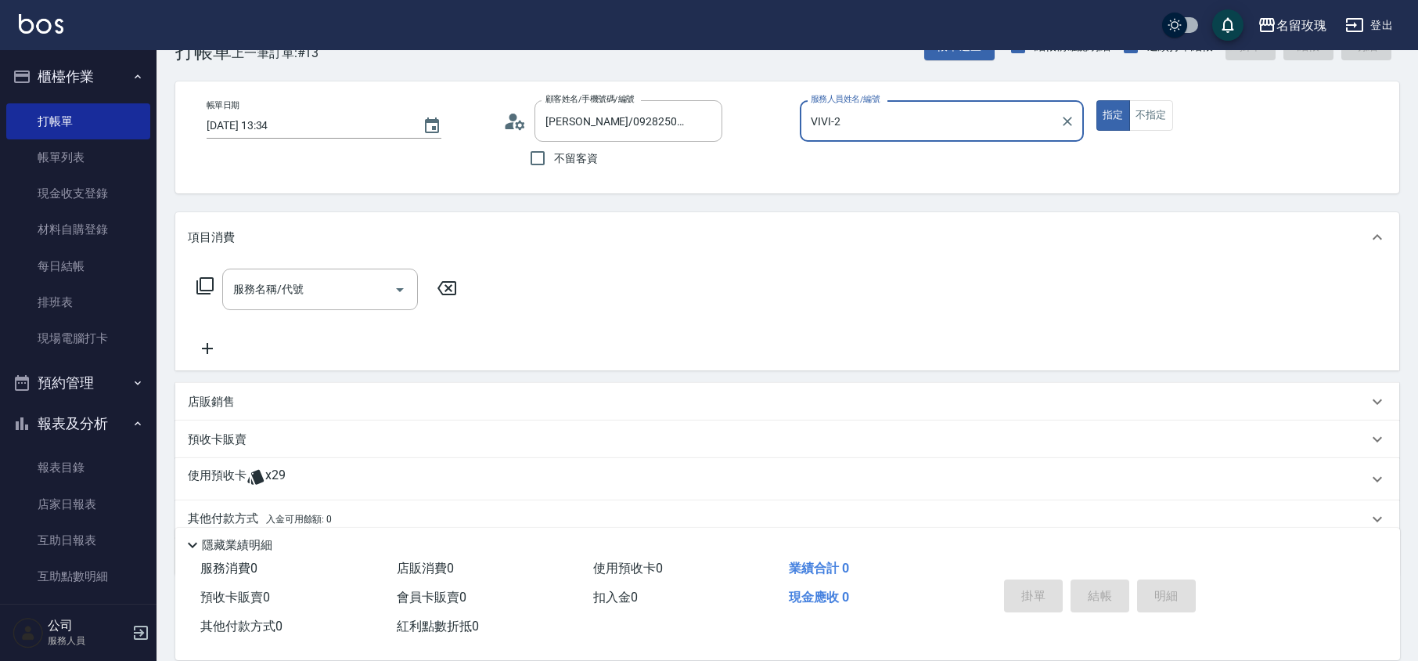
scroll to position [0, 0]
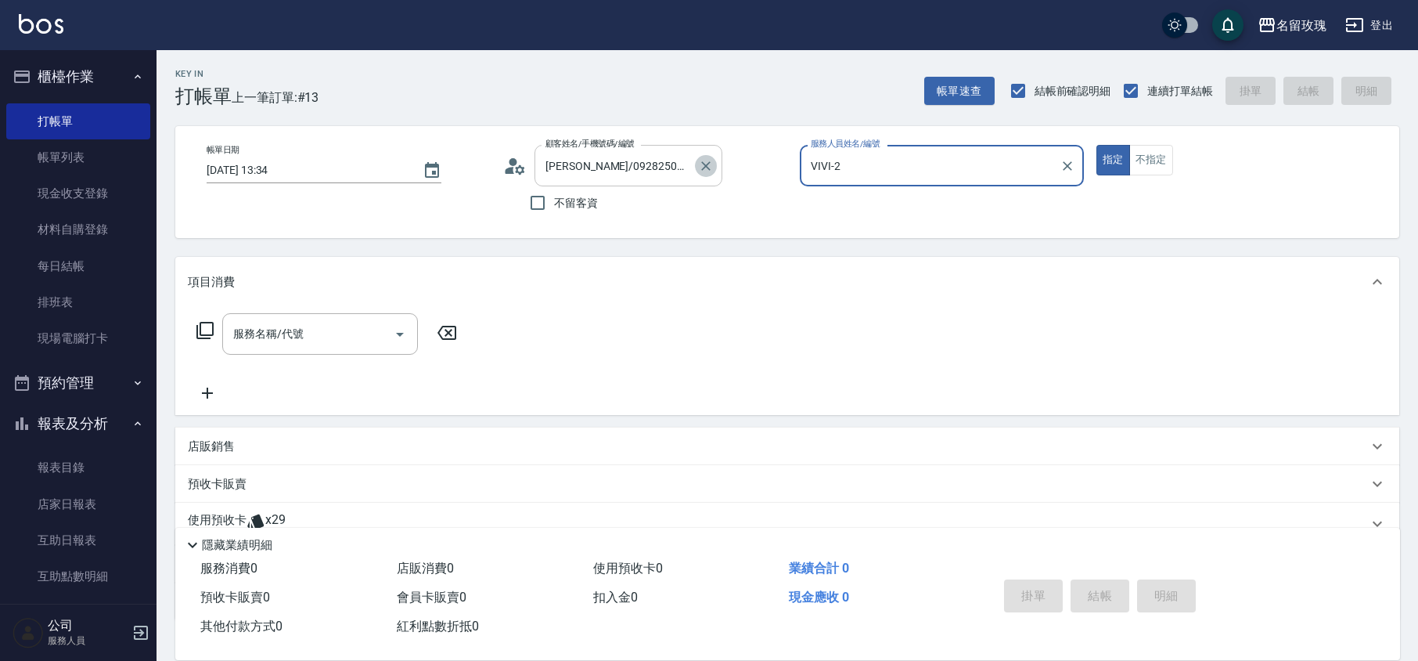
click at [704, 160] on icon "Clear" at bounding box center [706, 166] width 16 height 16
click at [557, 61] on div "Key In 打帳單 上一筆訂單:#13 帳單速查 結帳前確認明細 連續打單結帳 掛單 結帳 明細" at bounding box center [778, 78] width 1243 height 57
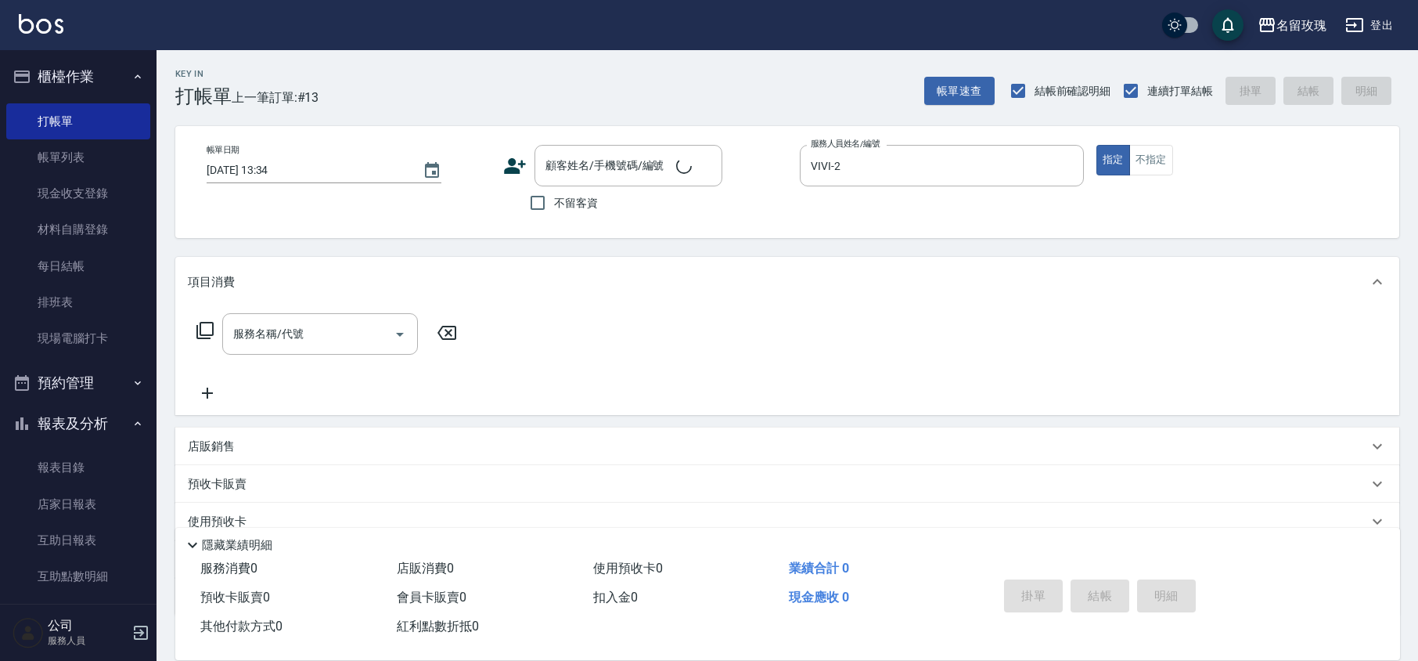
click at [76, 146] on link "帳單列表" at bounding box center [78, 157] width 144 height 36
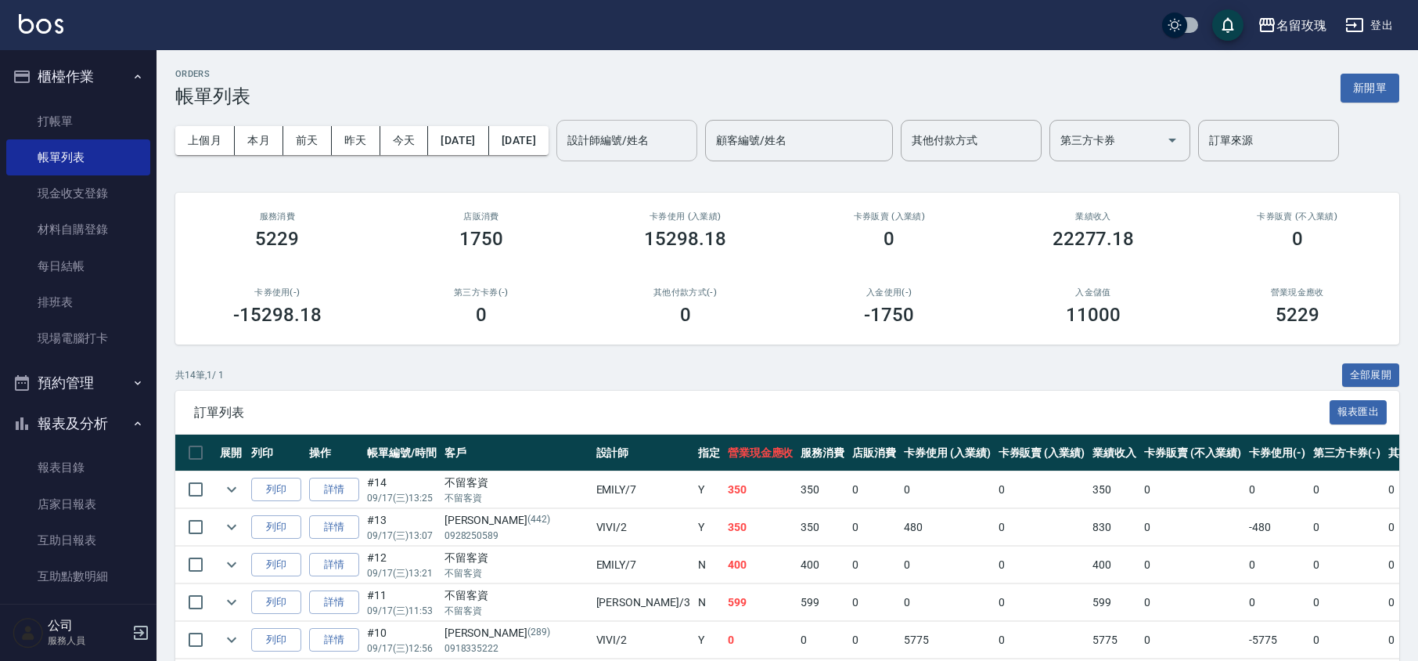
click at [690, 138] on input "設計師編號/姓名" at bounding box center [627, 140] width 127 height 27
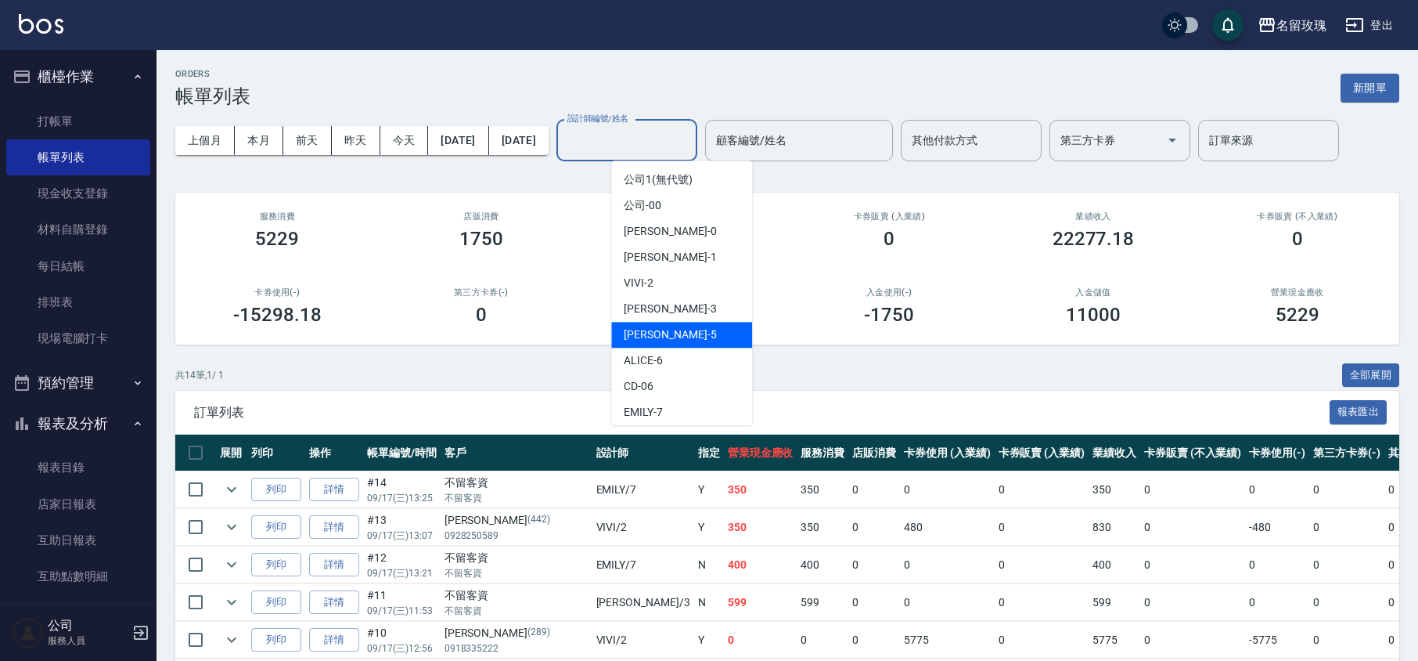
click at [671, 329] on div "[PERSON_NAME] -5" at bounding box center [681, 335] width 141 height 26
type input "[PERSON_NAME]-5"
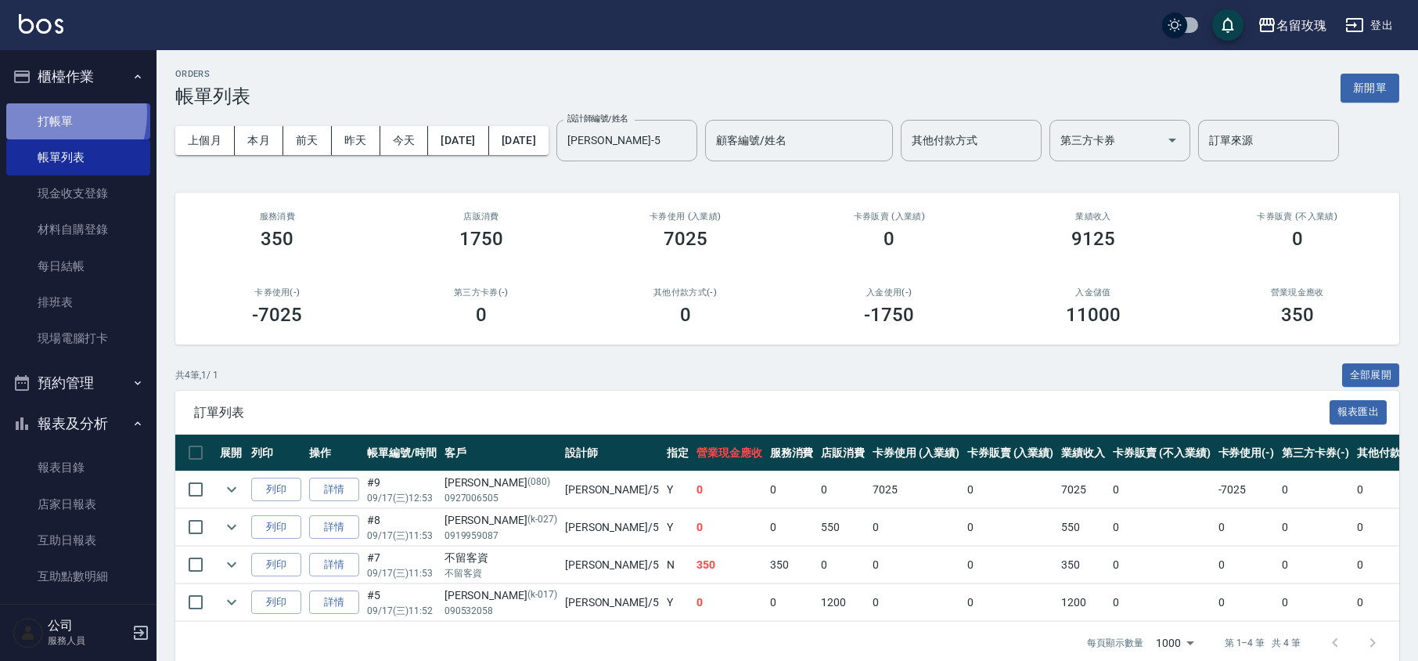
click at [45, 113] on link "打帳單" at bounding box center [78, 121] width 144 height 36
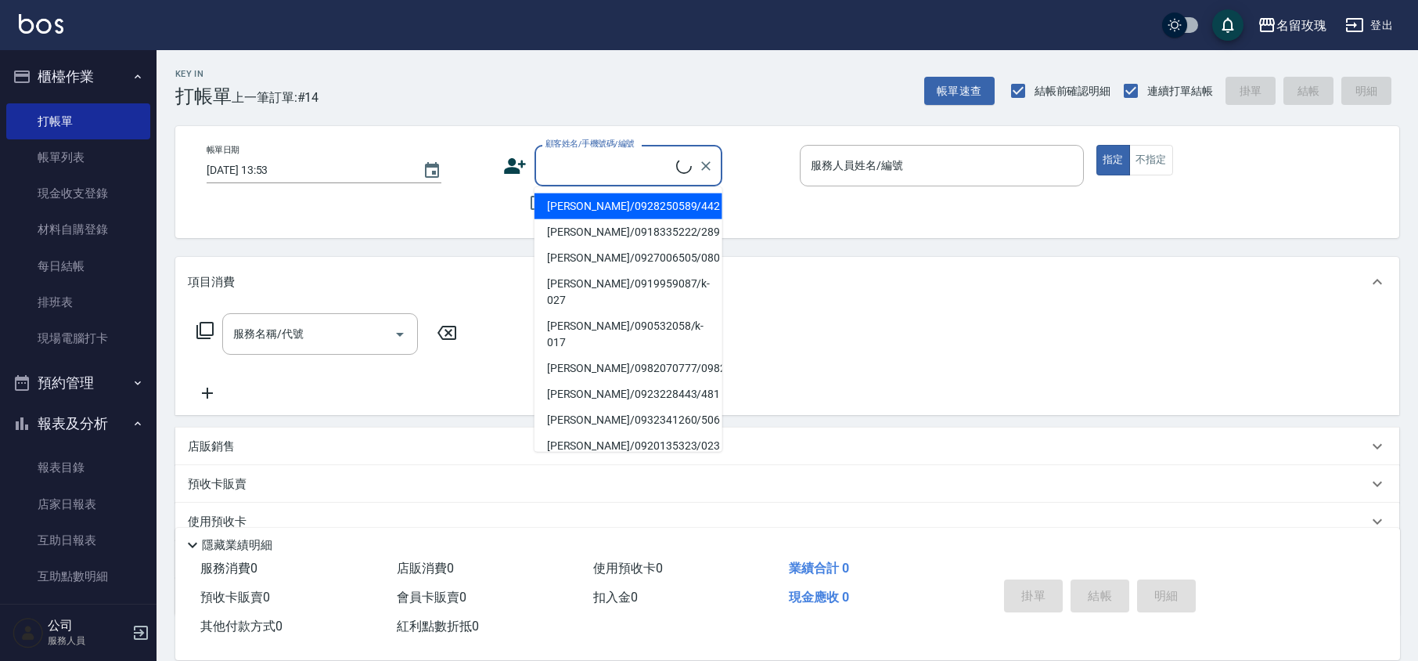
click at [647, 170] on input "顧客姓名/手機號碼/編號" at bounding box center [609, 165] width 135 height 27
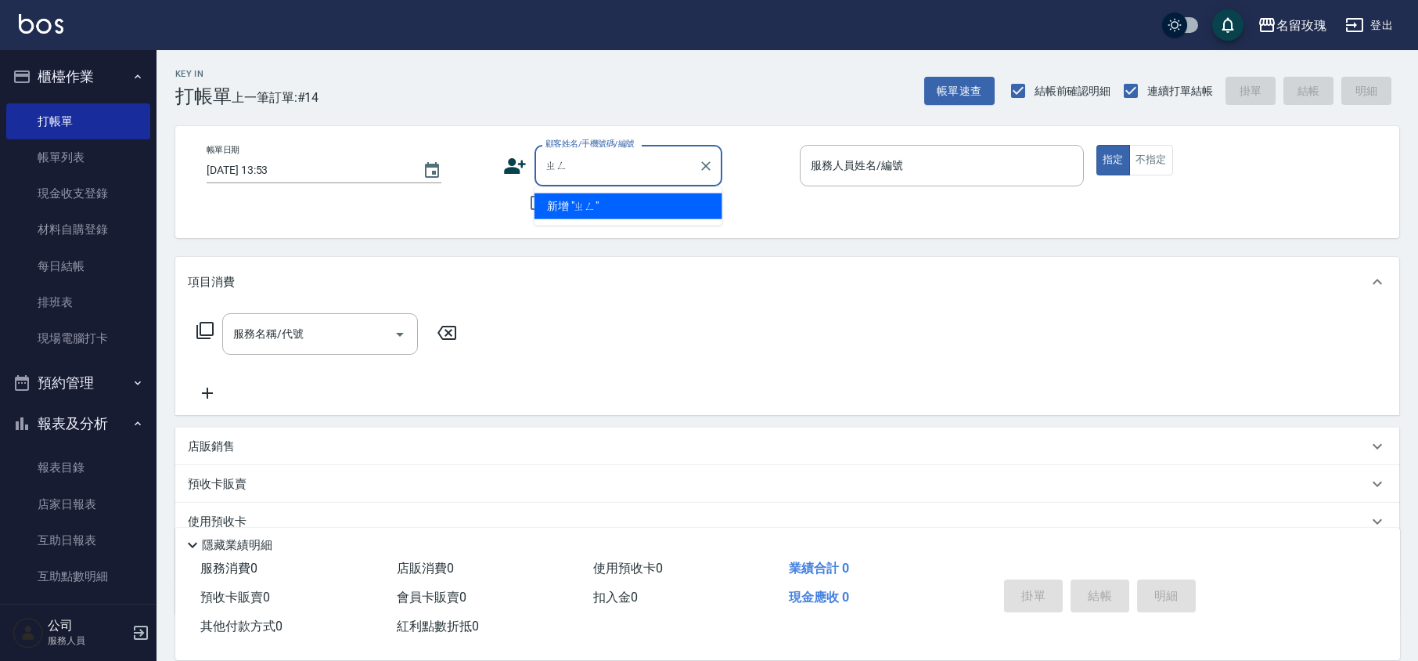
type input "ㄓ"
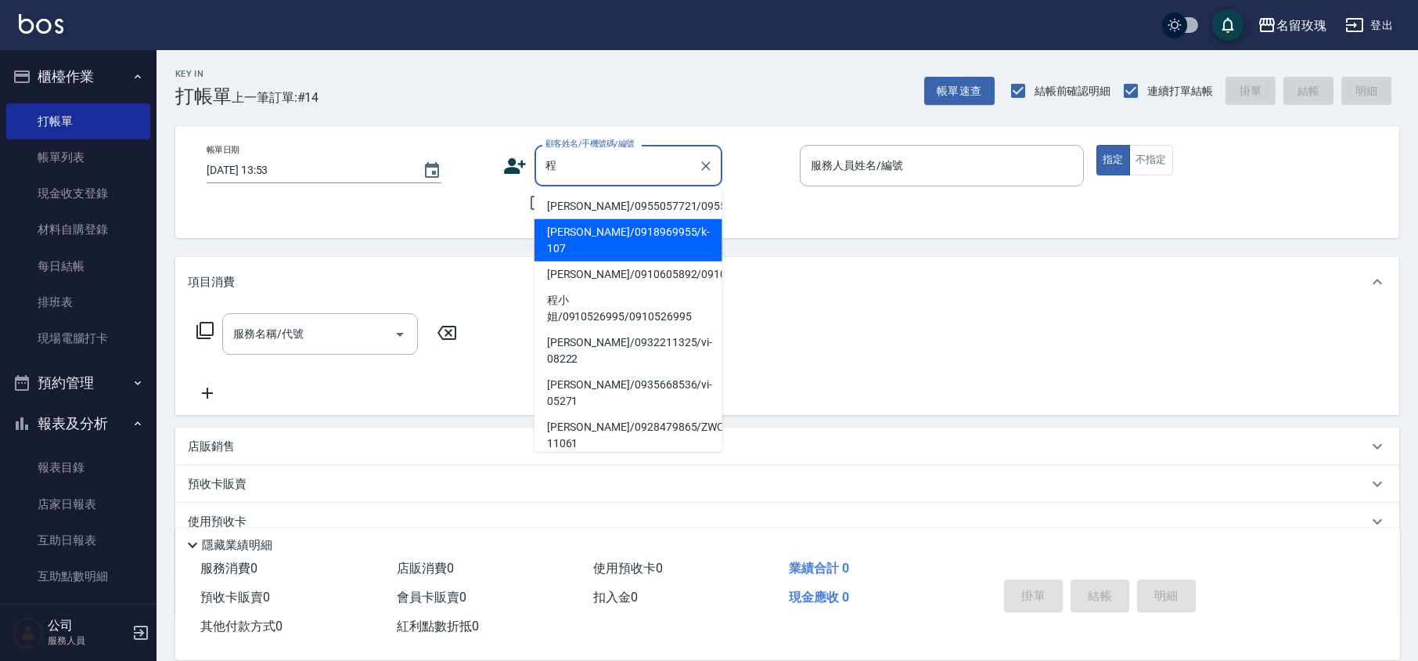
click at [599, 249] on li "[PERSON_NAME]/0918969955/k-107" at bounding box center [629, 240] width 188 height 42
type input "[PERSON_NAME]/0918969955/k-107"
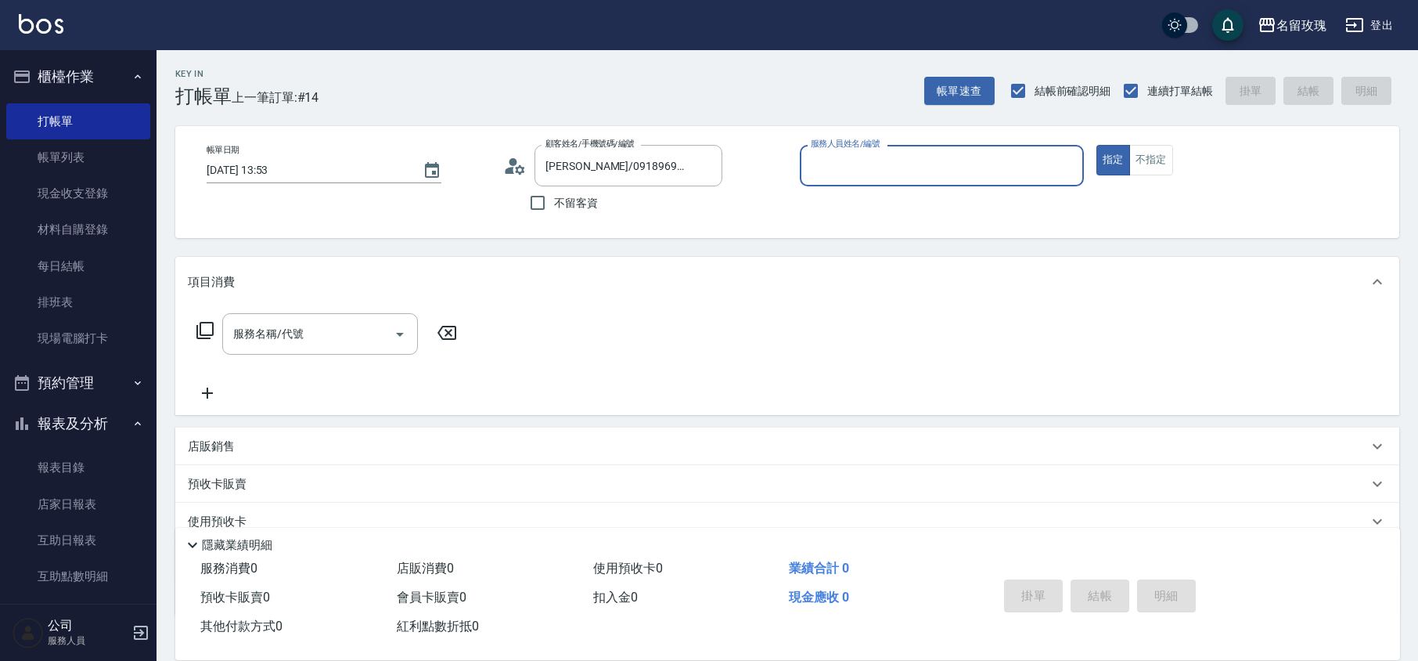
type input "[PERSON_NAME]-5"
click at [515, 173] on icon at bounding box center [514, 165] width 23 height 23
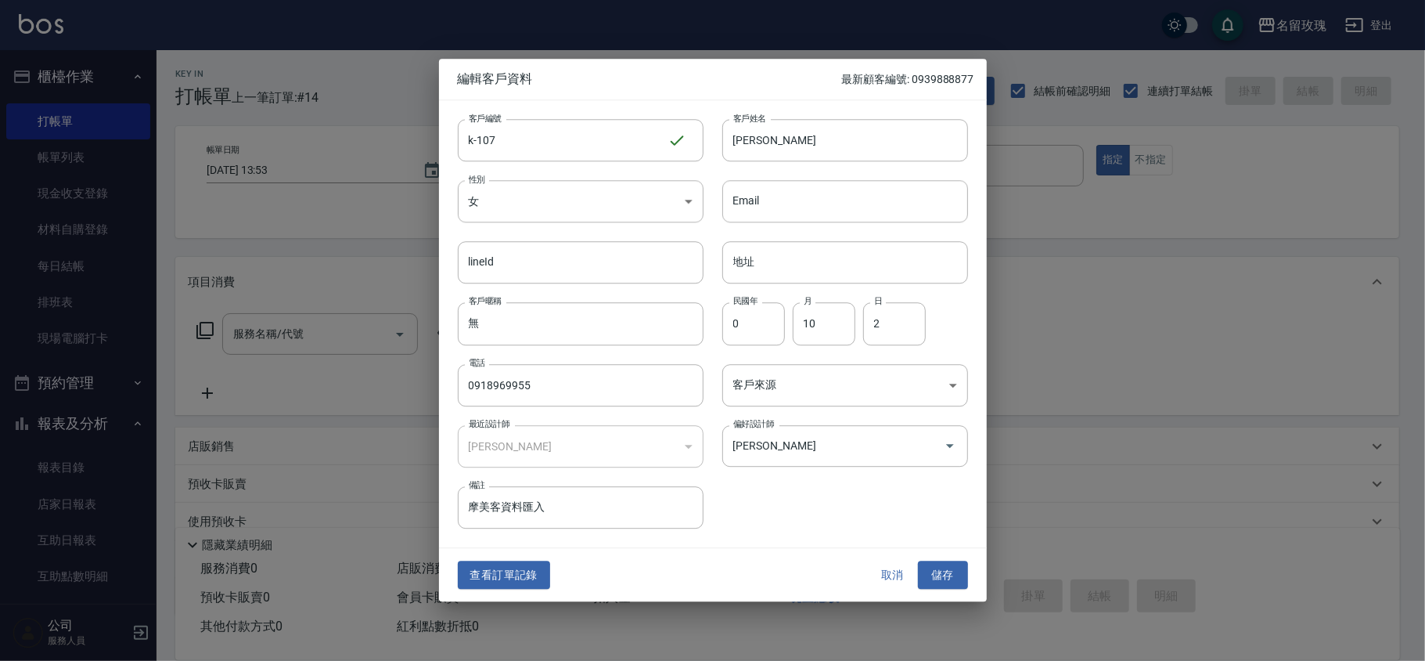
click at [514, 571] on button "查看訂單記錄" at bounding box center [504, 574] width 92 height 29
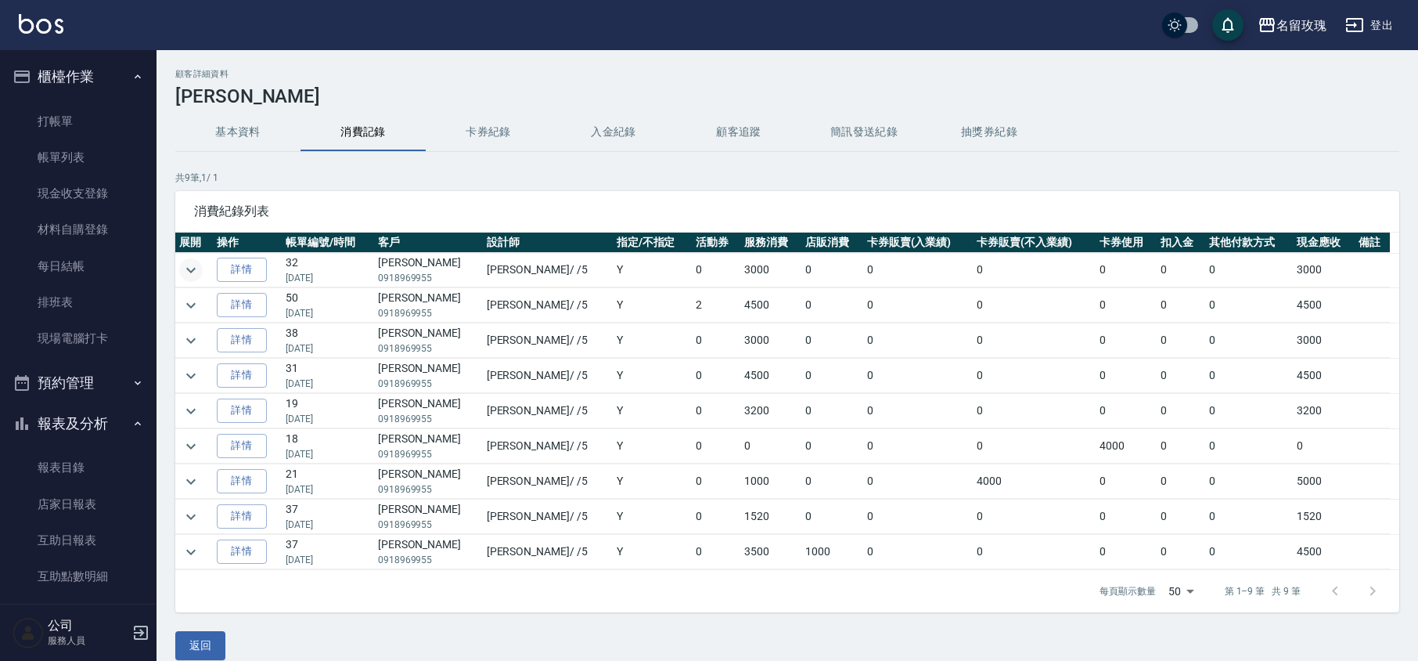
click at [197, 261] on icon "expand row" at bounding box center [191, 270] width 19 height 19
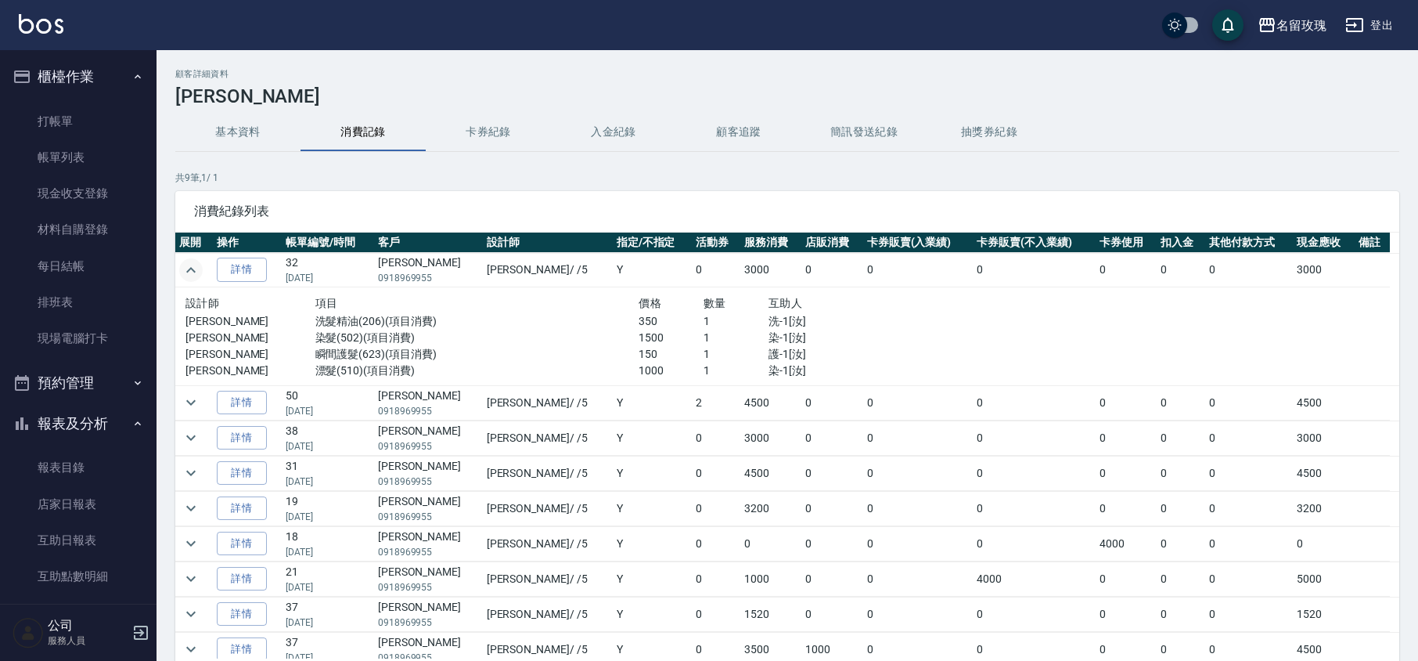
click at [189, 270] on icon "expand row" at bounding box center [190, 269] width 9 height 5
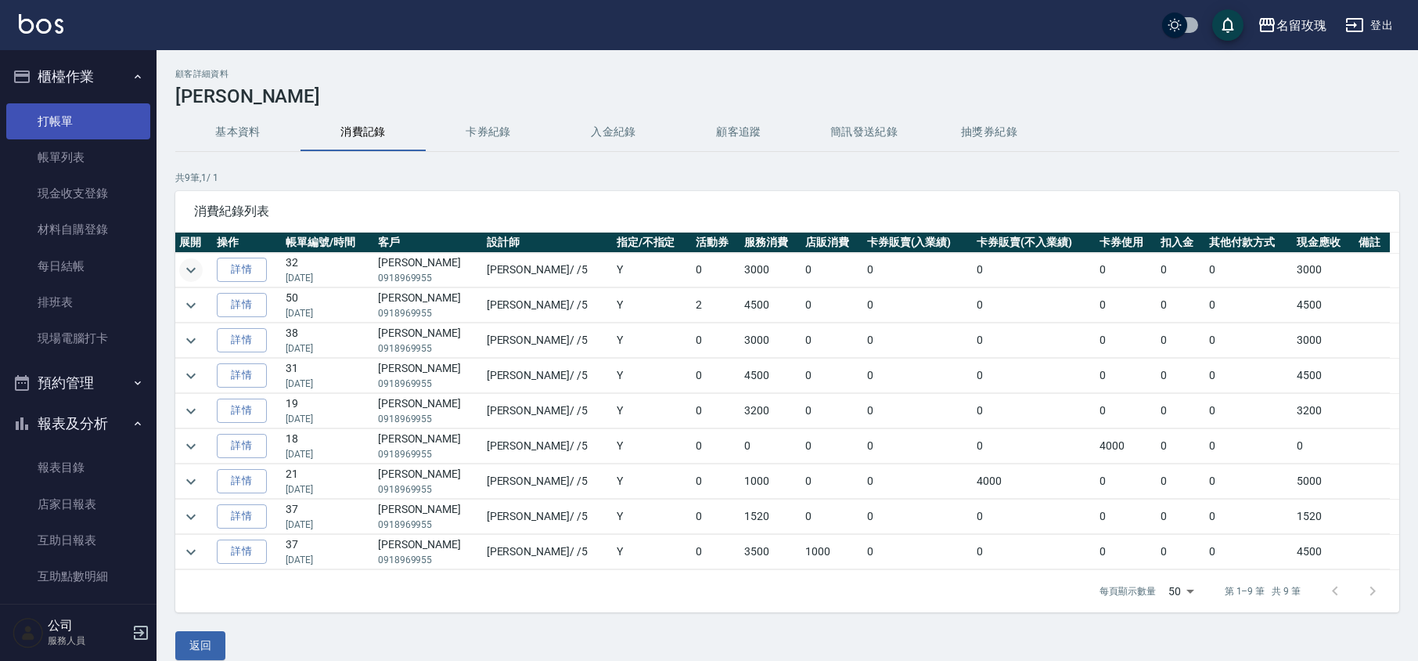
click at [74, 117] on link "打帳單" at bounding box center [78, 121] width 144 height 36
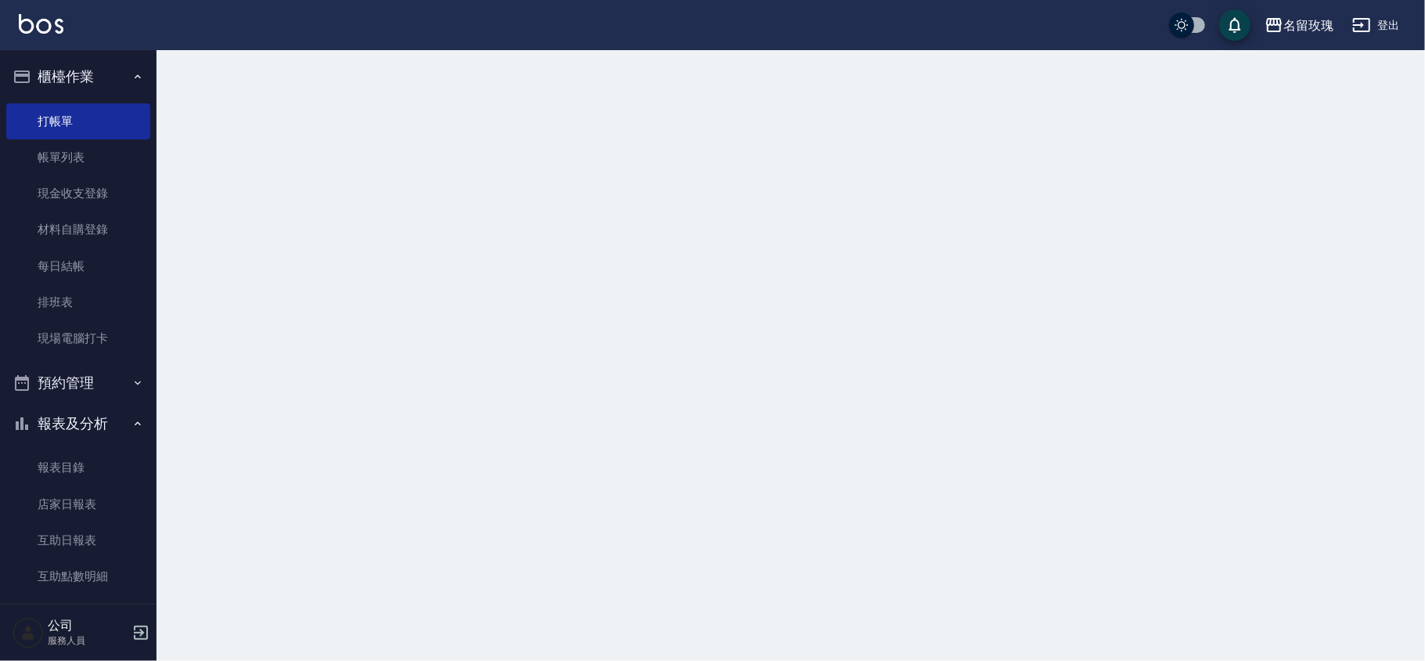
click at [67, 77] on button "櫃檯作業" at bounding box center [78, 76] width 144 height 41
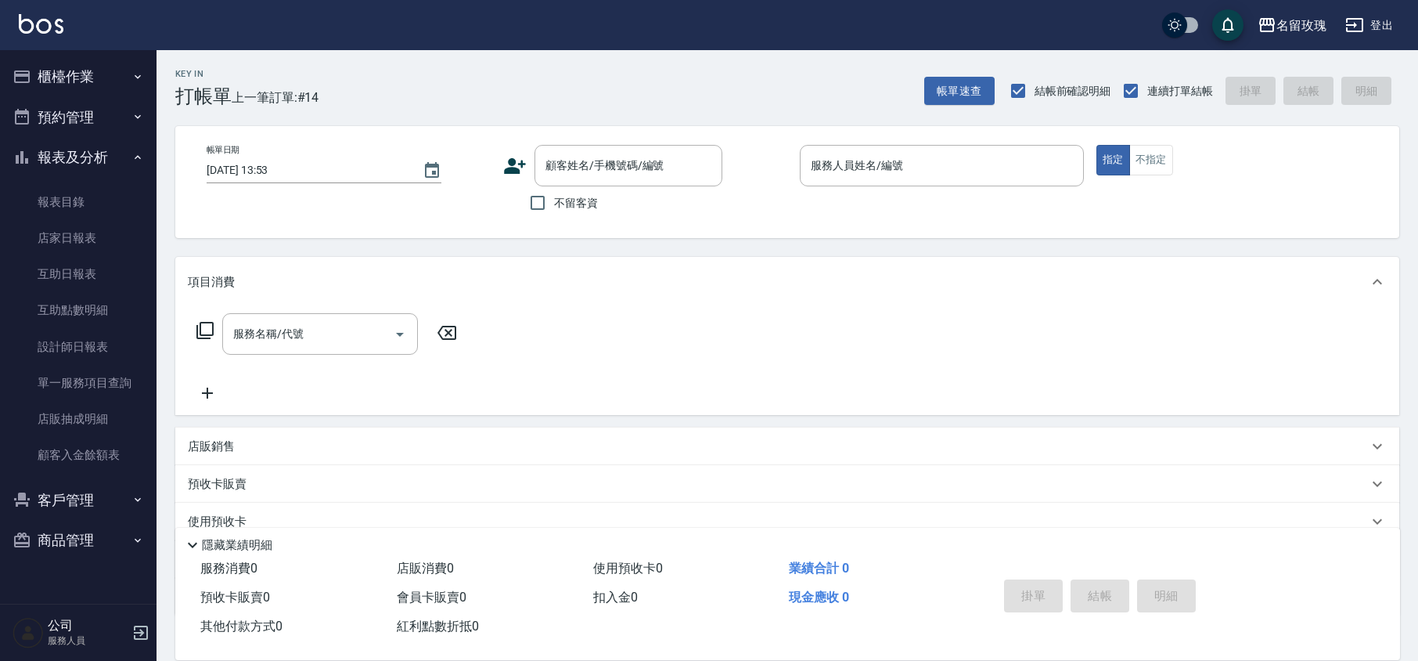
click at [54, 146] on button "報表及分析" at bounding box center [78, 157] width 144 height 41
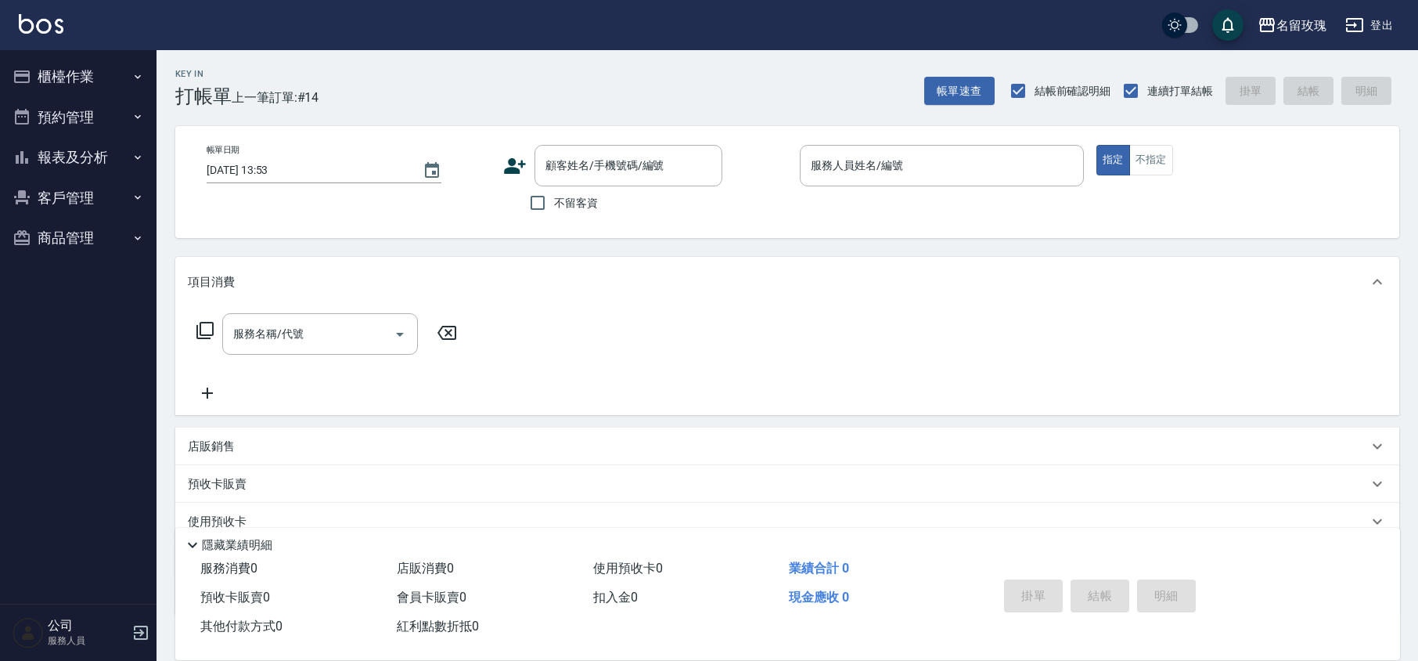
click at [559, 139] on div "帳單日期 [DATE] 13:53 顧客姓名/手機號碼/編號 顧客姓名/手機號碼/編號 不留客資 服務人員姓名/編號 服務人員姓名/編號 指定 不指定" at bounding box center [787, 182] width 1224 height 112
